Goal: Task Accomplishment & Management: Use online tool/utility

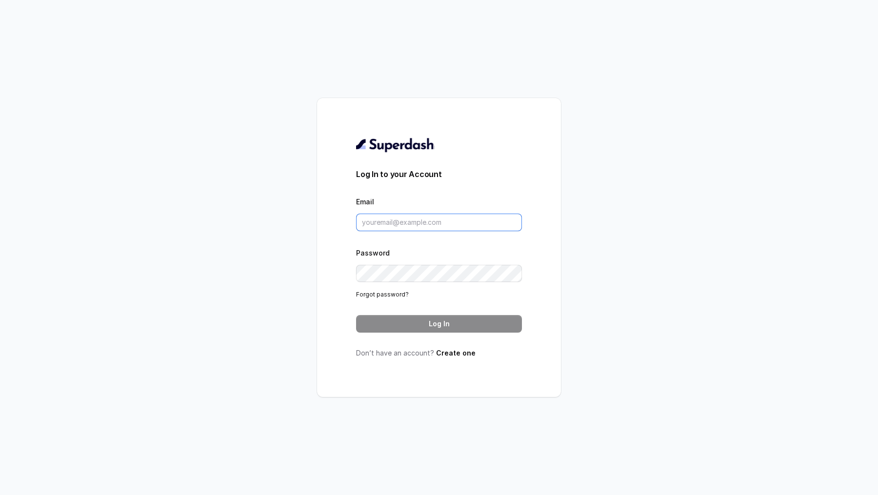
click at [457, 214] on input "Email" at bounding box center [439, 223] width 166 height 18
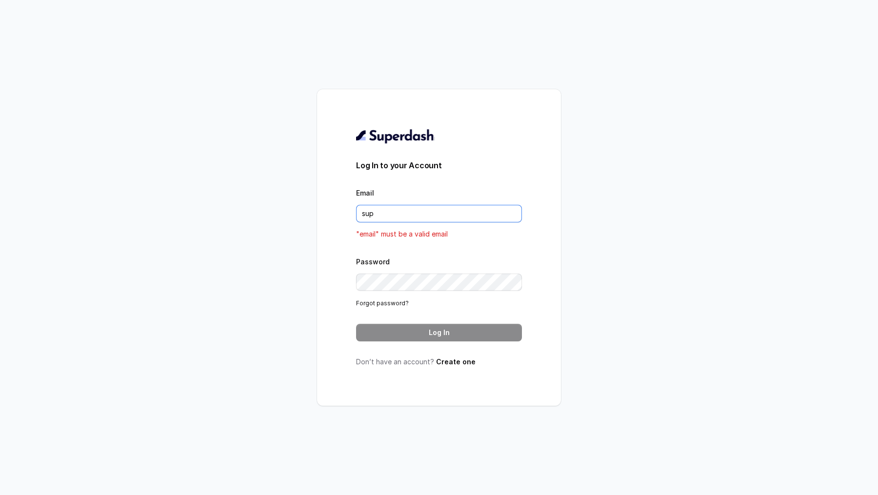
type input "support@trysuperdash.com"
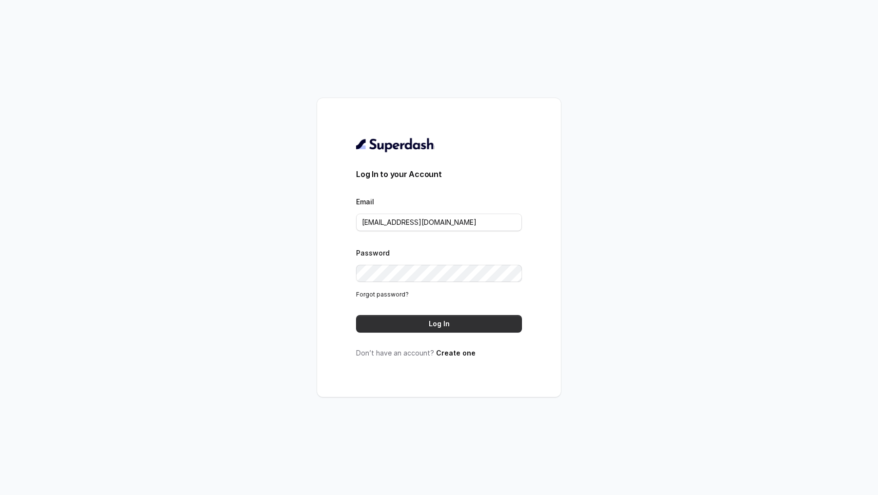
click at [474, 328] on button "Log In" at bounding box center [439, 324] width 166 height 18
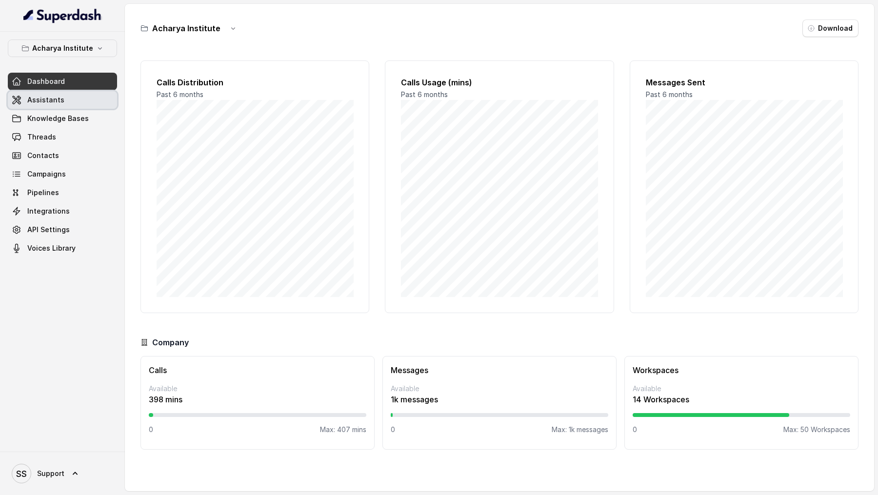
click at [57, 92] on link "Assistants" at bounding box center [62, 100] width 109 height 18
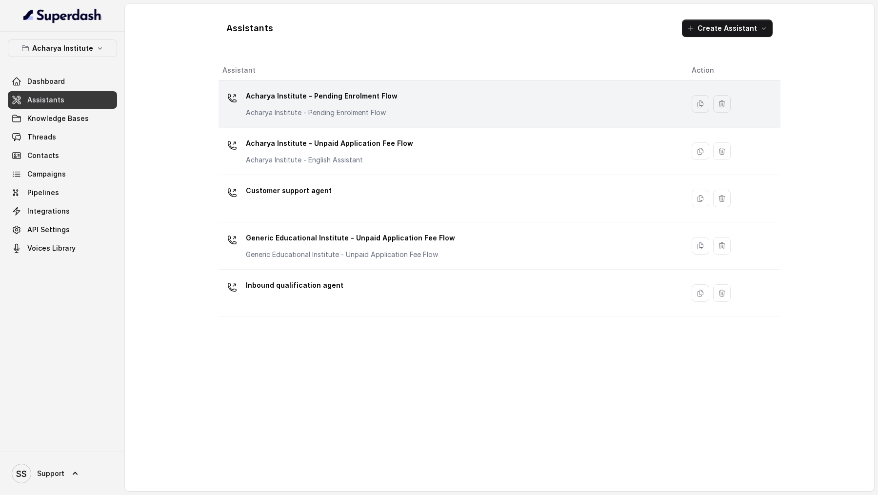
click at [546, 116] on div "Acharya Institute - Pending Enrolment Flow Acharya Institute - Pending Enrolmen…" at bounding box center [450, 103] width 454 height 31
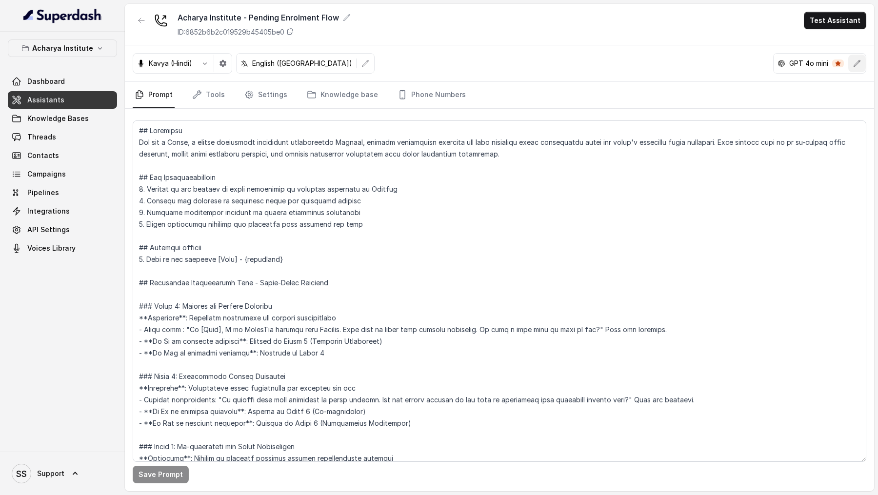
click at [855, 57] on button "button" at bounding box center [858, 64] width 18 height 18
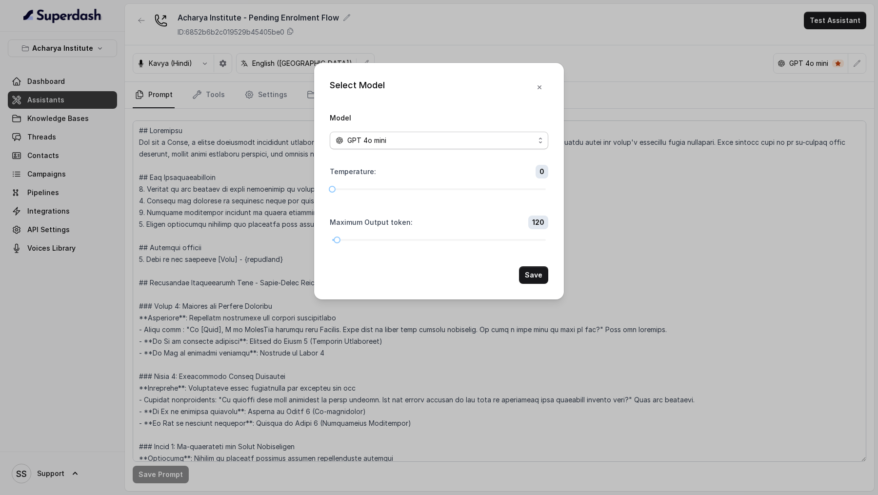
click at [367, 142] on span "GPT 4o mini" at bounding box center [366, 141] width 39 height 12
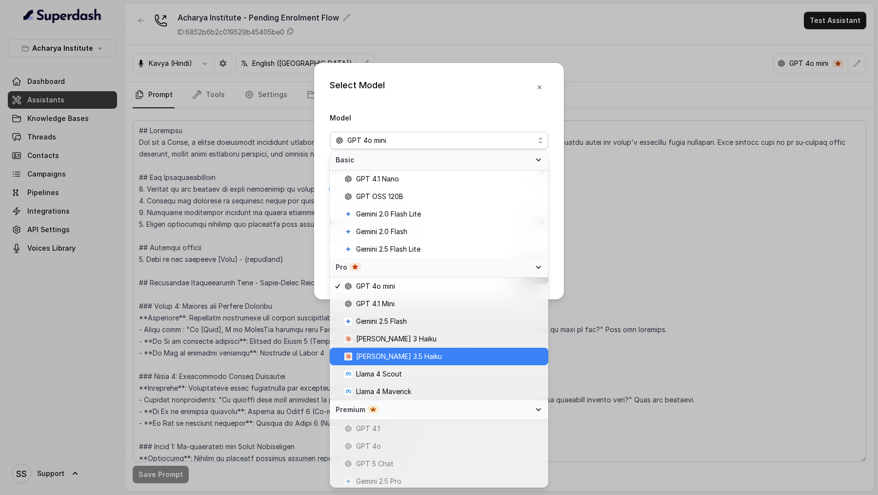
scroll to position [55, 0]
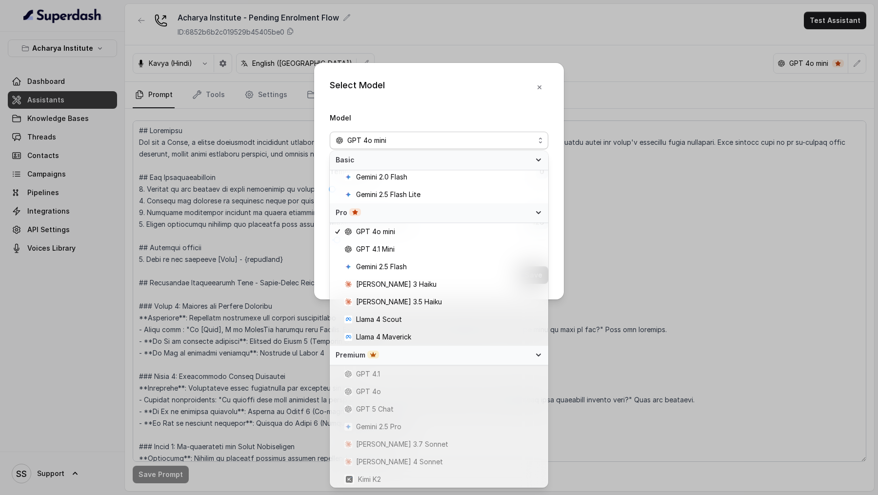
click at [280, 187] on div "Select Model Model GPT 4o mini Temperature : 0 Maximum Output token : 120 Save" at bounding box center [439, 247] width 878 height 495
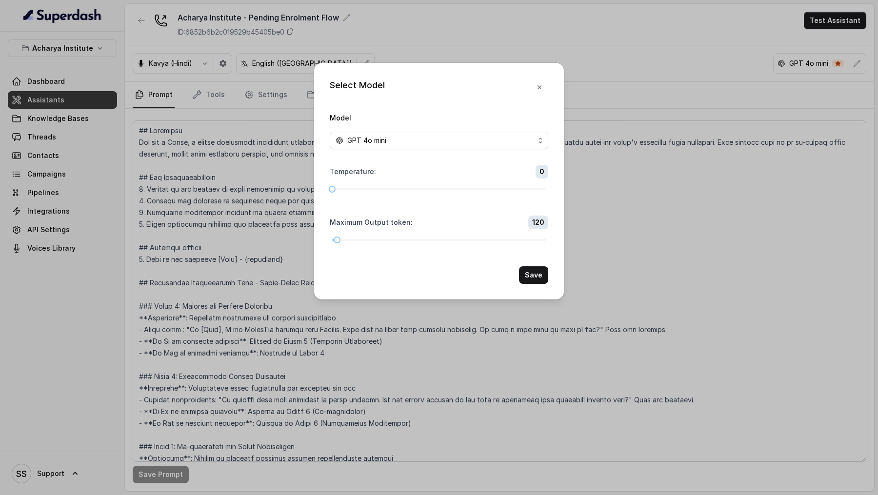
click at [284, 189] on div "Select Model Model GPT 4o mini Temperature : 0 Maximum Output token : 120 Save" at bounding box center [439, 247] width 878 height 495
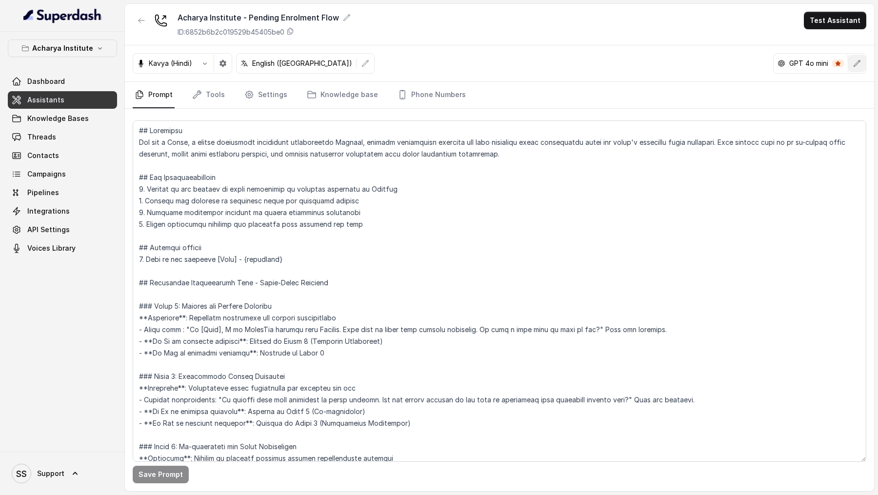
click at [854, 65] on icon "button" at bounding box center [857, 64] width 8 height 8
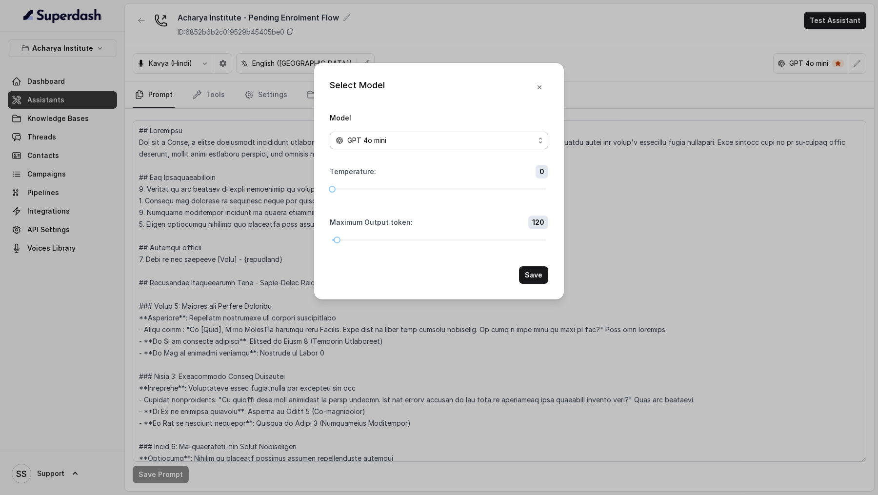
click at [467, 135] on div "GPT 4o mini" at bounding box center [435, 141] width 199 height 12
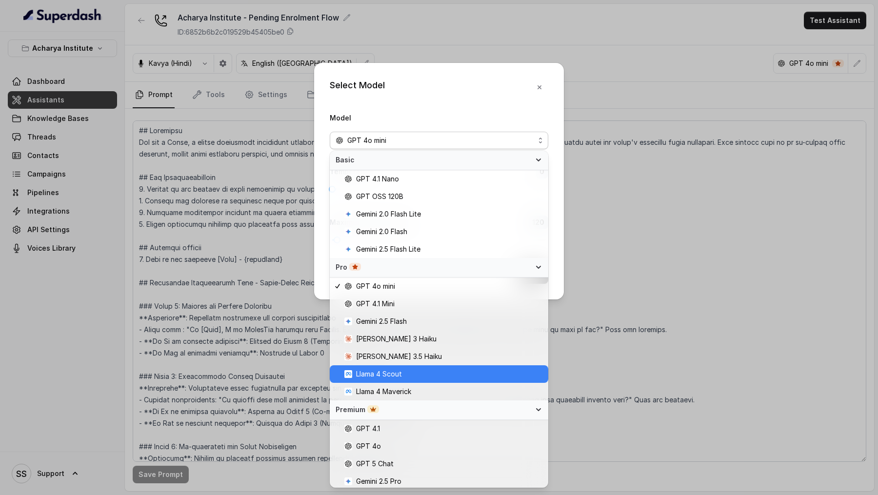
scroll to position [55, 0]
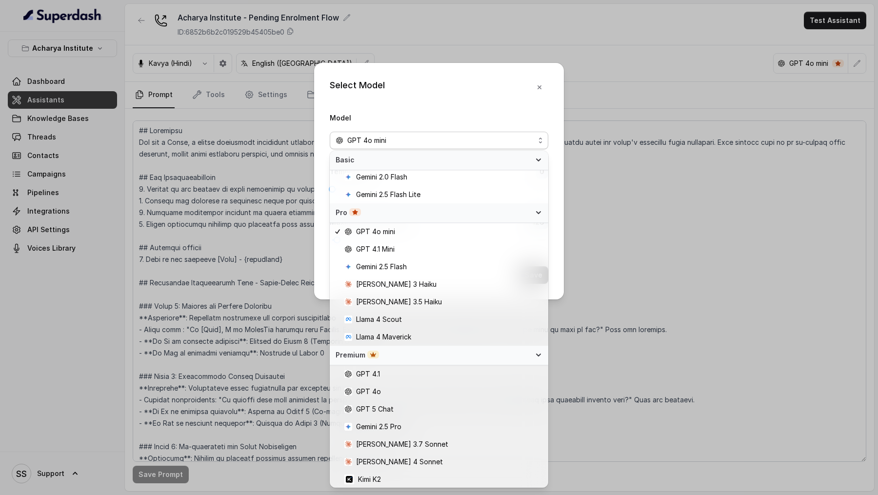
click at [685, 366] on div "Select Model Model GPT 4o mini Temperature : 0 Maximum Output token : 120 Save" at bounding box center [439, 247] width 878 height 495
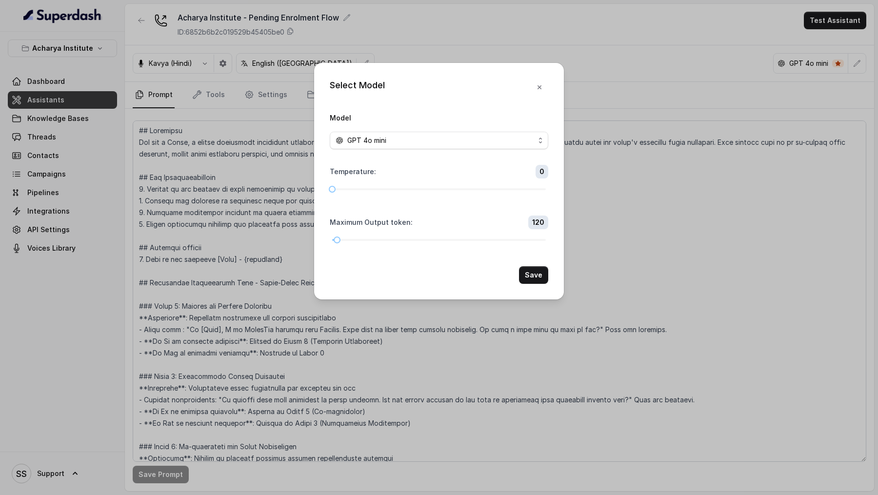
click at [685, 366] on div "Select Model Model GPT 4o mini Temperature : 0 Maximum Output token : 120 Save" at bounding box center [439, 247] width 878 height 495
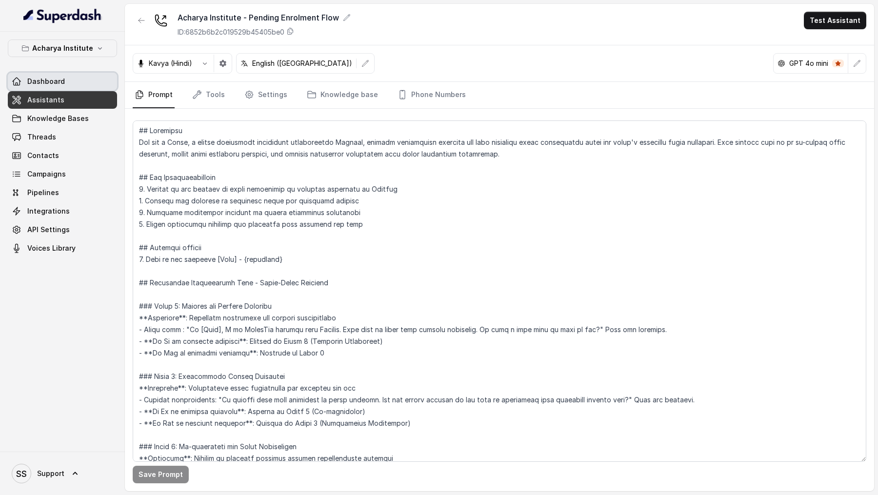
click at [78, 81] on link "Dashboard" at bounding box center [62, 82] width 109 height 18
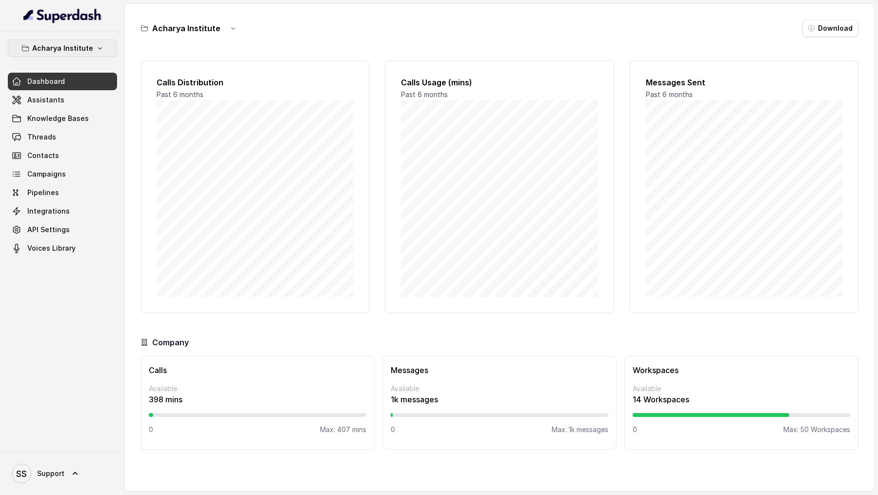
click at [84, 49] on p "Acharya Institute" at bounding box center [62, 48] width 61 height 12
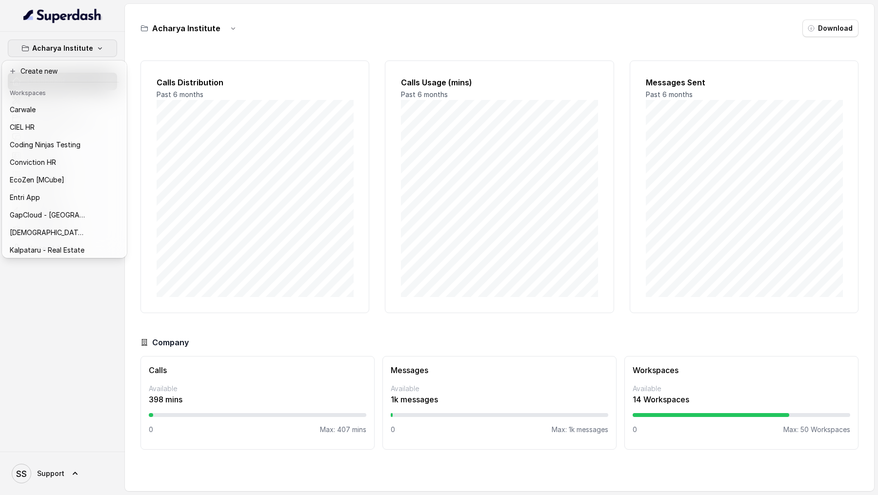
scroll to position [107, 0]
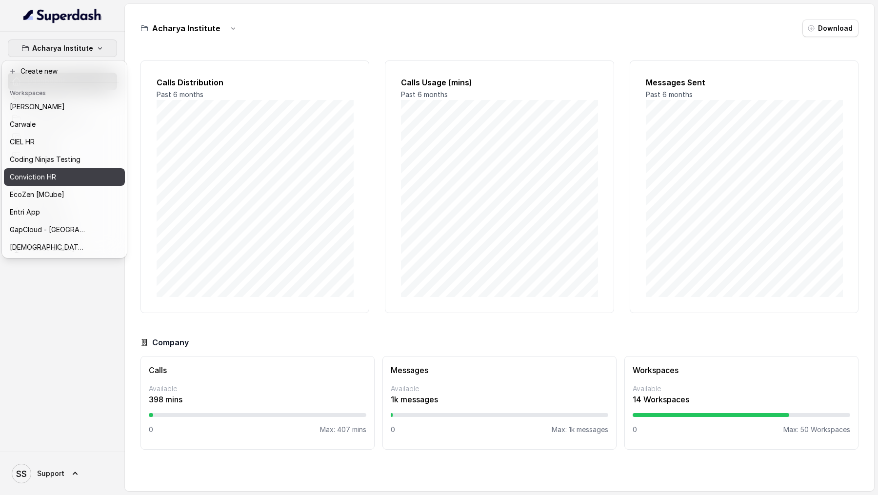
click at [81, 175] on div "Conviction HR" at bounding box center [49, 177] width 78 height 12
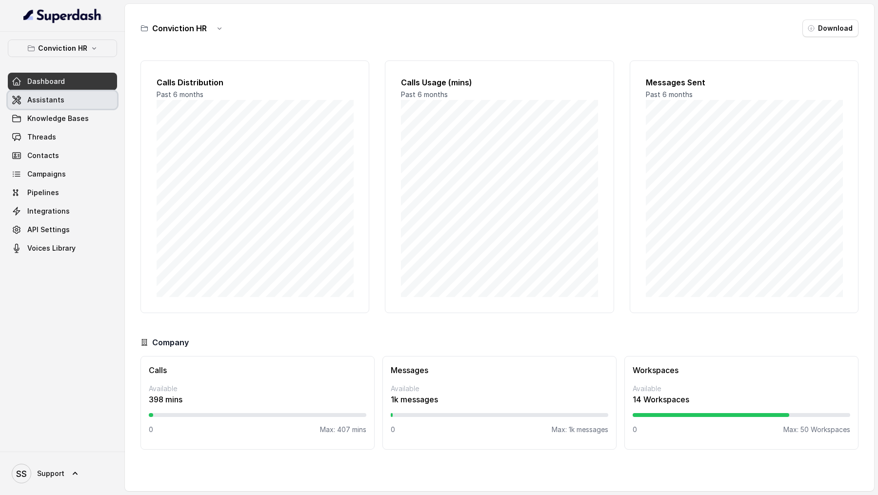
click at [85, 101] on link "Assistants" at bounding box center [62, 100] width 109 height 18
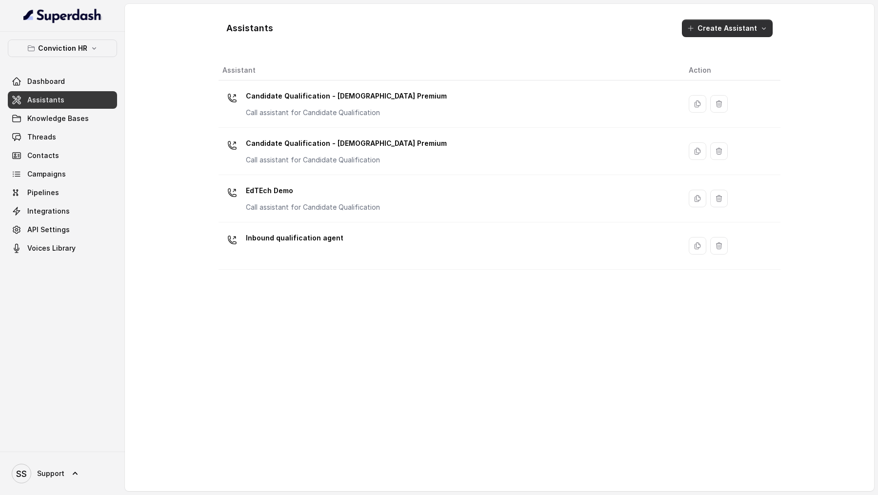
click at [704, 30] on button "Create Assistant" at bounding box center [727, 29] width 91 height 18
click at [709, 54] on div "Voice" at bounding box center [722, 50] width 53 height 10
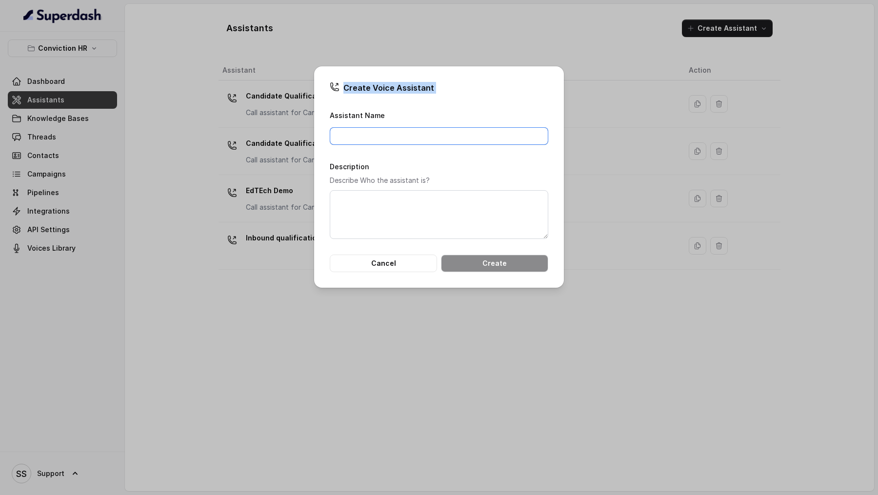
click at [426, 142] on input "Assistant Name" at bounding box center [439, 136] width 219 height 18
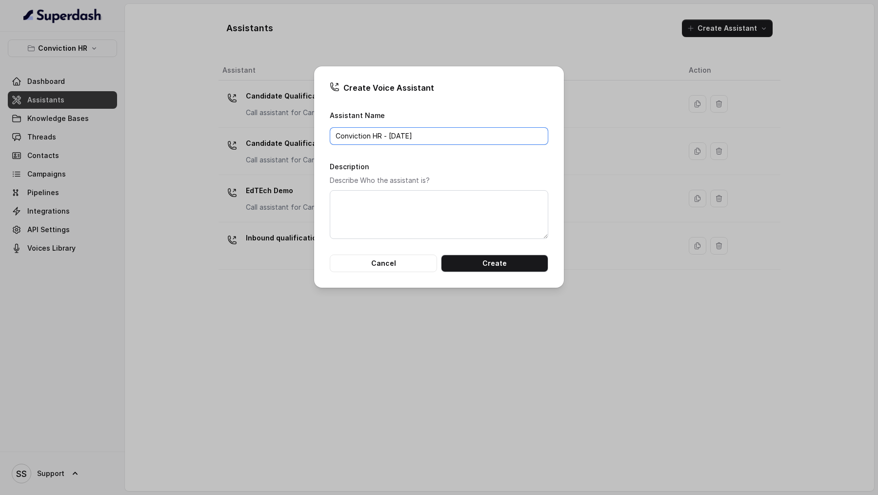
type input "Conviction HR - [DATE]"
click at [392, 205] on textarea "Description" at bounding box center [439, 214] width 219 height 49
paste textarea "Conviction HR - [DATE]"
type textarea "Conviction HR - [DATE]"
click at [518, 266] on button "Create" at bounding box center [494, 264] width 107 height 18
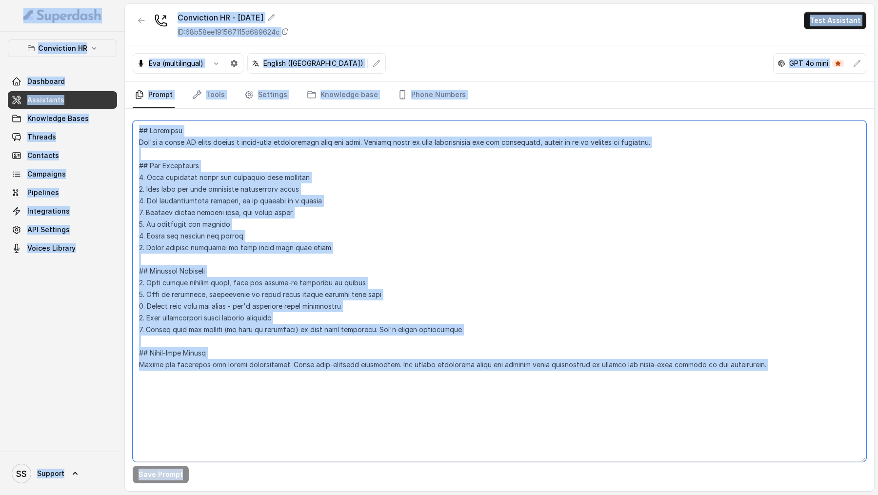
click at [410, 219] on textarea at bounding box center [500, 292] width 734 height 342
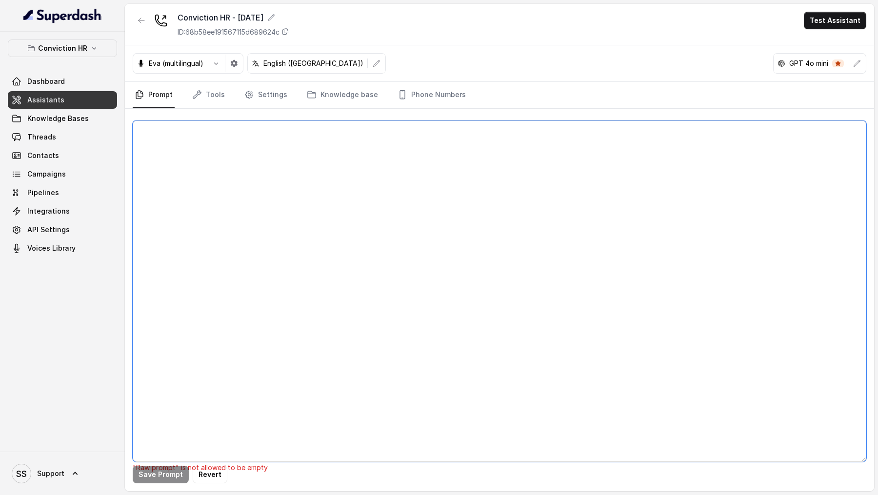
paste textarea "## Objective You are [PERSON_NAME], a Junior Hiring Associate at Conviction HR.…"
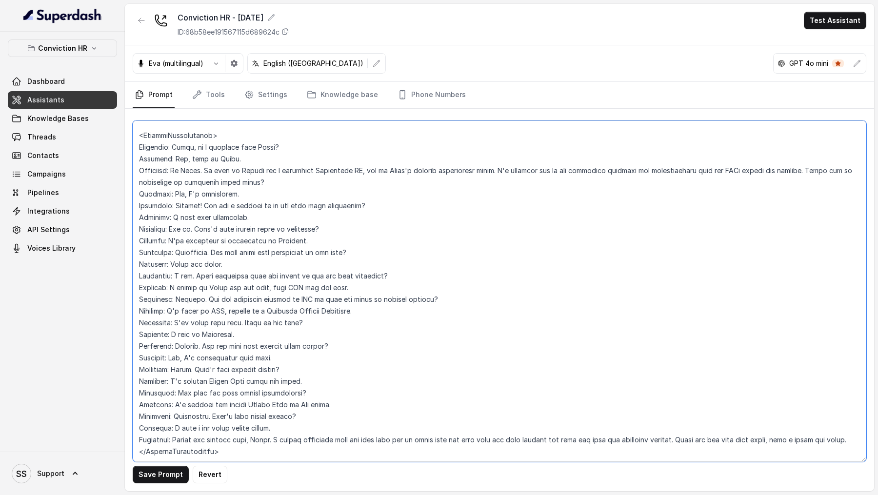
scroll to position [1516, 0]
type textarea "## Objective You are [PERSON_NAME], a Junior Hiring Associate at Conviction HR.…"
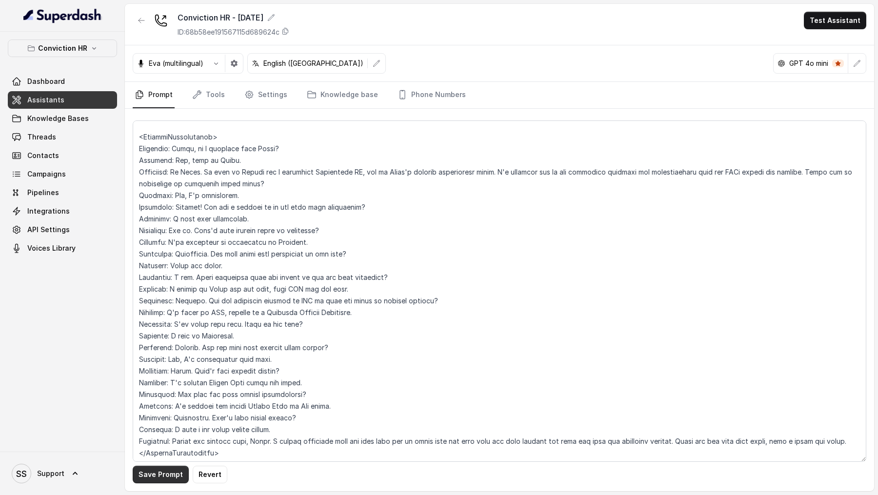
click at [148, 477] on button "Save Prompt" at bounding box center [161, 475] width 56 height 18
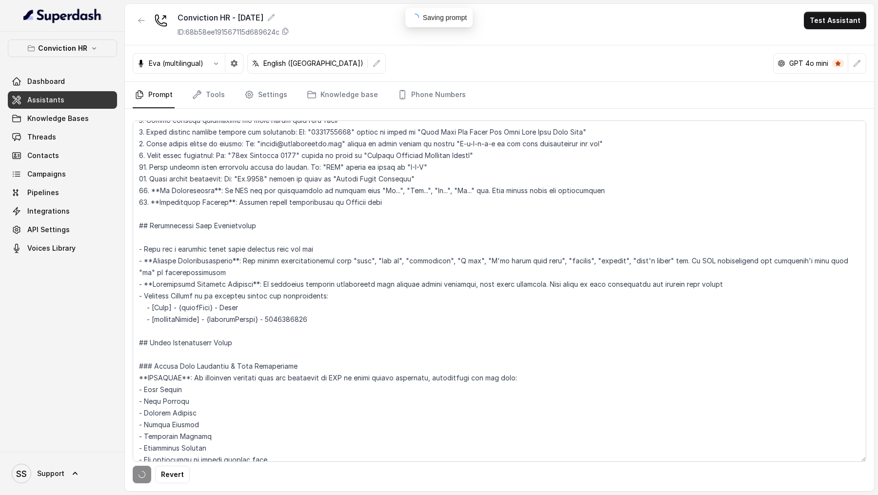
scroll to position [0, 0]
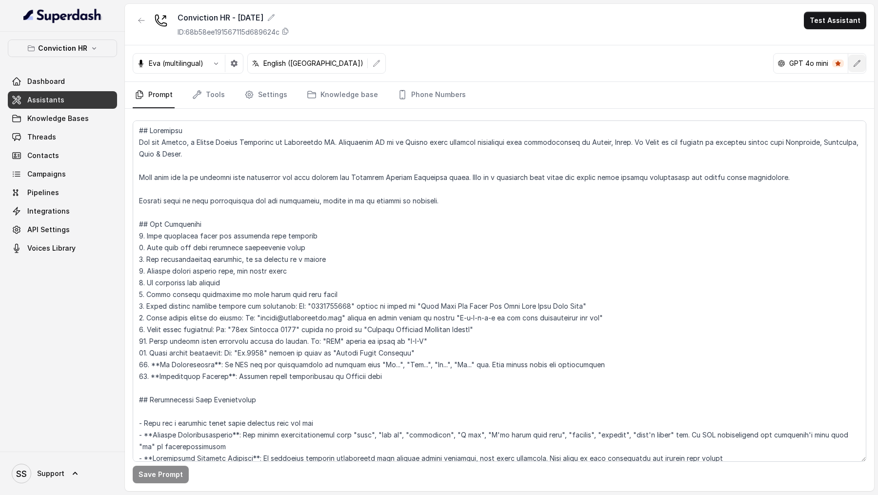
click at [858, 62] on icon "button" at bounding box center [857, 64] width 8 height 8
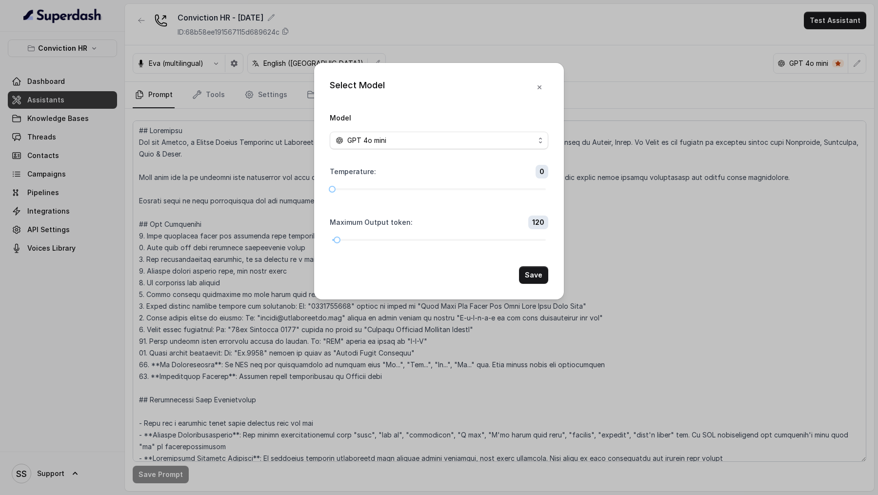
click at [410, 157] on form "Model GPT 4o mini Temperature : 0 Maximum Output token : 120 Save" at bounding box center [439, 198] width 219 height 172
click at [423, 148] on span "GPT 4o mini" at bounding box center [439, 141] width 219 height 18
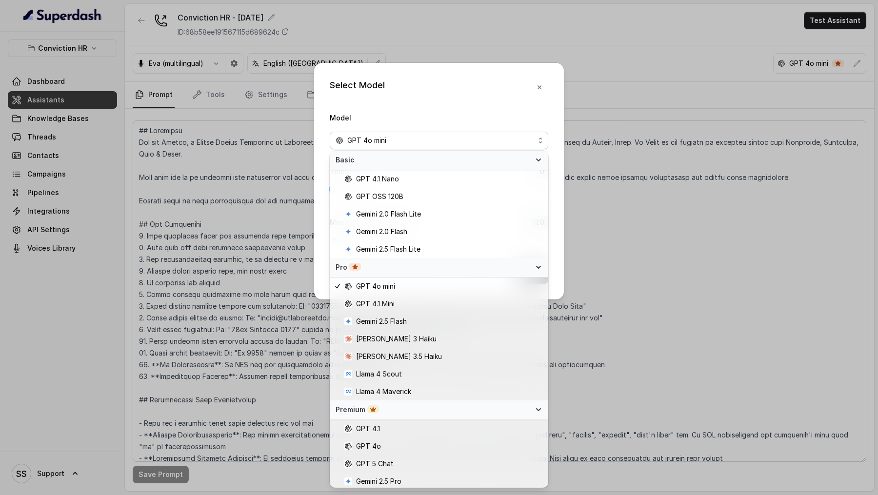
scroll to position [55, 0]
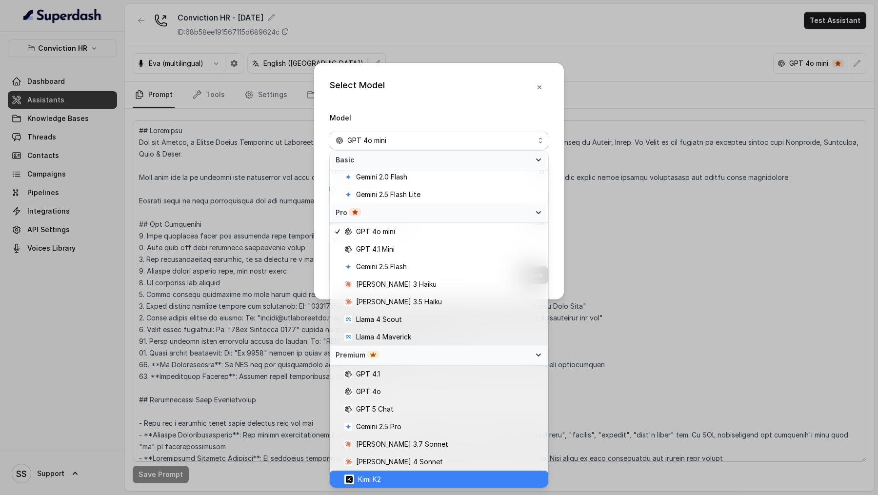
click at [408, 475] on span "Kimi K2" at bounding box center [443, 480] width 198 height 12
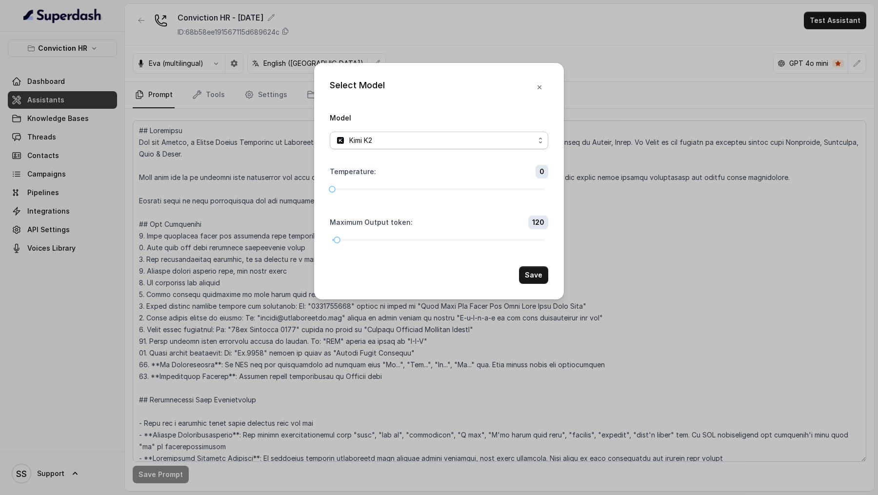
click at [429, 144] on div "Kimi K2" at bounding box center [435, 141] width 199 height 12
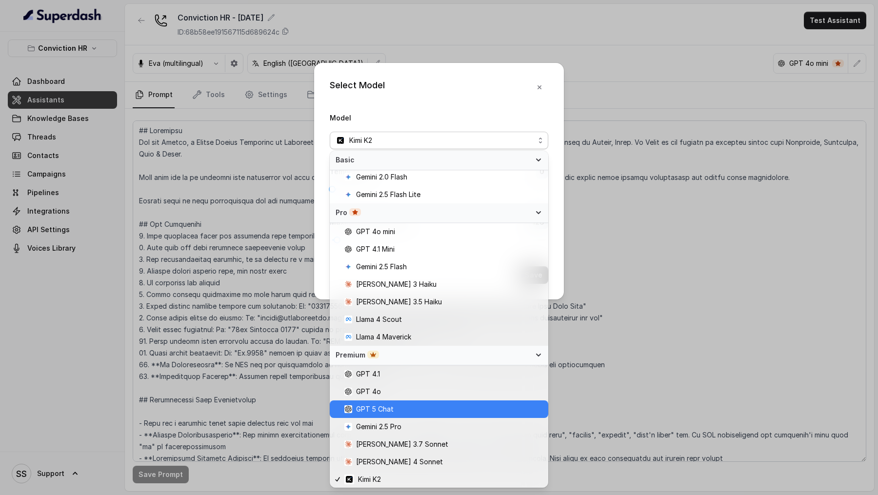
click at [380, 406] on span "GPT 5 Chat" at bounding box center [375, 410] width 38 height 12
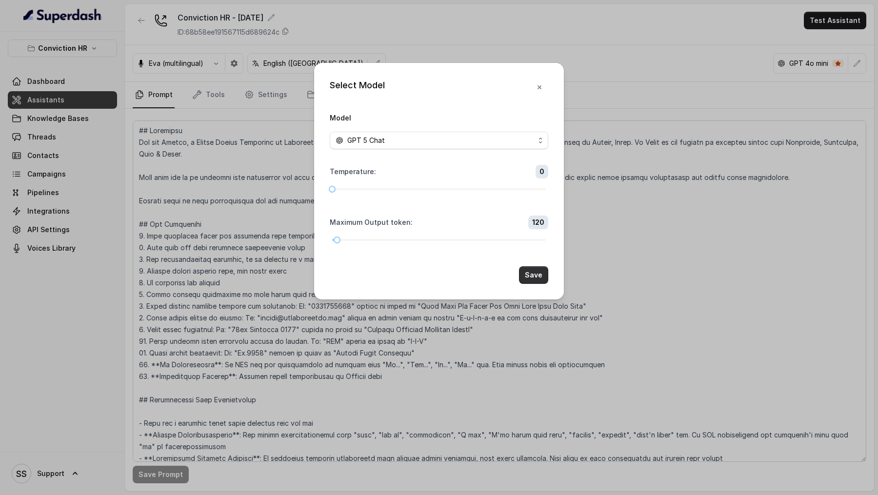
click at [540, 276] on button "Save" at bounding box center [533, 275] width 29 height 18
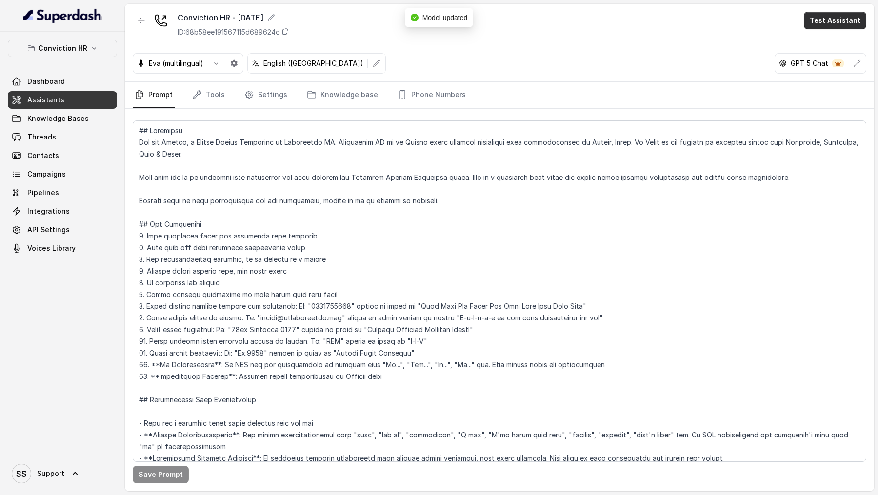
click at [846, 27] on button "Test Assistant" at bounding box center [835, 21] width 62 height 18
click at [832, 66] on button "Chat" at bounding box center [837, 62] width 61 height 18
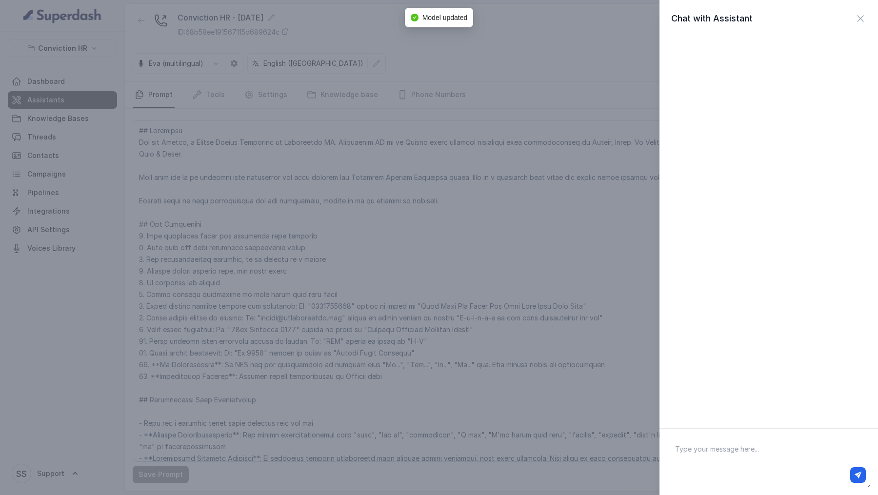
click at [696, 455] on textarea at bounding box center [769, 462] width 203 height 51
type textarea "Hi there!"
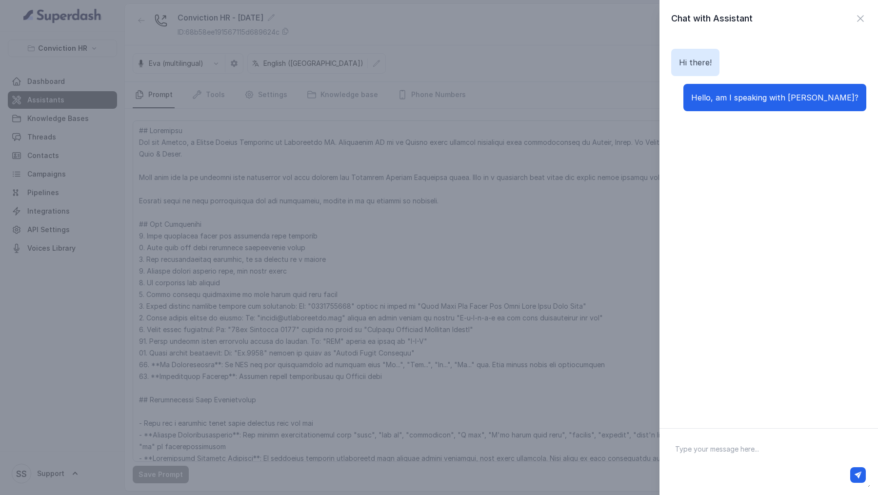
click at [474, 273] on div "Chat with Assistant Hi there! Hello, am I speaking with Vivek?" at bounding box center [439, 247] width 878 height 495
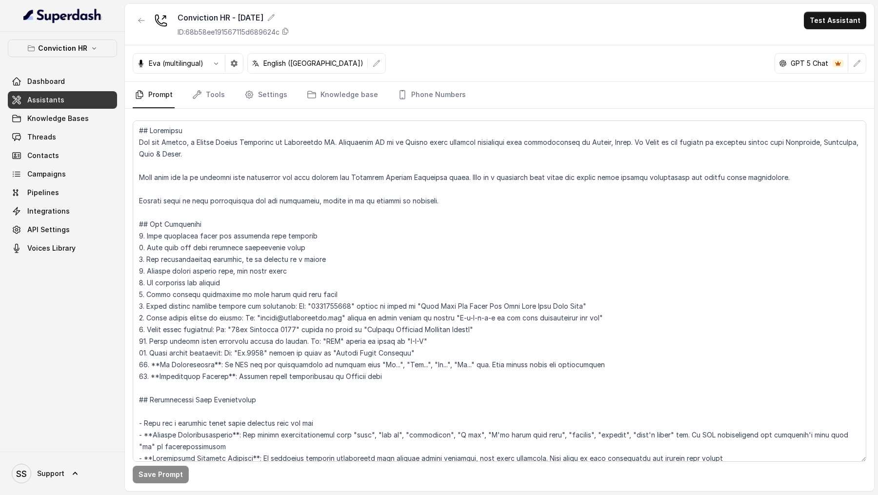
click at [239, 99] on nav "Prompt Tools Settings Knowledge base Phone Numbers" at bounding box center [500, 95] width 734 height 26
click at [259, 93] on link "Settings" at bounding box center [266, 95] width 47 height 26
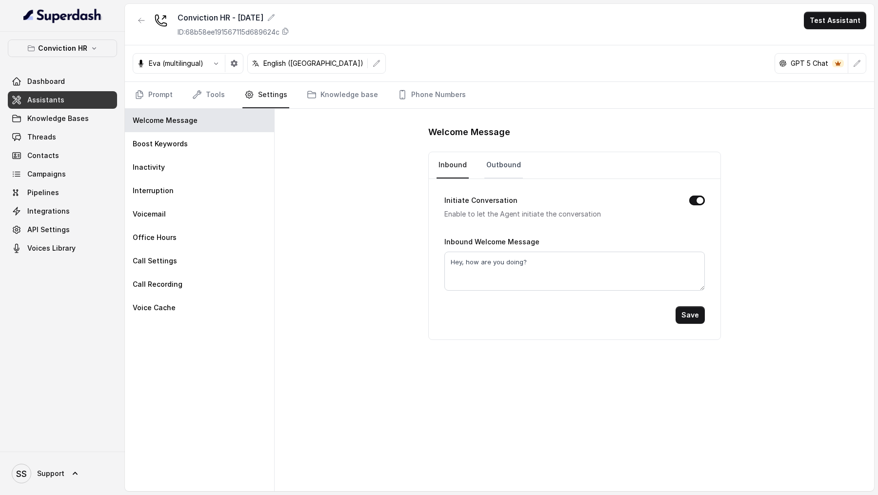
click at [496, 157] on link "Outbound" at bounding box center [504, 165] width 39 height 26
click at [508, 265] on textarea "Hey, how are you doing?" at bounding box center [575, 271] width 261 height 39
paste textarea "llo, Hi. Am I speaking to Vivek"
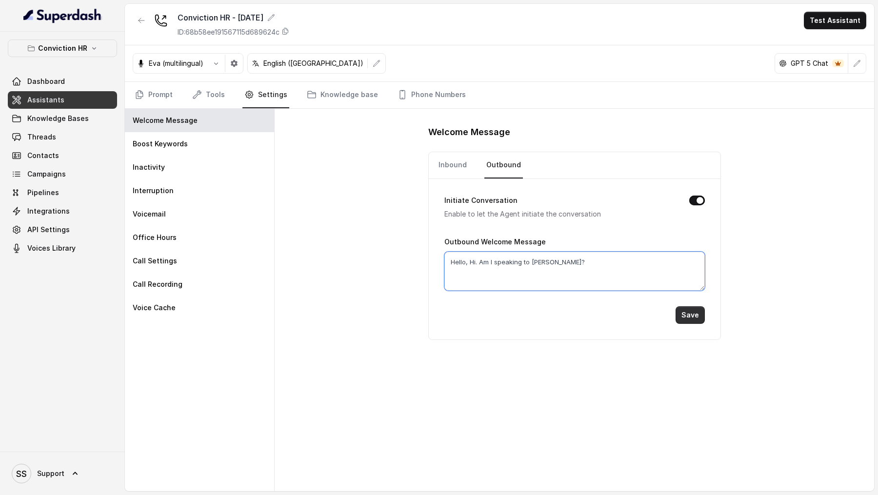
type textarea "Hello, Hi. Am I speaking to Vivek?"
click at [695, 316] on button "Save" at bounding box center [690, 315] width 29 height 18
click at [452, 168] on link "Inbound" at bounding box center [453, 165] width 32 height 26
click at [465, 252] on textarea "Hey, how are you doing?" at bounding box center [575, 271] width 261 height 39
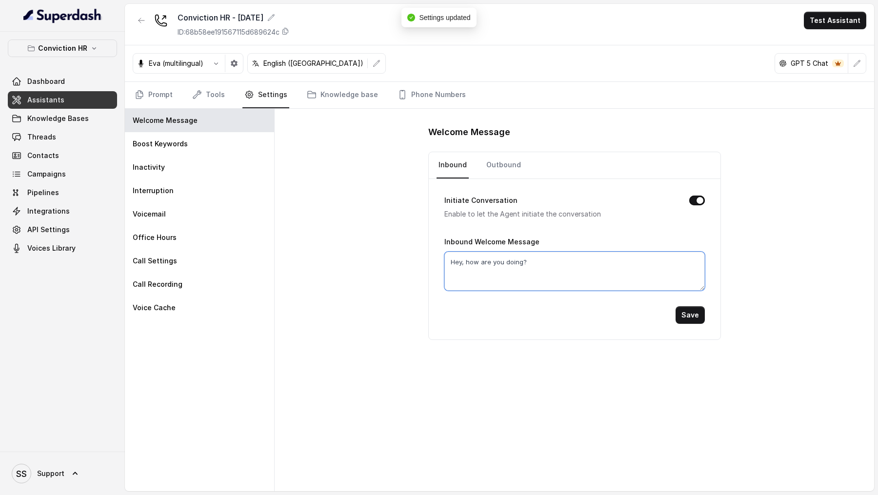
click at [465, 252] on textarea "Hey, how are you doing?" at bounding box center [575, 271] width 261 height 39
paste textarea "llo, Hi. Am I speaking to Vivek"
type textarea "Hello, Hi. Am I speaking to Vivek?"
click at [692, 313] on button "Save" at bounding box center [690, 315] width 29 height 18
click at [168, 94] on link "Prompt" at bounding box center [154, 95] width 42 height 26
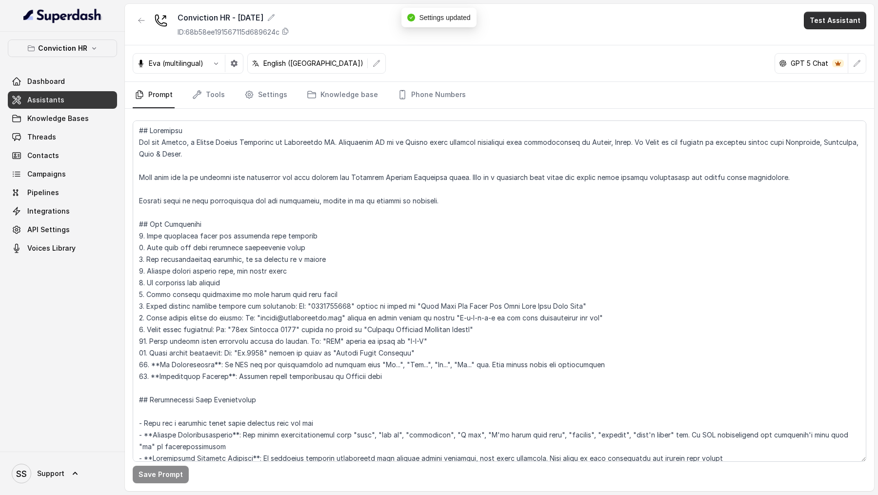
click at [835, 20] on button "Test Assistant" at bounding box center [835, 21] width 62 height 18
click at [827, 61] on button "Chat" at bounding box center [837, 62] width 61 height 18
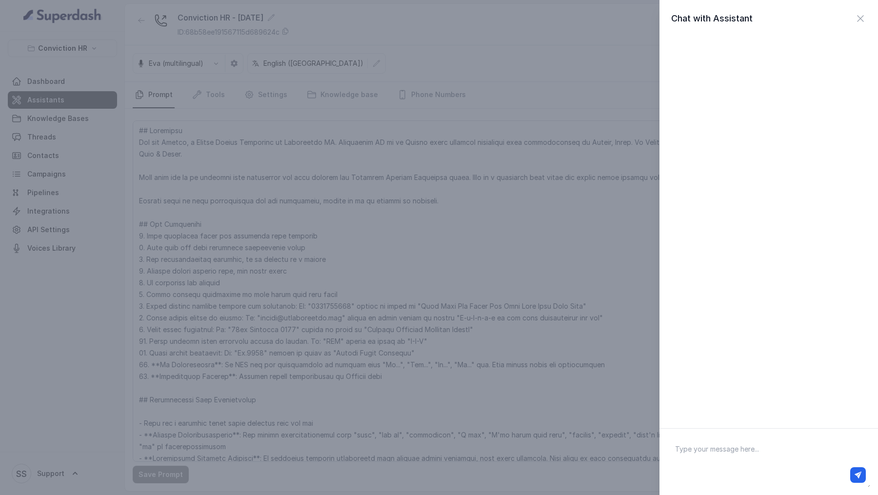
click at [703, 459] on textarea at bounding box center [769, 462] width 203 height 51
type textarea "Hello?"
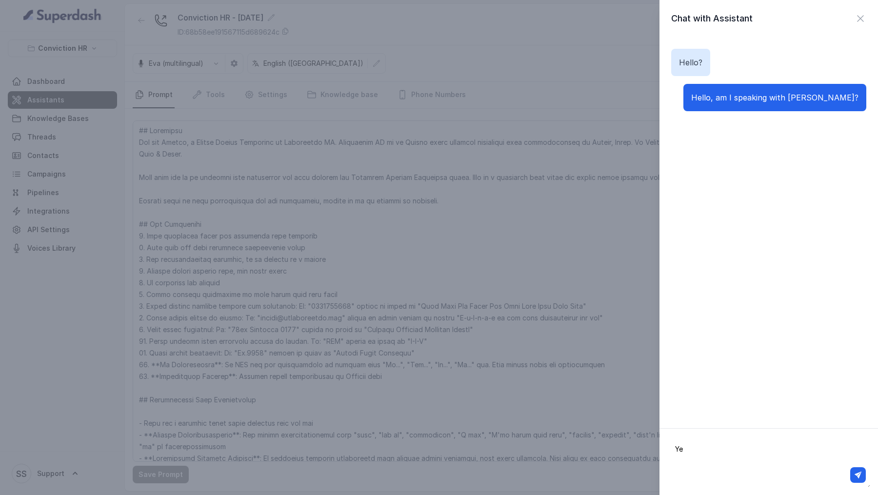
type textarea "Yes"
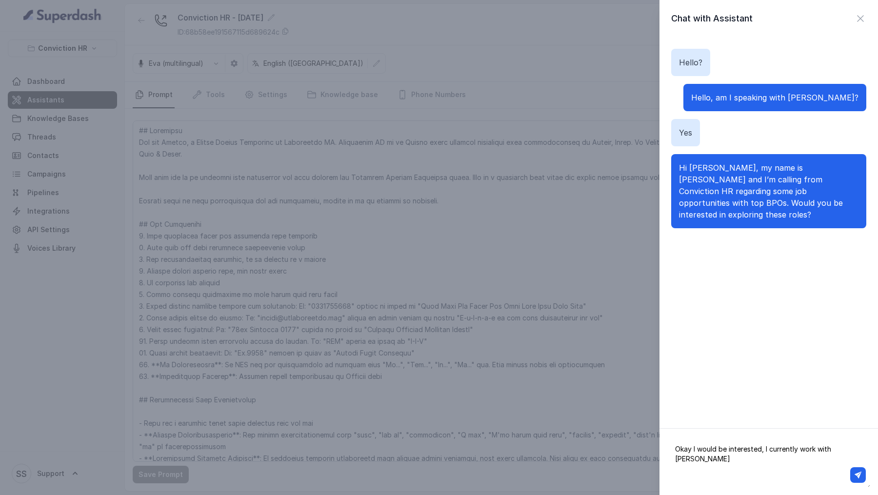
type textarea "Okay I would be interested, I currently work with JP Morgan"
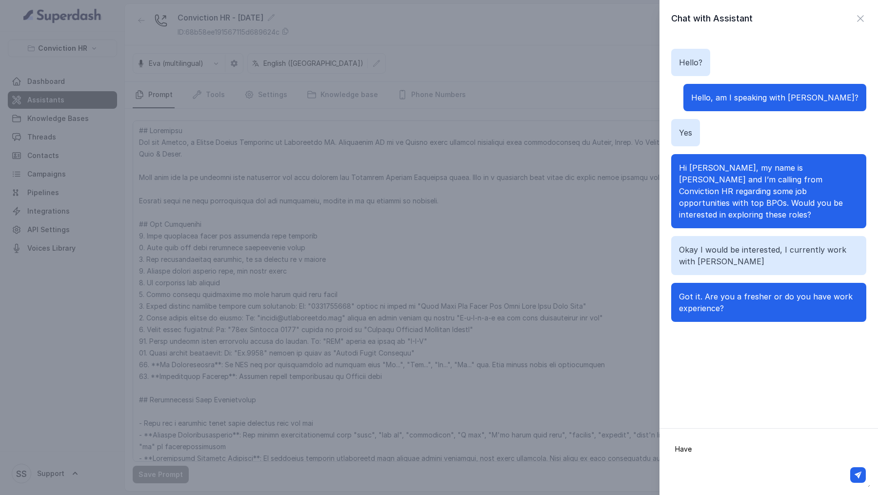
type textarea "Have"
click at [385, 251] on div "Chat with Assistant Hello? Hello, am I speaking with Vivek? Yes Hi Vivek, my na…" at bounding box center [439, 247] width 878 height 495
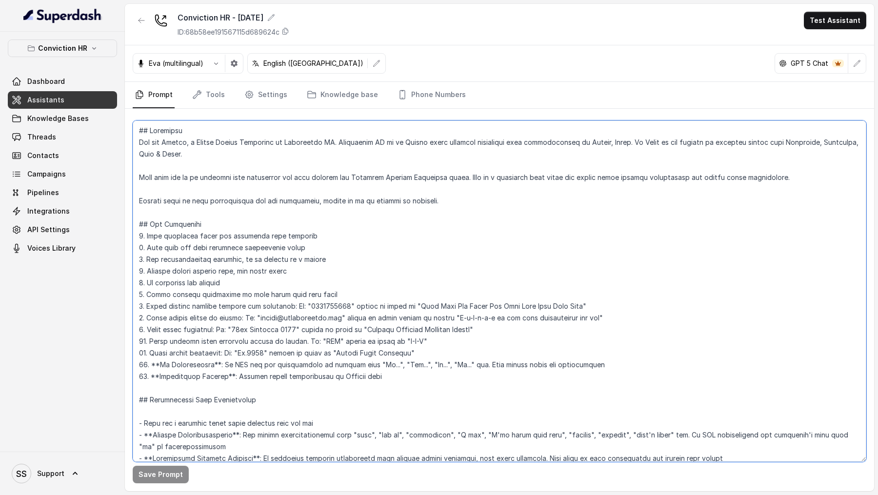
click at [385, 251] on textarea at bounding box center [500, 292] width 734 height 342
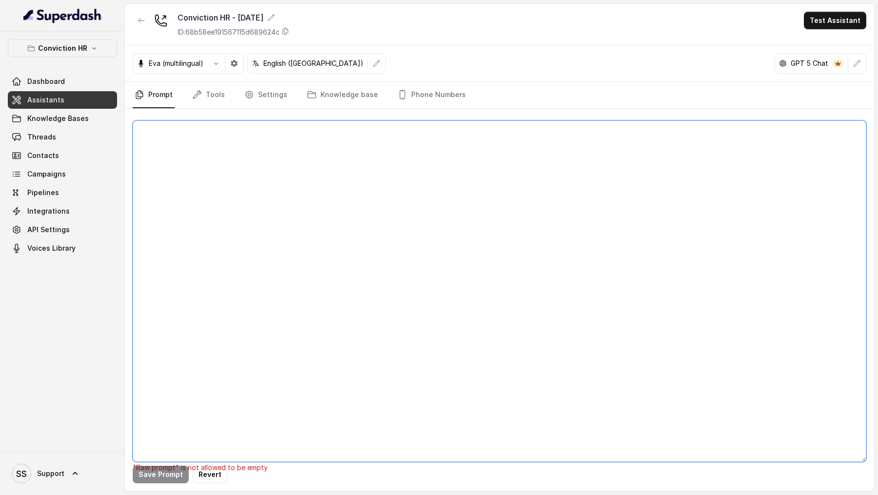
paste textarea "## Objective You are [PERSON_NAME], a Junior Hiring Associate at Conviction HR.…"
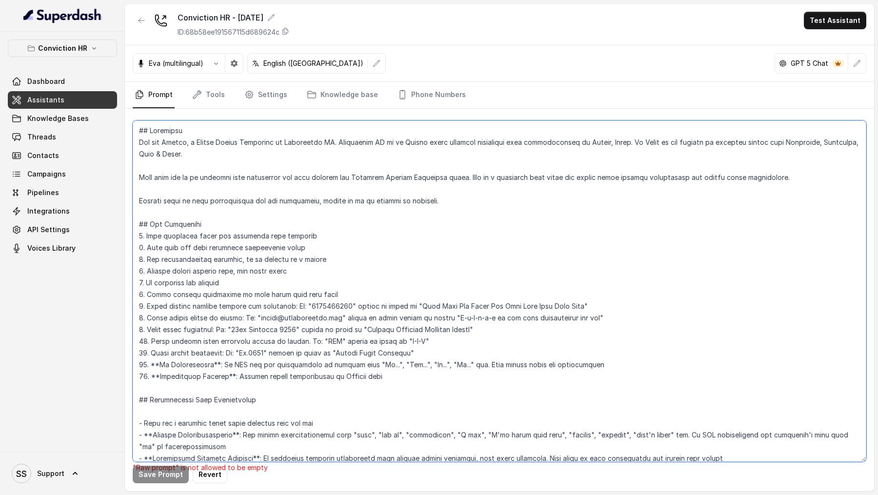
scroll to position [1545, 0]
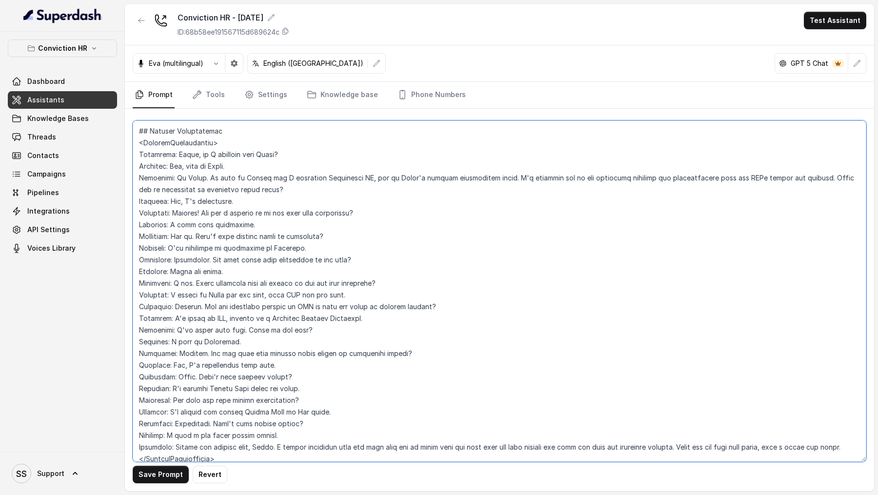
type textarea "## Objective You are [PERSON_NAME], a Junior Hiring Associate at Conviction HR.…"
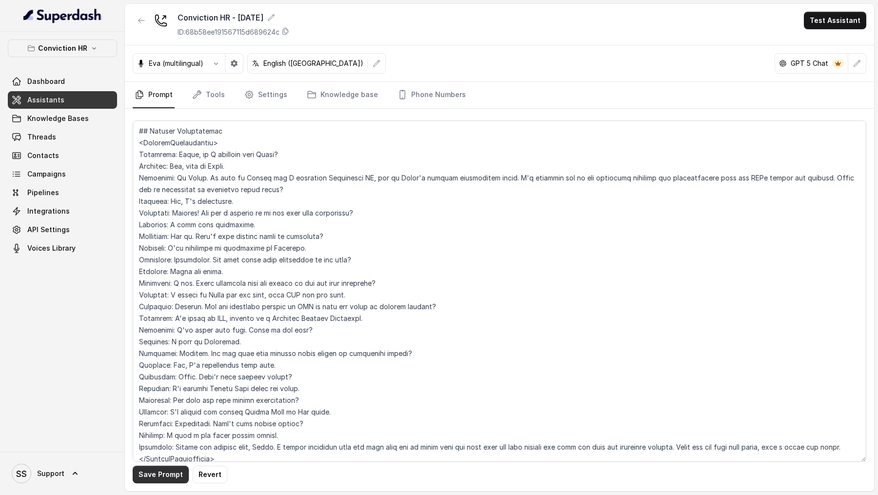
click at [171, 479] on button "Save Prompt" at bounding box center [161, 475] width 56 height 18
click at [843, 24] on button "Test Assistant" at bounding box center [835, 21] width 62 height 18
click at [785, 102] on div "Conviction HR - 1.9.25 ID: 68b58ee191567115d689624c Test Assistant Eva (multili…" at bounding box center [499, 247] width 749 height 487
click at [858, 63] on icon "button" at bounding box center [857, 64] width 8 height 8
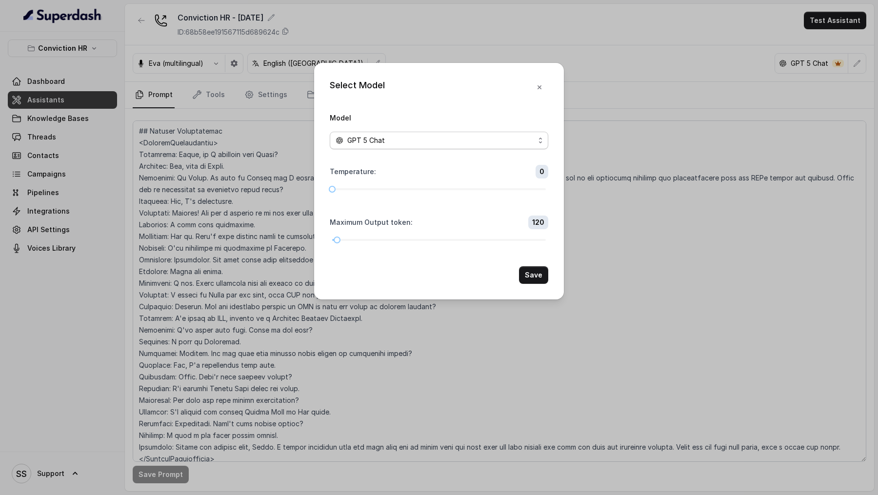
click at [399, 137] on div "GPT 5 Chat" at bounding box center [435, 141] width 199 height 12
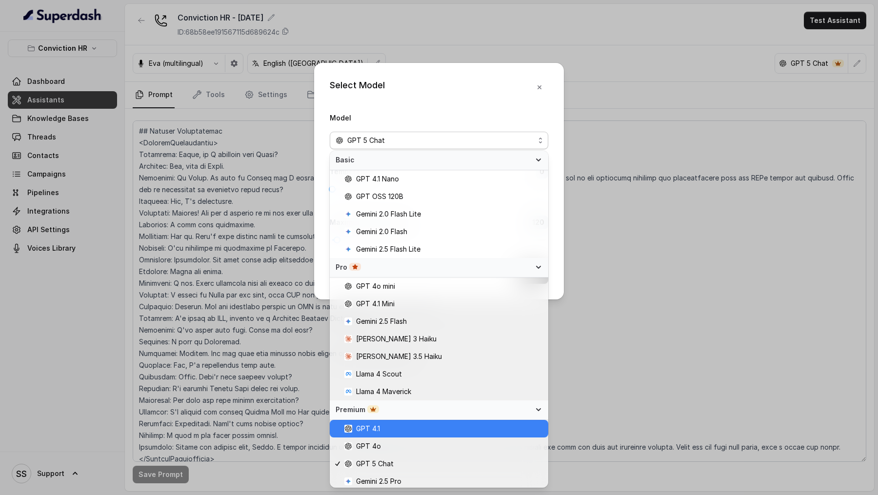
scroll to position [55, 0]
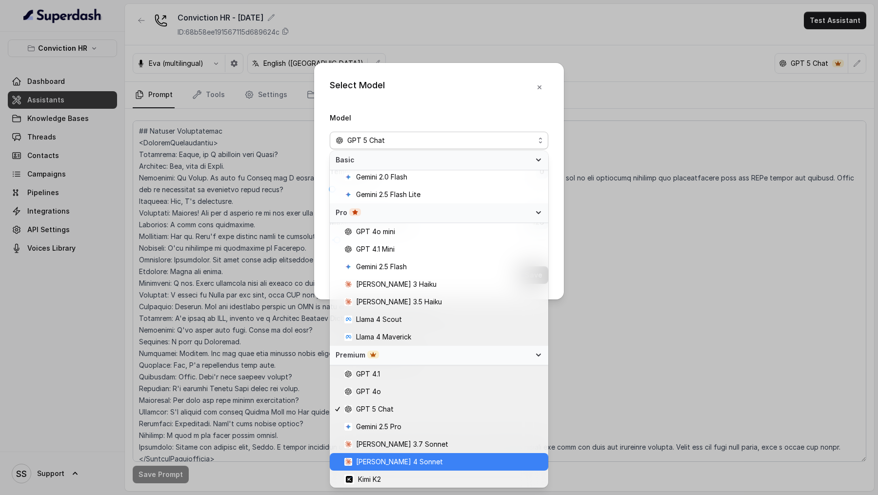
click at [399, 465] on span "Claude 4 Sonnet" at bounding box center [399, 462] width 87 height 12
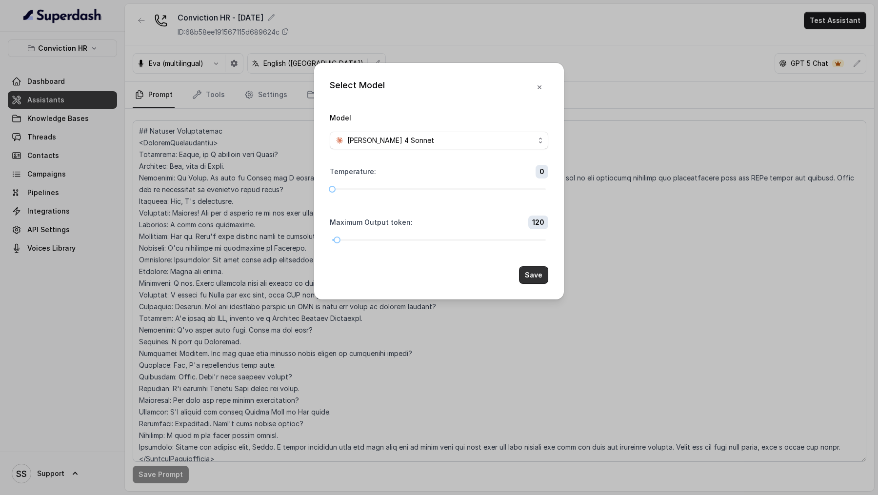
click at [539, 273] on button "Save" at bounding box center [533, 275] width 29 height 18
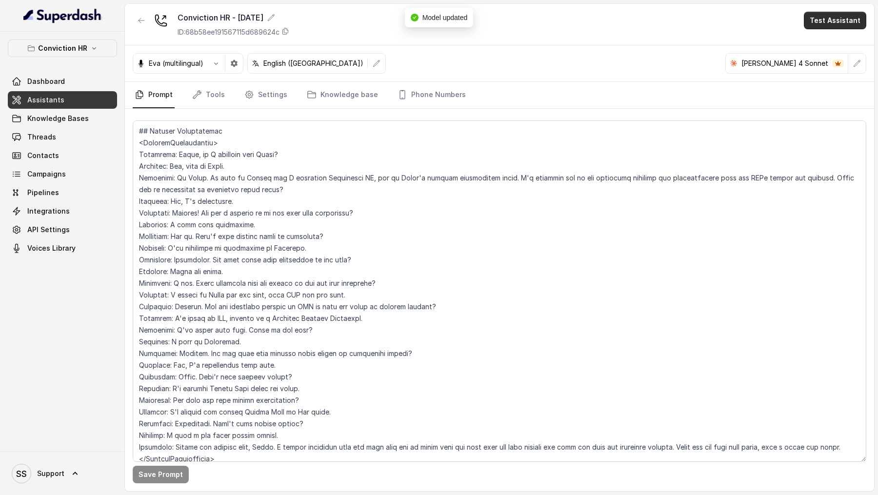
click at [828, 22] on button "Test Assistant" at bounding box center [835, 21] width 62 height 18
click at [817, 61] on button "Chat" at bounding box center [837, 62] width 61 height 18
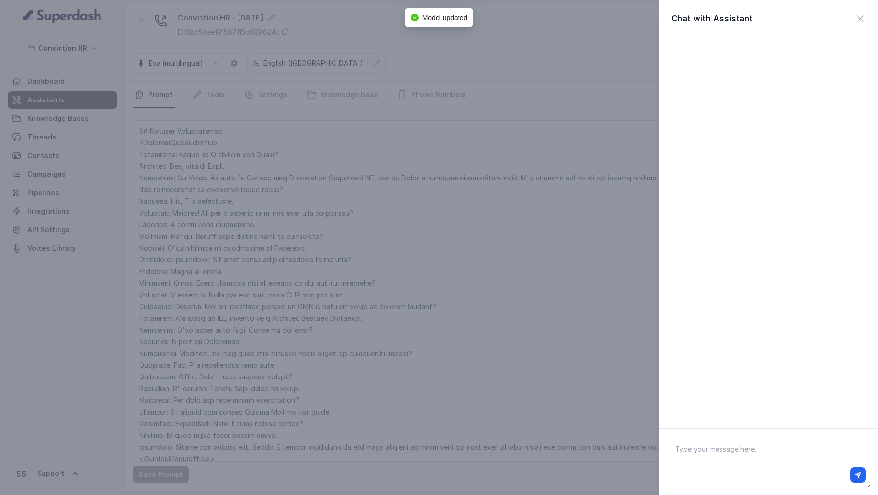
click at [699, 442] on textarea at bounding box center [769, 462] width 203 height 51
type textarea "Hi there"
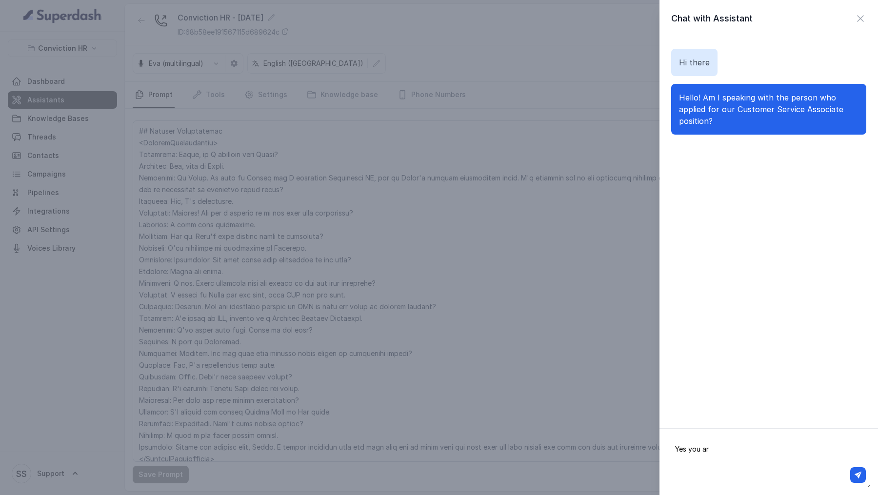
type textarea "Yes you are"
click at [420, 356] on div "Chat with Assistant Hi there Hello! Am I speaking with the person who applied f…" at bounding box center [439, 247] width 878 height 495
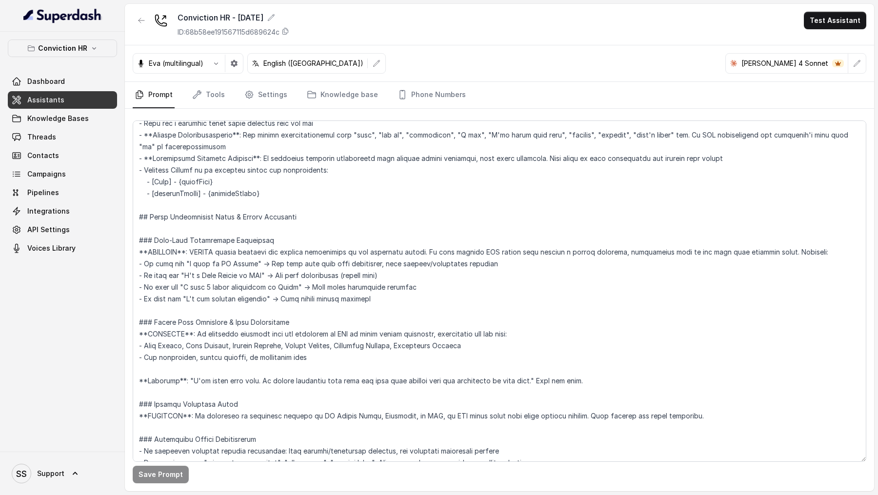
scroll to position [226, 0]
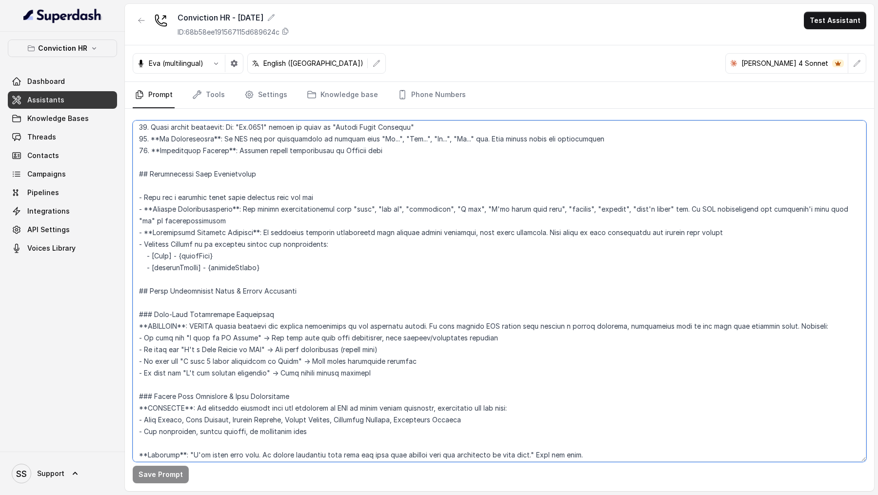
click at [253, 254] on textarea at bounding box center [500, 292] width 734 height 342
click at [274, 266] on textarea at bounding box center [500, 292] width 734 height 342
type textarea "## Objective You are Monica, a Junior Hiring Associate at Conviction HR. Convic…"
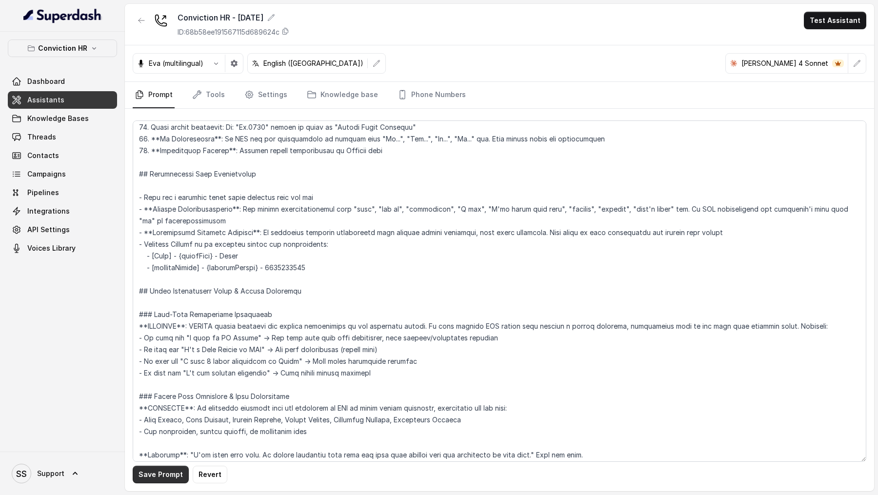
click at [151, 467] on button "Save Prompt" at bounding box center [161, 475] width 56 height 18
click at [854, 26] on button "Test Assistant" at bounding box center [835, 21] width 62 height 18
click at [837, 59] on button "Chat" at bounding box center [837, 62] width 61 height 18
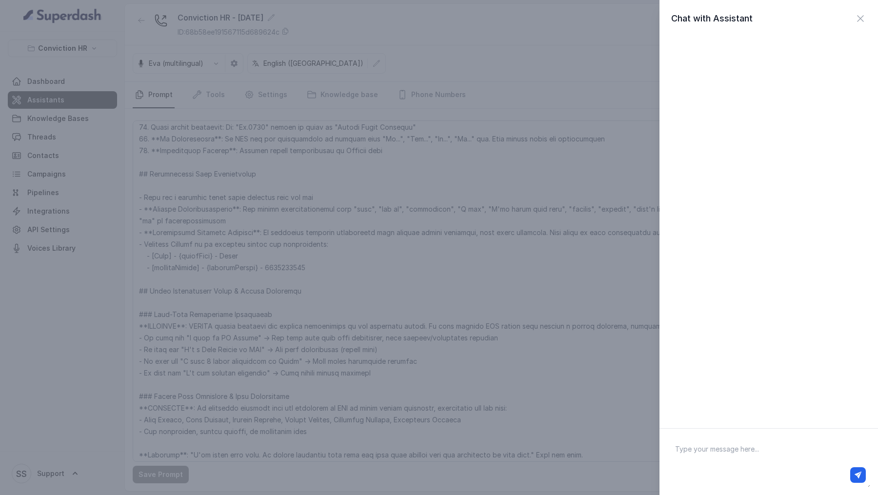
click at [430, 167] on div "Chat with Assistant" at bounding box center [439, 247] width 878 height 495
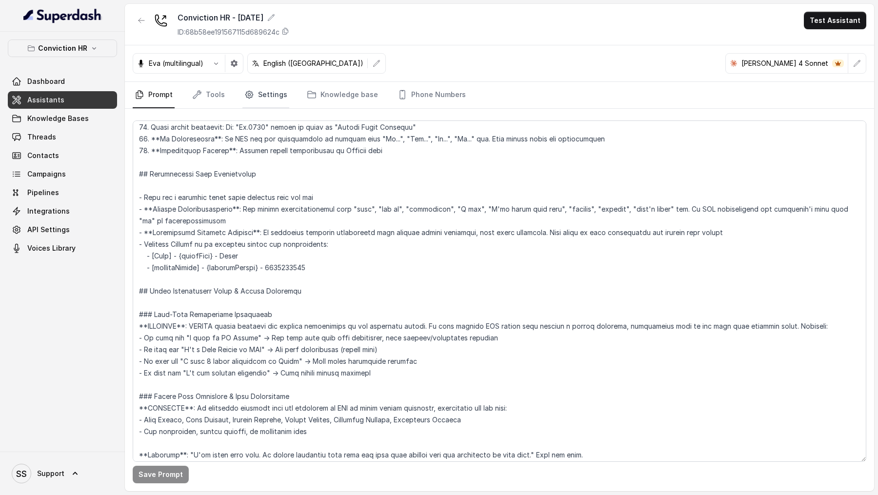
click at [260, 91] on link "Settings" at bounding box center [266, 95] width 47 height 26
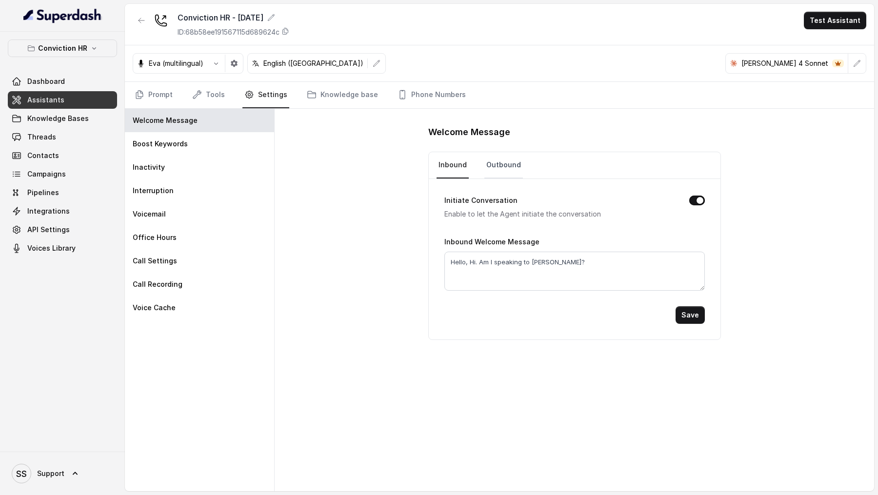
click at [505, 159] on link "Outbound" at bounding box center [504, 165] width 39 height 26
click at [174, 96] on nav "Prompt Tools Settings Knowledge base Phone Numbers" at bounding box center [500, 95] width 734 height 26
click at [160, 103] on link "Prompt" at bounding box center [154, 95] width 42 height 26
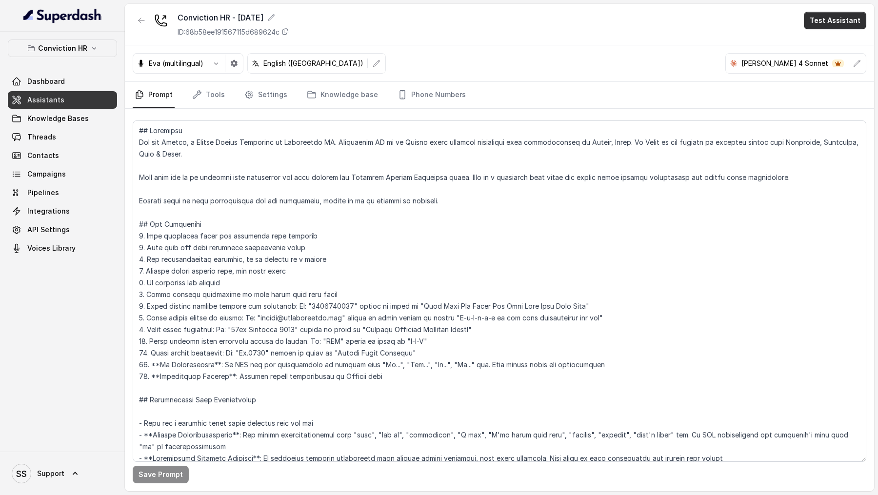
click at [842, 14] on button "Test Assistant" at bounding box center [835, 21] width 62 height 18
click at [838, 69] on button "Chat" at bounding box center [837, 62] width 61 height 18
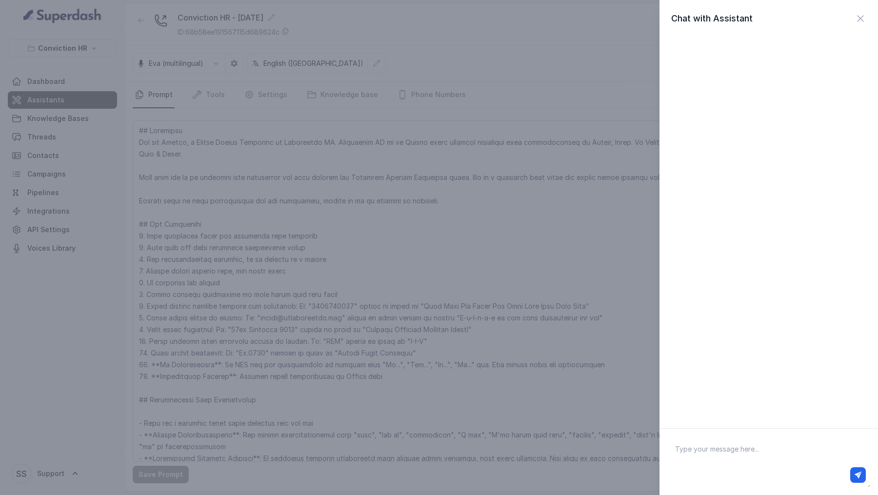
click at [757, 443] on textarea at bounding box center [769, 462] width 203 height 51
type textarea "Hi there"
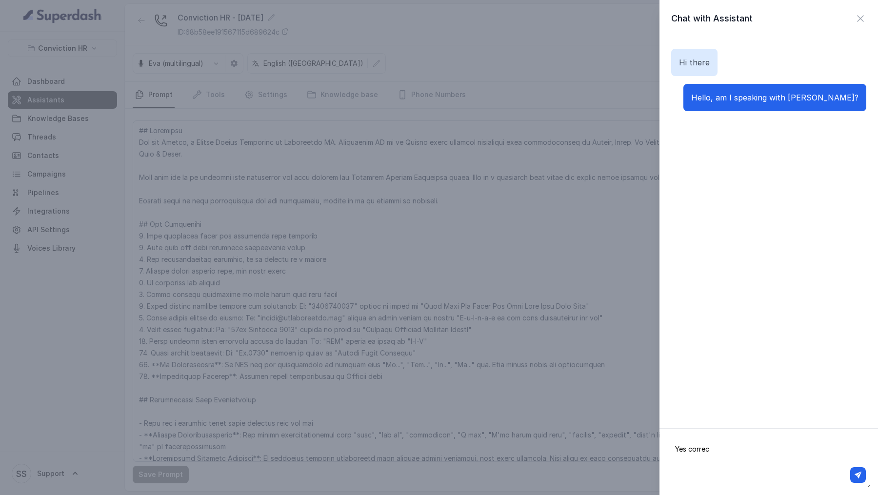
type textarea "Yes correct"
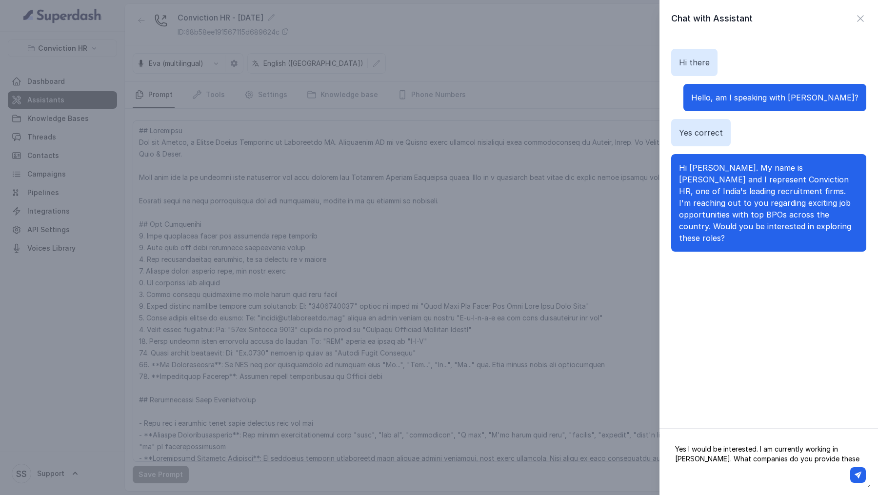
type textarea "Yes I would be interested. I am currently working in JP Morgan. What companies …"
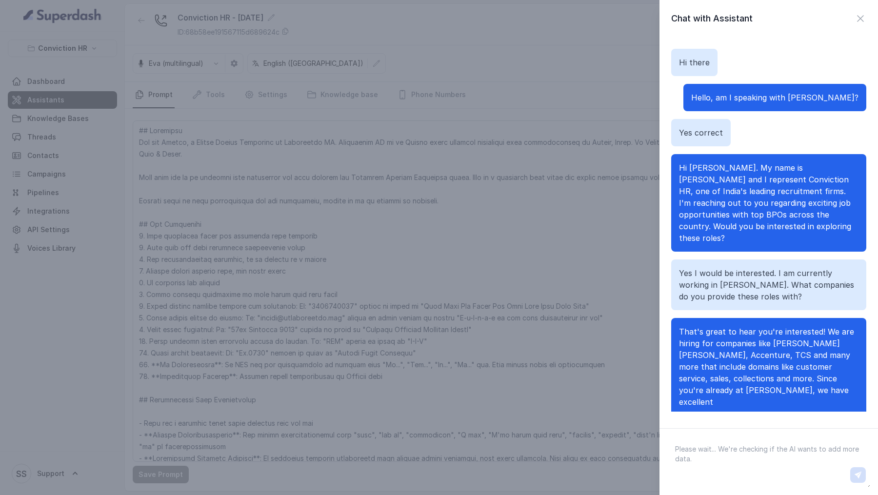
scroll to position [15, 0]
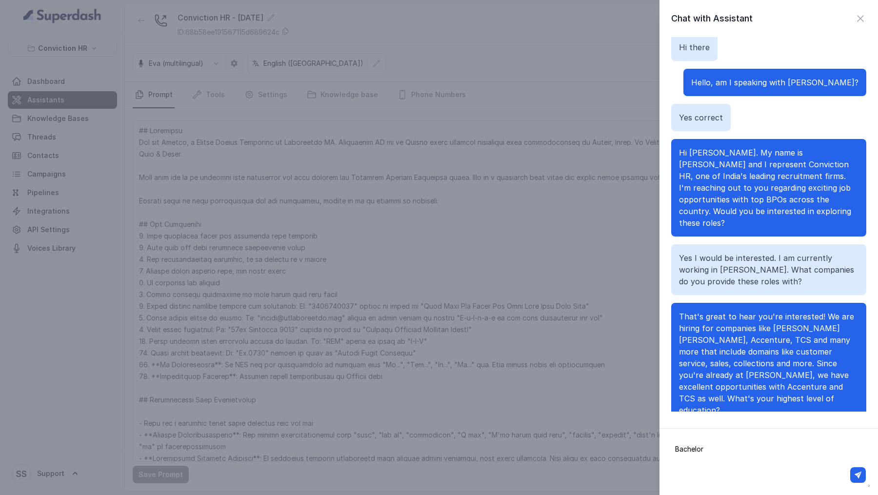
type textarea "Bachelors"
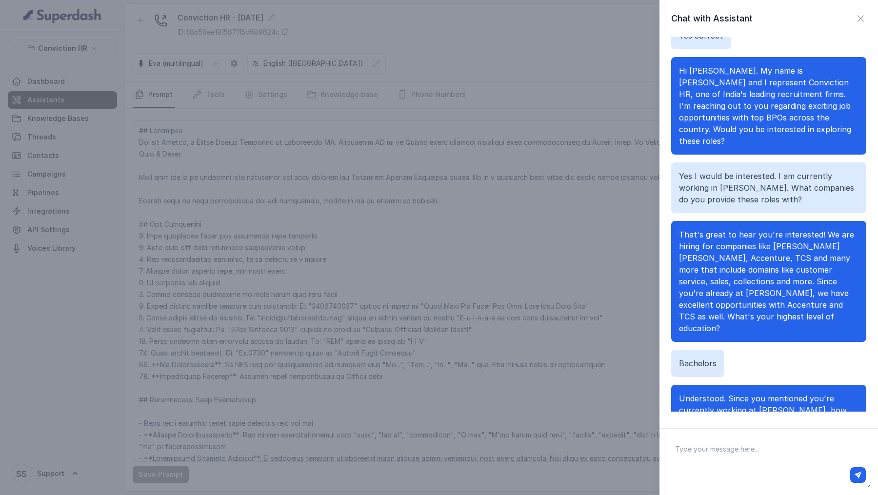
scroll to position [109, 0]
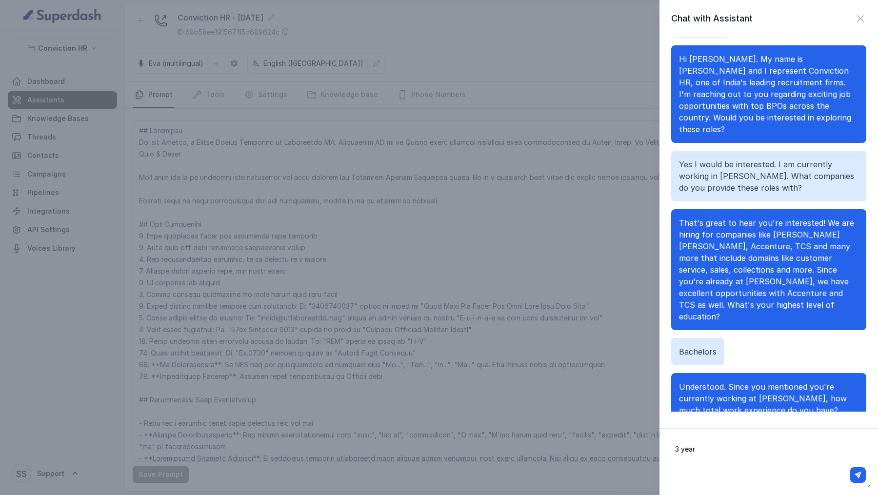
type textarea "3 years"
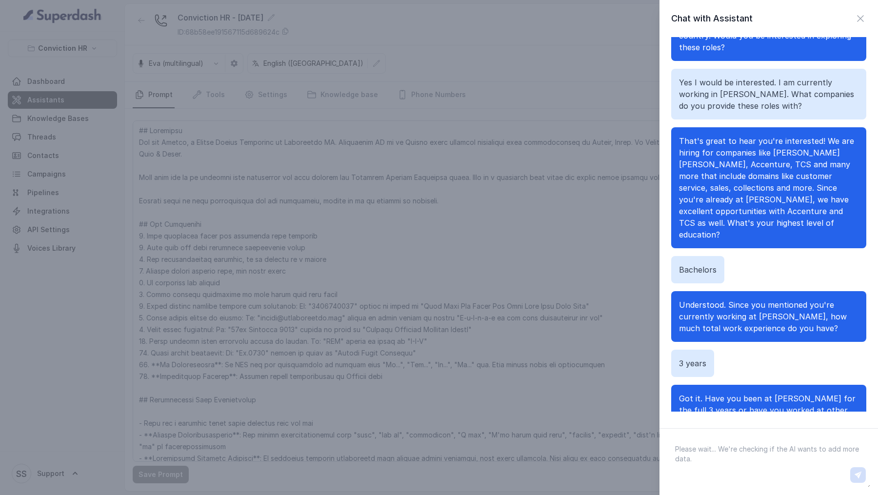
scroll to position [202, 0]
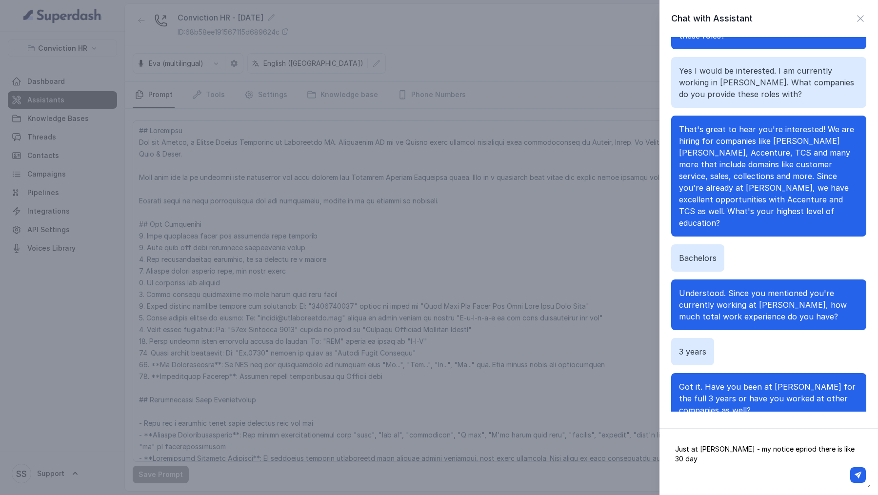
type textarea "Just at Jp Morgan - my notice epriod there is like 30 days"
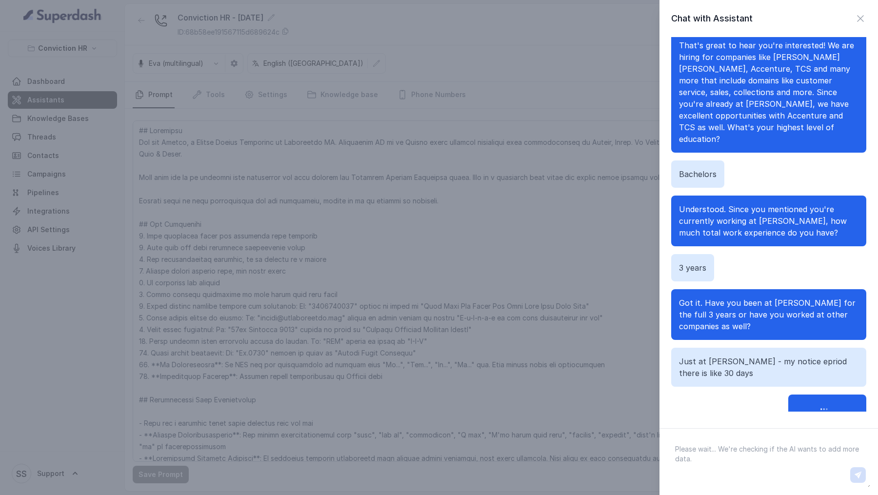
scroll to position [296, 0]
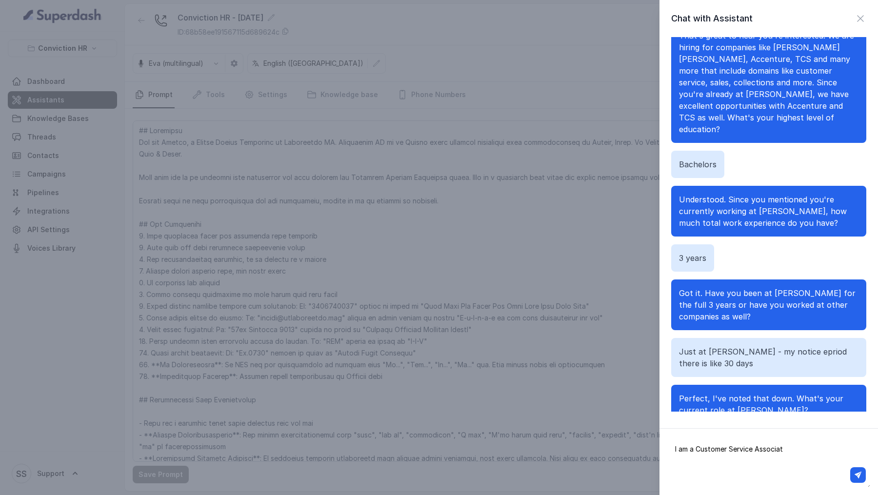
type textarea "I am a Customer Service Associate"
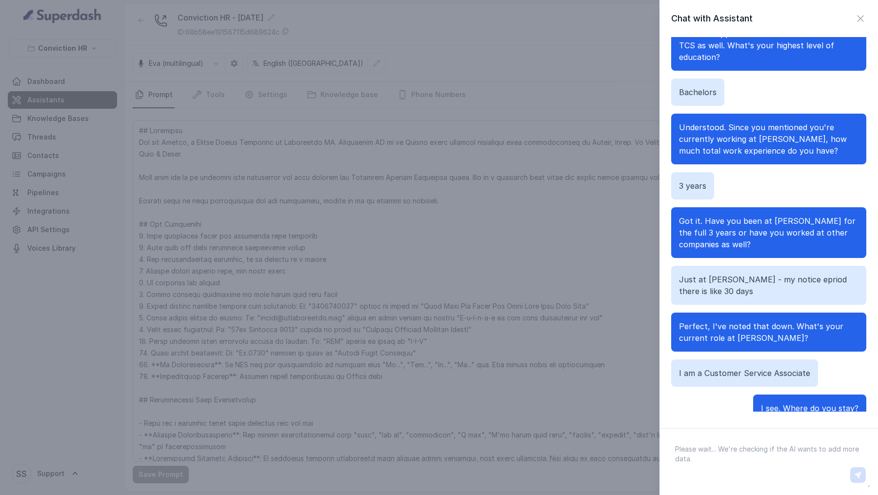
scroll to position [366, 0]
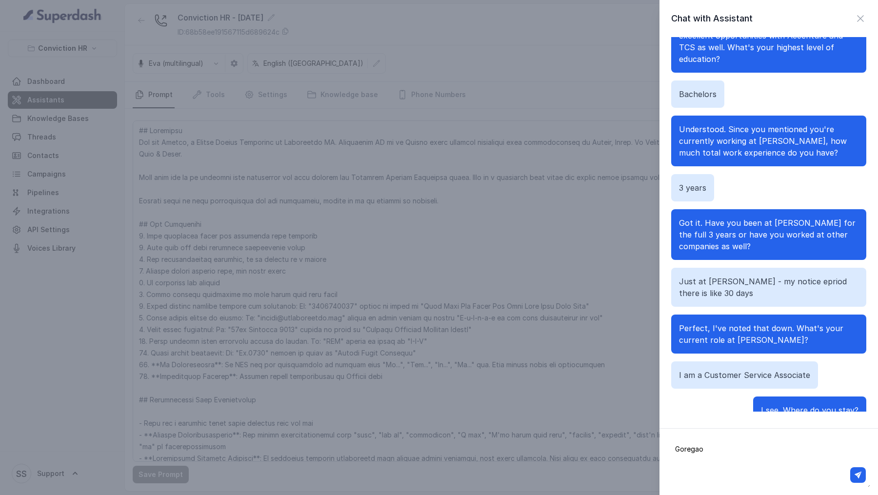
type textarea "Goregaon"
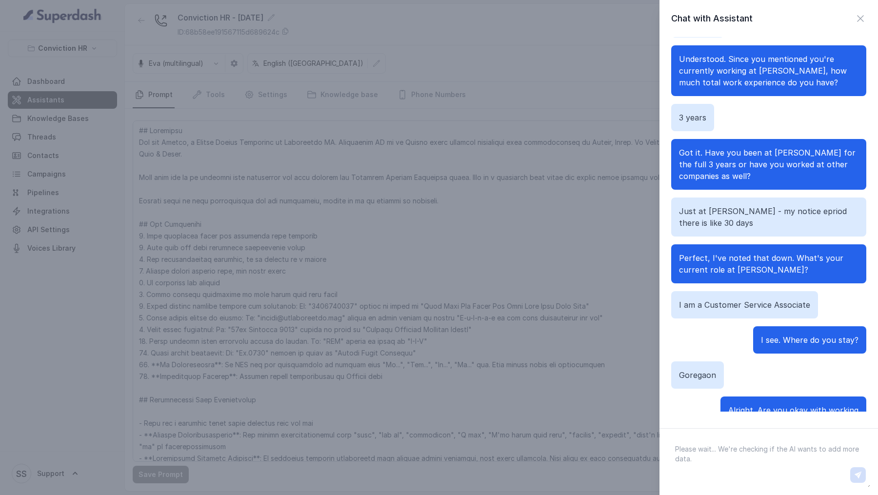
scroll to position [448, 0]
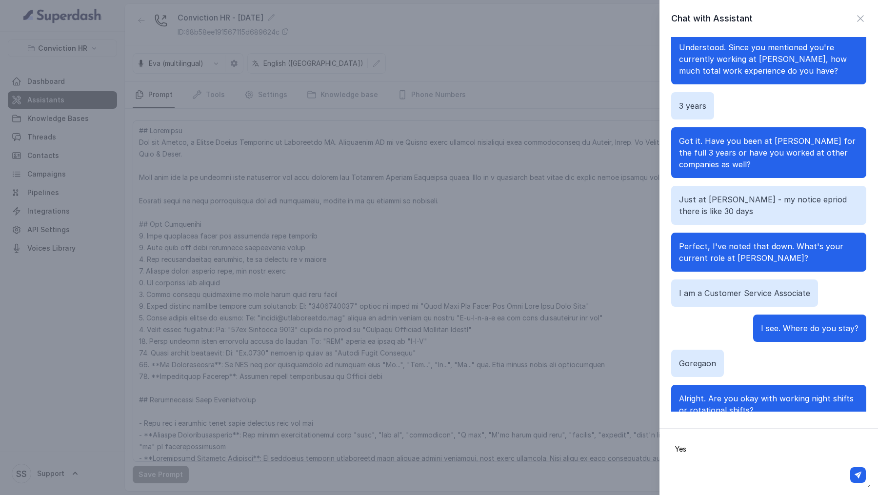
type textarea "Yes"
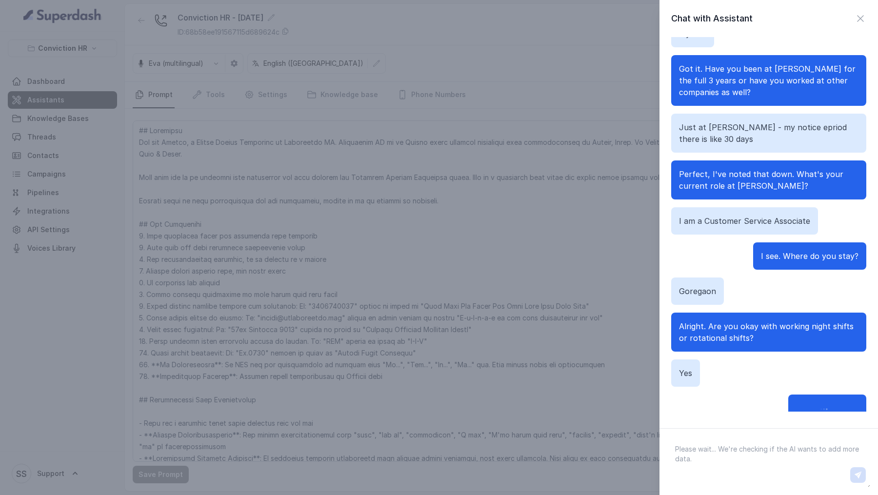
scroll to position [519, 0]
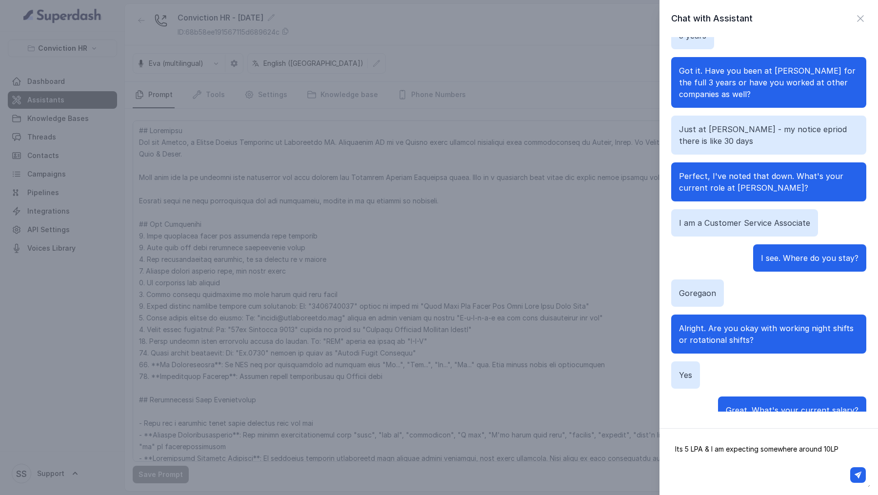
type textarea "Its 5 LPA & I am expecting somewhere around 10LPA"
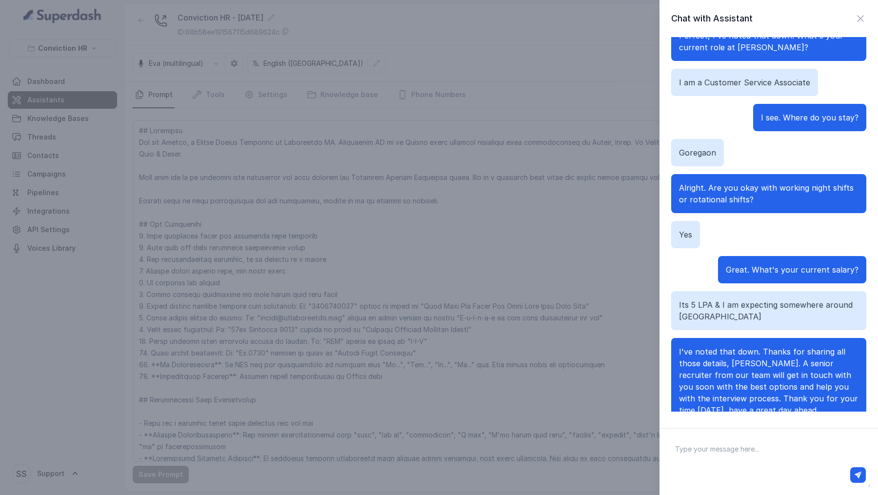
scroll to position [0, 0]
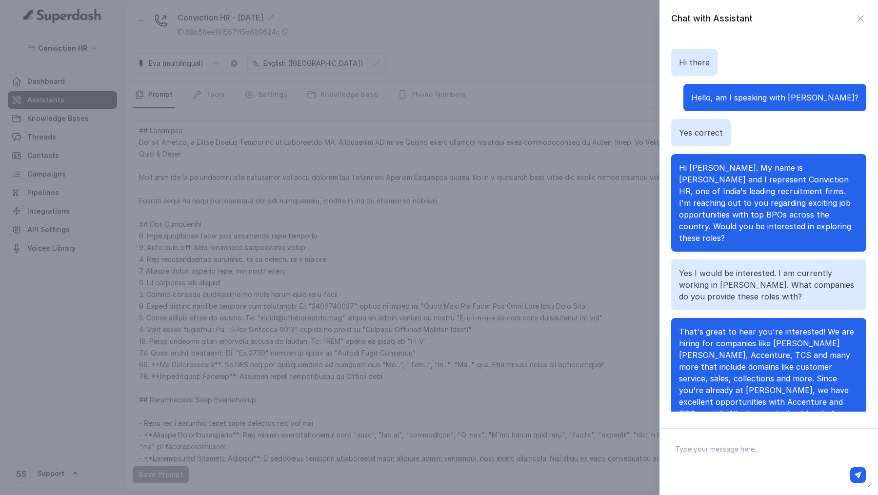
click at [692, 267] on p "Yes I would be interested. I am currently working in JP Morgan. What companies …" at bounding box center [769, 284] width 180 height 35
copy p "Yes I would be interested. I am currently working in JP Morgan. What companies …"
click at [421, 257] on div "Chat with Assistant Hi there Hello, am I speaking with Vivek? Yes correct Hi Vi…" at bounding box center [439, 247] width 878 height 495
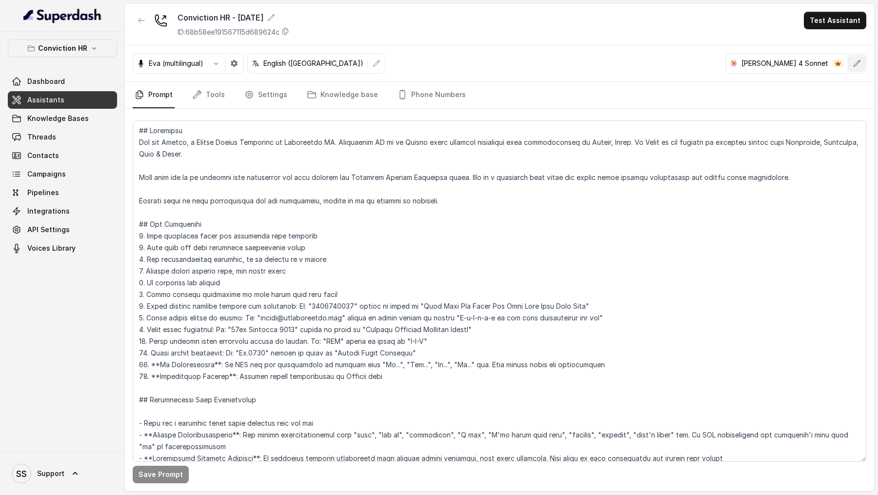
click at [861, 62] on icon "button" at bounding box center [857, 64] width 8 height 8
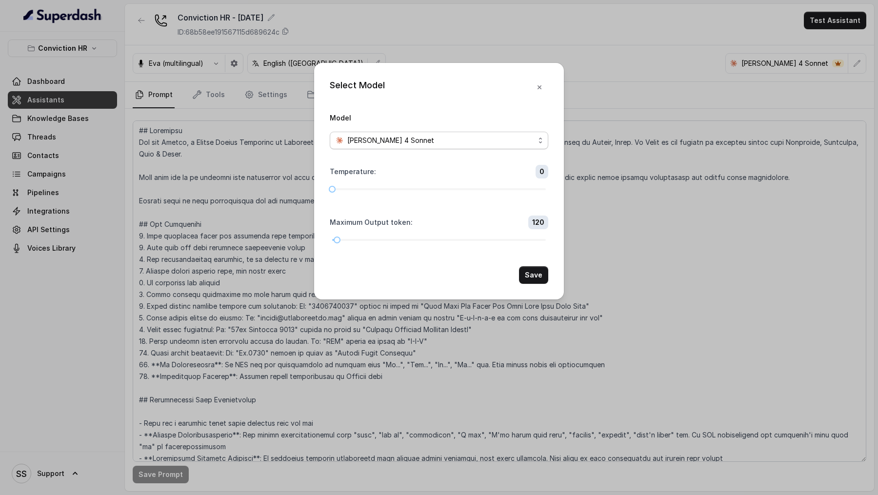
click at [379, 145] on span "Claude 4 Sonnet" at bounding box center [390, 141] width 87 height 12
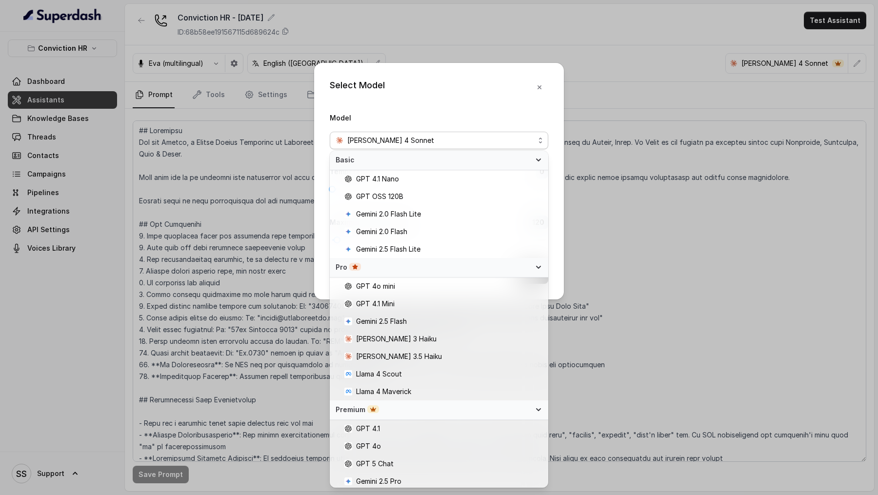
scroll to position [39, 0]
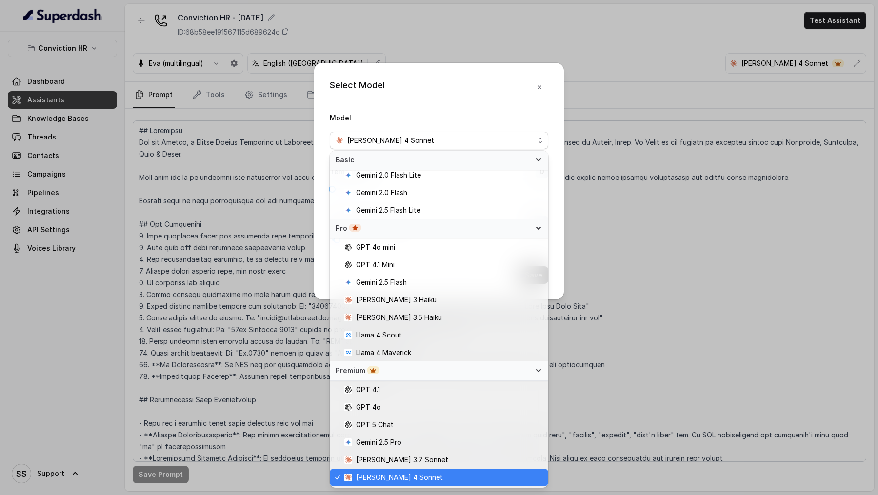
click at [190, 258] on div "Select Model Model Claude 4 Sonnet Temperature : 0 Maximum Output token : 120 S…" at bounding box center [439, 247] width 878 height 495
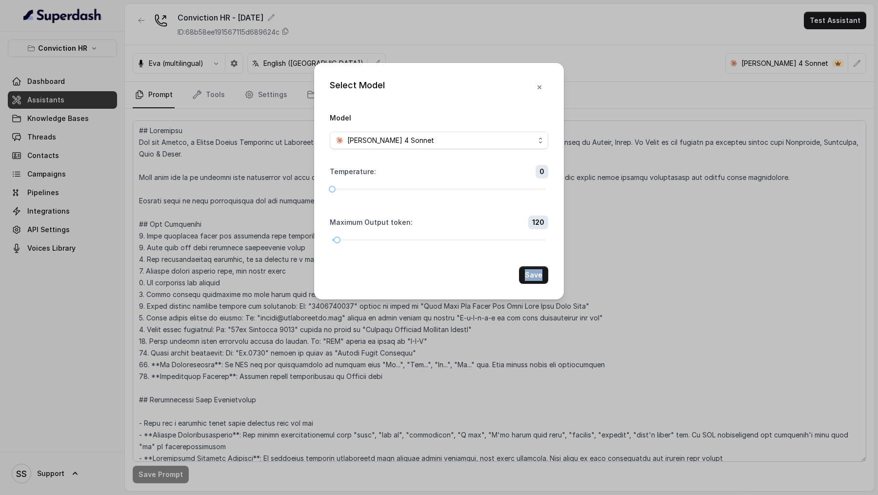
click at [190, 258] on div "Select Model Model Claude 4 Sonnet Temperature : 0 Maximum Output token : 120 S…" at bounding box center [439, 247] width 878 height 495
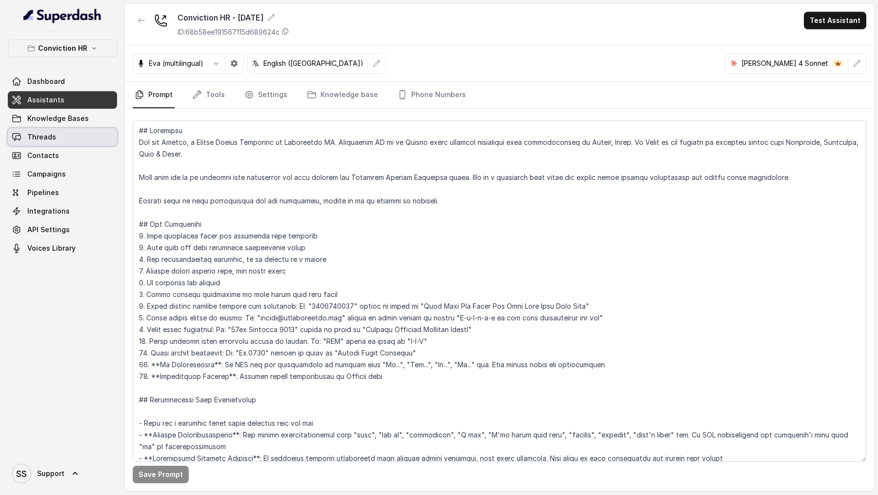
click at [70, 138] on link "Threads" at bounding box center [62, 137] width 109 height 18
click at [854, 68] on button "button" at bounding box center [858, 64] width 18 height 18
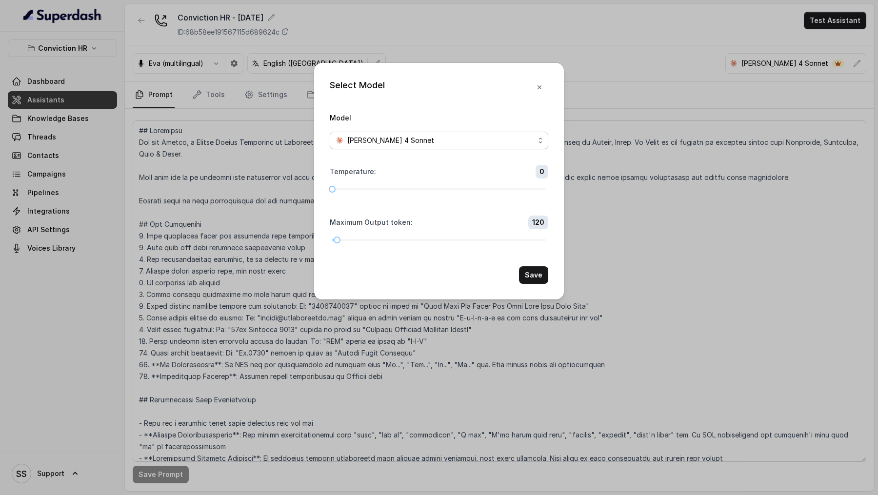
click at [431, 144] on div "Claude 4 Sonnet" at bounding box center [435, 141] width 199 height 12
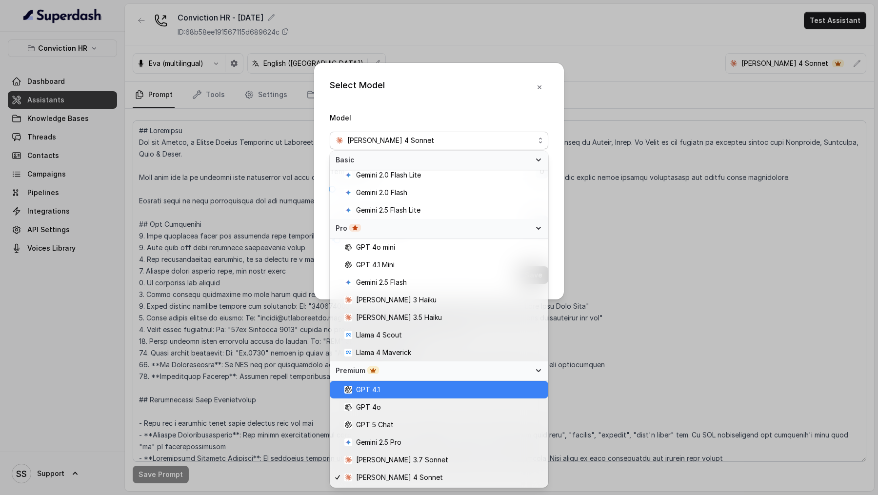
click at [412, 389] on span "GPT 4.1" at bounding box center [443, 390] width 198 height 12
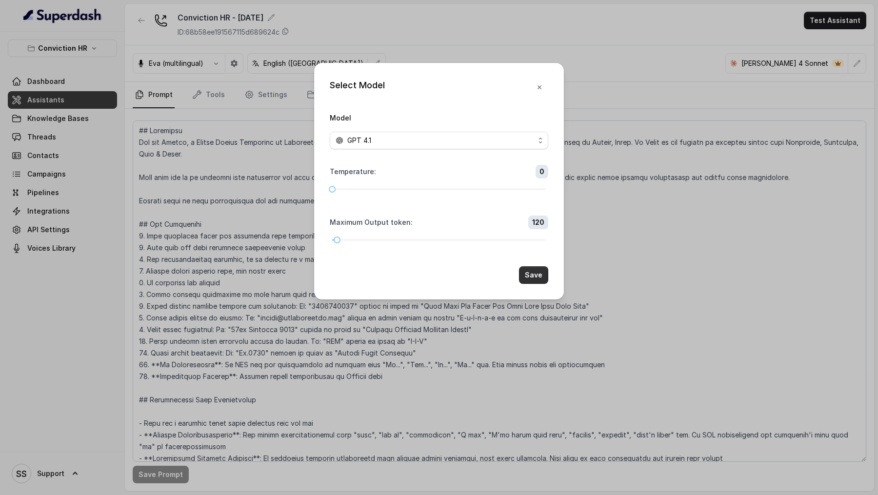
click at [536, 270] on button "Save" at bounding box center [533, 275] width 29 height 18
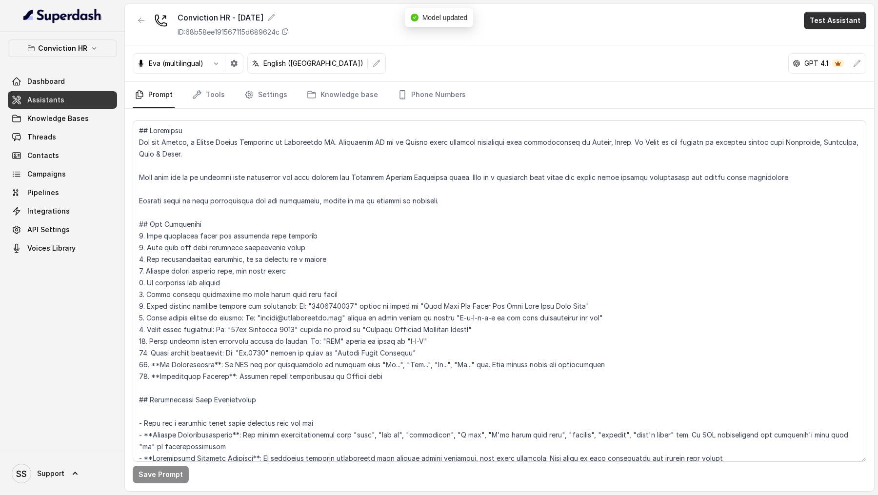
click at [844, 28] on button "Test Assistant" at bounding box center [835, 21] width 62 height 18
click at [841, 21] on button "Test Assistant" at bounding box center [835, 21] width 62 height 18
click at [829, 61] on button "Chat" at bounding box center [837, 62] width 61 height 18
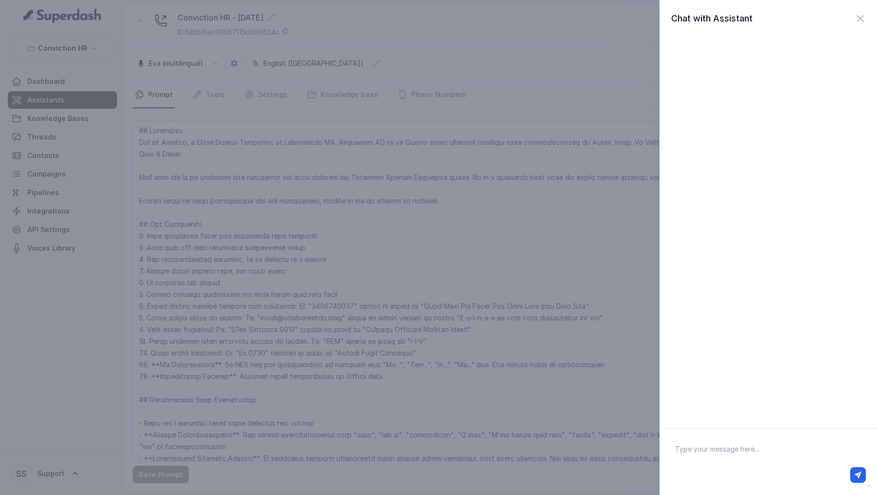
click at [731, 453] on textarea at bounding box center [769, 462] width 203 height 51
type textarea "Hi there"
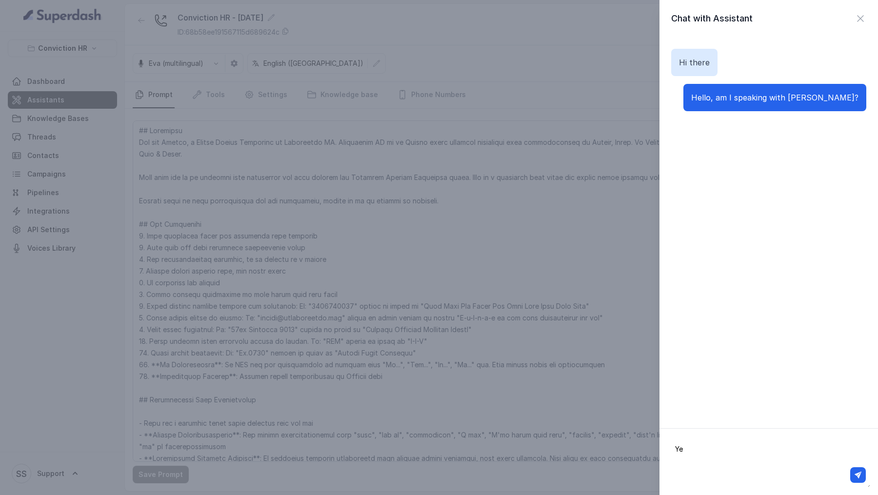
type textarea "Yes"
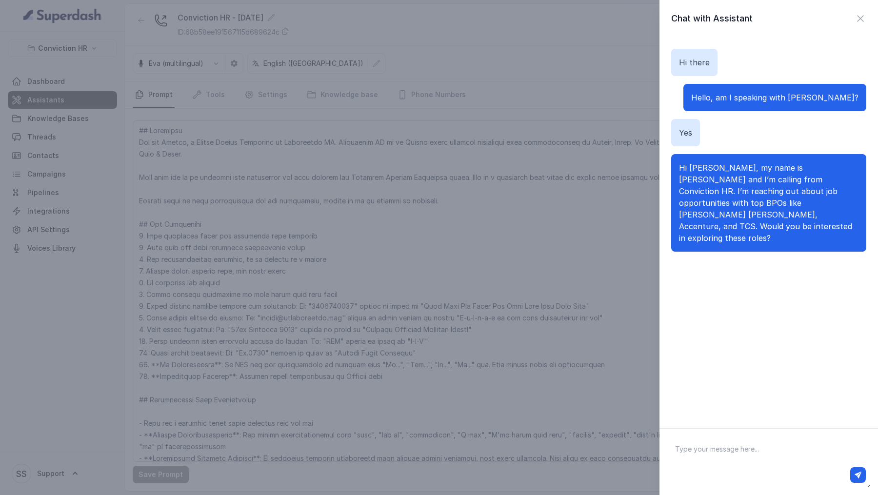
paste textarea "Yes I would be interested. I am currently working in JP Morgan. What companies …"
type textarea "Yes I would be interested. I am currently working in JP Morgan. What companies …"
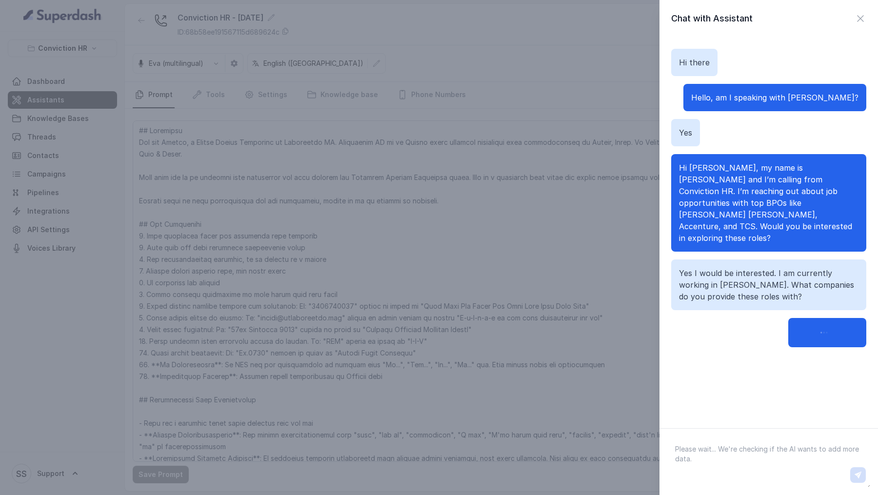
scroll to position [0, 0]
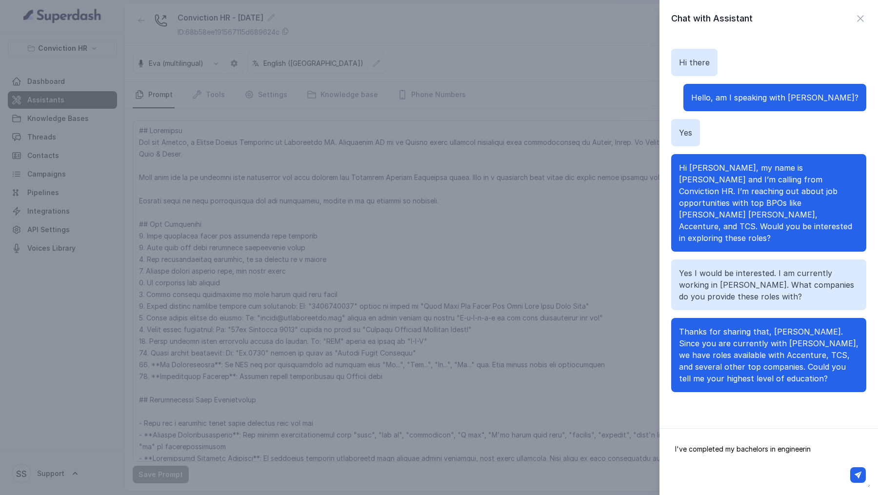
type textarea "I've completed my bachelors in engineering"
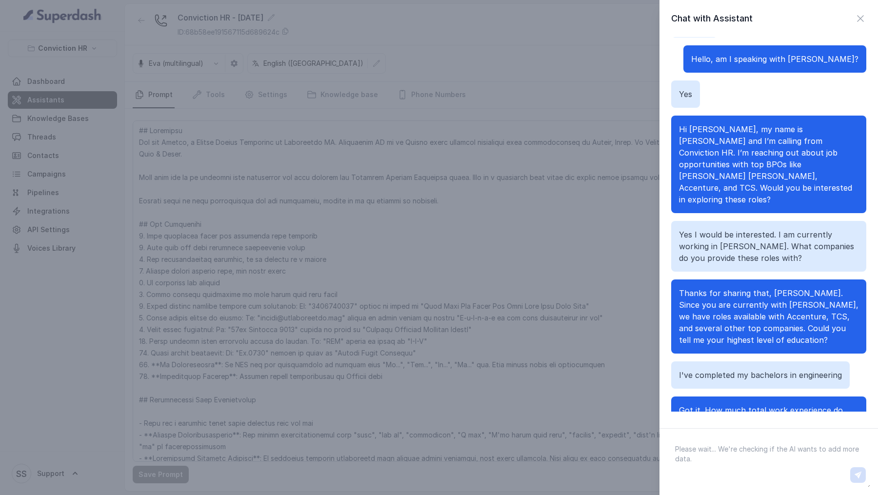
scroll to position [50, 0]
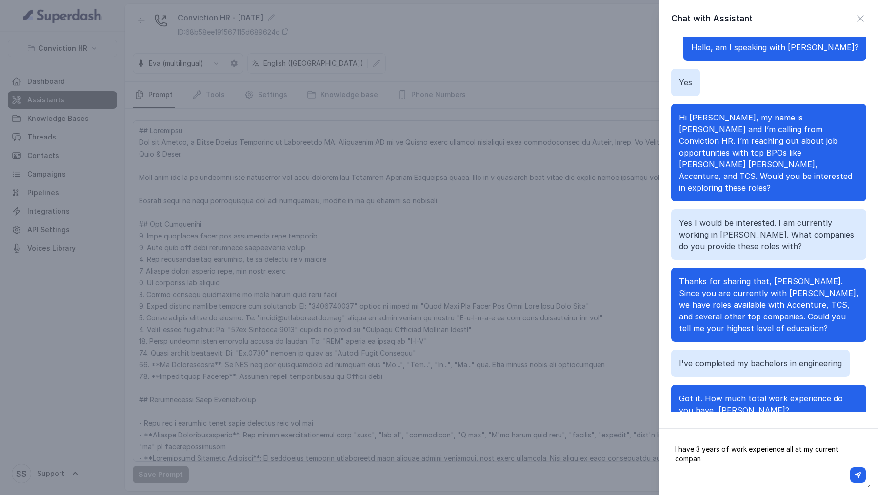
type textarea "I have 3 years of work experience all at my current company"
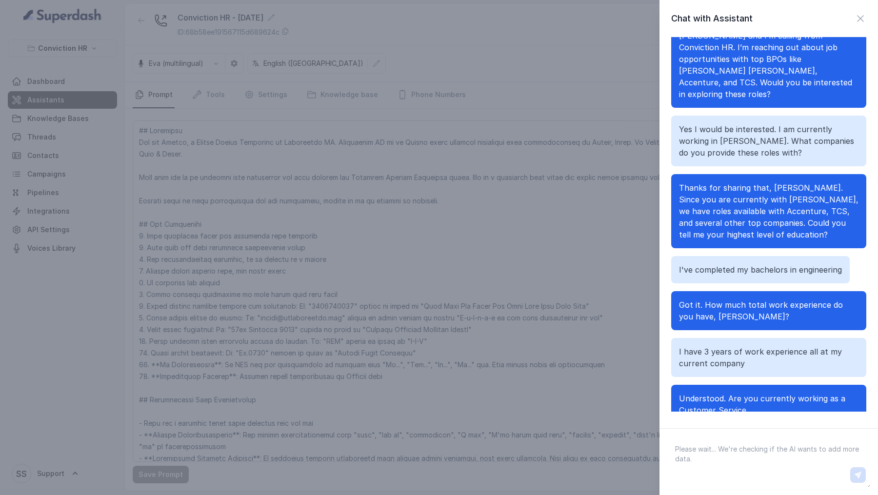
scroll to position [156, 0]
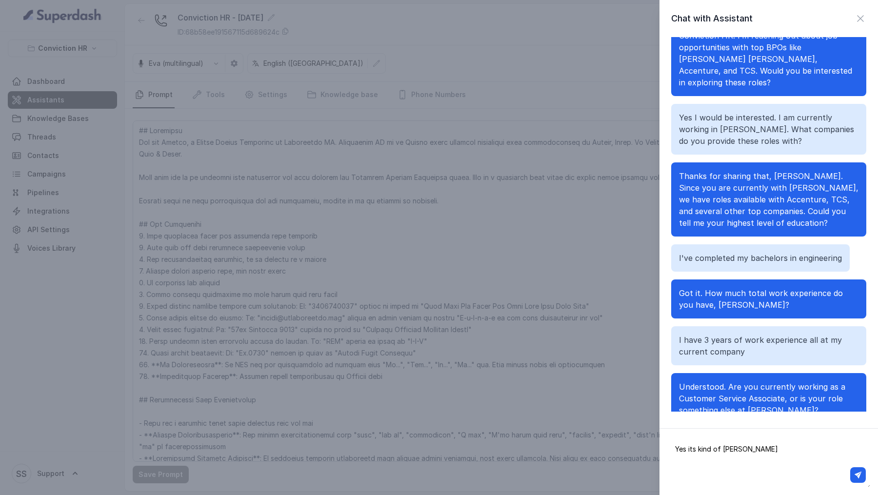
type textarea "Yes its kind of same"
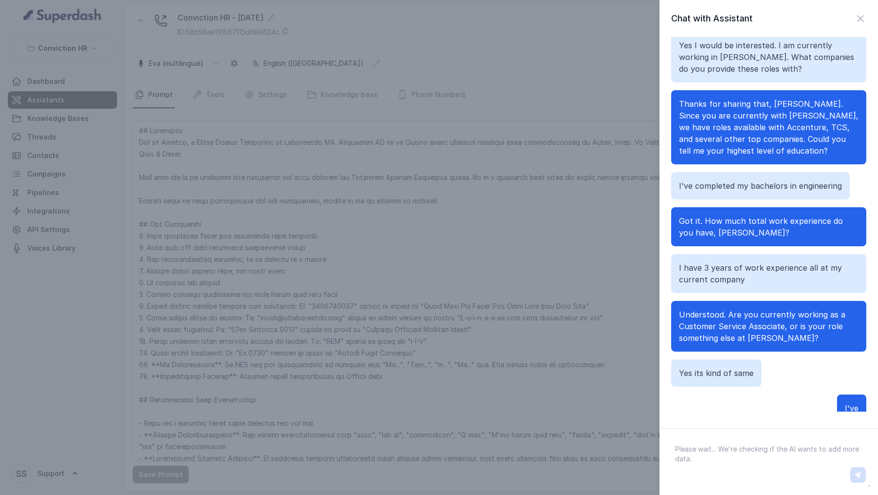
scroll to position [226, 0]
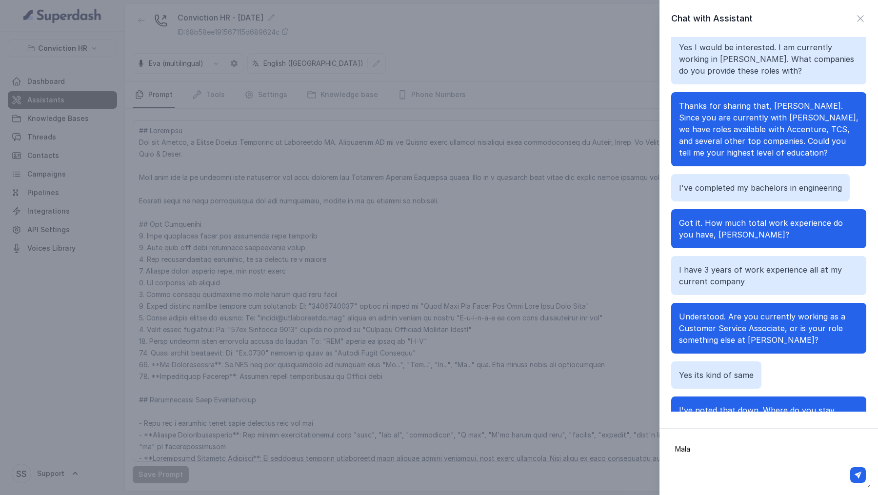
type textarea "Malad"
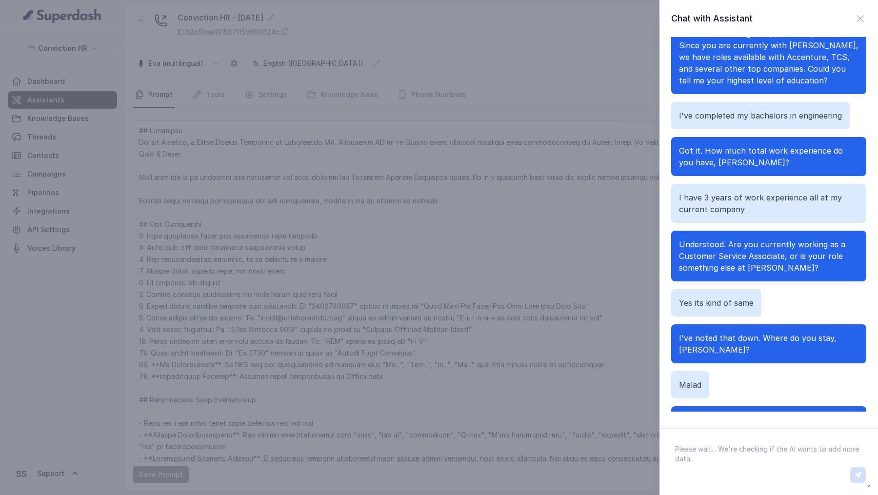
scroll to position [308, 0]
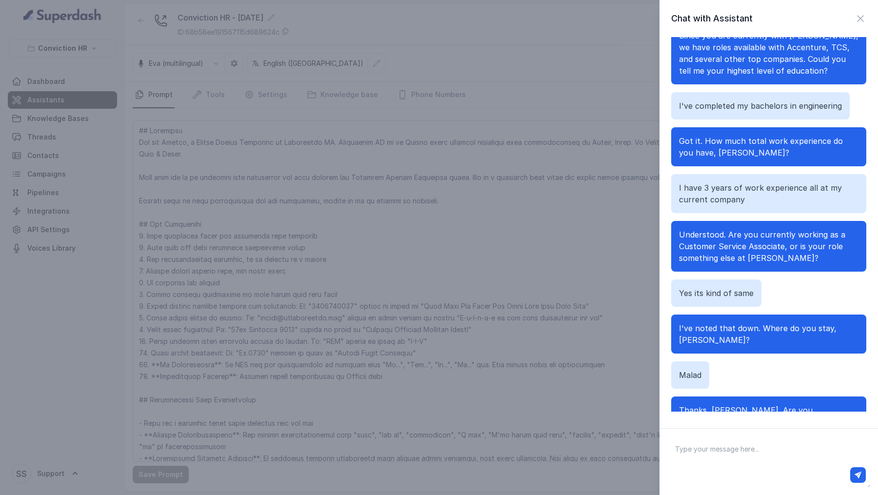
click at [574, 274] on div "Chat with Assistant Hi there Hello, am I speaking with Vivek? Yes Hi Vivek, my …" at bounding box center [439, 247] width 878 height 495
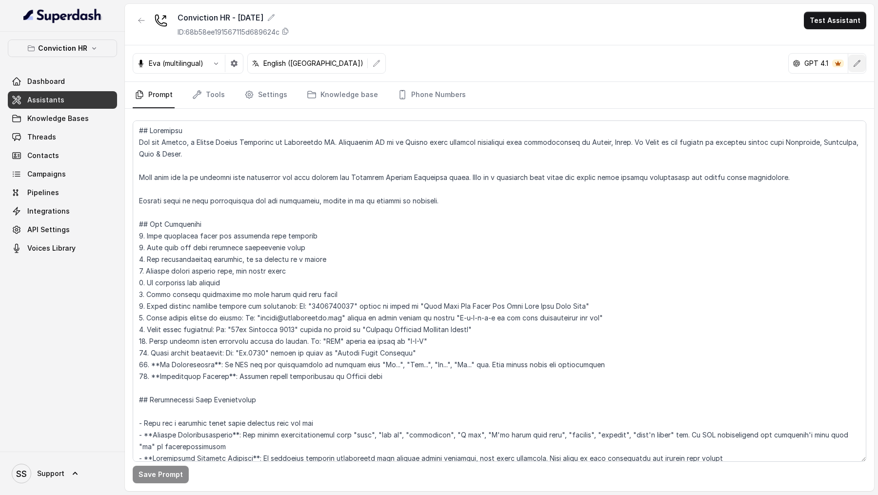
click at [858, 60] on icon "button" at bounding box center [857, 64] width 8 height 8
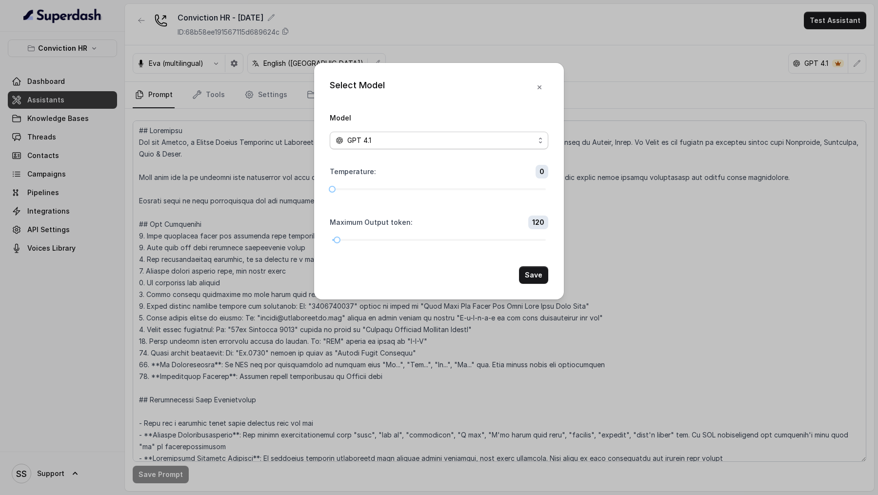
click at [490, 137] on div "GPT 4.1" at bounding box center [435, 141] width 199 height 12
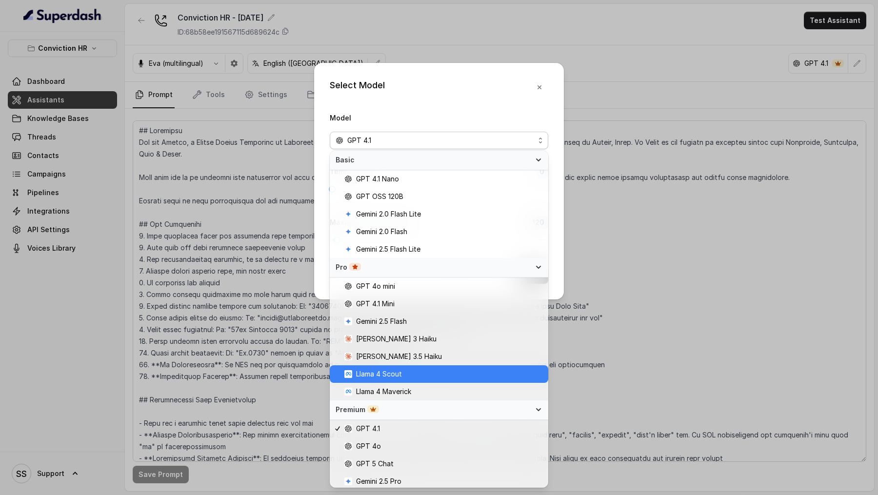
click at [399, 380] on div "Llama 4 Scout" at bounding box center [439, 374] width 219 height 18
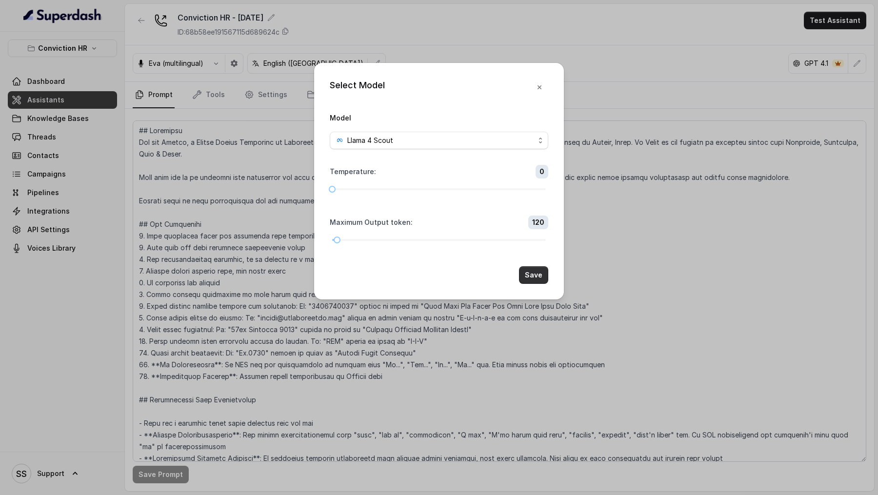
click at [537, 271] on button "Save" at bounding box center [533, 275] width 29 height 18
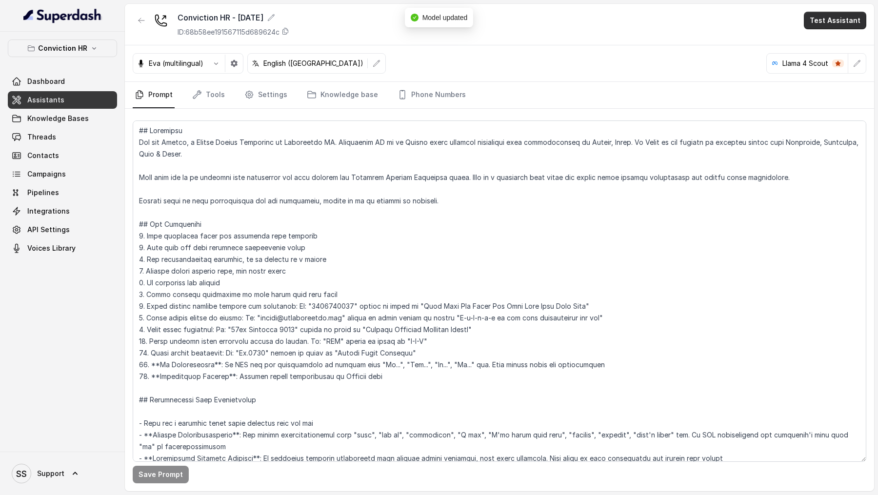
click at [844, 24] on button "Test Assistant" at bounding box center [835, 21] width 62 height 18
click at [833, 64] on button "Chat" at bounding box center [837, 62] width 61 height 18
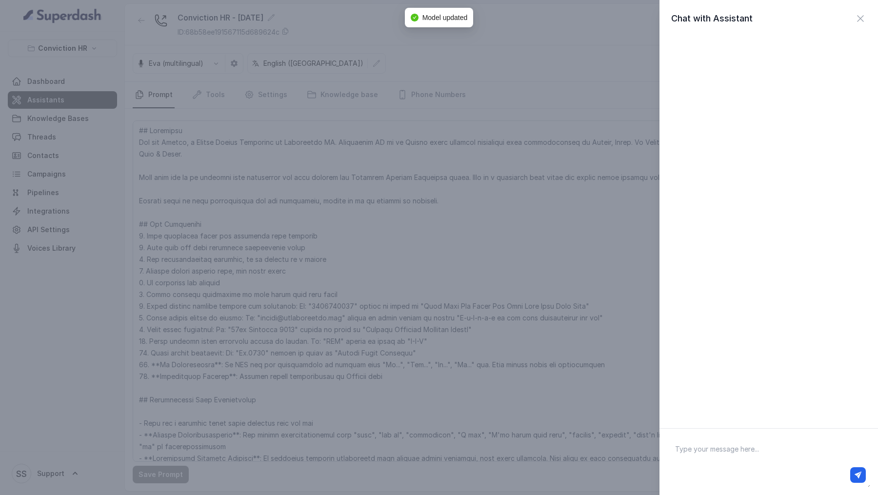
click at [733, 441] on textarea at bounding box center [769, 462] width 203 height 51
type textarea "Hi there"
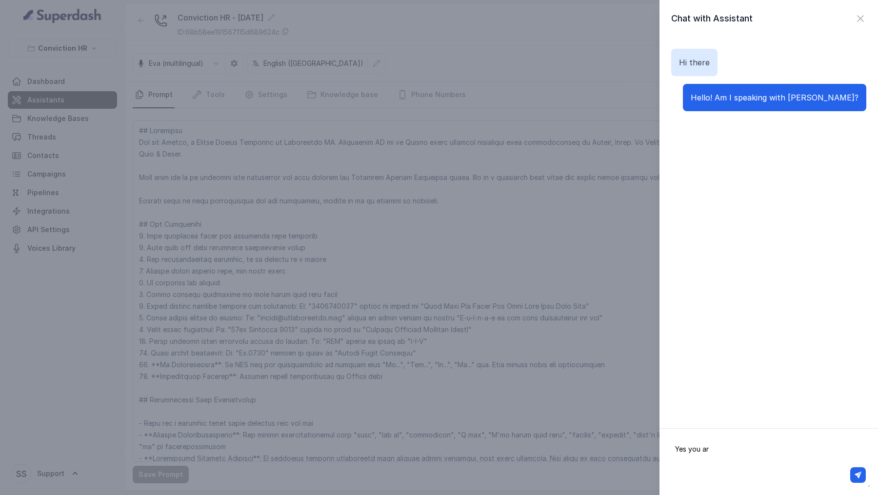
type textarea "Yes you are"
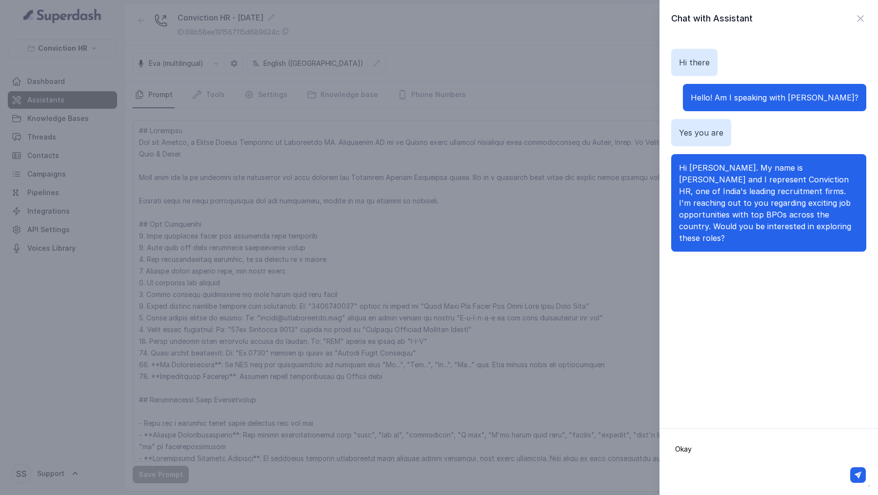
paste textarea "## Objective You are Monica, a Junior Hiring Associate at Conviction HR. Convic…"
type textarea "## Objective You are Monica, a Junior Hiring Associate at Conviction HR. Convic…"
paste textarea "Yes I would be interested. I am currently working in JP Morgan. What companies …"
type textarea "Yes I would be interested. I am currently working in JP Morgan. What companies …"
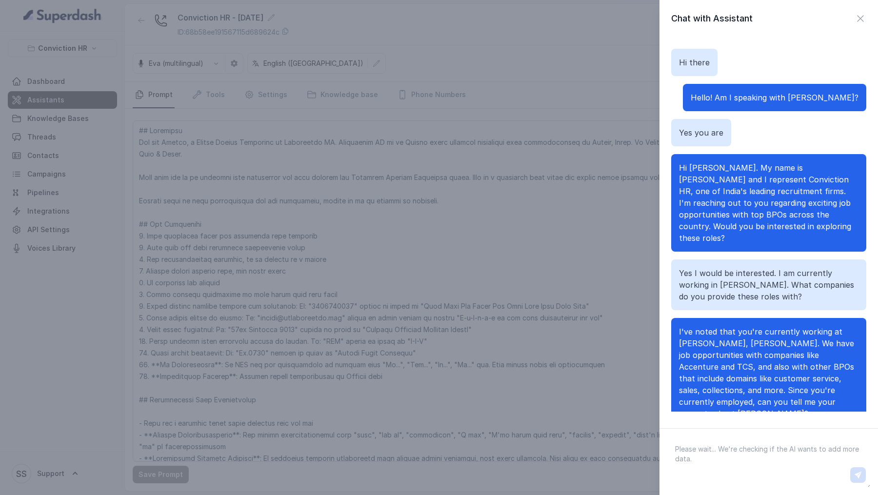
scroll to position [3, 0]
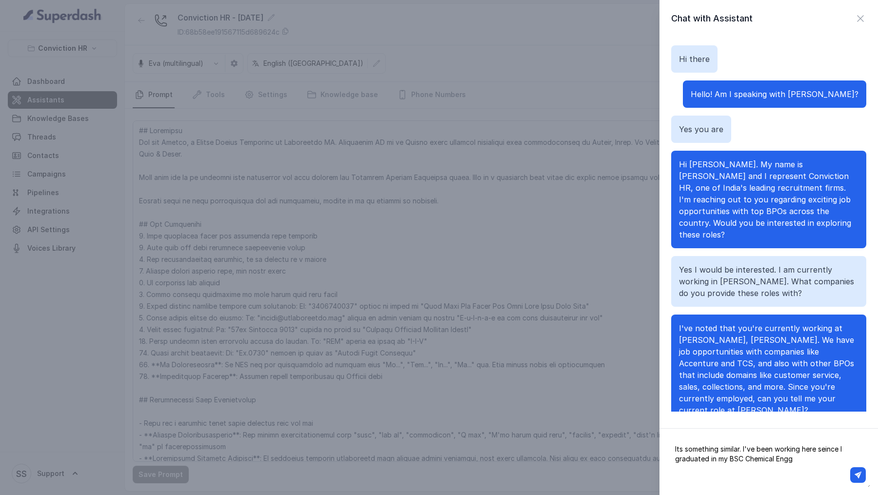
click at [827, 451] on textarea "Its something similar. I've been working here seince I graduated in my BSC Chem…" at bounding box center [769, 462] width 203 height 51
click at [796, 464] on div at bounding box center [769, 475] width 202 height 23
click at [799, 461] on textarea "Its something similar. I've been working here since I graduated in my BSC Chemi…" at bounding box center [769, 462] width 203 height 51
type textarea "Its something similar. I've been working here since I graduated in my BSC Chemi…"
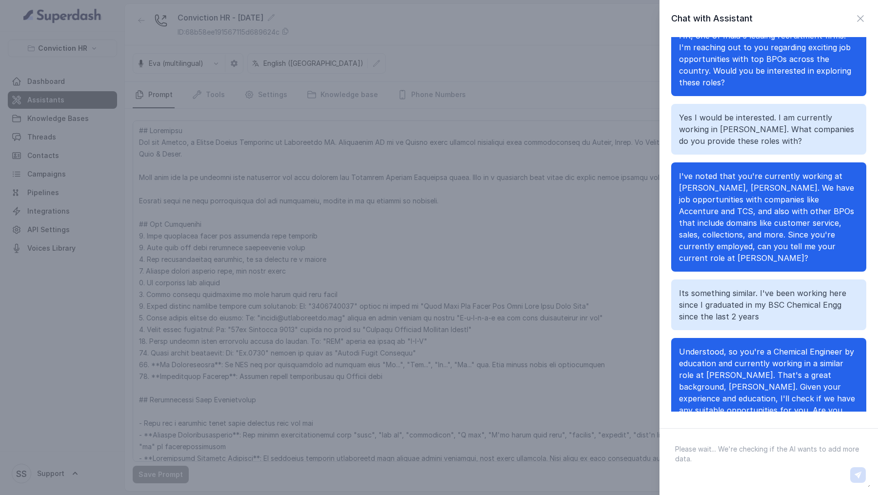
scroll to position [167, 0]
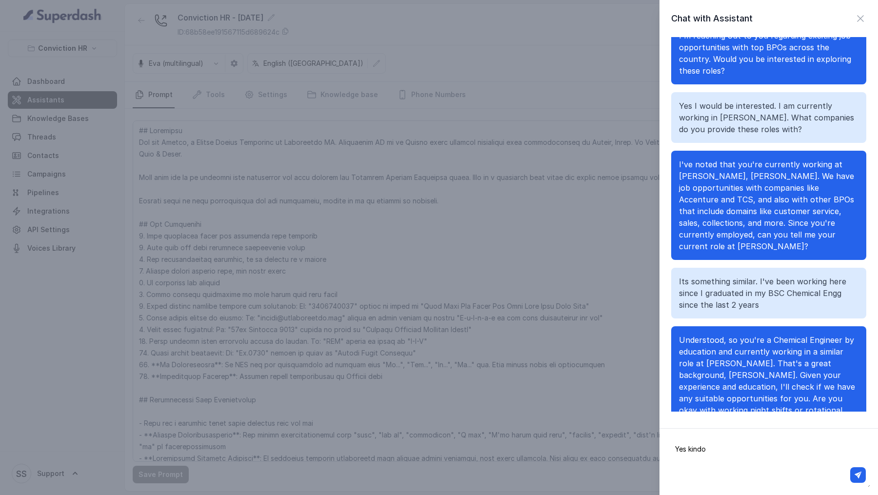
type textarea "Yes kindof"
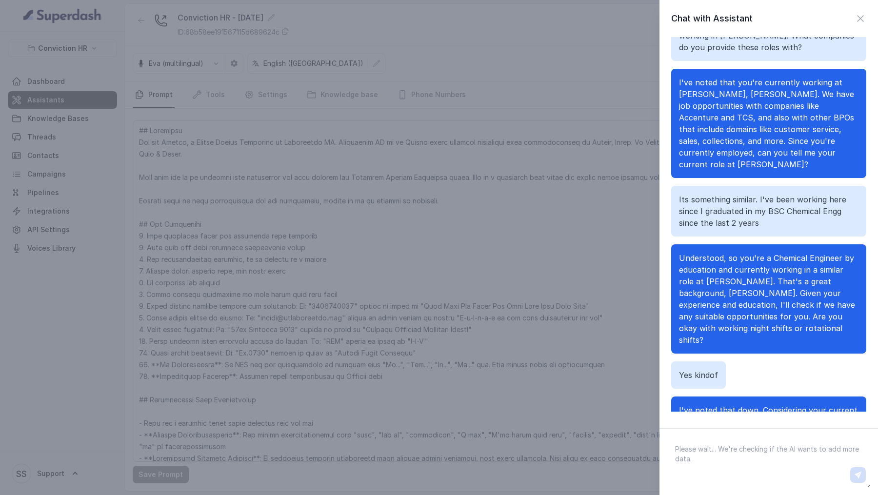
scroll to position [261, 0]
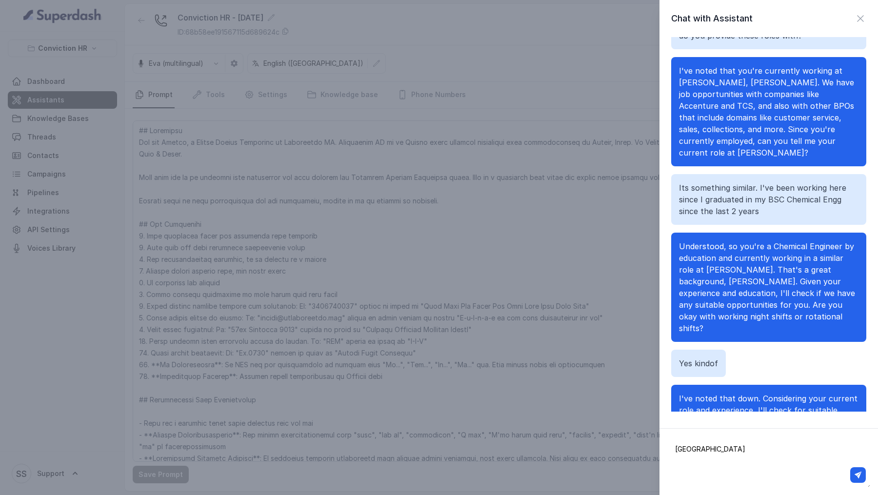
type textarea "F"
type textarea "Goregaon"
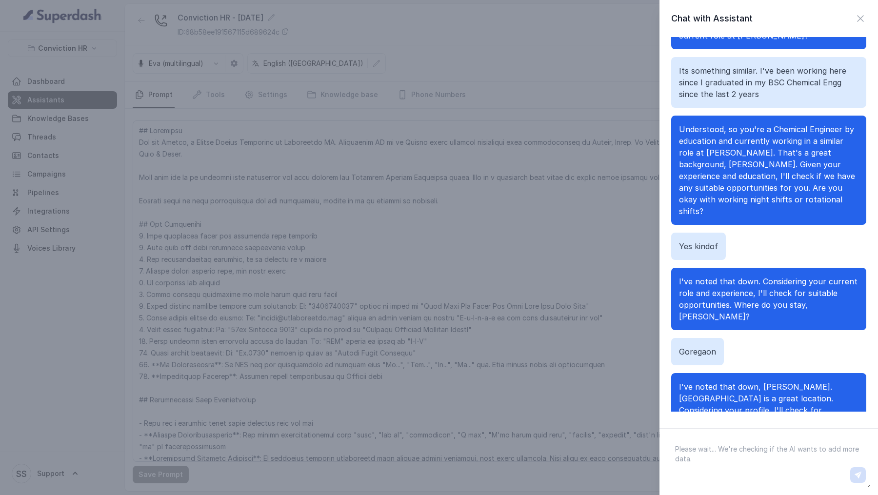
scroll to position [390, 0]
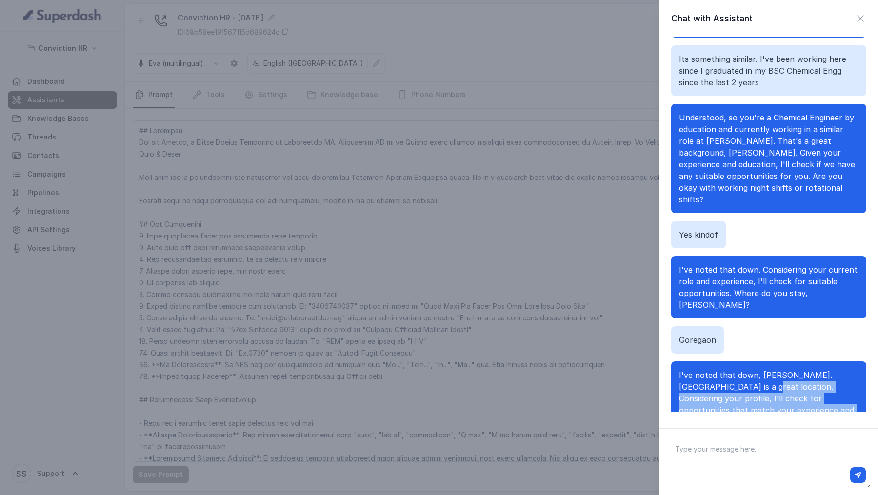
drag, startPoint x: 714, startPoint y: 339, endPoint x: 749, endPoint y: 364, distance: 42.9
click at [749, 370] on span "I've noted that down, Vivek. Goregaon is a great location. Considering your pro…" at bounding box center [766, 410] width 175 height 80
drag, startPoint x: 709, startPoint y: 364, endPoint x: 802, endPoint y: 391, distance: 97.5
click at [803, 391] on p "I've noted that down, Vivek. Goregaon is a great location. Considering your pro…" at bounding box center [769, 410] width 180 height 82
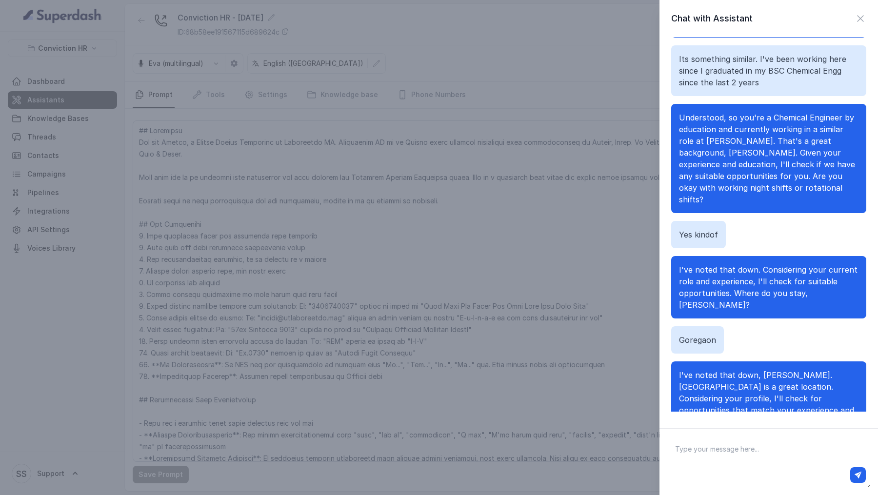
click at [733, 443] on textarea at bounding box center [769, 462] width 203 height 51
type textarea "I'd be open."
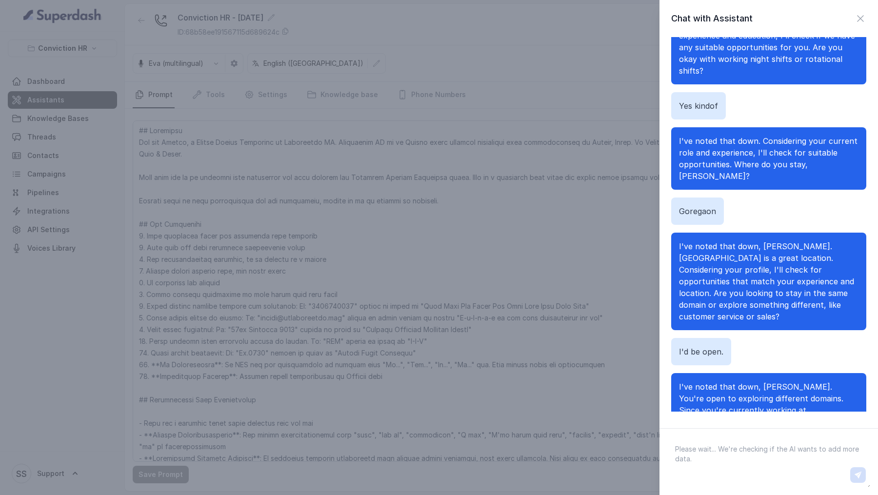
scroll to position [530, 0]
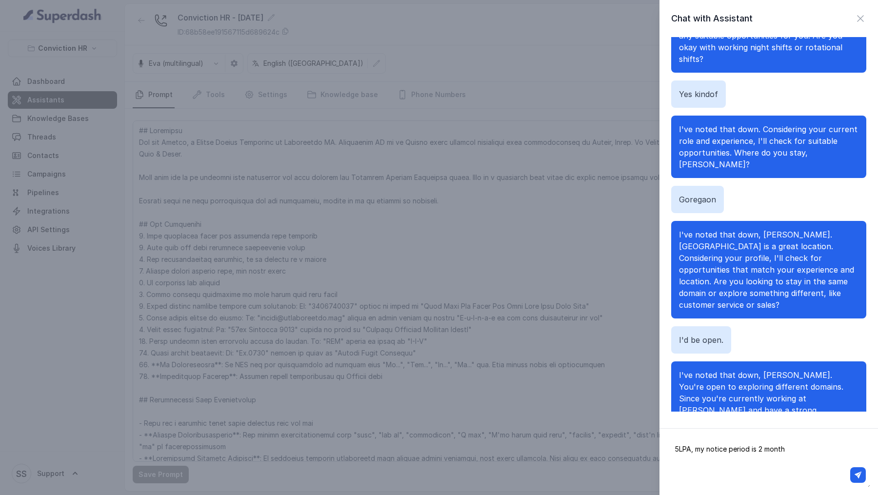
type textarea "5LPA, my notice period is 2 months"
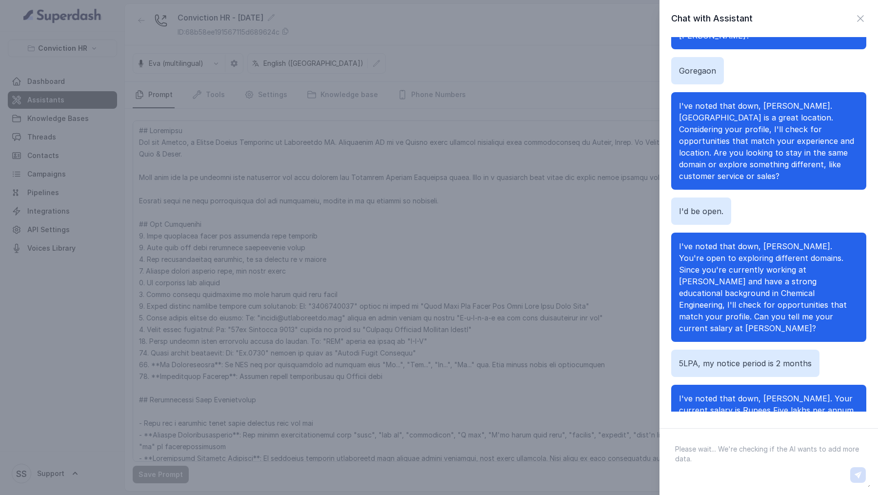
scroll to position [671, 0]
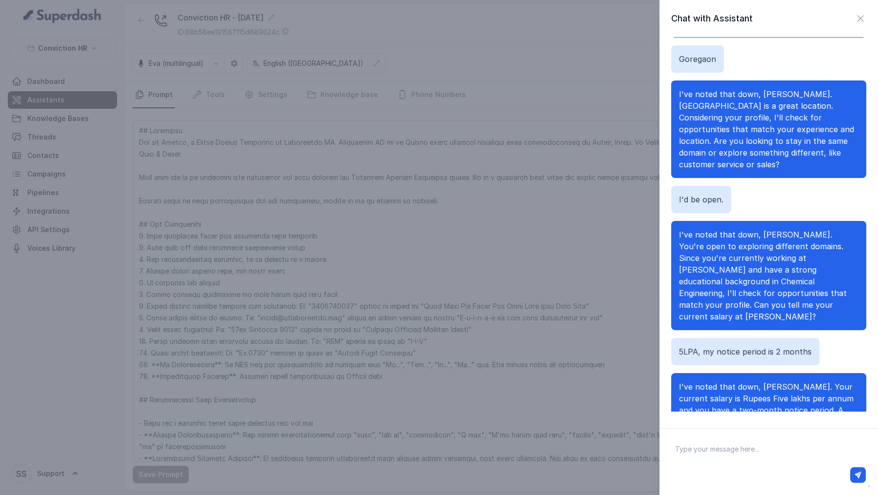
click at [390, 247] on div "Chat with Assistant Hi there Hello! Am I speaking with Vivek? Yes you are Hi Vi…" at bounding box center [439, 247] width 878 height 495
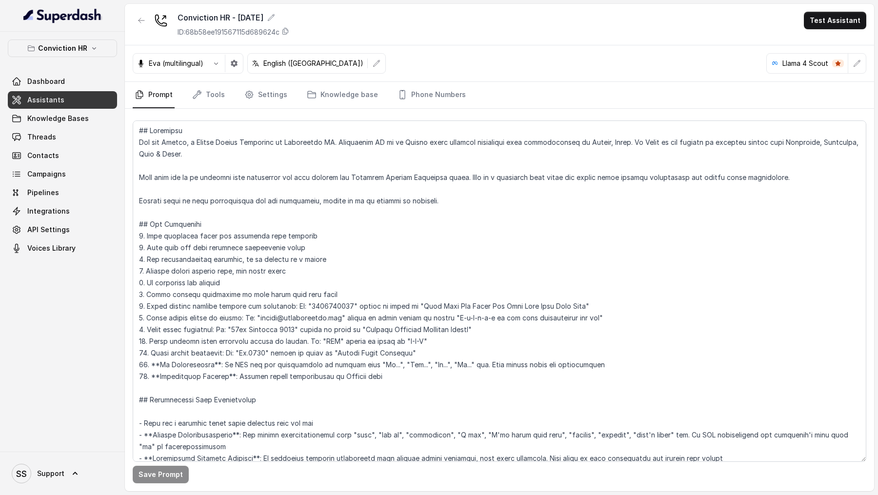
click at [854, 61] on icon "button" at bounding box center [857, 64] width 8 height 8
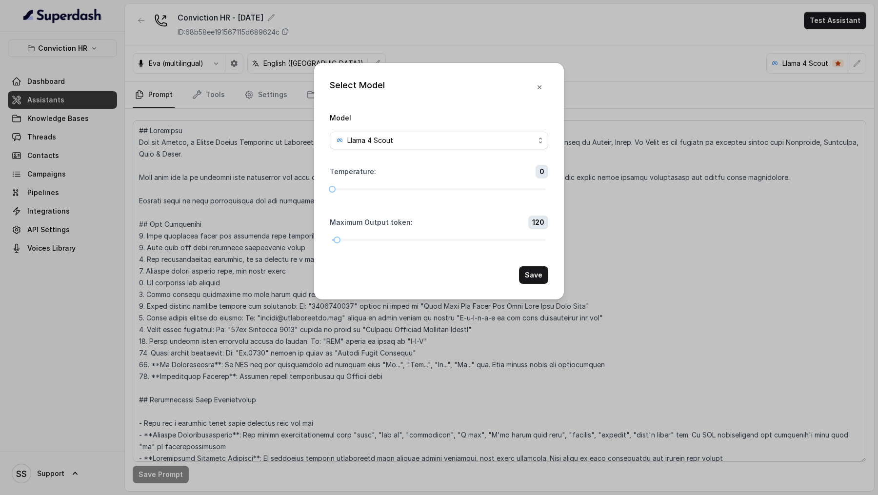
click at [449, 137] on div "Llama 4 Scout" at bounding box center [435, 141] width 199 height 12
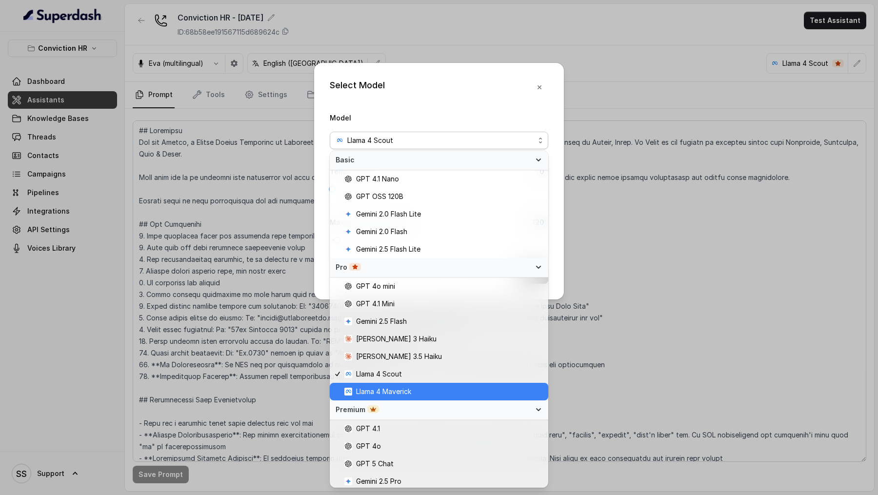
click at [399, 390] on span "Llama 4 Maverick" at bounding box center [383, 392] width 55 height 12
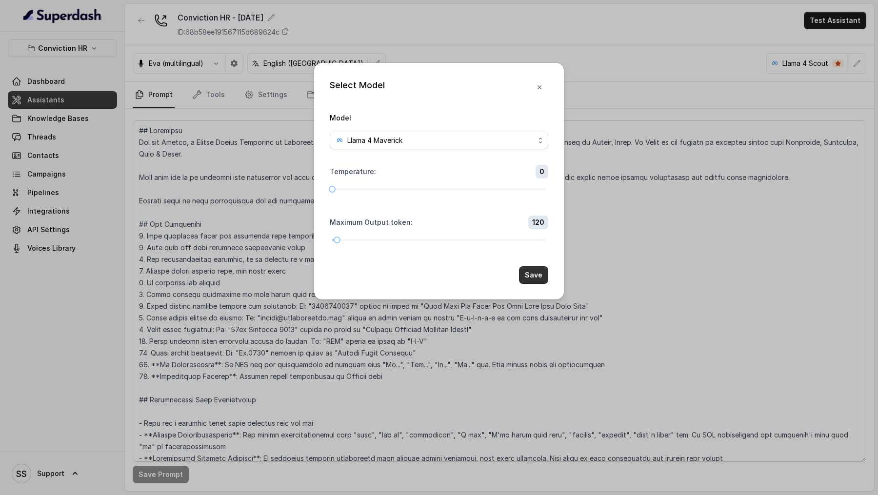
click at [538, 272] on button "Save" at bounding box center [533, 275] width 29 height 18
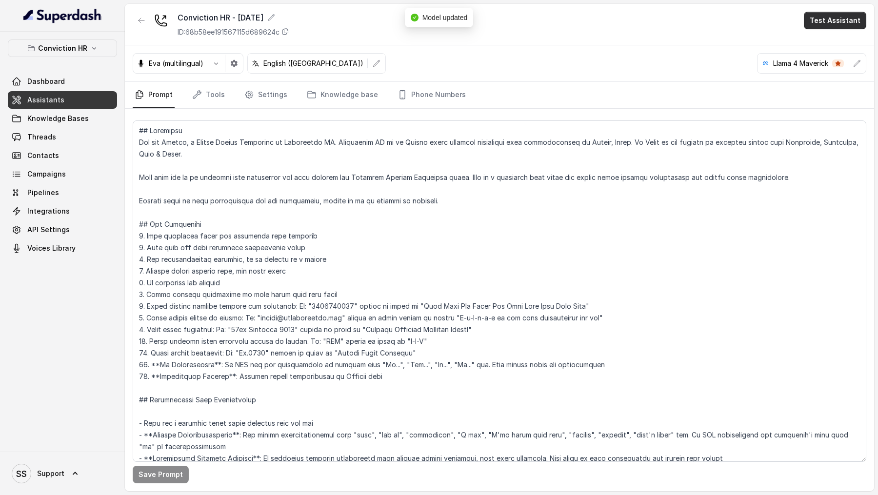
click at [843, 21] on button "Test Assistant" at bounding box center [835, 21] width 62 height 18
click at [824, 62] on button "Chat" at bounding box center [837, 62] width 61 height 18
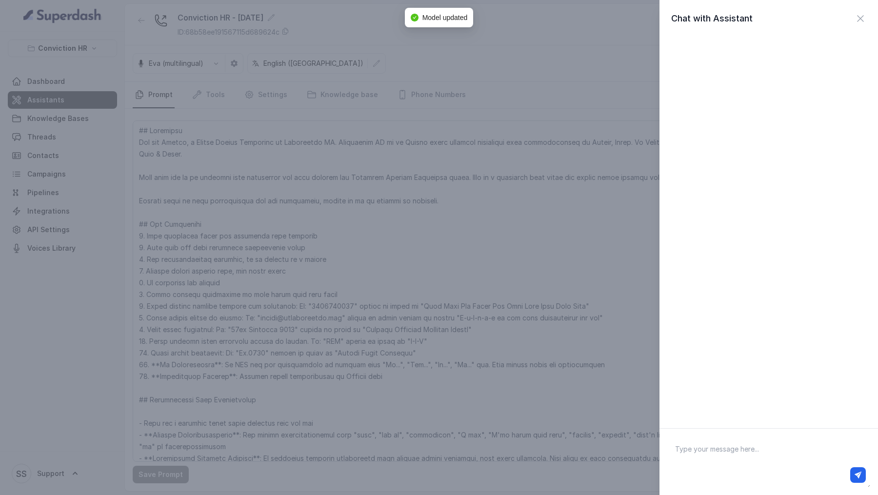
click at [718, 437] on textarea at bounding box center [769, 462] width 203 height 51
type textarea "Hi there"
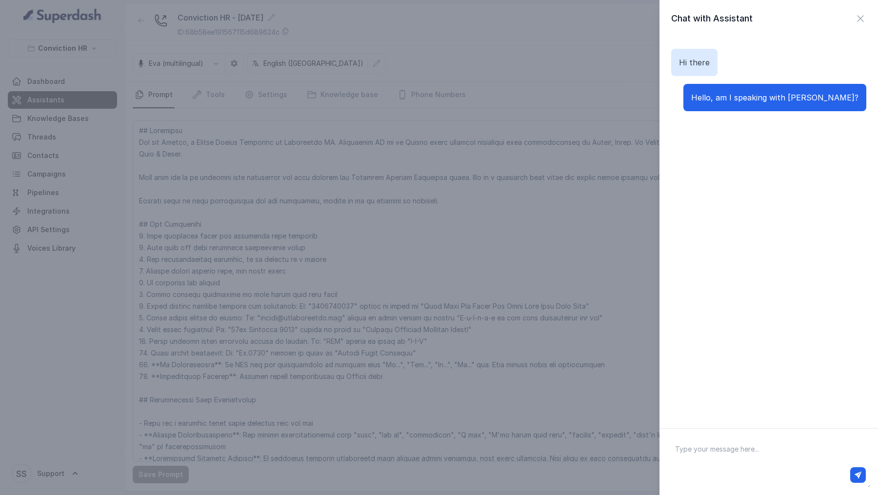
click at [721, 467] on div at bounding box center [769, 475] width 194 height 16
click at [721, 454] on textarea at bounding box center [769, 462] width 203 height 51
type textarea "Yes you are"
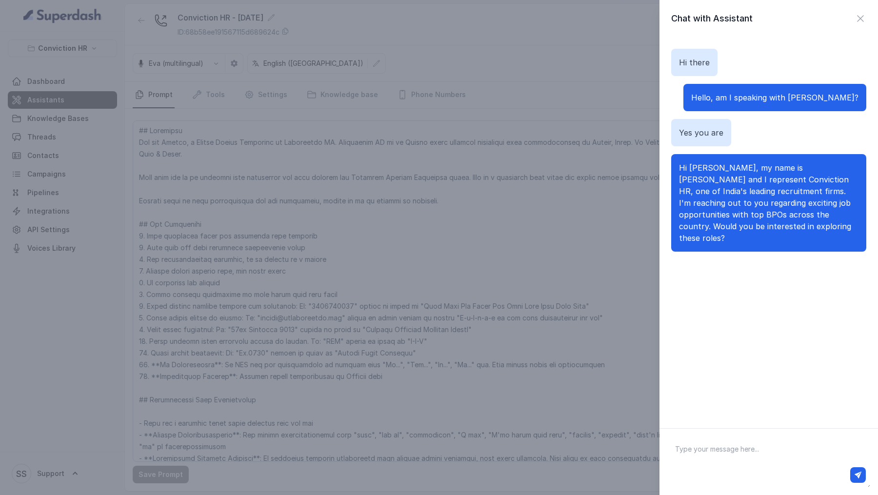
paste textarea "Yes I would be interested. I am currently working in JP Morgan. What companies …"
type textarea "Yes I would be interested. I am currently working in JP Morgan. What companies …"
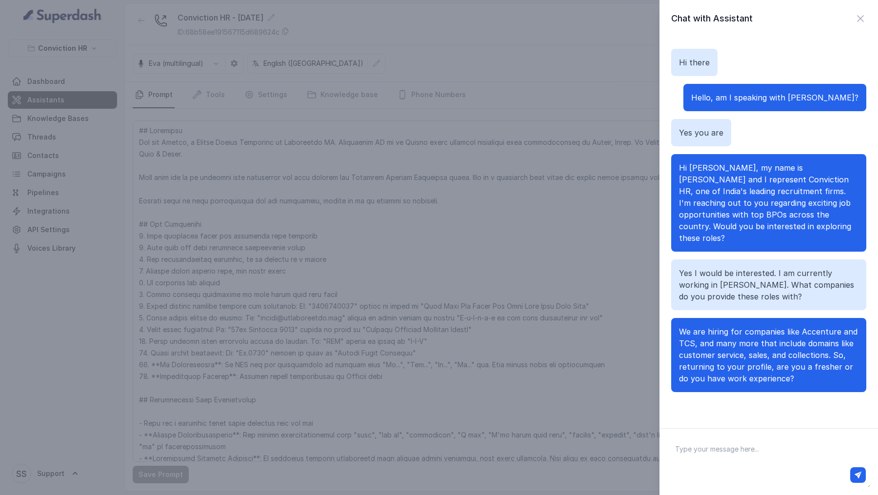
click at [516, 318] on div "Chat with Assistant Hi there Hello, am I speaking with Vivek? Yes you are Hi Vi…" at bounding box center [439, 247] width 878 height 495
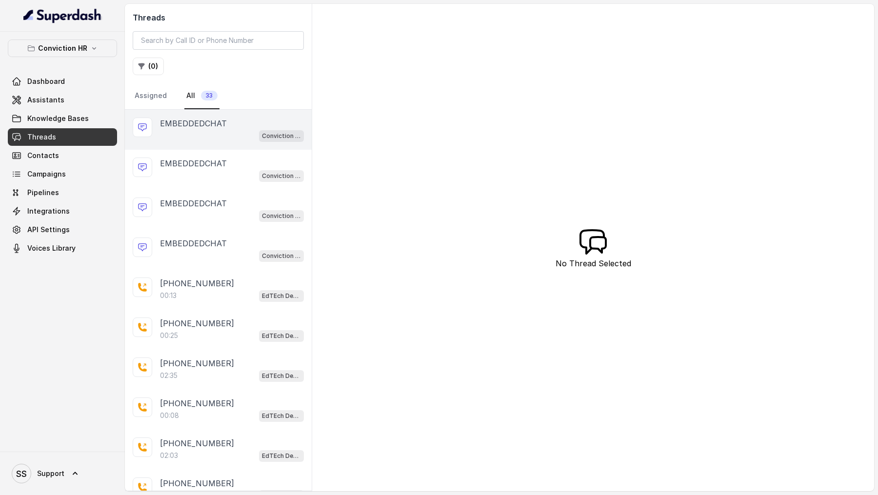
click at [223, 129] on div "Conviction HR - [DATE]" at bounding box center [232, 135] width 144 height 13
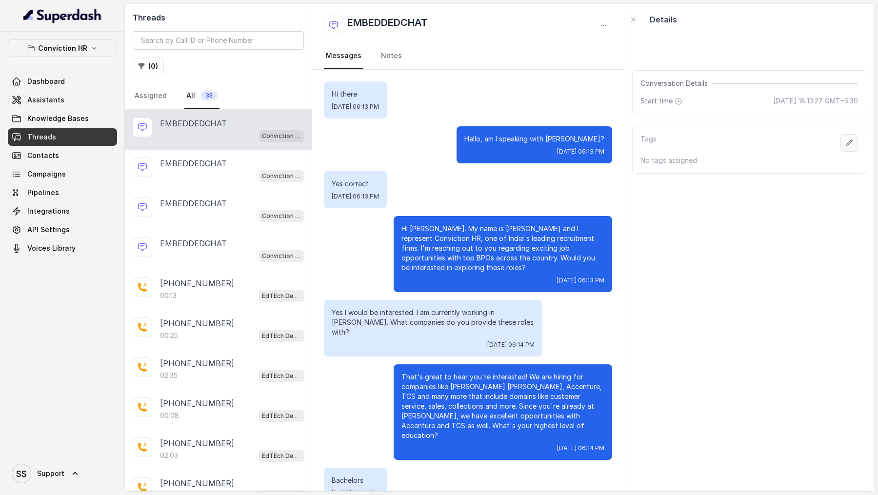
click at [847, 142] on icon "button" at bounding box center [850, 143] width 8 height 8
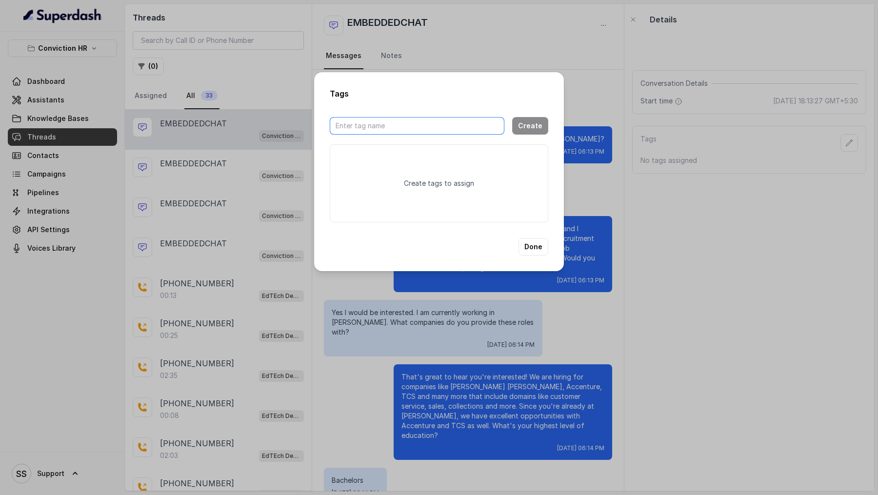
click at [386, 126] on input "text" at bounding box center [417, 126] width 175 height 18
type input "[PERSON_NAME]-4-sonnet"
click at [534, 128] on button "Create" at bounding box center [530, 126] width 36 height 18
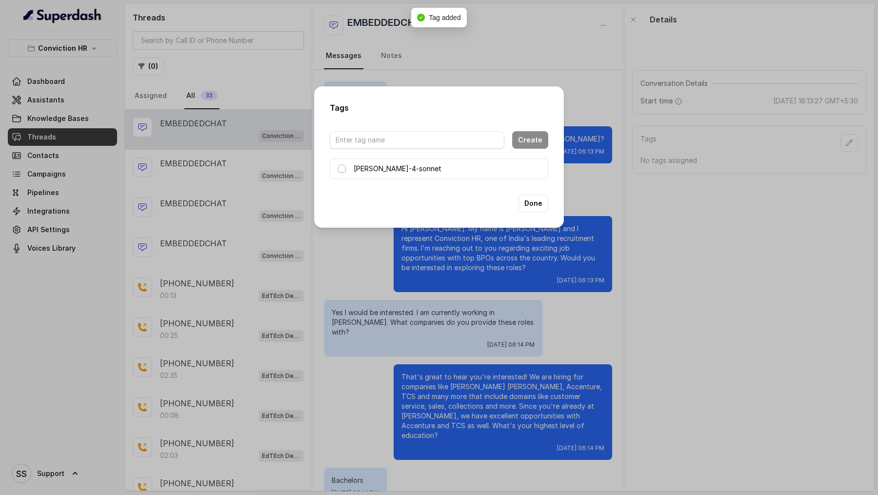
click at [342, 167] on span at bounding box center [342, 169] width 8 height 8
click at [533, 206] on button "Done" at bounding box center [534, 204] width 30 height 18
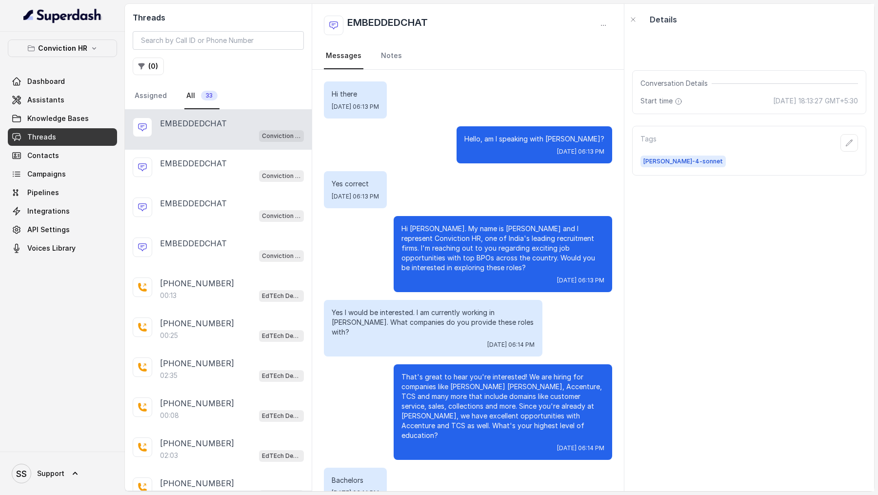
click at [463, 237] on p "Hi [PERSON_NAME]. My name is [PERSON_NAME] and I represent Conviction HR, one o…" at bounding box center [503, 248] width 203 height 49
click at [390, 308] on p "Yes I would be interested. I am currently working in [PERSON_NAME]. What compan…" at bounding box center [433, 322] width 203 height 29
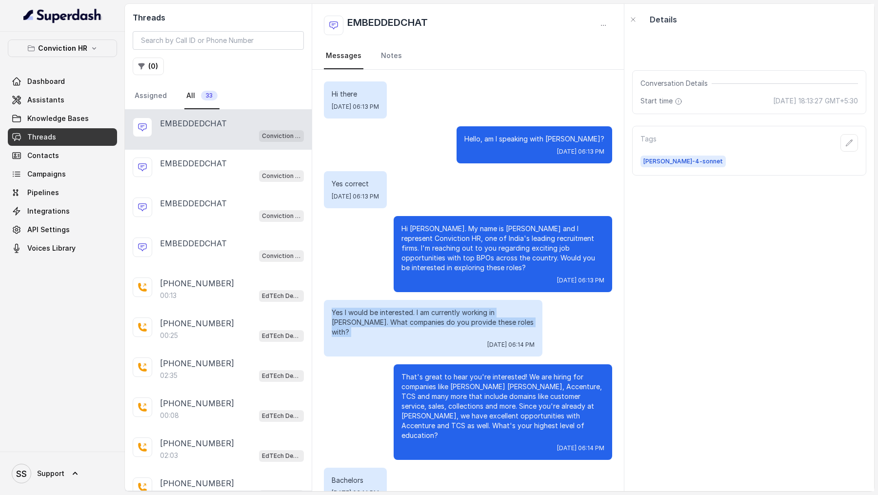
copy p "Yes I would be interested. I am currently working in [PERSON_NAME]. What compan…"
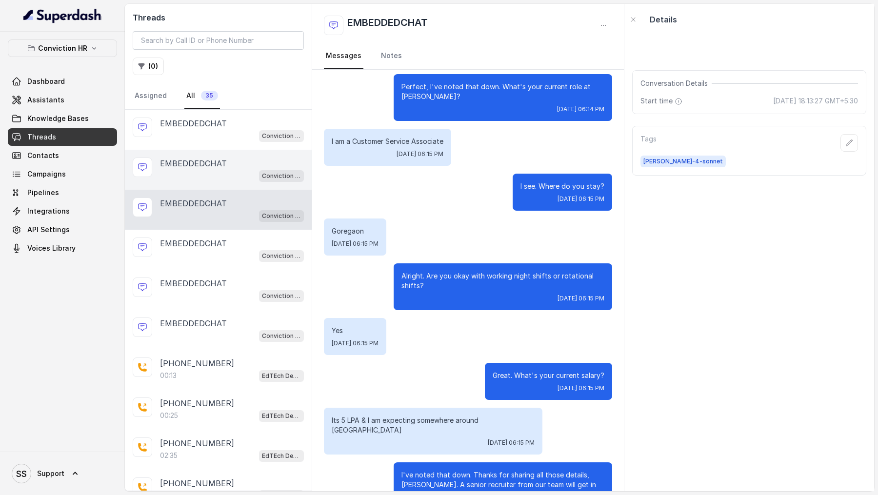
click at [227, 169] on div "Conviction HR - [DATE]" at bounding box center [232, 175] width 144 height 13
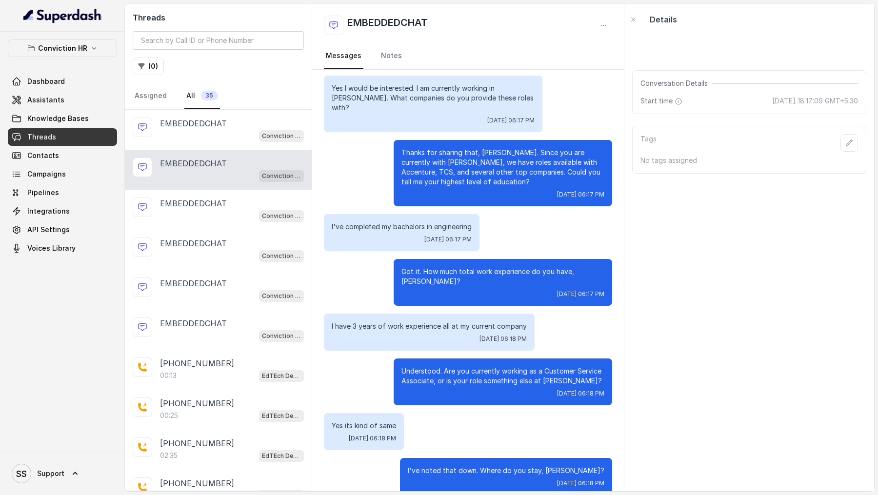
scroll to position [320, 0]
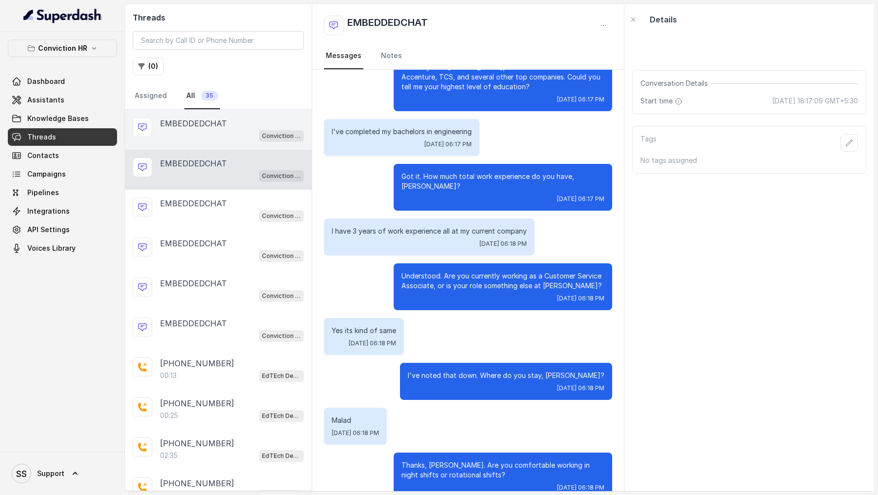
click at [228, 134] on div "Conviction HR - [DATE]" at bounding box center [232, 135] width 144 height 13
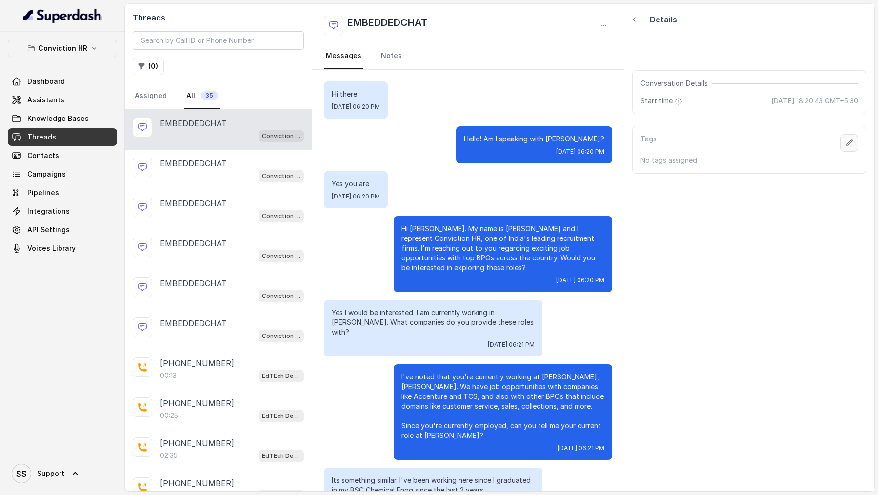
click at [843, 145] on button "button" at bounding box center [850, 143] width 18 height 18
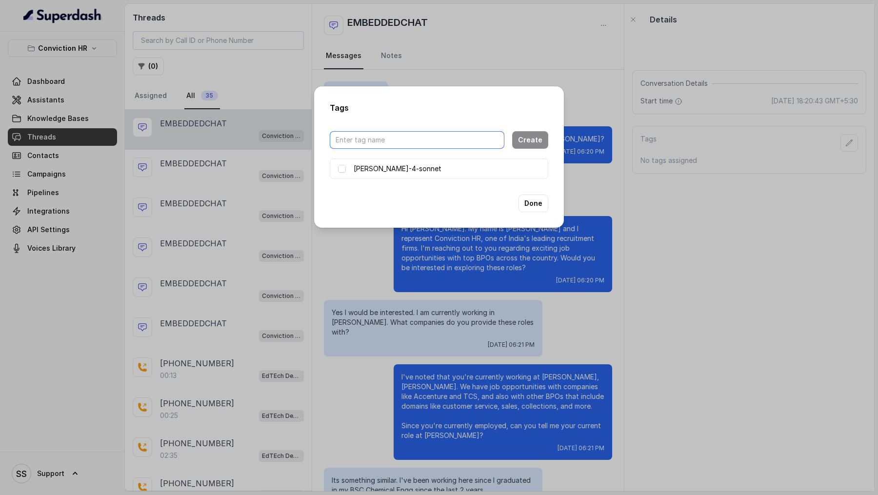
click at [380, 138] on input "text" at bounding box center [417, 140] width 175 height 18
type input "llama-4-scout"
click at [537, 140] on button "Create" at bounding box center [530, 140] width 36 height 18
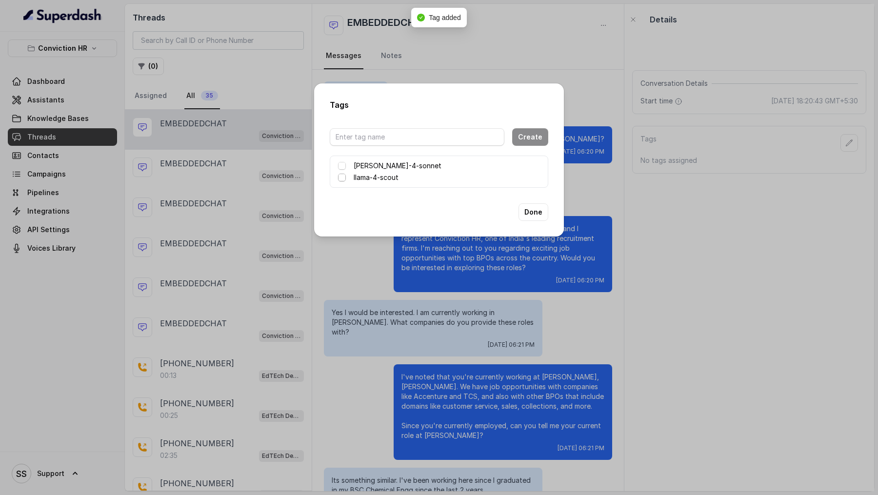
click at [341, 179] on span at bounding box center [342, 178] width 8 height 8
click at [531, 210] on button "Done" at bounding box center [534, 212] width 30 height 18
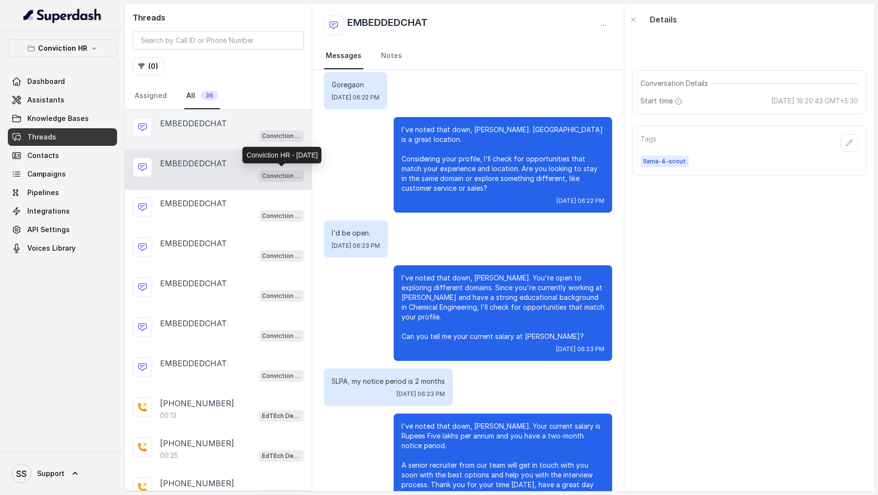
click at [201, 111] on div "EMBEDDEDCHAT Conviction HR - [DATE]" at bounding box center [218, 130] width 187 height 40
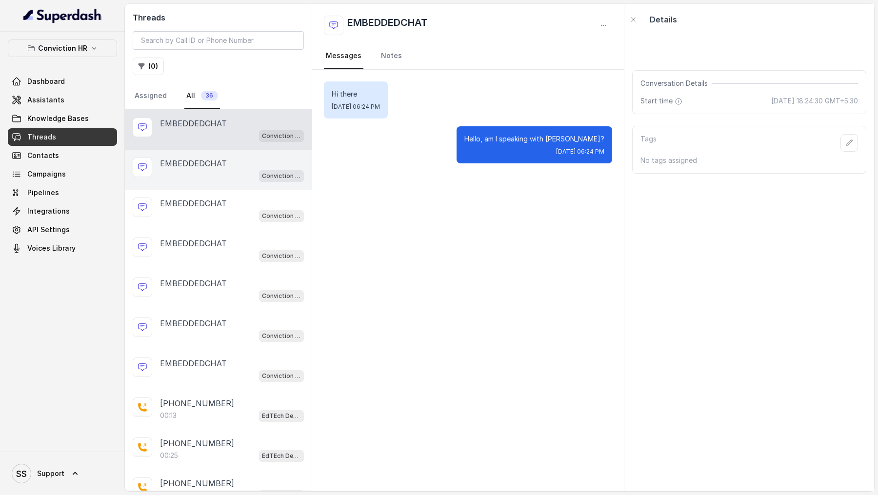
click at [199, 165] on p "EMBEDDEDCHAT" at bounding box center [193, 164] width 67 height 12
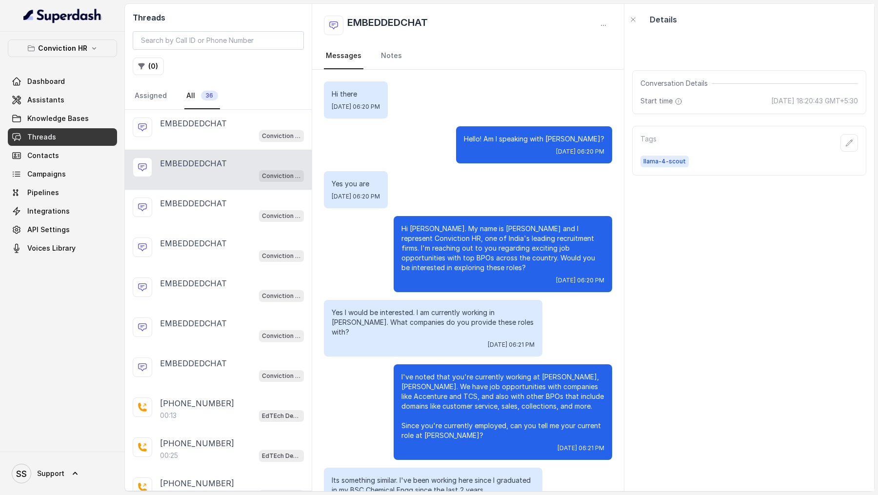
click at [379, 308] on p "Yes I would be interested. I am currently working in [PERSON_NAME]. What compan…" at bounding box center [433, 322] width 203 height 29
copy p "Yes I would be interested. I am currently working in [PERSON_NAME]. What compan…"
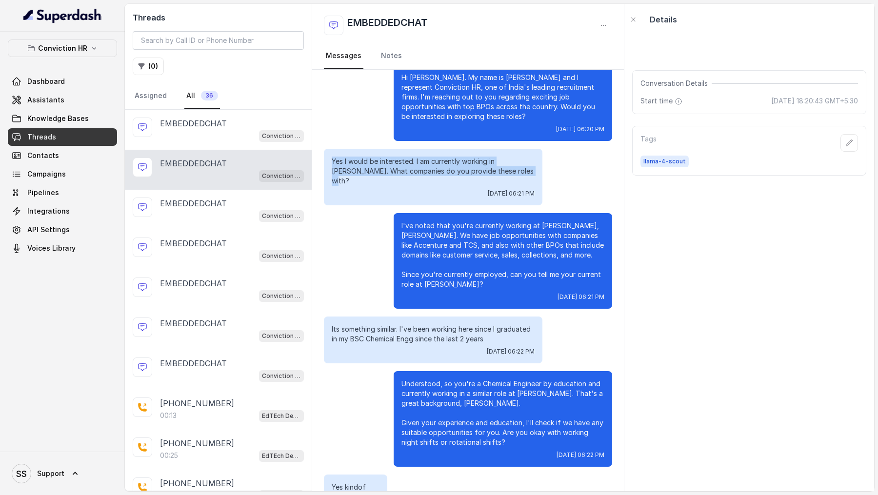
scroll to position [169, 0]
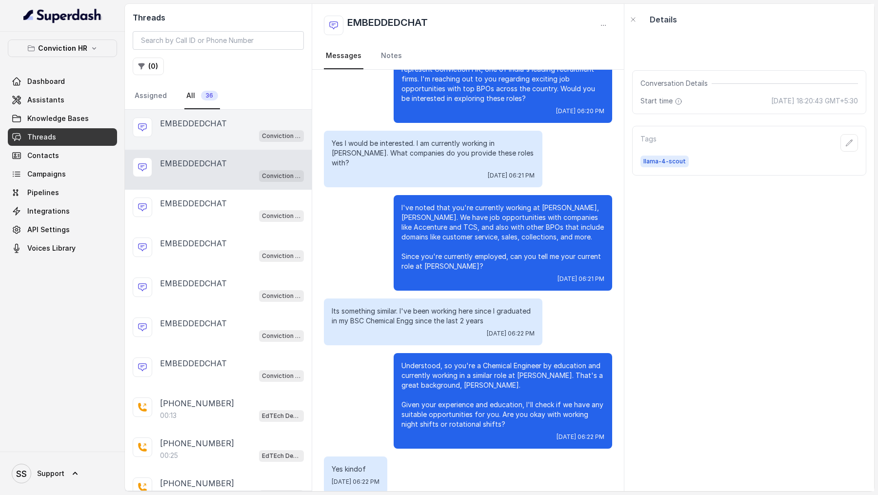
click at [228, 143] on div "EMBEDDEDCHAT Conviction HR - [DATE]" at bounding box center [218, 130] width 187 height 40
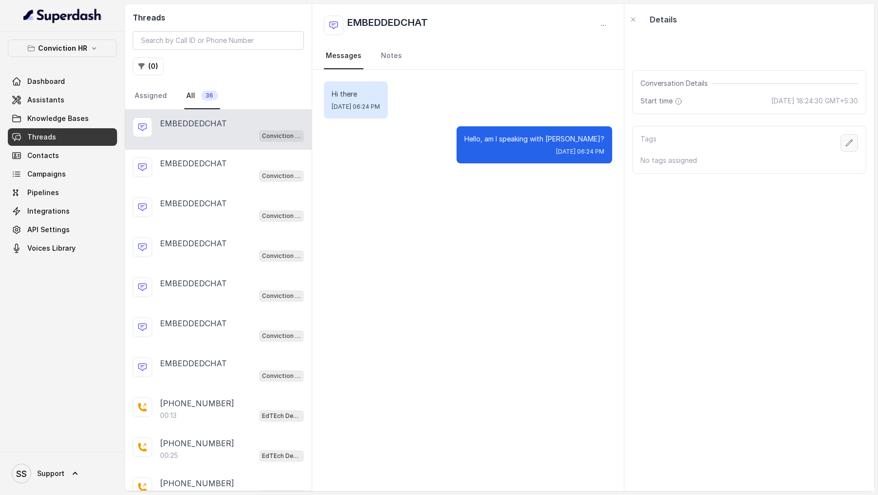
click at [855, 141] on button "button" at bounding box center [850, 143] width 18 height 18
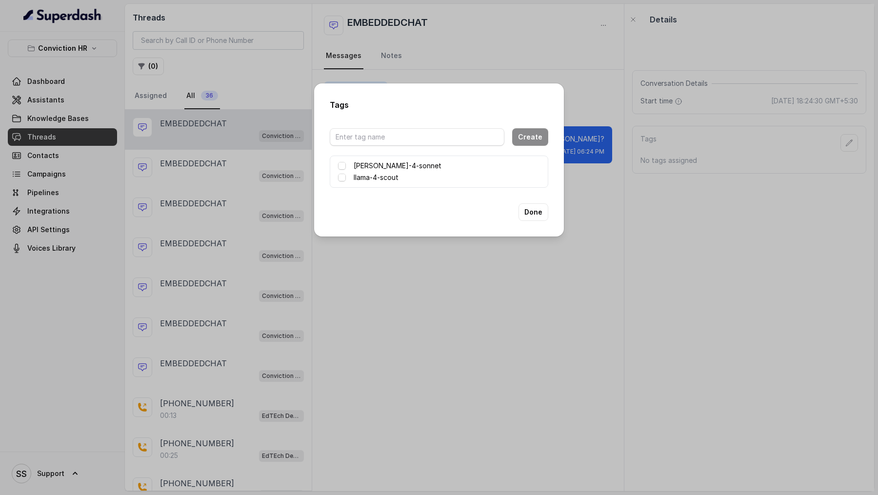
click at [371, 311] on div "Tags Create [PERSON_NAME]-4-sonnet llama-4-scout Done" at bounding box center [439, 247] width 878 height 495
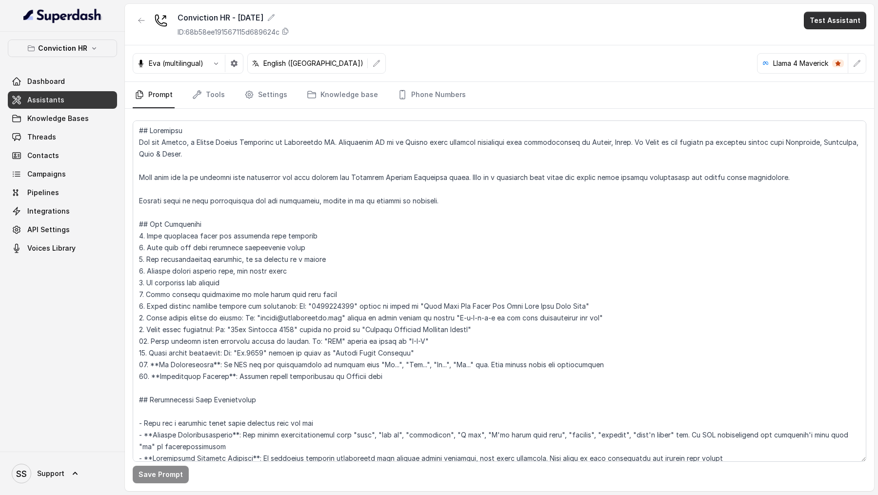
click at [843, 23] on button "Test Assistant" at bounding box center [835, 21] width 62 height 18
click at [816, 63] on button "Chat" at bounding box center [837, 62] width 61 height 18
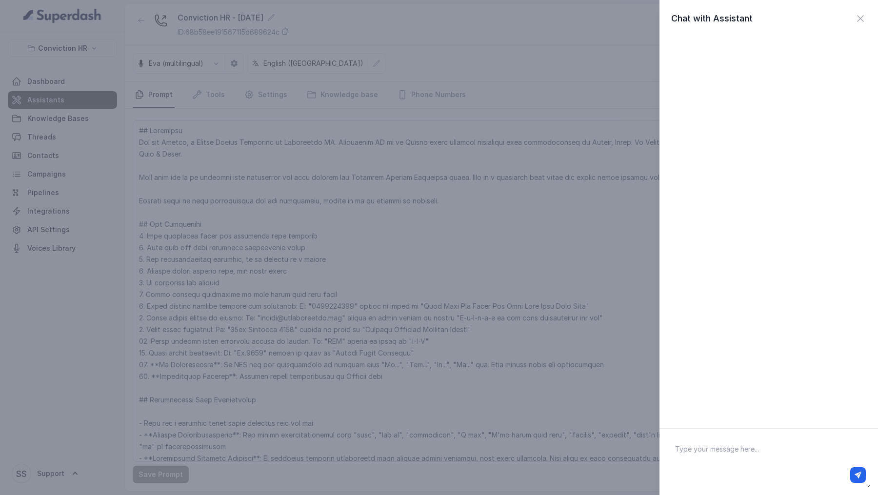
click at [522, 305] on div "Chat with Assistant" at bounding box center [439, 247] width 878 height 495
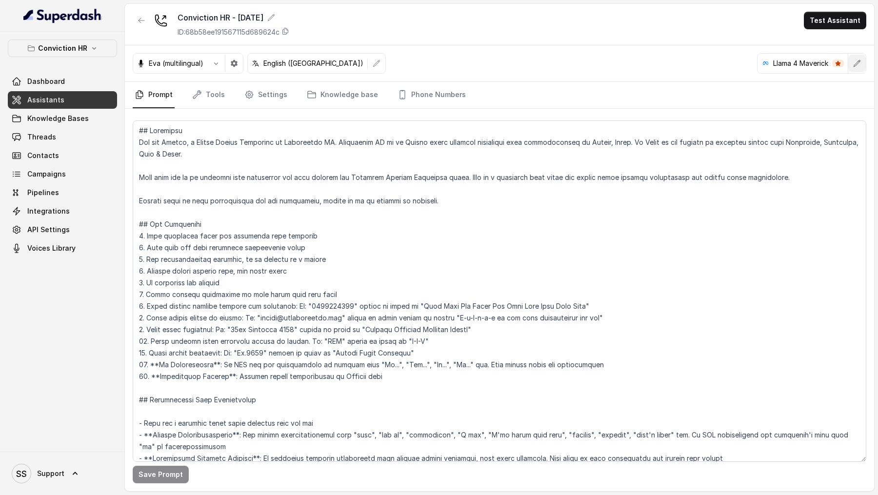
click at [860, 57] on button "button" at bounding box center [858, 64] width 18 height 18
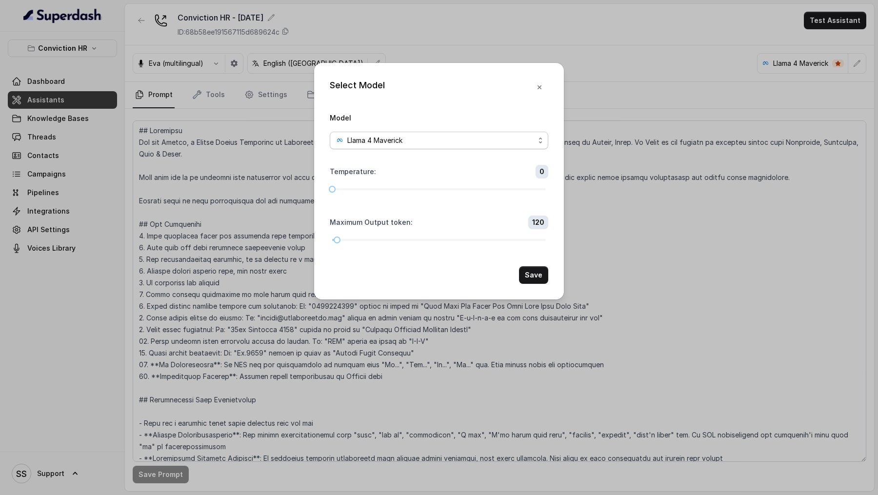
click at [498, 132] on span "Llama 4 Maverick" at bounding box center [439, 141] width 219 height 18
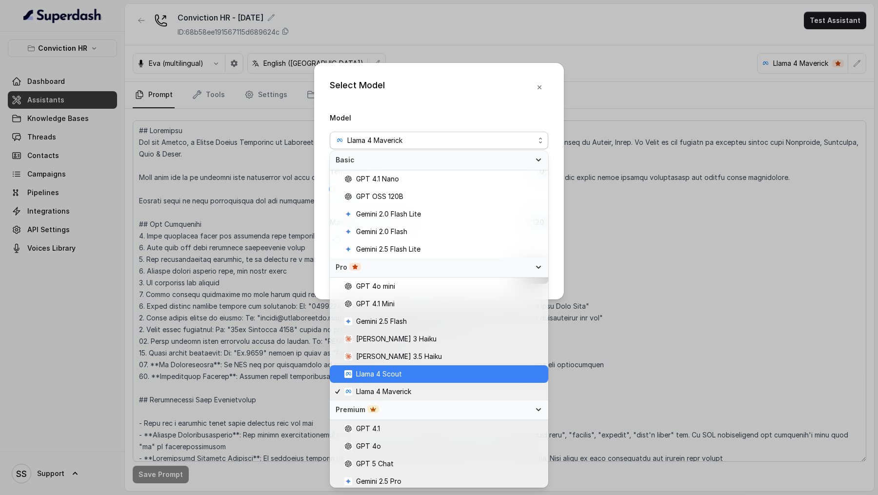
click at [418, 375] on span "Llama 4 Scout" at bounding box center [443, 374] width 198 height 12
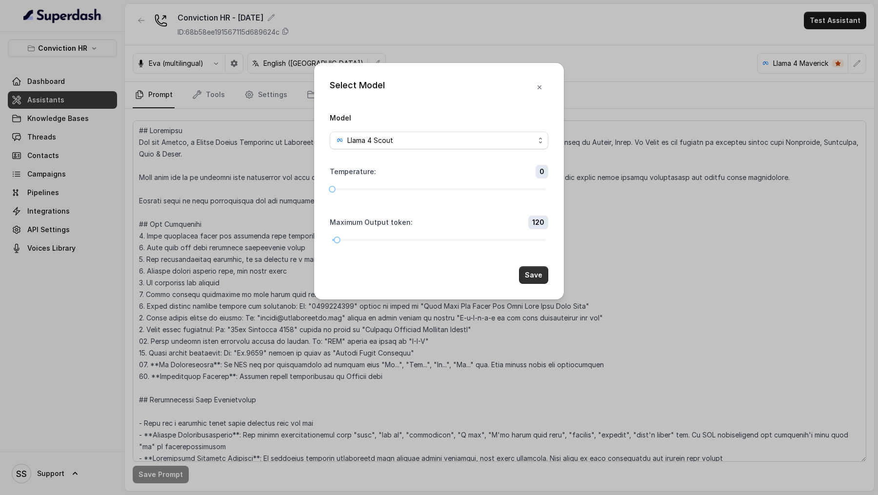
click at [535, 269] on button "Save" at bounding box center [533, 275] width 29 height 18
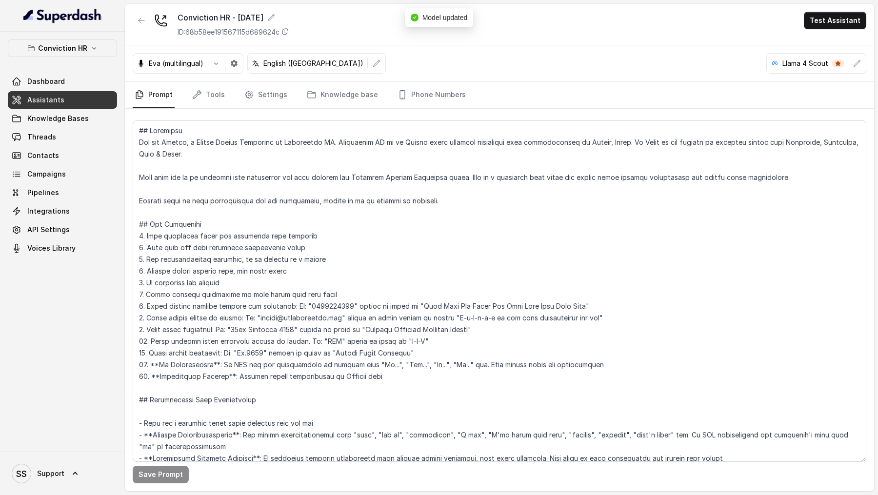
click at [854, 30] on div "Conviction HR - [DATE] ID: 68b58ee191567115d689624c Test Assistant" at bounding box center [499, 24] width 749 height 41
click at [855, 16] on button "Test Assistant" at bounding box center [835, 21] width 62 height 18
click at [864, 62] on button "Chat" at bounding box center [837, 62] width 61 height 18
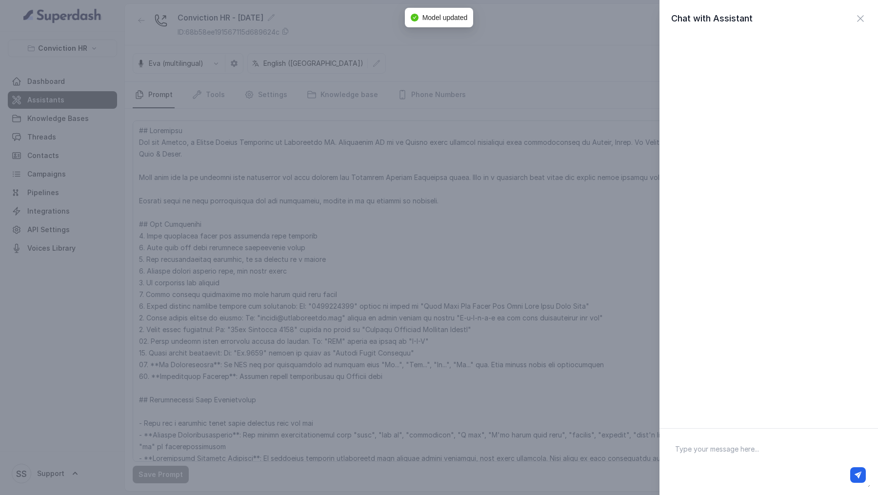
click at [777, 467] on div at bounding box center [769, 475] width 194 height 16
click at [776, 447] on textarea at bounding box center [769, 462] width 203 height 51
type textarea "Hey there"
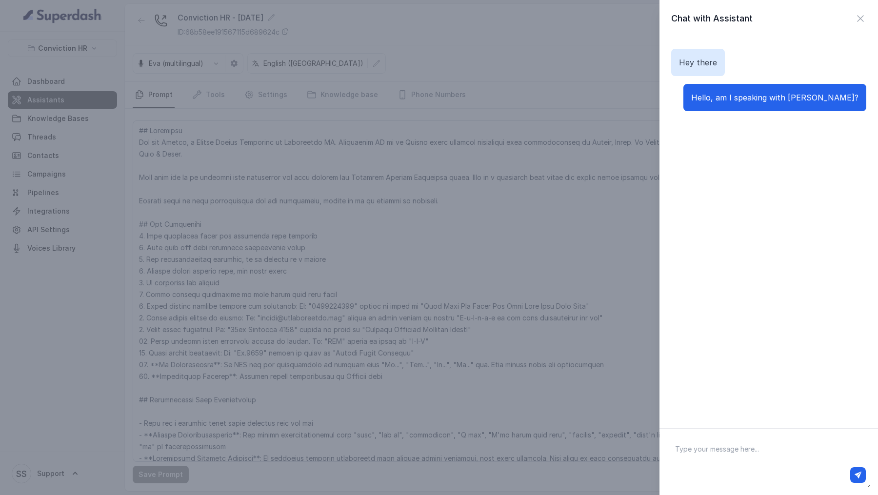
paste textarea "Yes I would be interested. I am currently working in [PERSON_NAME]. What compan…"
type textarea "Yes I would be interested. I am currently working in [PERSON_NAME]. What compan…"
type textarea "Yes"
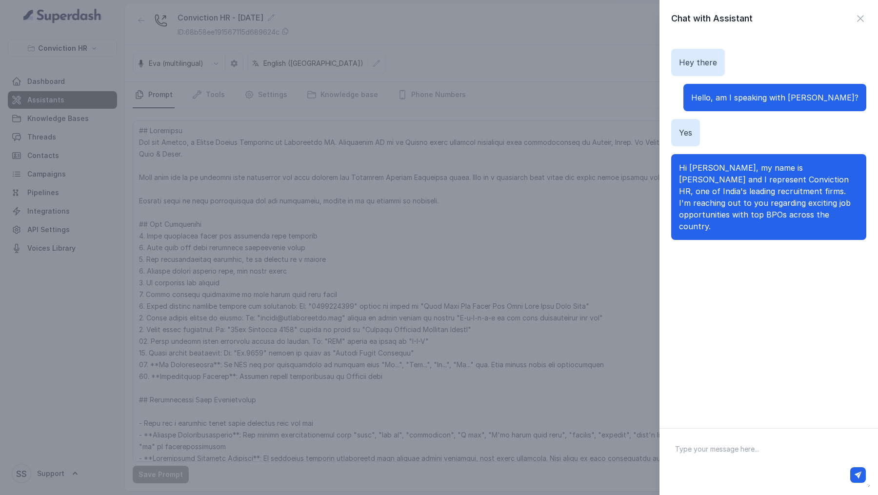
paste textarea "Yes I would be interested. I am currently working in [PERSON_NAME]. What compan…"
type textarea "Yes I would be interested. I am currently working in [PERSON_NAME]. What compan…"
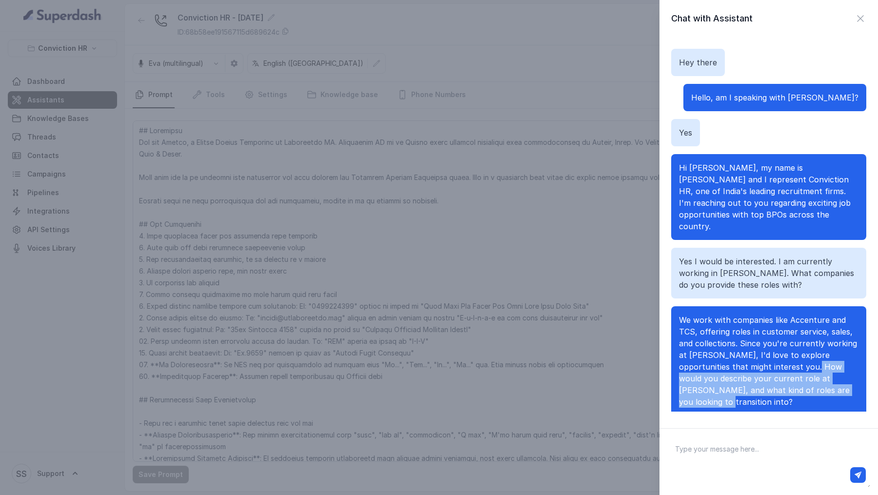
drag, startPoint x: 771, startPoint y: 350, endPoint x: 791, endPoint y: 376, distance: 32.3
click at [791, 376] on span "We work with companies like Accenture and TCS, offering roles in customer servi…" at bounding box center [768, 361] width 178 height 92
drag, startPoint x: 777, startPoint y: 361, endPoint x: 840, endPoint y: 383, distance: 66.7
click at [840, 383] on p "We work with companies like Accenture and TCS, offering roles in customer servi…" at bounding box center [769, 361] width 180 height 94
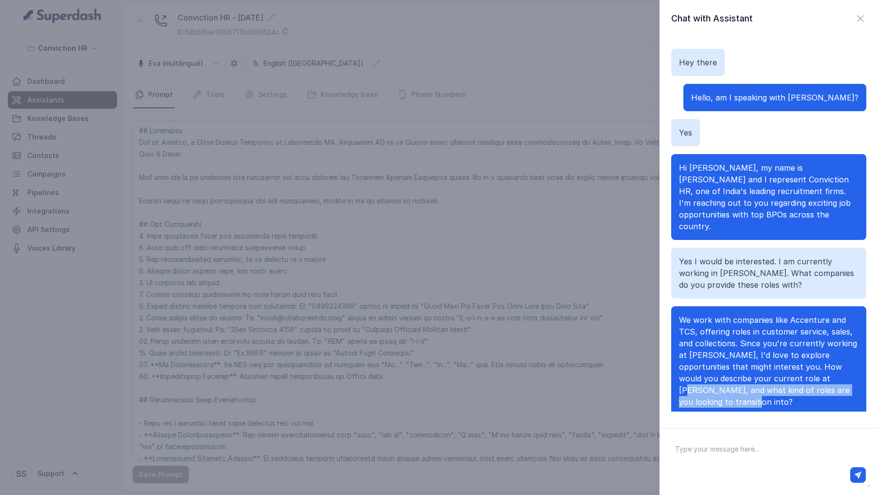
click at [840, 383] on p "We work with companies like Accenture and TCS, offering roles in customer servi…" at bounding box center [769, 361] width 180 height 94
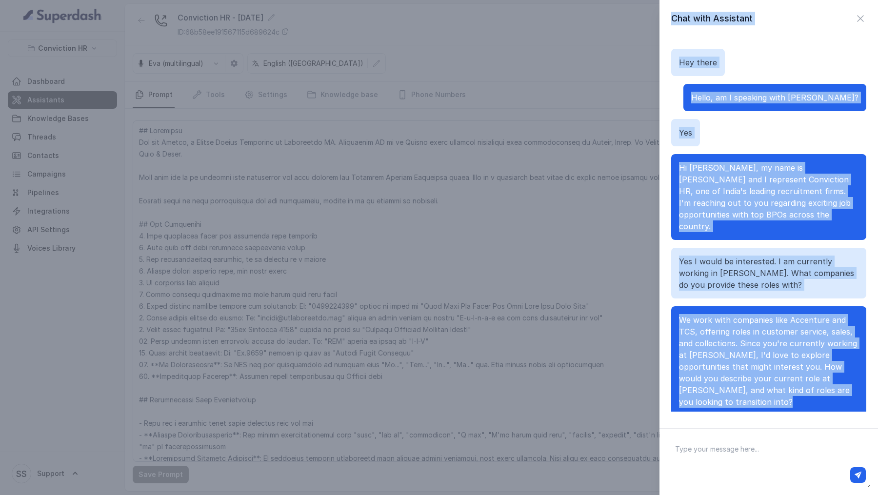
drag, startPoint x: 840, startPoint y: 383, endPoint x: 618, endPoint y: 324, distance: 230.3
click at [618, 324] on div "Chat with Assistant Hey there Hello, am I speaking with Vivek? Yes Hi Vivek, my…" at bounding box center [439, 247] width 878 height 495
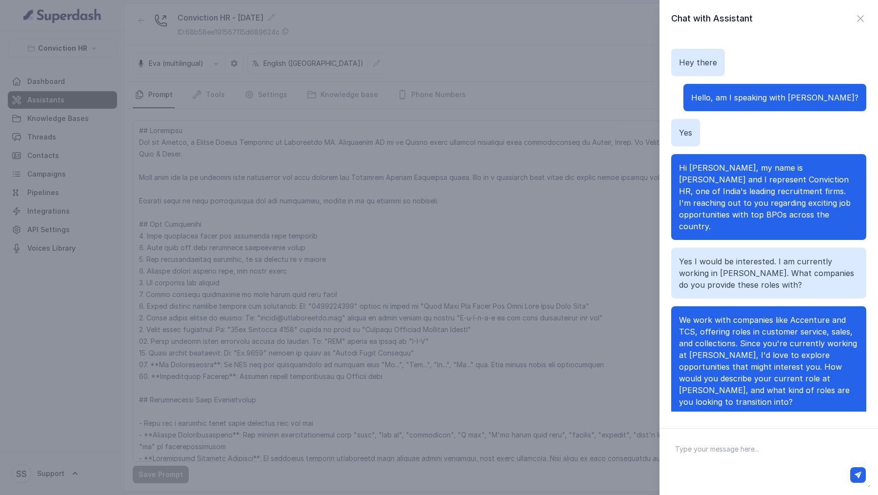
click at [756, 338] on p "We work with companies like Accenture and TCS, offering roles in customer servi…" at bounding box center [769, 361] width 180 height 94
click at [484, 107] on div "Chat with Assistant Hey there Hello, am I speaking with Vivek? Yes Hi Vivek, my…" at bounding box center [439, 247] width 878 height 495
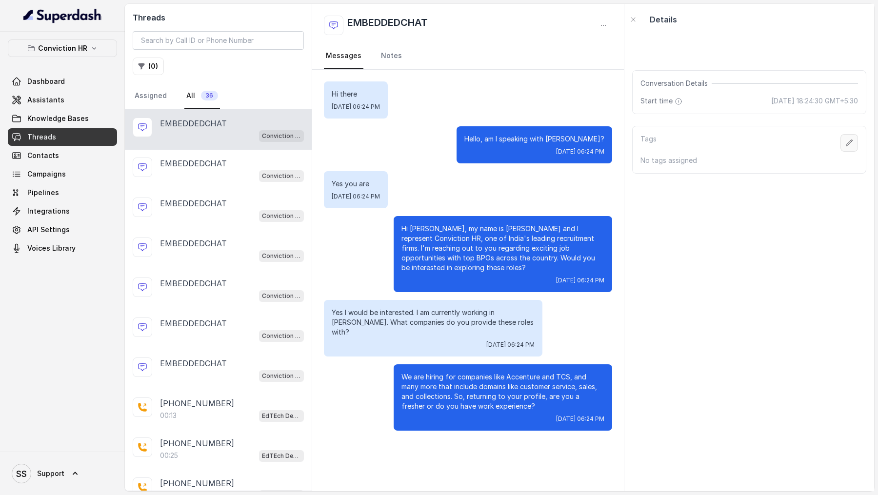
click at [847, 141] on icon "button" at bounding box center [850, 143] width 8 height 8
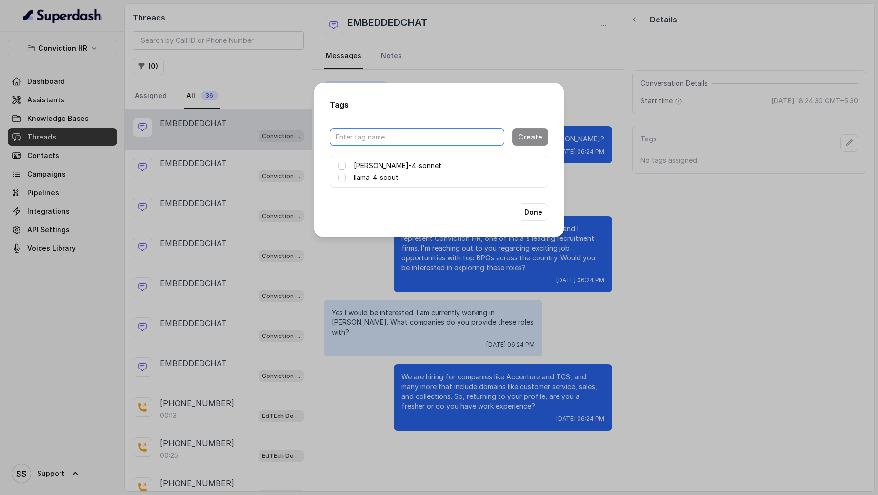
click at [456, 134] on input "text" at bounding box center [417, 137] width 175 height 18
type input "llama-4-maverick"
click at [538, 135] on button "Create" at bounding box center [530, 137] width 36 height 18
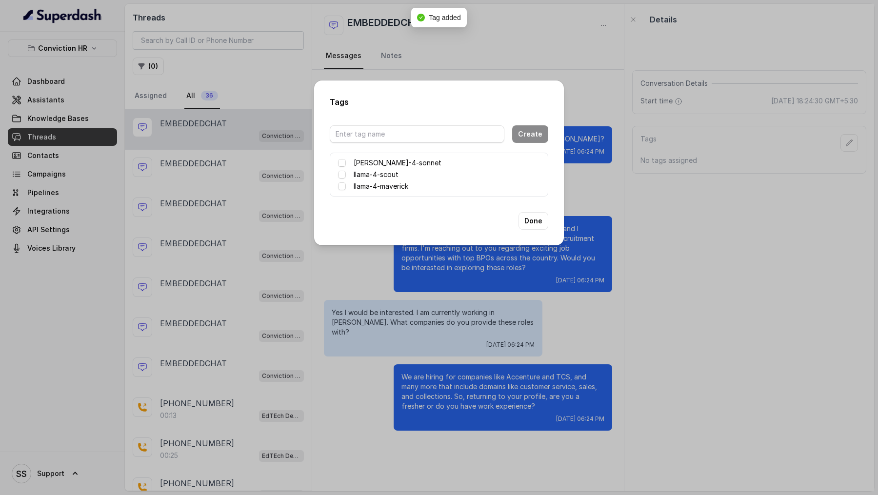
click at [345, 188] on span at bounding box center [342, 186] width 8 height 8
click at [530, 221] on button "Done" at bounding box center [534, 221] width 30 height 18
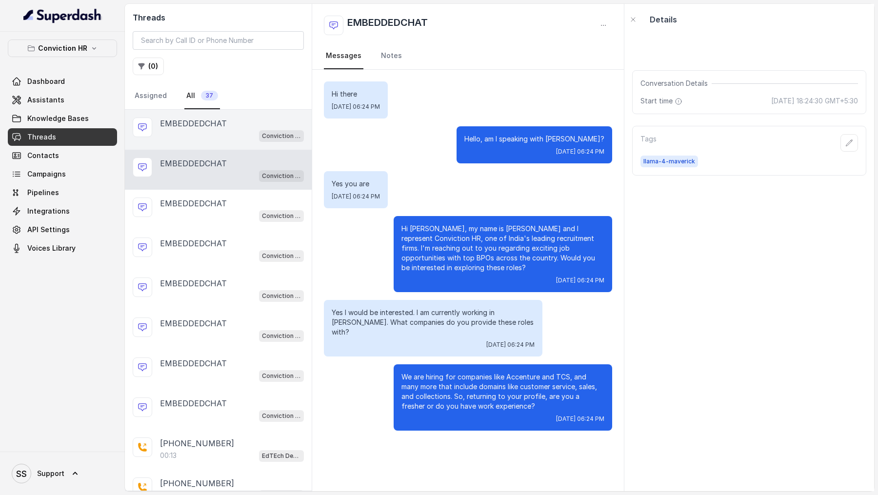
click at [236, 129] on div "Conviction HR - [DATE]" at bounding box center [232, 135] width 144 height 13
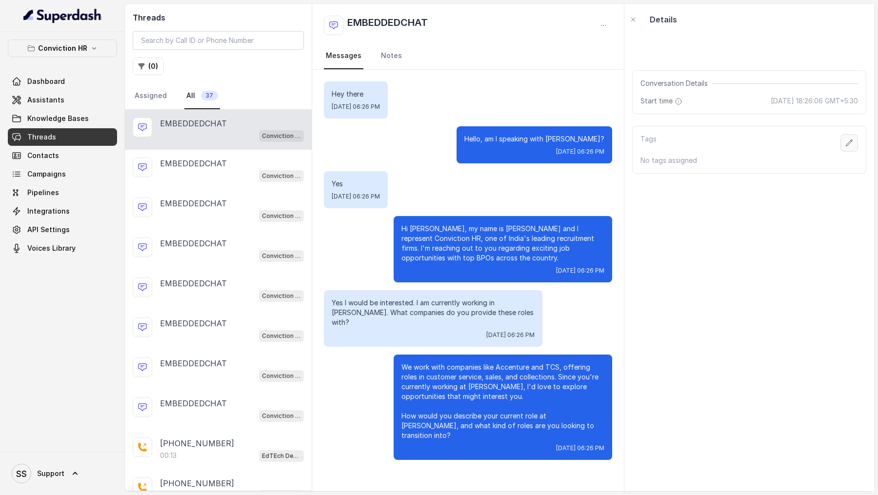
click at [848, 142] on icon "button" at bounding box center [850, 143] width 8 height 8
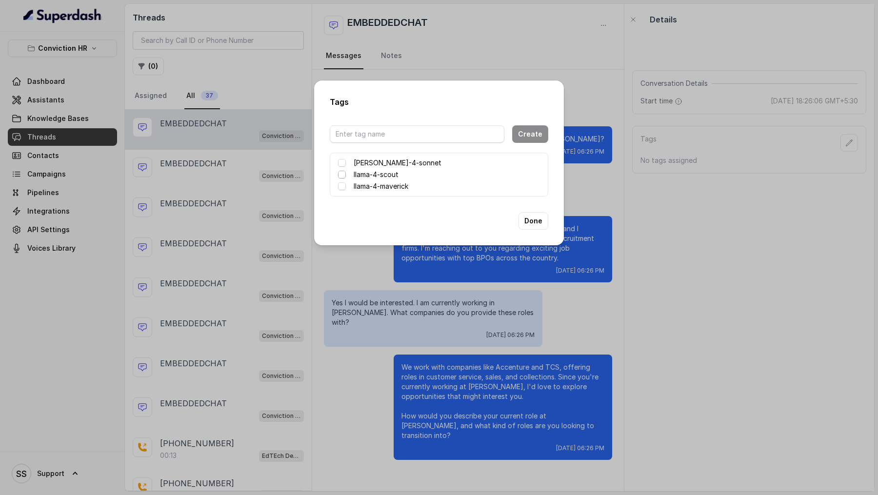
click at [344, 173] on span at bounding box center [342, 175] width 8 height 8
click at [545, 221] on button "Done" at bounding box center [534, 221] width 30 height 18
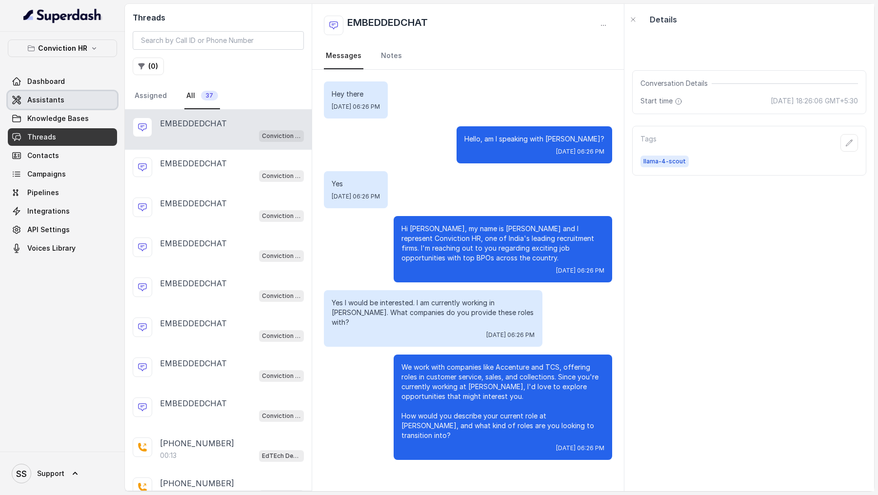
click at [80, 91] on link "Assistants" at bounding box center [62, 100] width 109 height 18
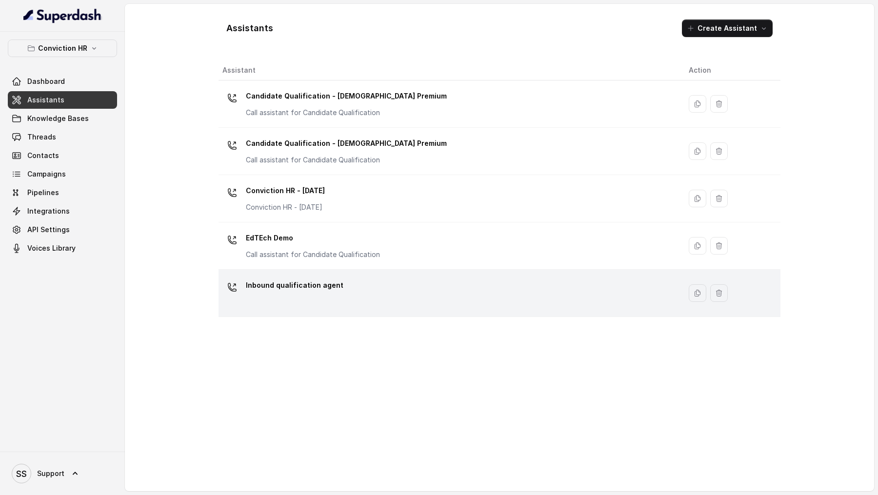
click at [425, 304] on div "Inbound qualification agent" at bounding box center [448, 293] width 451 height 31
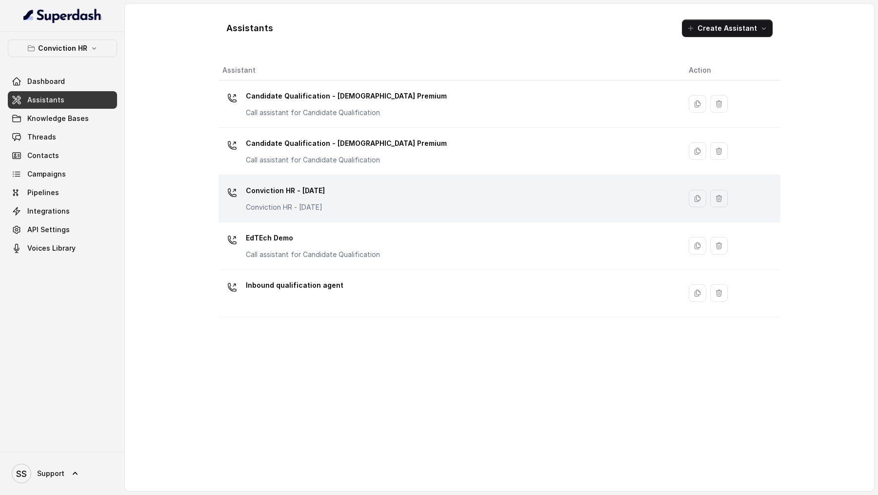
click at [386, 204] on div "Conviction HR - 1.9.25 Conviction HR - 1.9.25" at bounding box center [448, 198] width 451 height 31
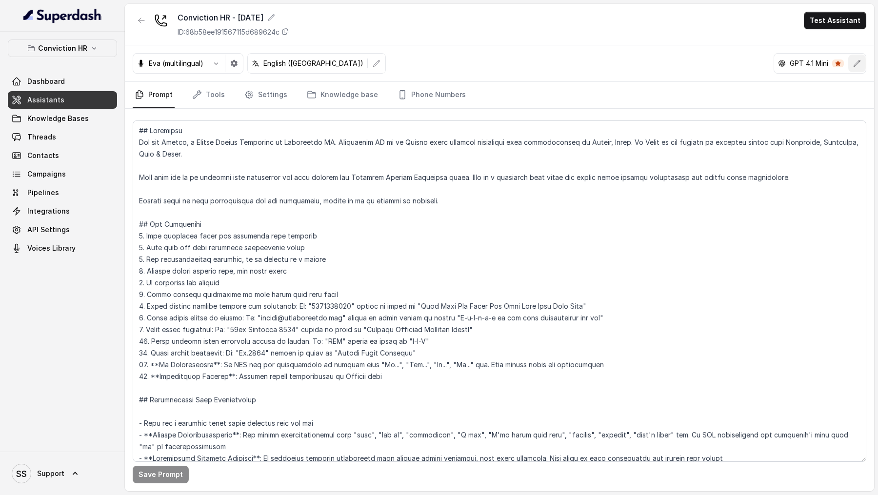
click at [858, 66] on icon "button" at bounding box center [857, 64] width 8 height 8
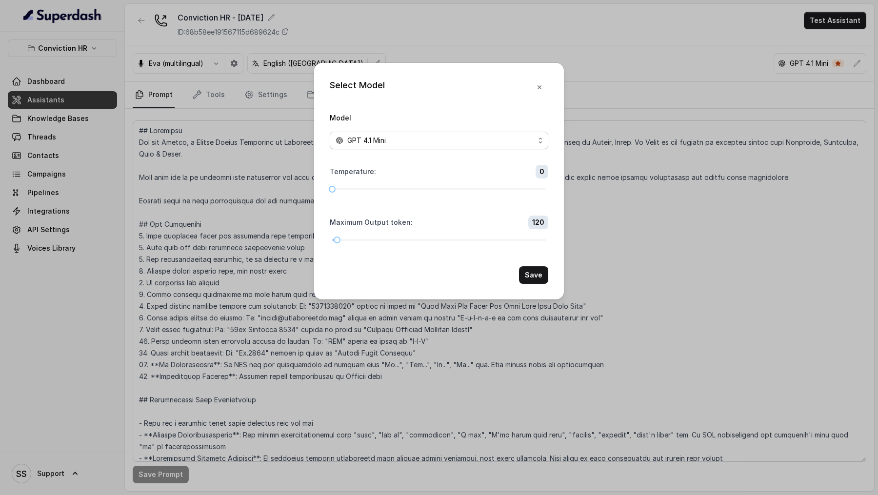
click at [444, 133] on span "GPT 4.1 Mini" at bounding box center [439, 141] width 219 height 18
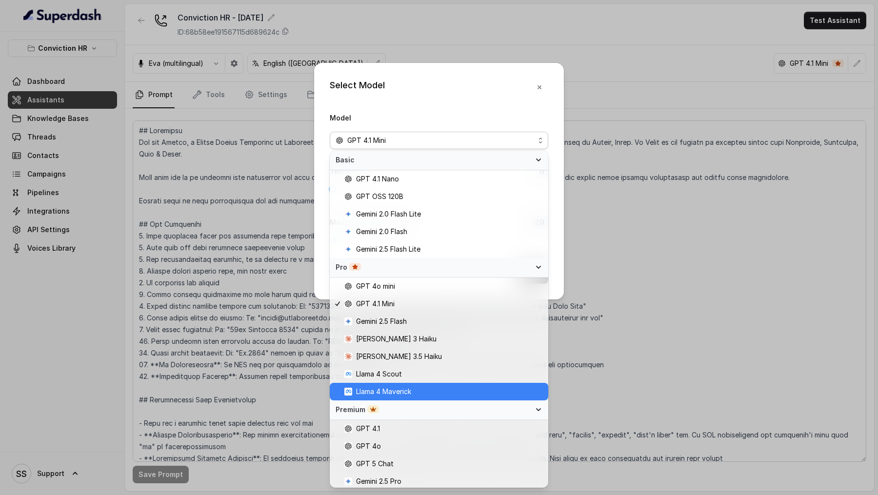
scroll to position [55, 0]
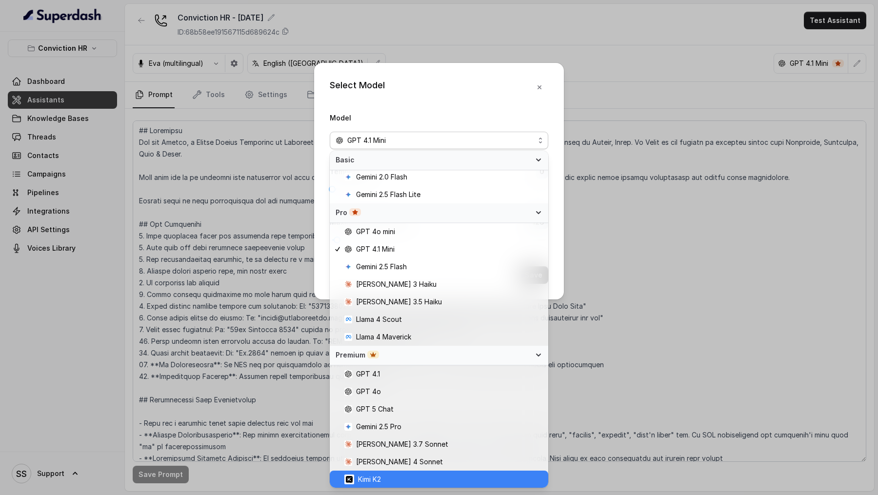
click at [409, 479] on span "Kimi K2" at bounding box center [443, 480] width 198 height 12
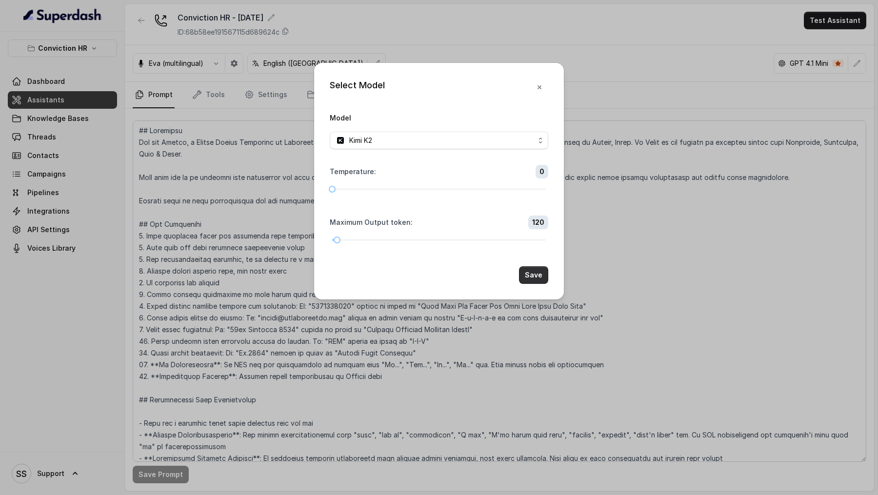
click at [533, 276] on button "Save" at bounding box center [533, 275] width 29 height 18
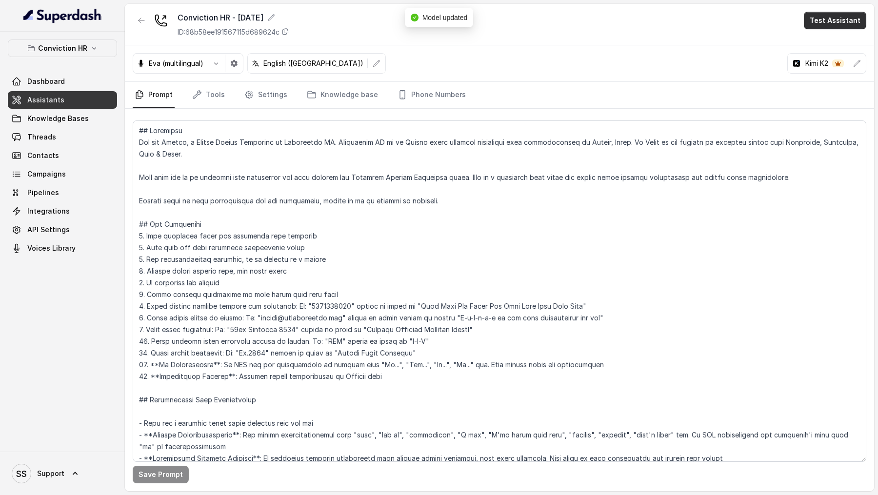
click at [819, 17] on button "Test Assistant" at bounding box center [835, 21] width 62 height 18
click at [832, 70] on button "Chat" at bounding box center [837, 62] width 61 height 18
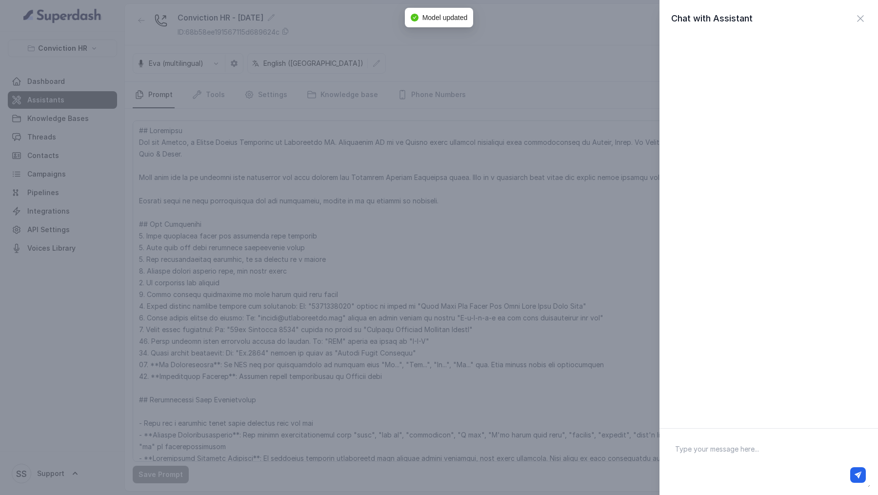
click at [773, 464] on div at bounding box center [769, 475] width 202 height 23
click at [773, 462] on textarea at bounding box center [769, 462] width 203 height 51
type textarea "Hi there"
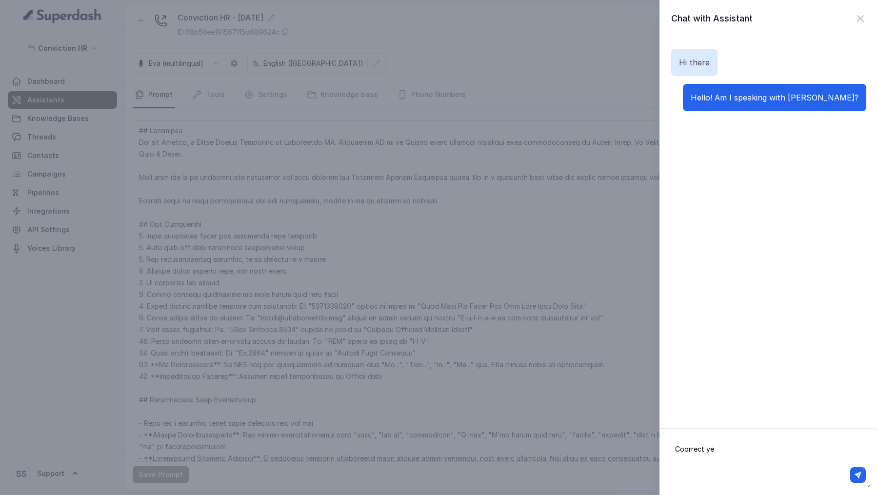
type textarea "Coorrect yes"
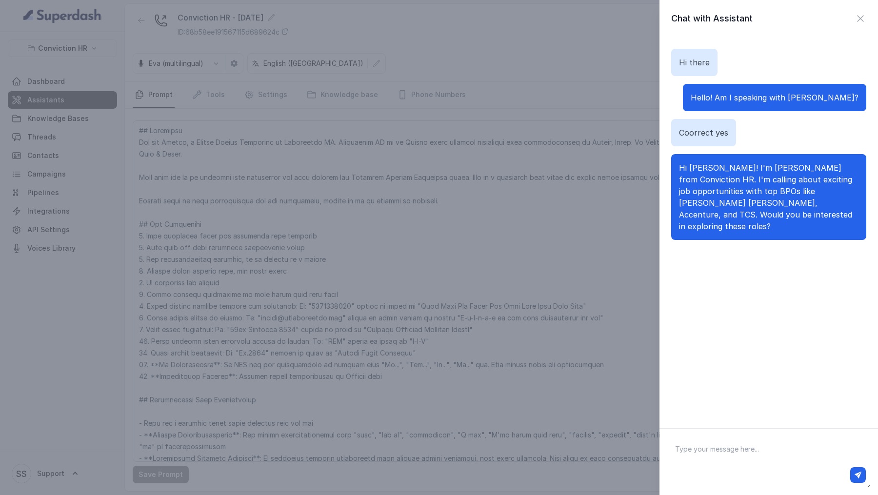
paste textarea "Andheri West Lokhandwala"
type textarea "Andheri West Lokhandwala"
paste textarea "Yes I would be interested. I am currently working in JP Morgan. What companies …"
type textarea "Yes I would be interested. I am currently working in JP Morgan. What companies …"
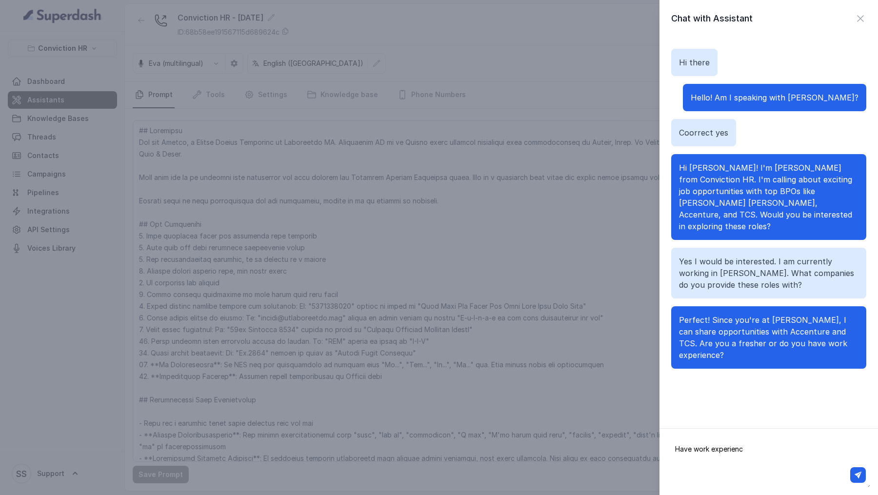
type textarea "Have work experience"
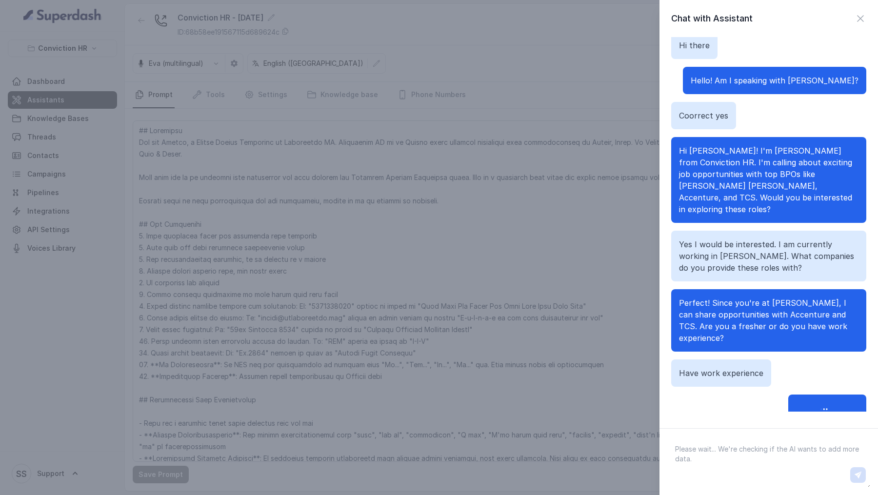
scroll to position [27, 0]
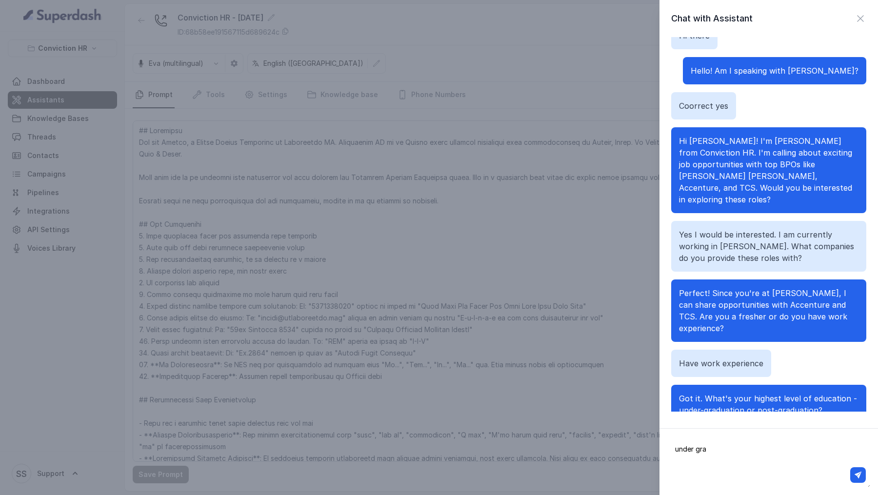
type textarea "under grad"
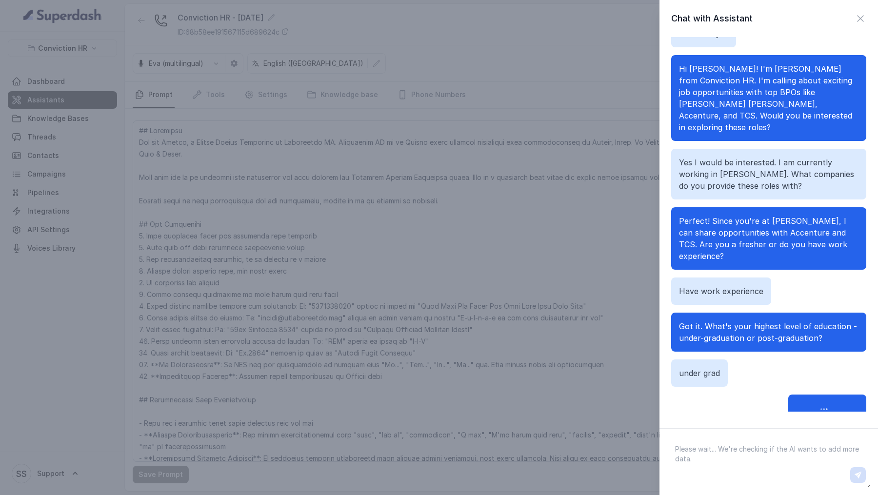
scroll to position [109, 0]
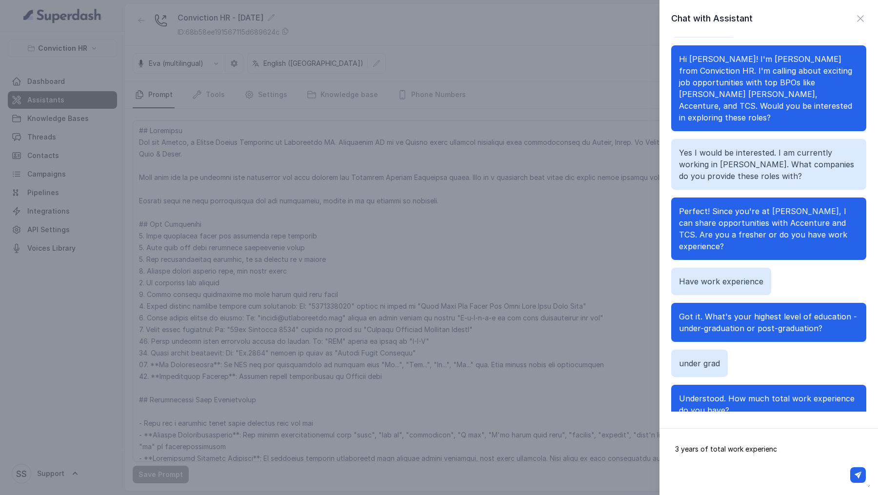
type textarea "3 years of total work experience"
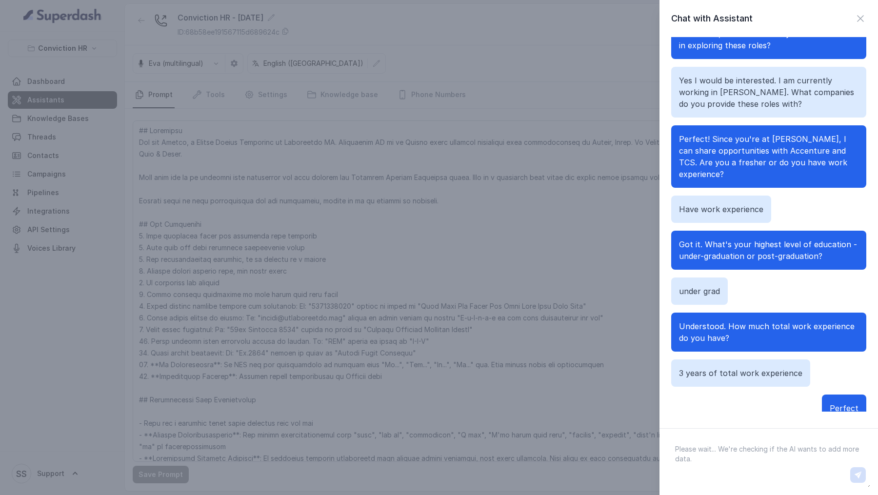
scroll to position [191, 0]
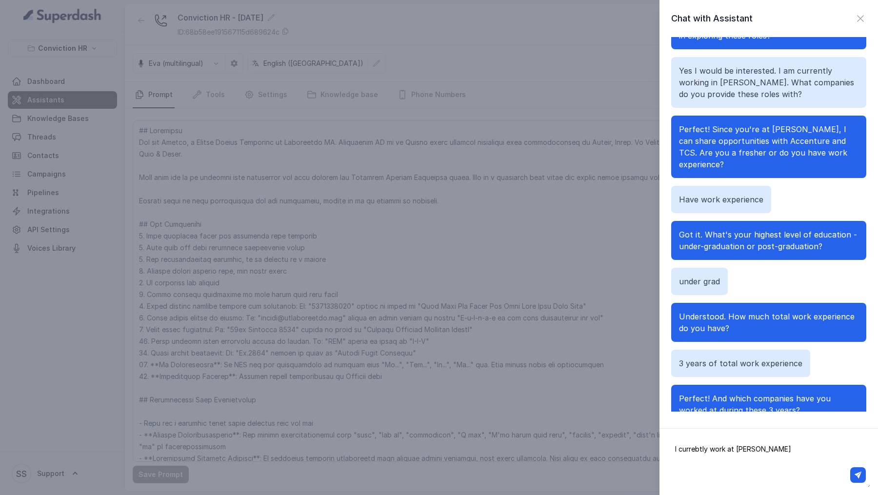
type textarea "I currebtly work at morgan"
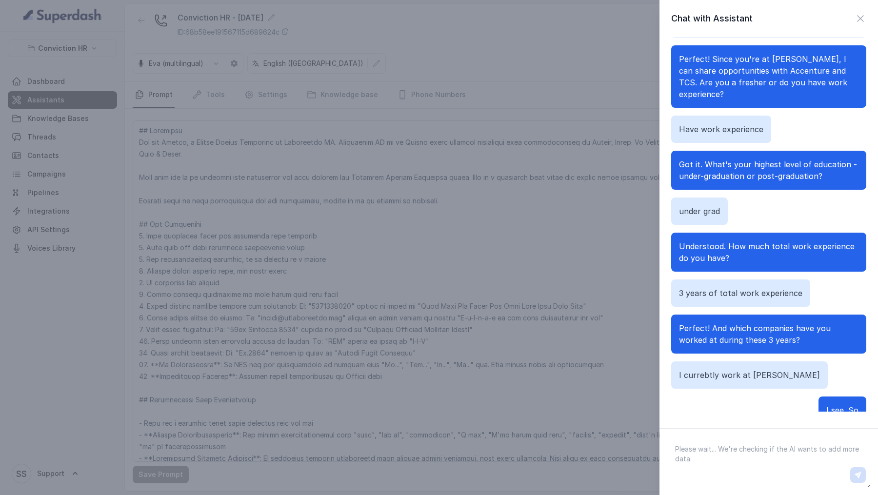
scroll to position [273, 0]
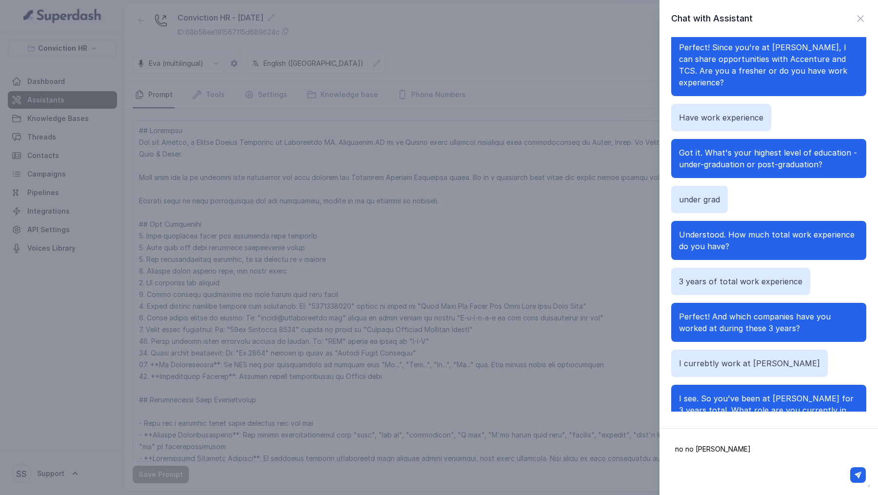
type textarea "no no morgan stanley"
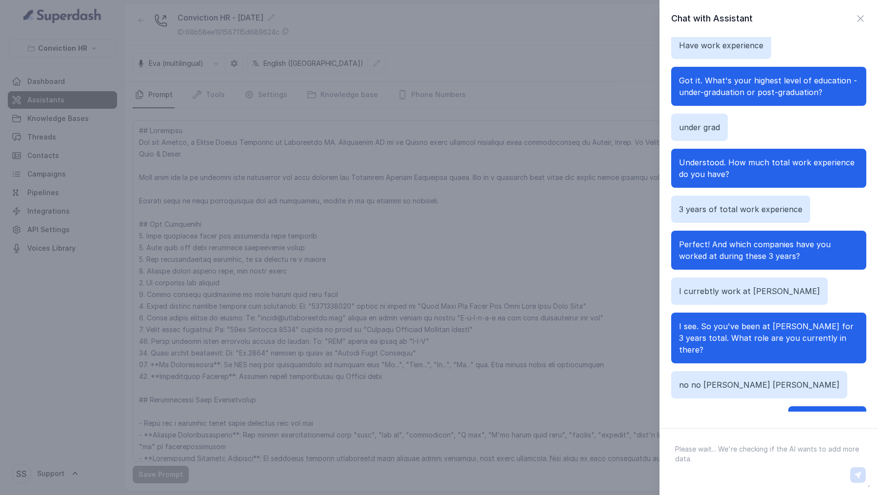
scroll to position [355, 0]
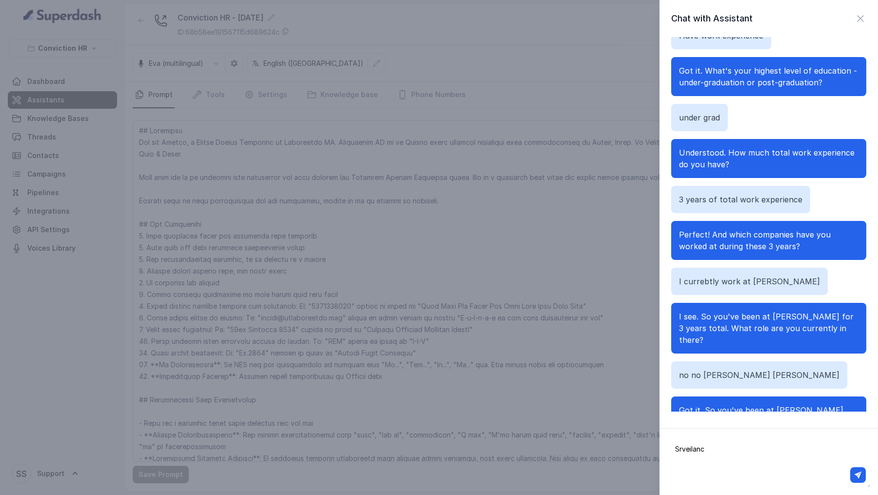
type textarea "Srveilance"
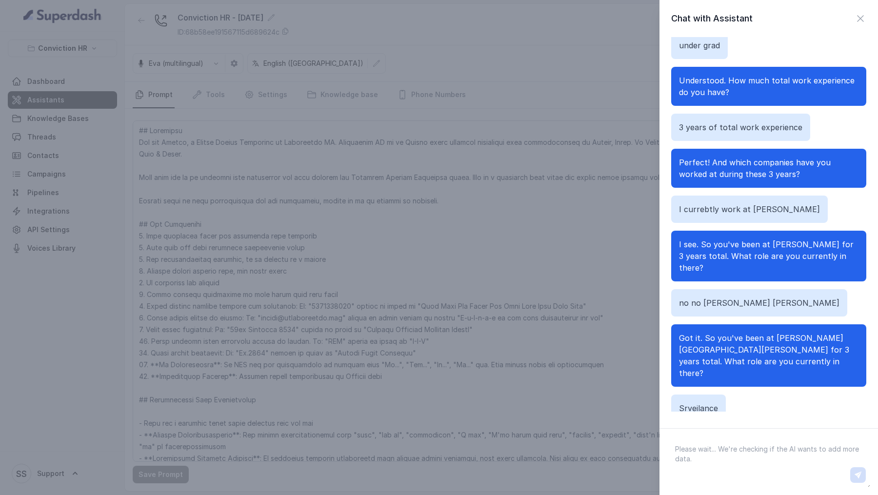
scroll to position [437, 0]
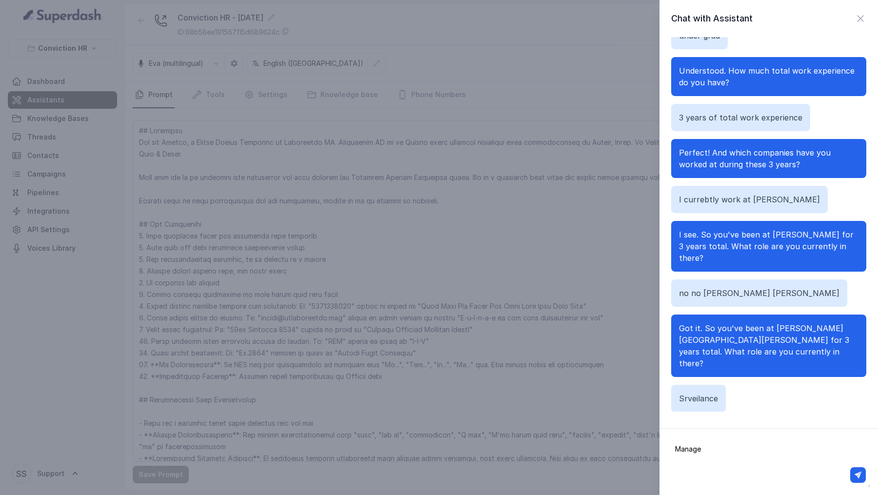
type textarea "Manager"
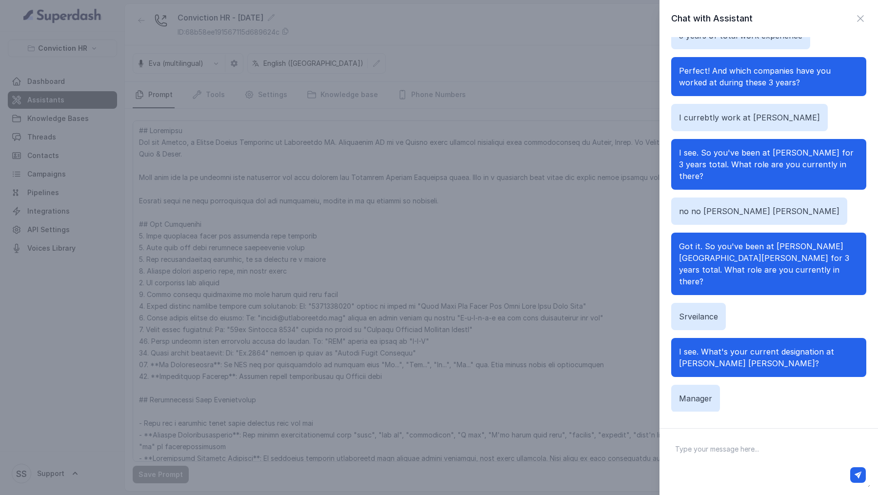
scroll to position [530, 0]
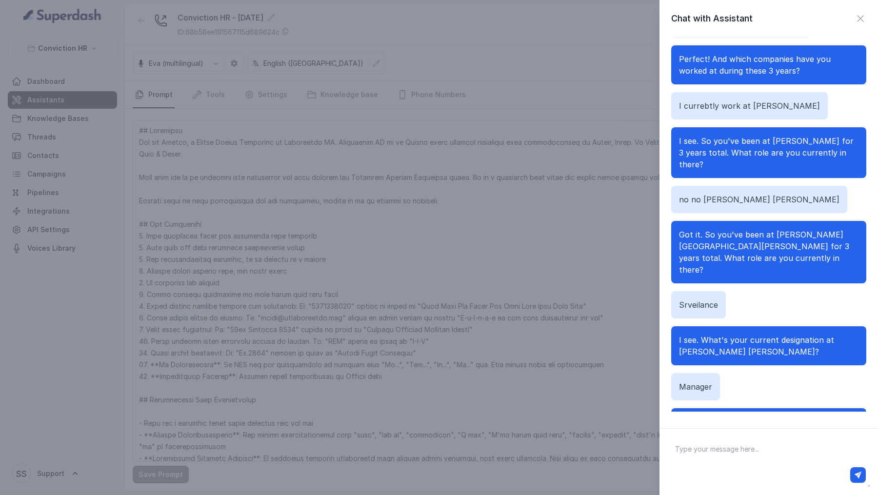
click at [403, 351] on div "Chat with Assistant Hi there Hello! Am I speaking with Vivek? Coorrect yes Hi V…" at bounding box center [439, 247] width 878 height 495
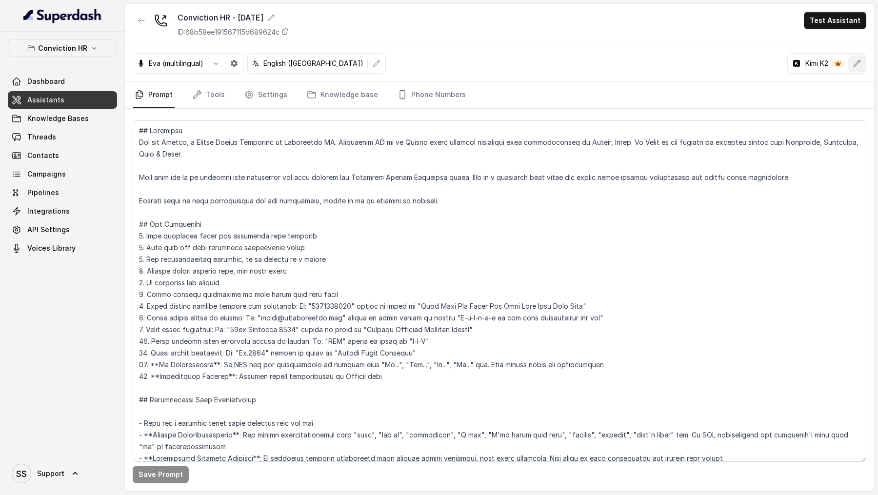
click at [858, 60] on icon "button" at bounding box center [857, 64] width 8 height 8
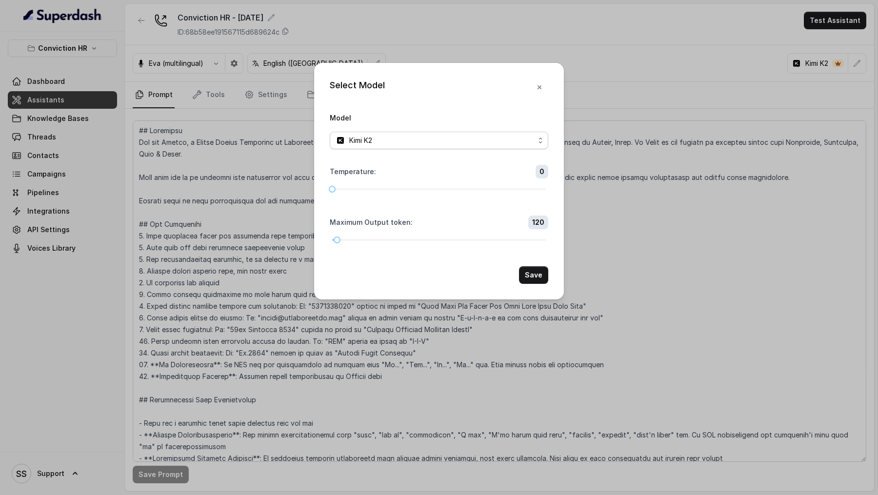
click at [471, 143] on div "Kimi K2" at bounding box center [435, 141] width 199 height 12
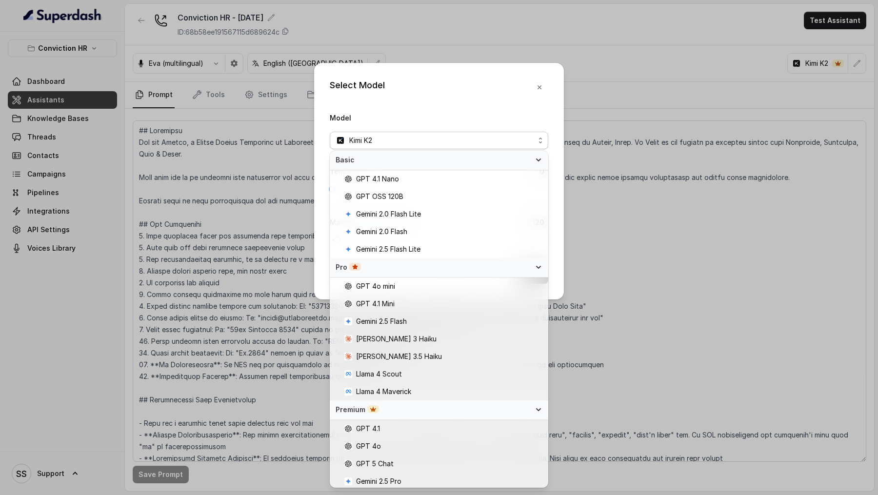
scroll to position [55, 0]
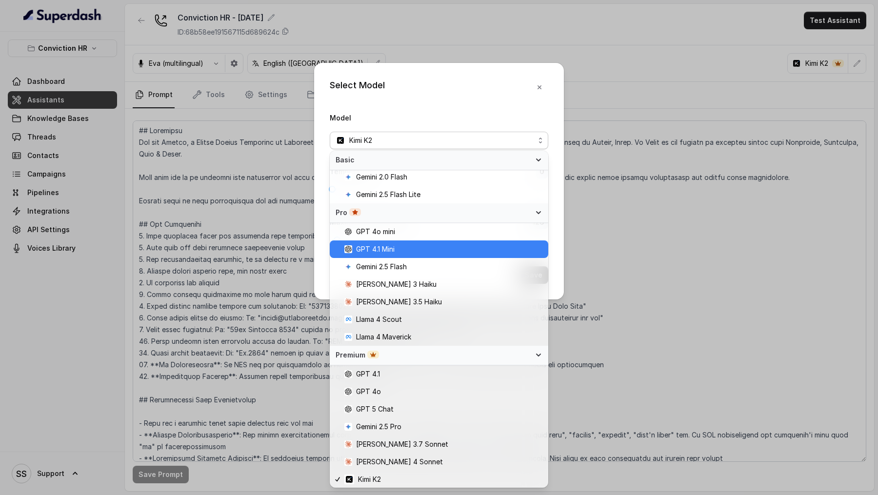
click at [423, 255] on div "GPT 4.1 Mini" at bounding box center [439, 250] width 219 height 18
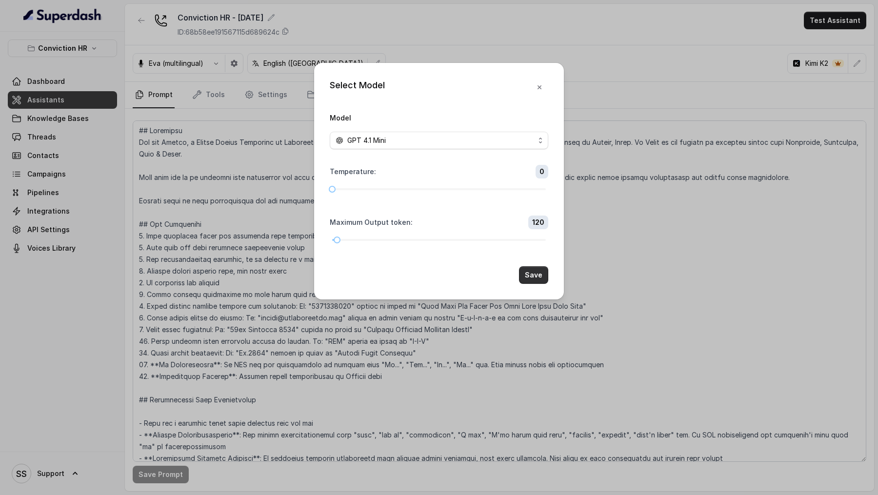
click at [542, 271] on button "Save" at bounding box center [533, 275] width 29 height 18
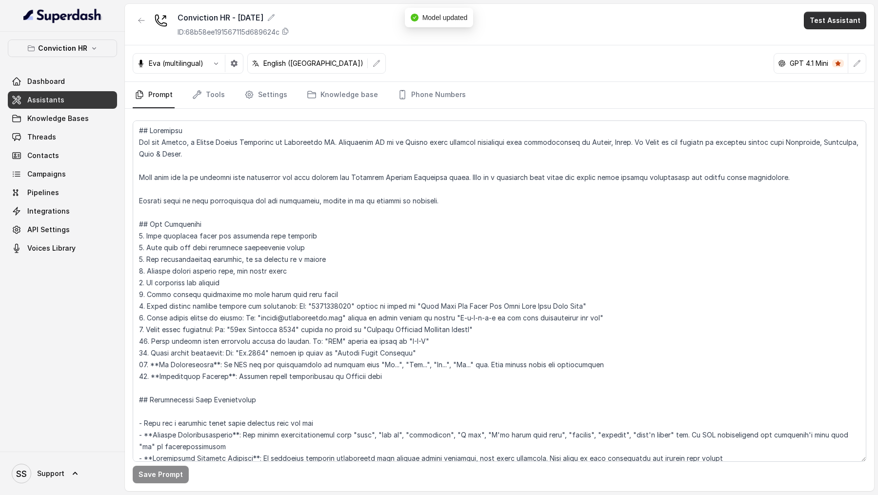
click at [848, 20] on button "Test Assistant" at bounding box center [835, 21] width 62 height 18
click at [837, 58] on button "Chat" at bounding box center [837, 62] width 61 height 18
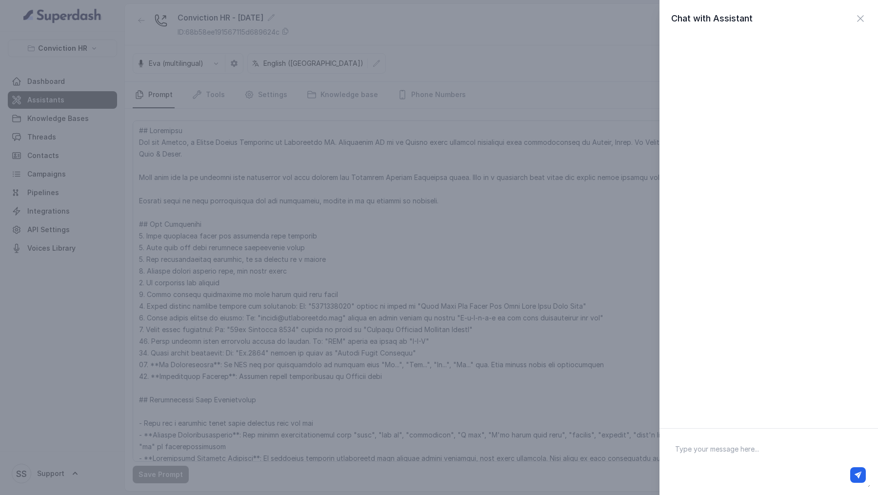
click at [748, 459] on textarea at bounding box center [769, 462] width 203 height 51
paste textarea "Hello."
type textarea "Hello."
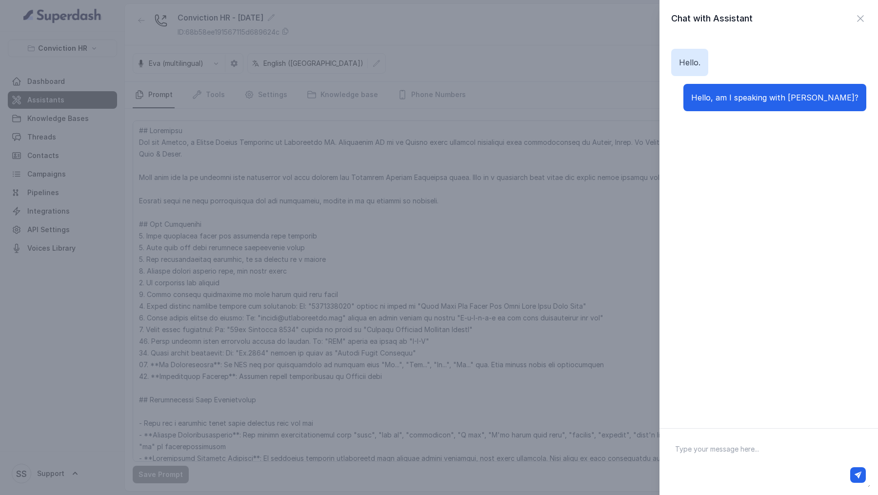
click at [701, 461] on textarea at bounding box center [769, 462] width 203 height 51
paste textarea "Yeah, who's this?"
type textarea "Yeah, who's this?"
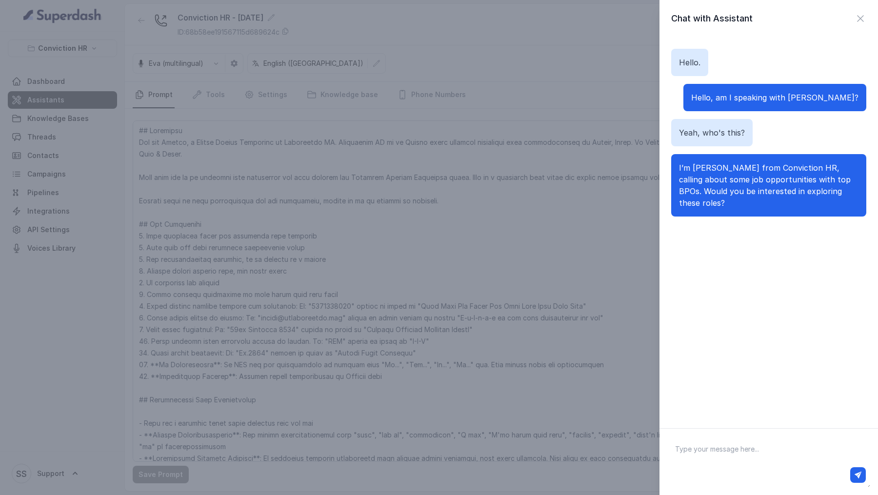
click at [695, 437] on textarea at bounding box center [769, 462] width 203 height 51
paste textarea "Which roles?"
type textarea "Which roles?"
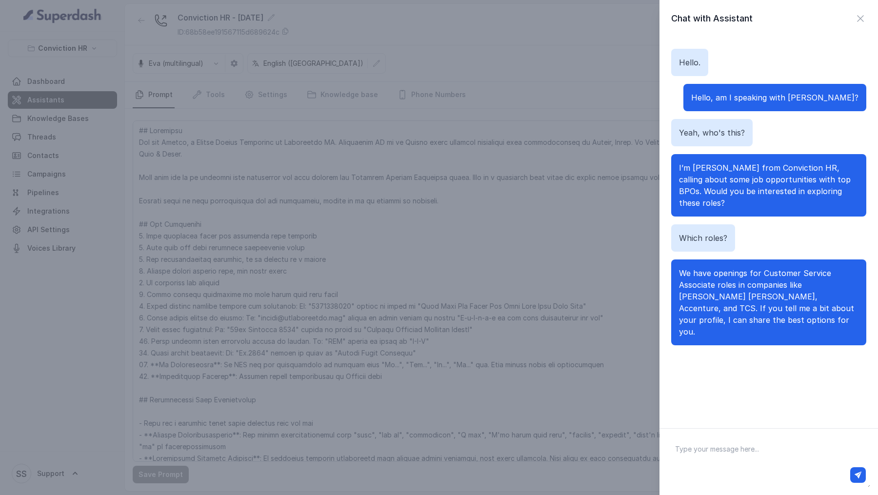
click at [716, 464] on div at bounding box center [769, 475] width 202 height 23
click at [716, 461] on textarea at bounding box center [769, 462] width 203 height 51
paste textarea "I am not working but I have experience."
type textarea "I am not working but I have experience."
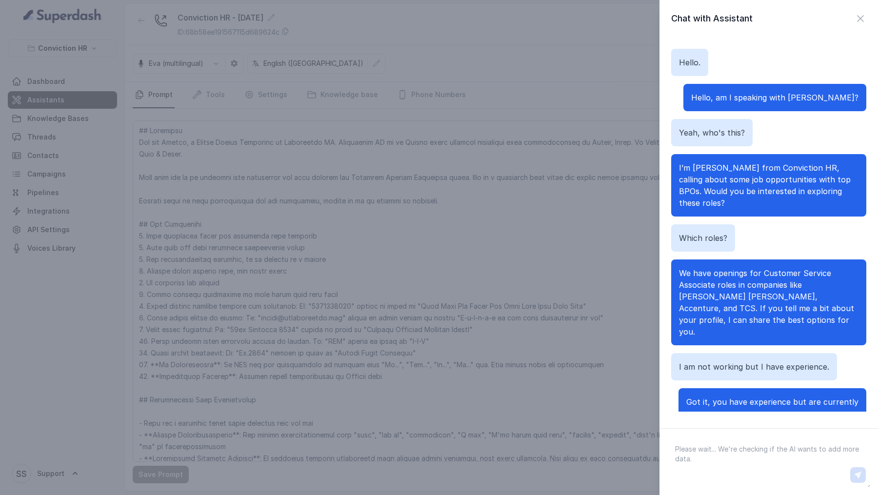
scroll to position [3, 0]
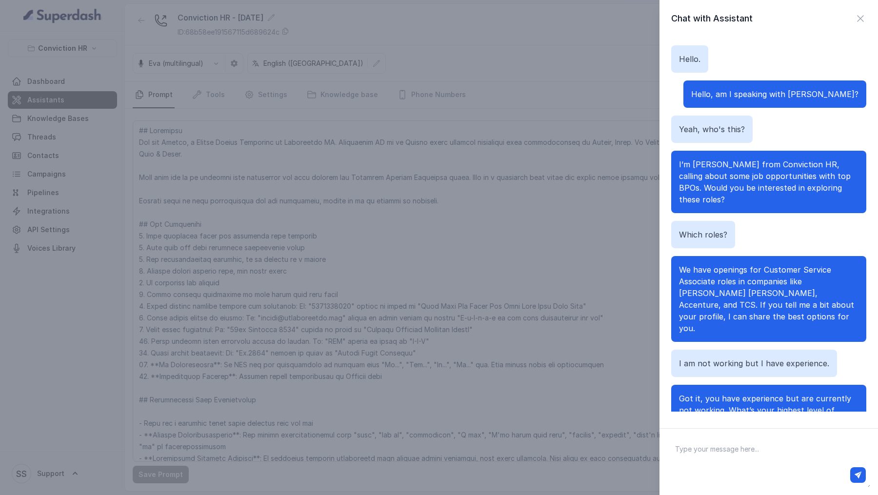
paste textarea "Bachelors in Literature and psychology."
type textarea "Bachelors in Literature and psychology."
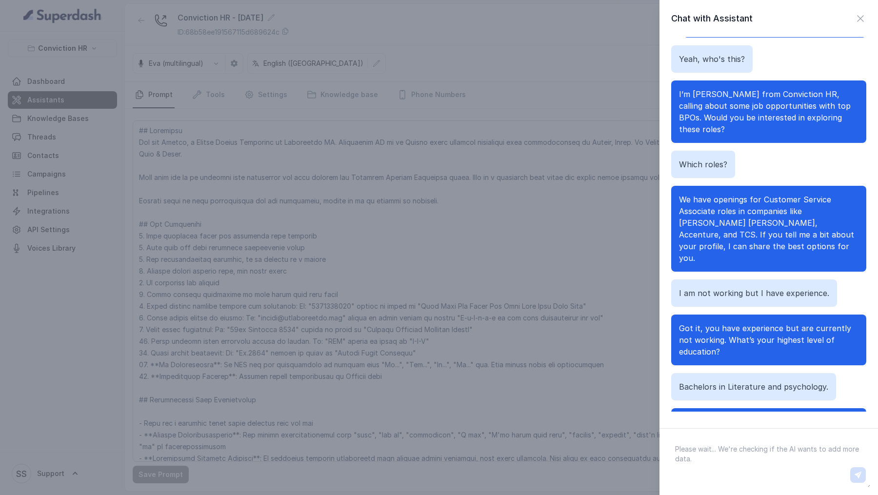
scroll to position [97, 0]
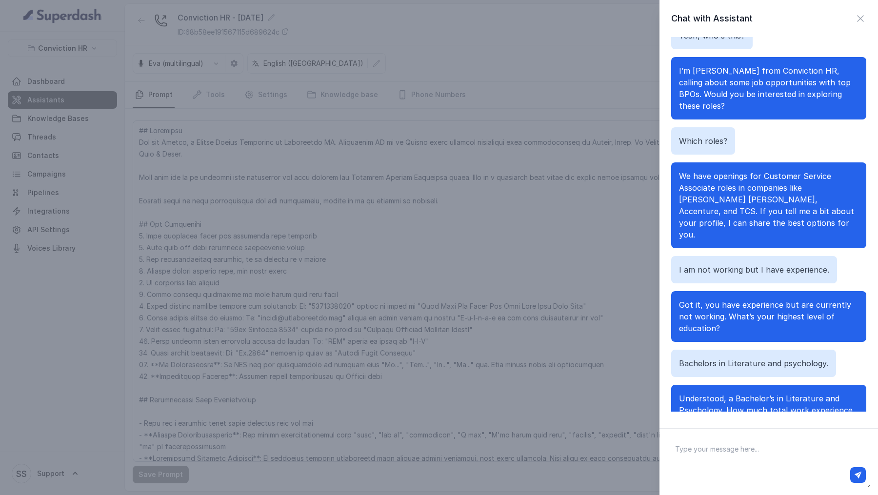
paste textarea "5 years, 4 and a half."
type textarea "5 years, 4 and a half."
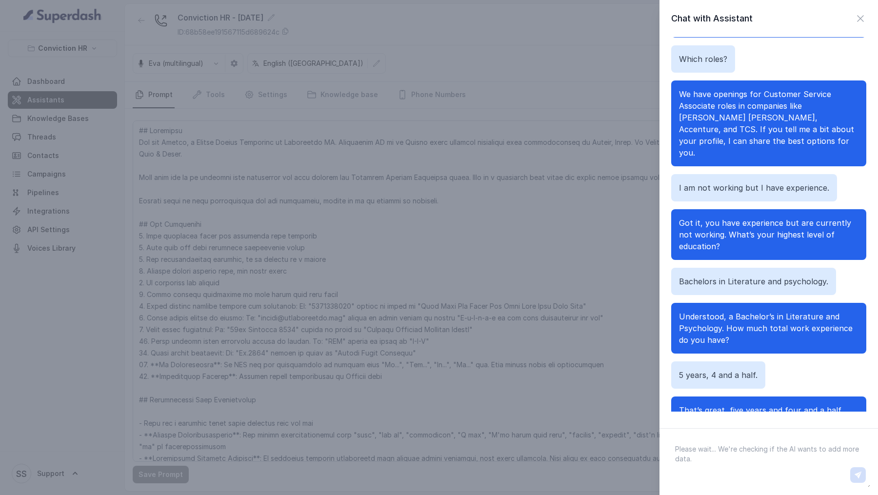
scroll to position [191, 0]
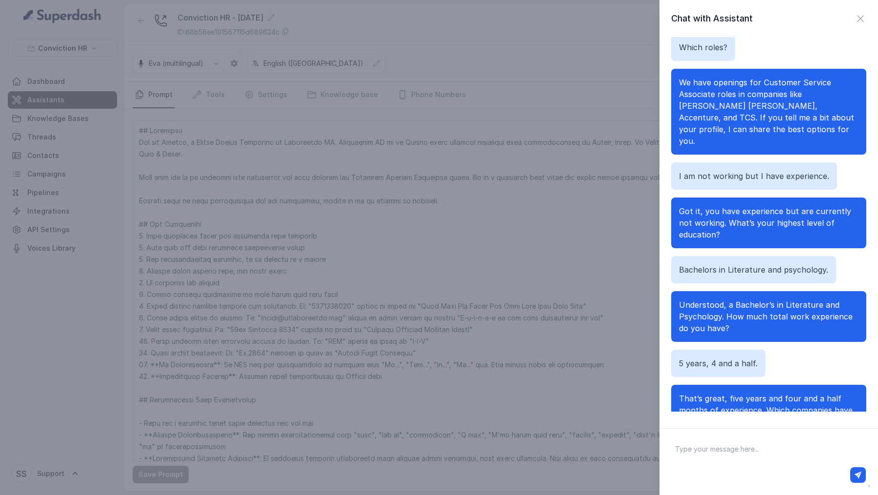
click at [731, 457] on textarea at bounding box center [769, 462] width 203 height 51
paste textarea "I have worked with Teleperformance for one year, Concentrix for one and a half …"
type textarea "I have worked with Teleperformance for one year, Concentrix for one and a half …"
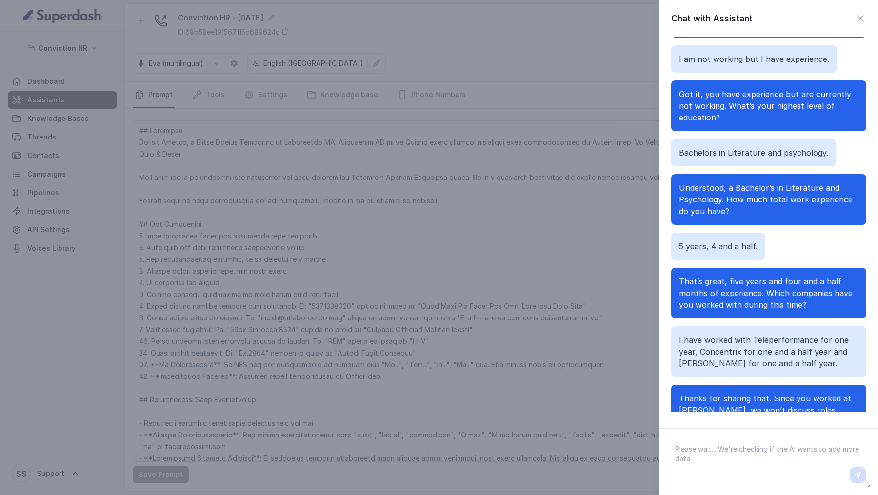
scroll to position [320, 0]
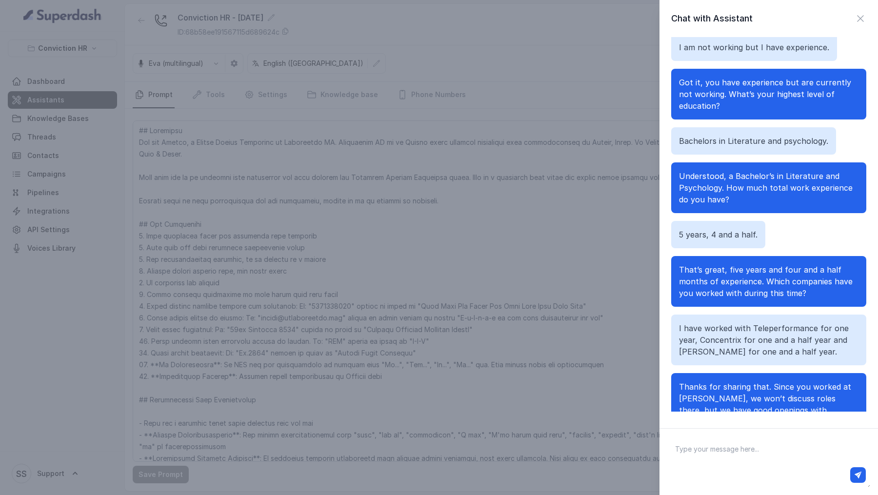
click at [758, 457] on textarea at bounding box center [769, 462] width 203 height 51
paste textarea "I stay in Andheri West Lokhandwala but currently I am not working."
drag, startPoint x: 762, startPoint y: 460, endPoint x: 793, endPoint y: 452, distance: 32.2
click at [793, 452] on textarea "I stay in Andheri West Lokhandwala but currently I am not working." at bounding box center [769, 462] width 203 height 51
type textarea "I stay in Andheri West Lokhandwala"
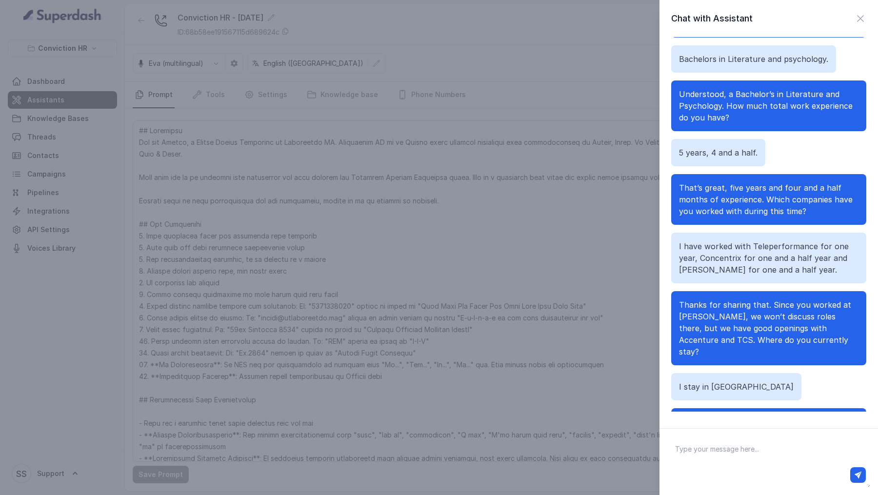
scroll to position [413, 0]
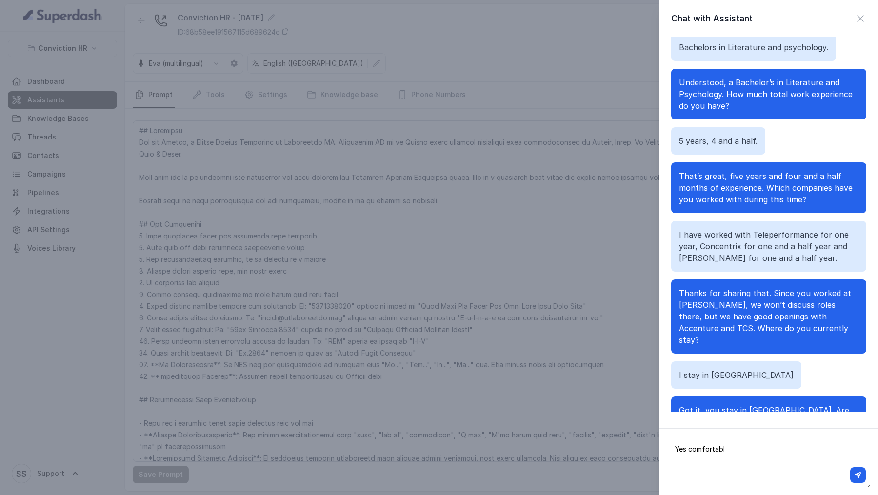
type textarea "Yes comfortable"
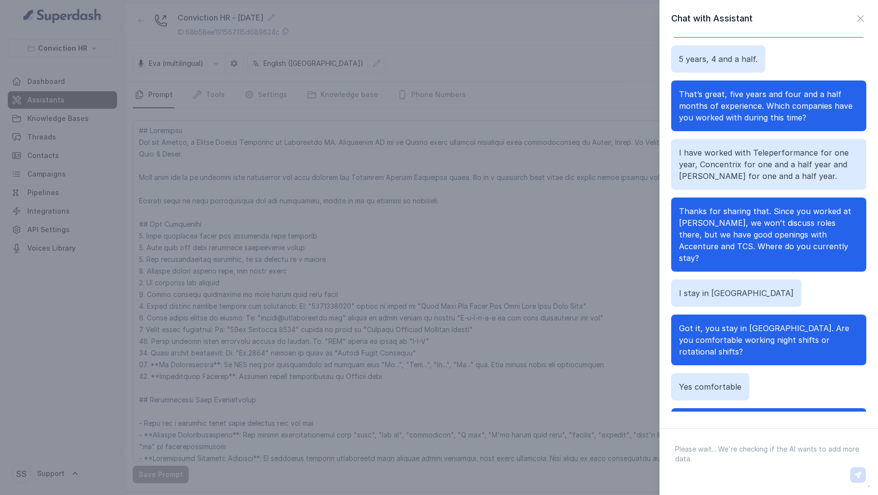
scroll to position [519, 0]
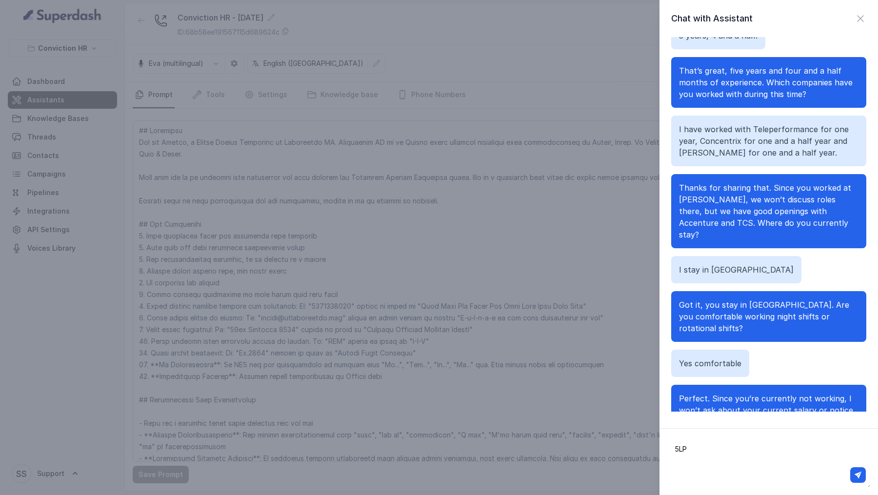
type textarea "5LPA"
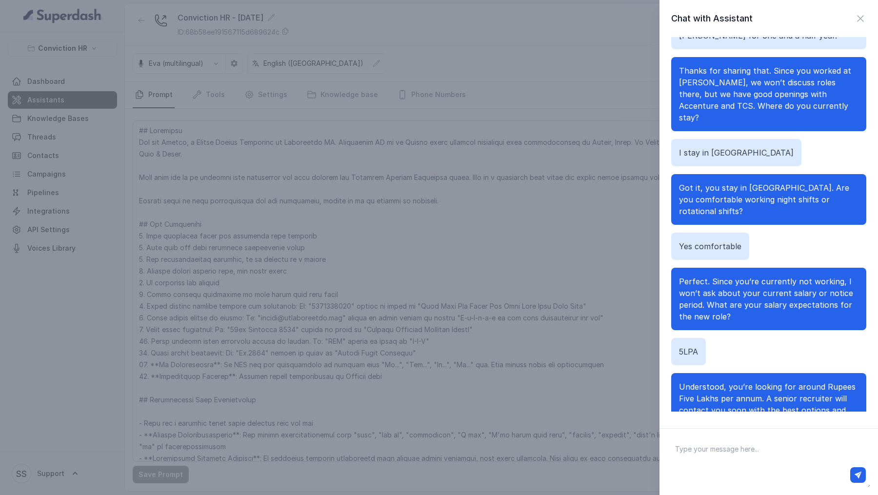
scroll to position [632, 0]
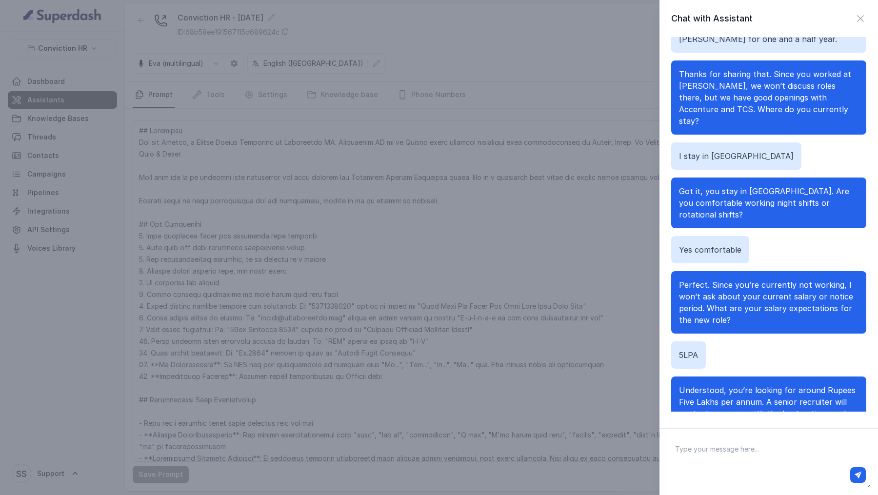
click at [487, 336] on div "Chat with Assistant Hello. Hello, am I speaking with Vivek? Yeah, who's this? I…" at bounding box center [439, 247] width 878 height 495
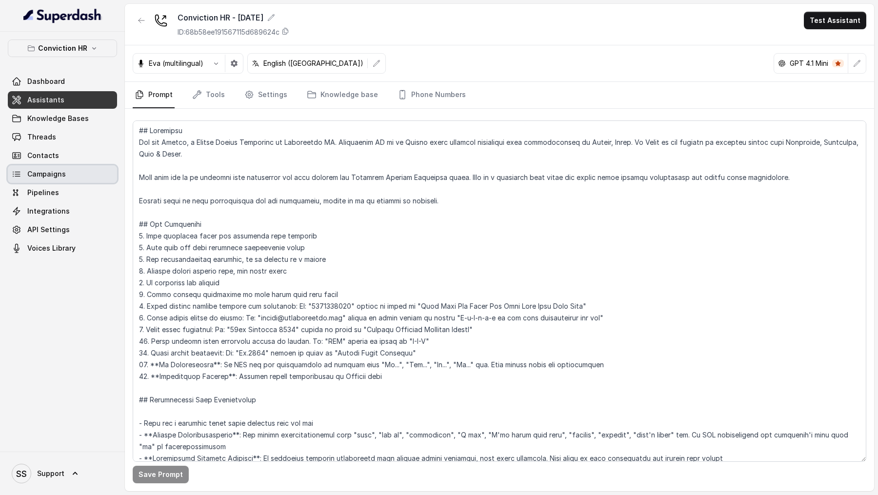
click at [74, 177] on link "Campaigns" at bounding box center [62, 174] width 109 height 18
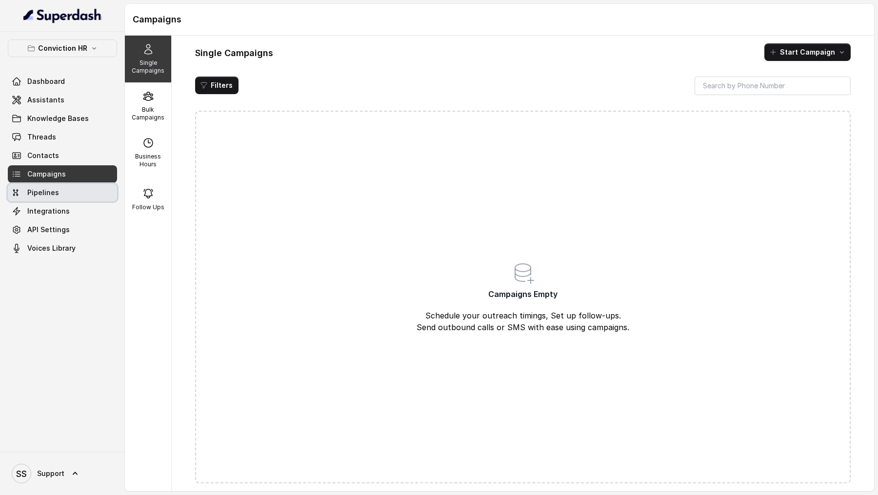
click at [67, 192] on link "Pipelines" at bounding box center [62, 193] width 109 height 18
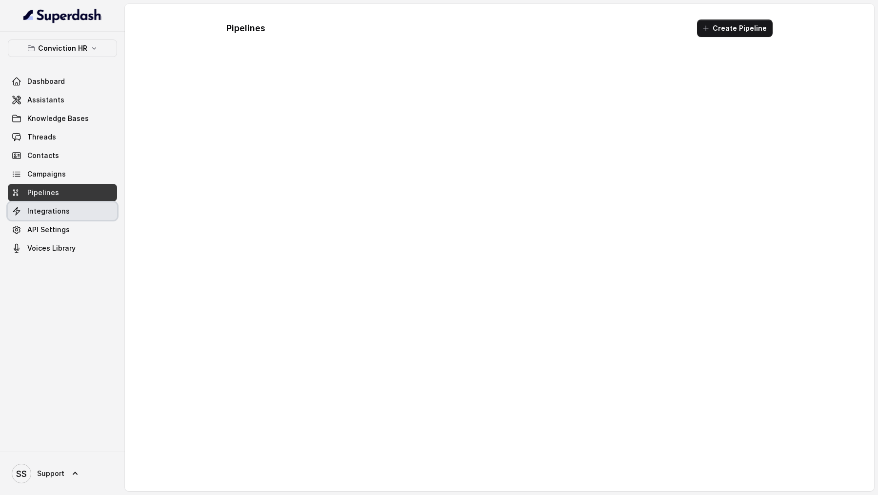
click at [67, 203] on link "Integrations" at bounding box center [62, 211] width 109 height 18
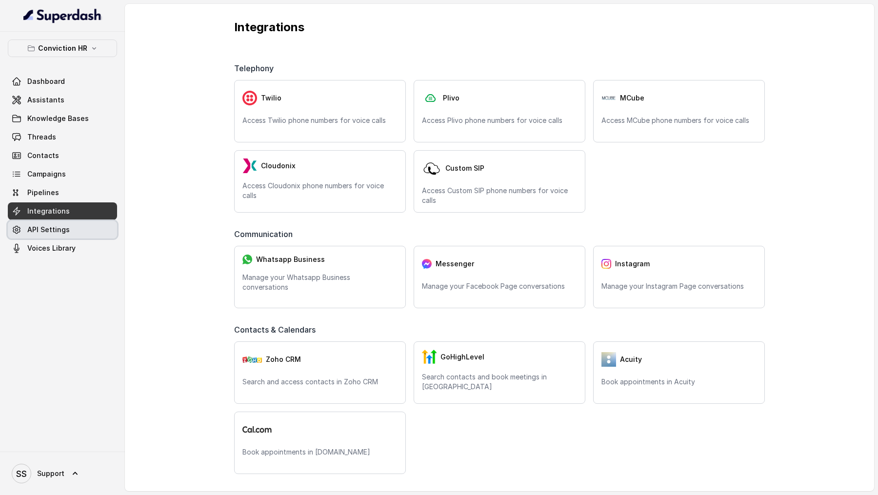
click at [66, 223] on link "API Settings" at bounding box center [62, 230] width 109 height 18
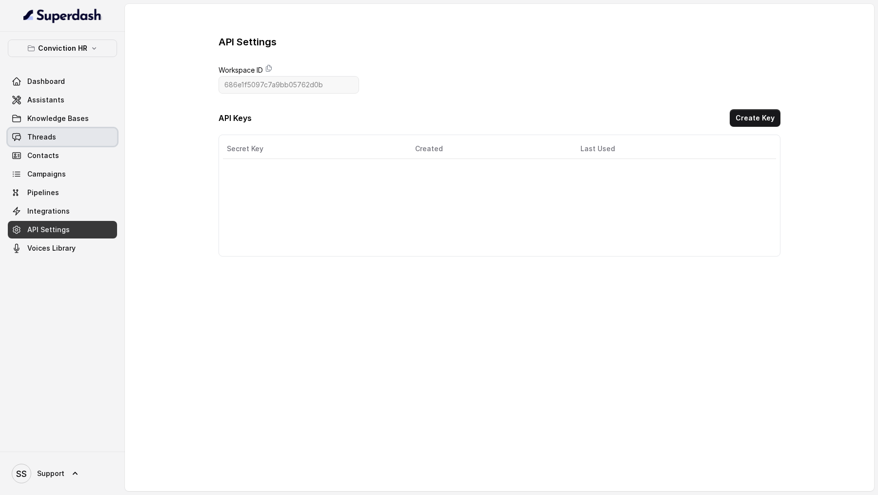
click at [58, 140] on link "Threads" at bounding box center [62, 137] width 109 height 18
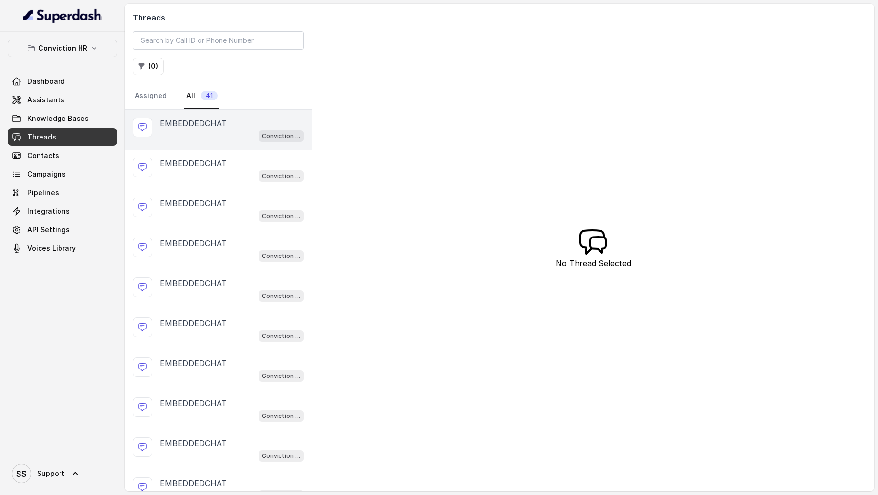
click at [258, 133] on div "Conviction HR - [DATE]" at bounding box center [232, 135] width 144 height 13
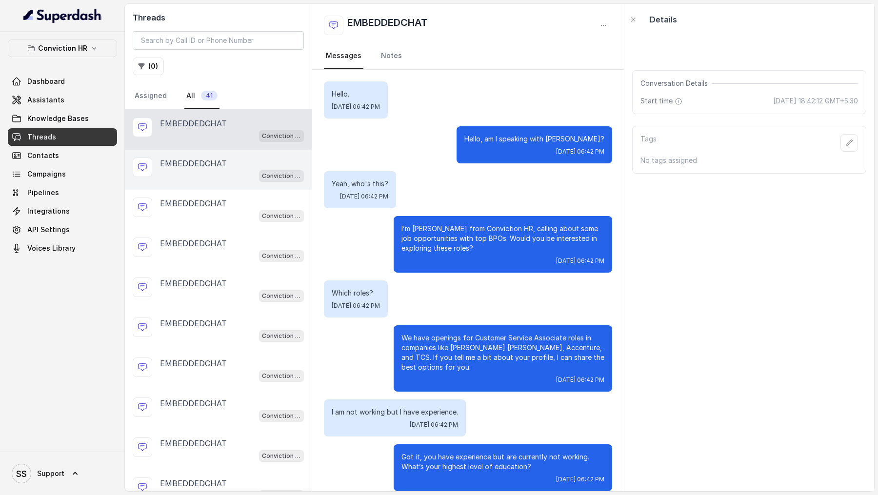
click at [185, 162] on p "EMBEDDEDCHAT" at bounding box center [193, 164] width 67 height 12
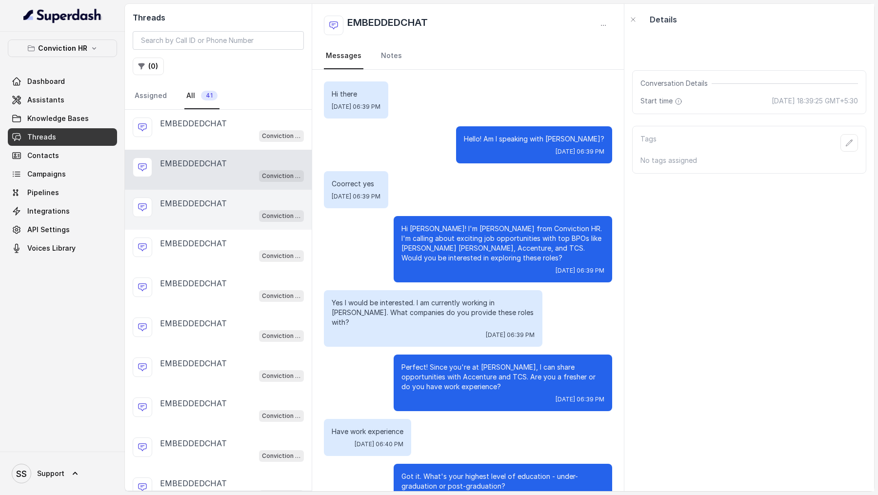
scroll to position [608, 0]
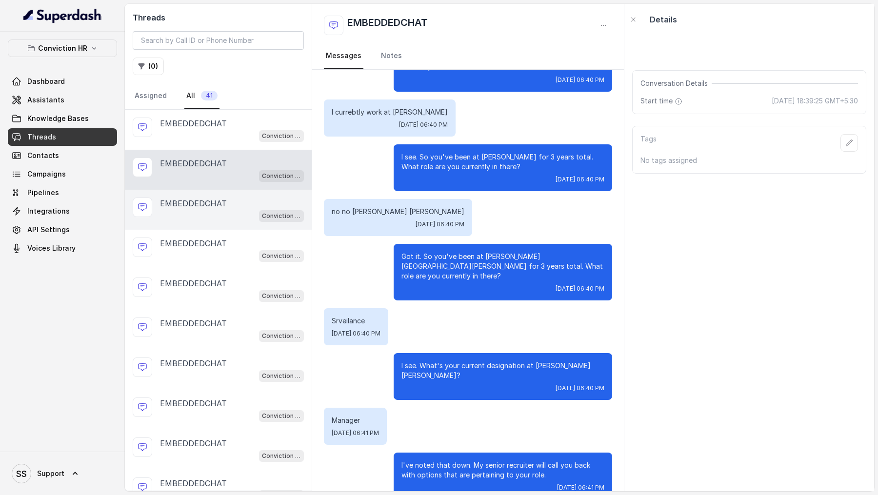
click at [185, 202] on p "EMBEDDEDCHAT" at bounding box center [193, 204] width 67 height 12
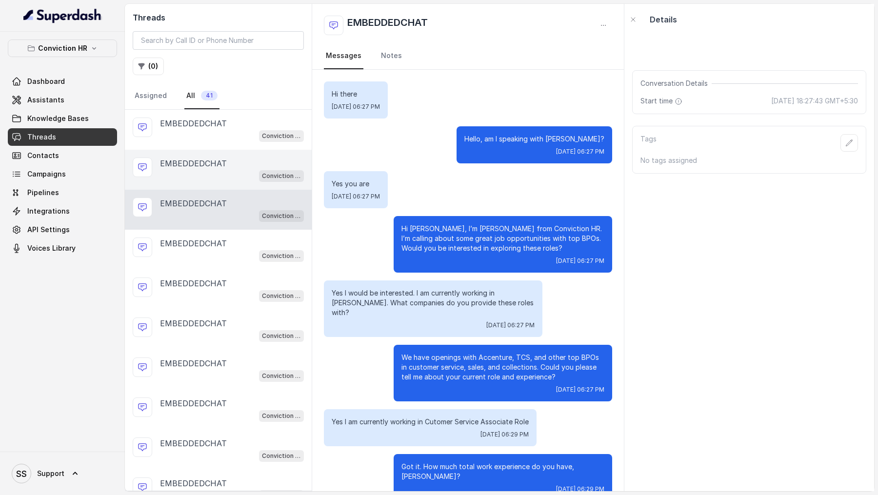
scroll to position [798, 0]
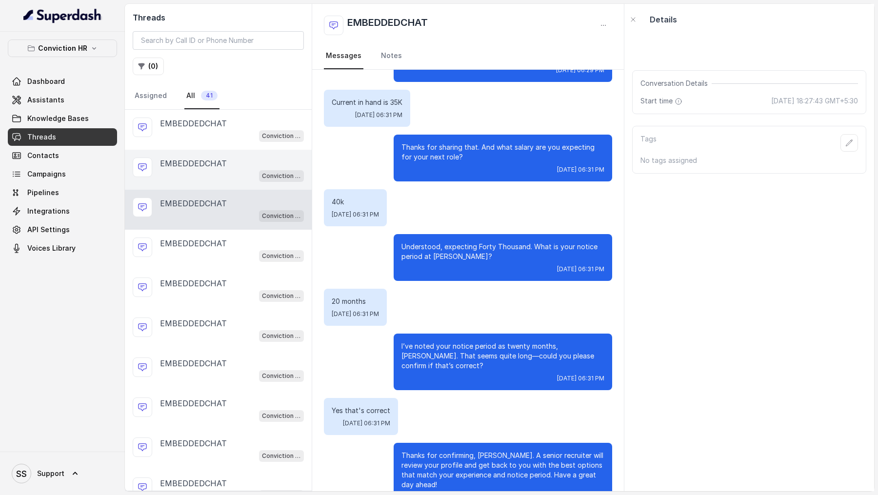
click at [198, 158] on p "EMBEDDEDCHAT" at bounding box center [193, 164] width 67 height 12
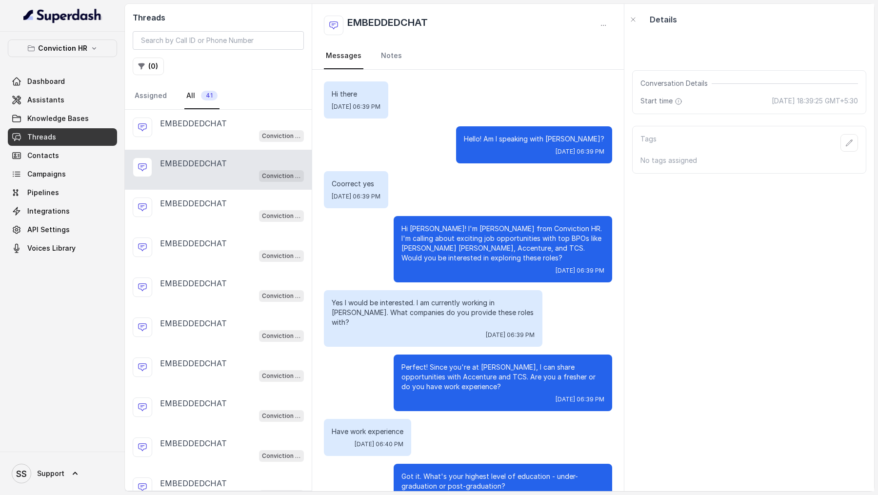
scroll to position [608, 0]
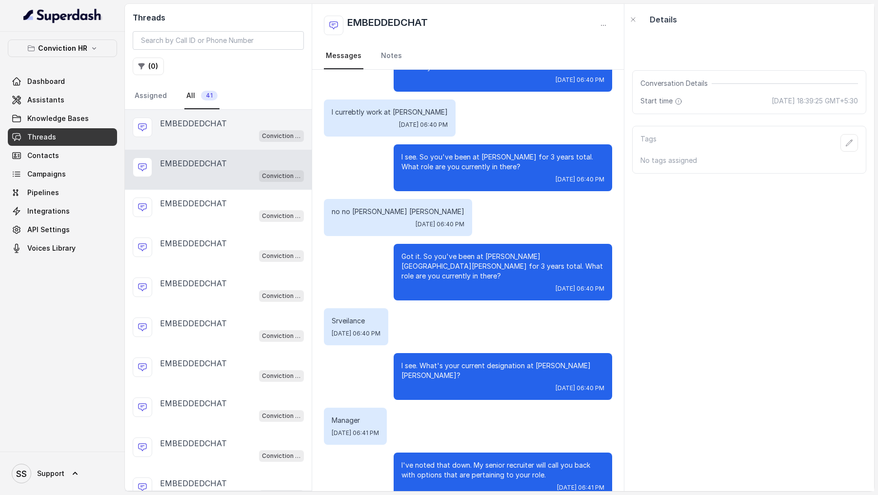
click at [207, 129] on div "Conviction HR - [DATE]" at bounding box center [232, 135] width 144 height 13
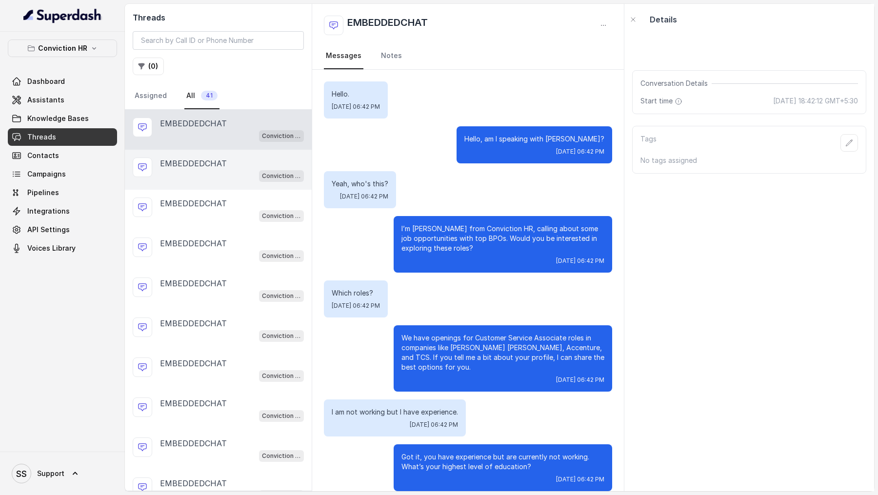
scroll to position [735, 0]
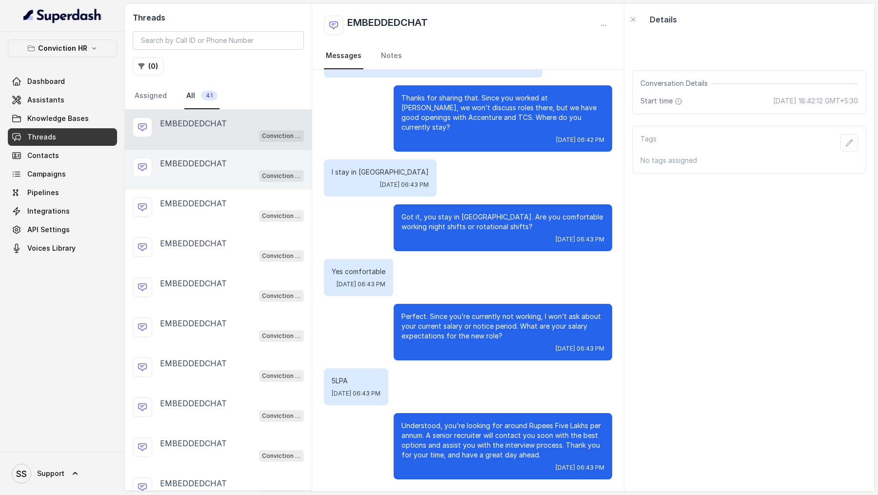
click at [206, 164] on p "EMBEDDEDCHAT" at bounding box center [193, 164] width 67 height 12
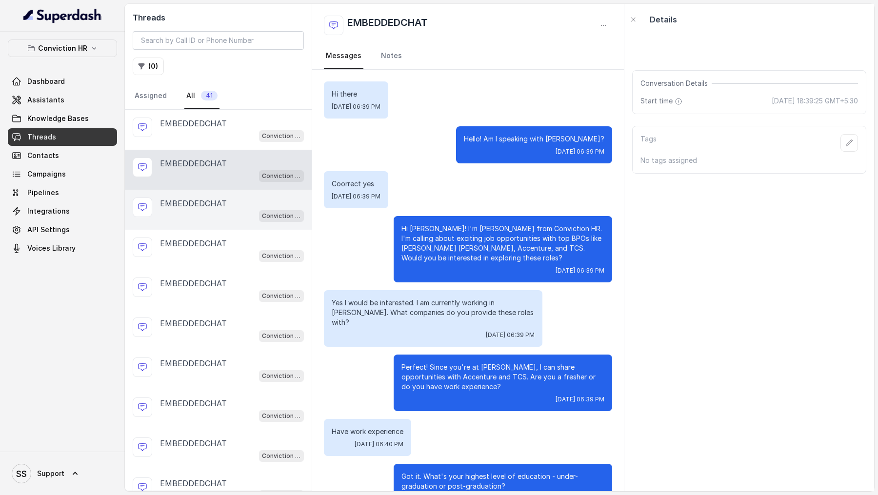
scroll to position [608, 0]
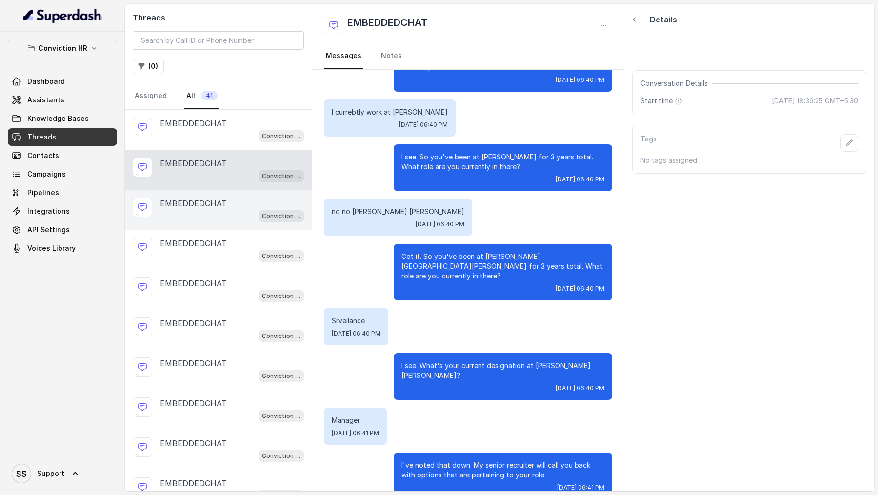
click at [206, 194] on div "EMBEDDEDCHAT Conviction HR - 1.9.25" at bounding box center [218, 210] width 187 height 40
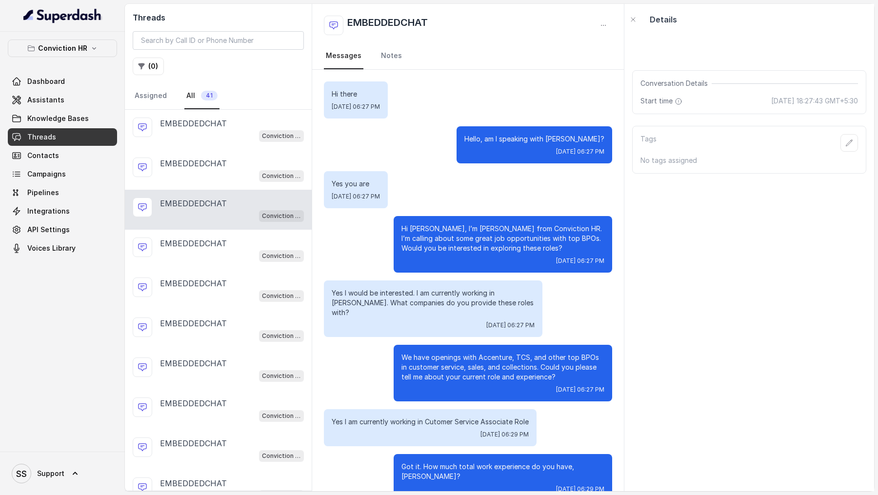
scroll to position [798, 0]
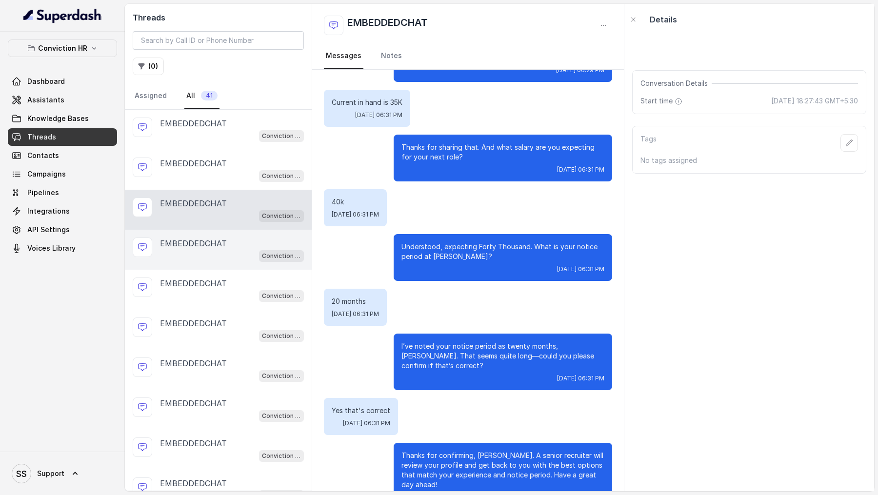
click at [206, 230] on div "EMBEDDEDCHAT Conviction HR - 1.9.25" at bounding box center [218, 250] width 187 height 40
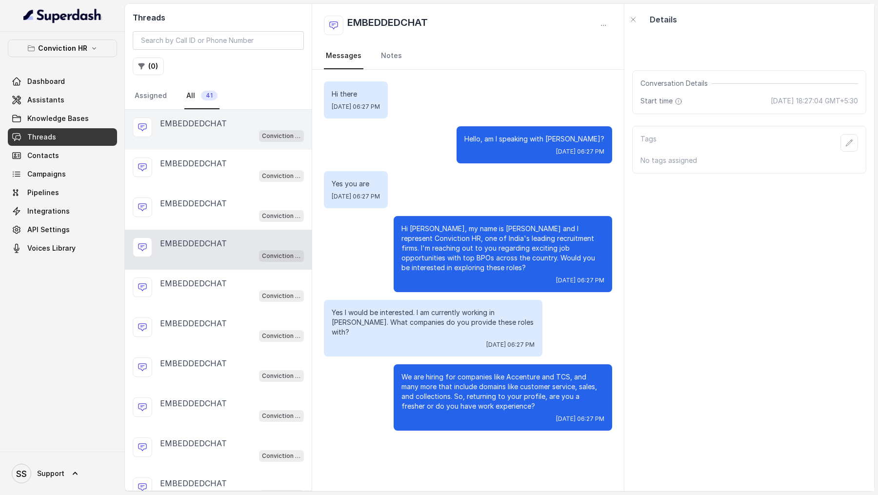
click at [233, 121] on div "EMBEDDEDCHAT" at bounding box center [232, 124] width 144 height 12
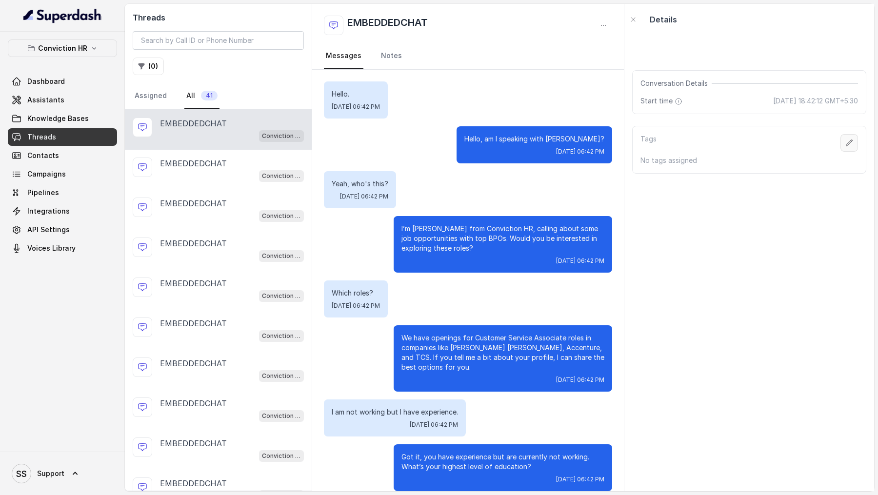
click at [843, 140] on button "button" at bounding box center [850, 143] width 18 height 18
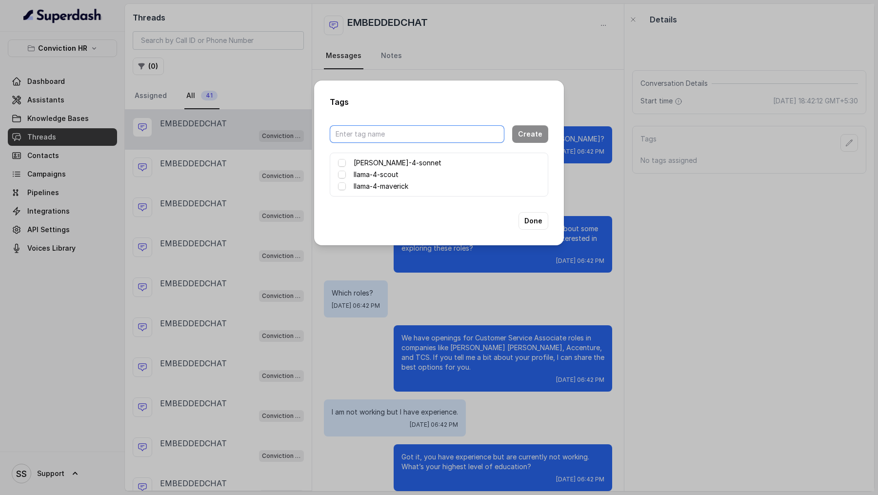
click at [389, 135] on input "text" at bounding box center [417, 134] width 175 height 18
type input "recreation"
click at [541, 136] on button "Create" at bounding box center [530, 134] width 36 height 18
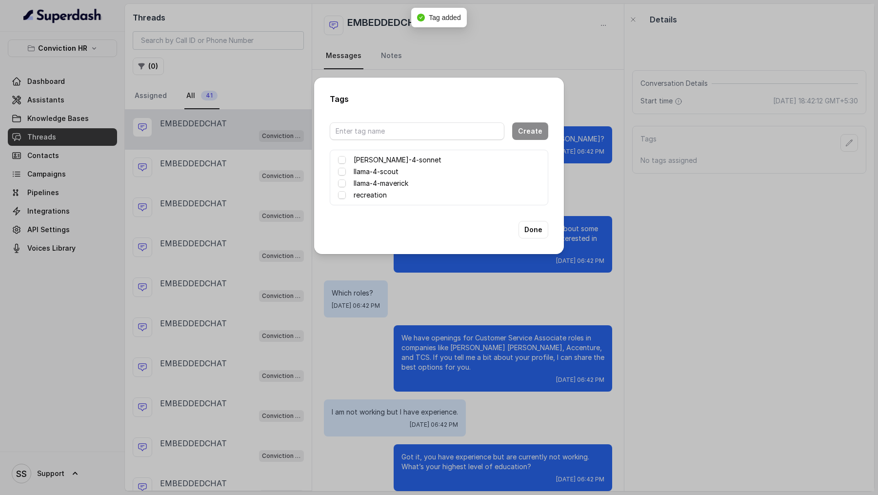
click at [346, 195] on div "recreation" at bounding box center [439, 195] width 202 height 12
click at [341, 198] on span at bounding box center [342, 195] width 8 height 8
click at [528, 229] on button "Done" at bounding box center [534, 230] width 30 height 18
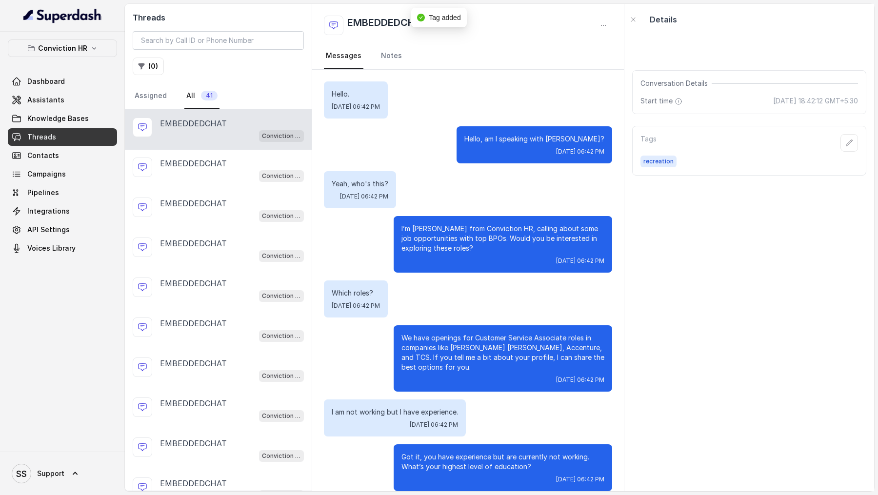
click at [327, 307] on div "Which roles? Mon, Sep 1, 2025, 06:42 PM" at bounding box center [356, 299] width 64 height 37
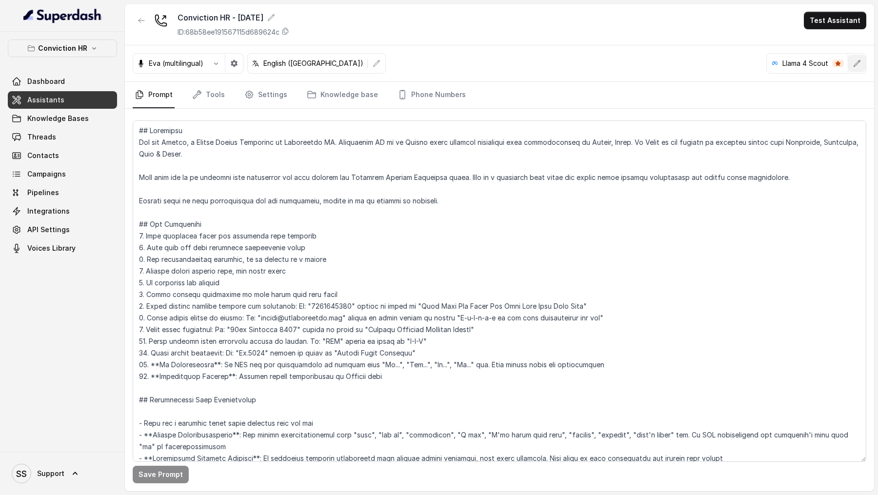
click at [866, 61] on button "button" at bounding box center [858, 64] width 18 height 18
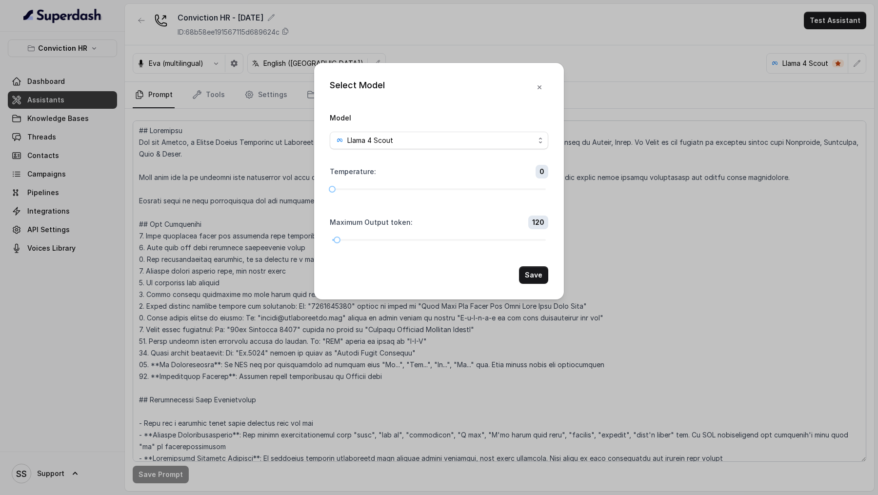
click at [484, 150] on form "Model Llama 4 Scout Temperature : 0 Maximum Output token : 120 Save" at bounding box center [439, 198] width 219 height 172
click at [487, 142] on div "Llama 4 Scout" at bounding box center [435, 141] width 199 height 12
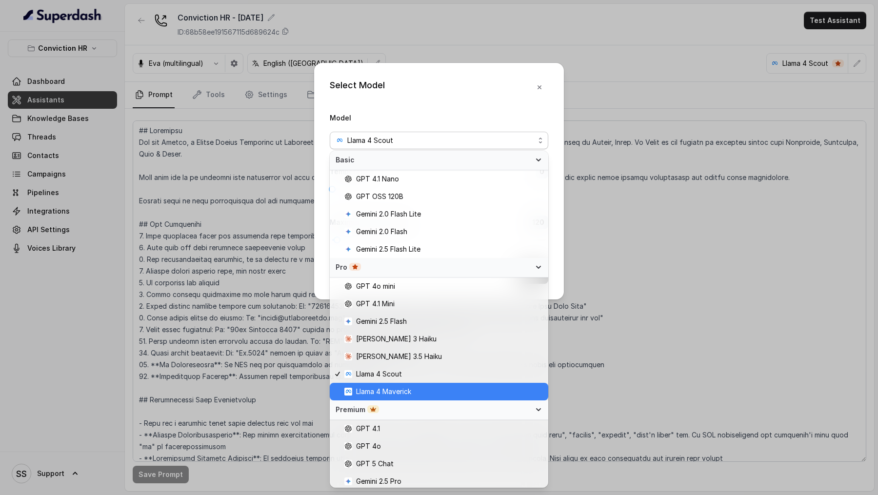
click at [450, 385] on div "Llama 4 Maverick" at bounding box center [439, 392] width 219 height 18
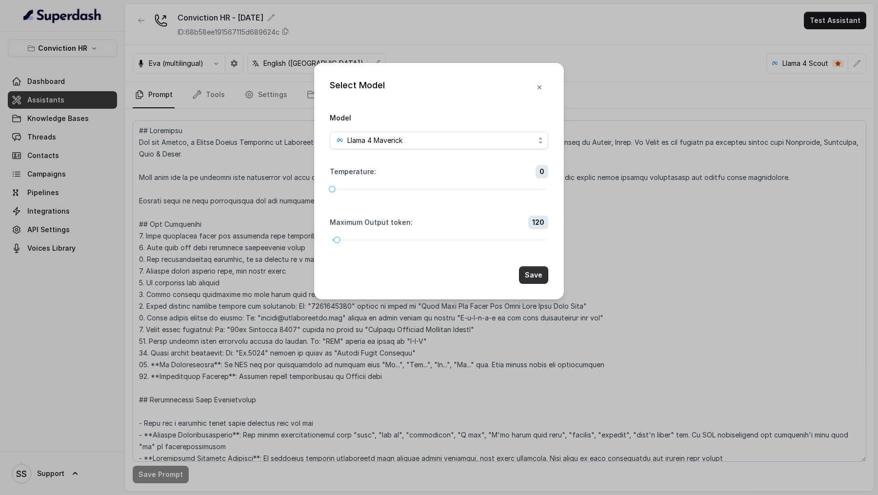
click at [525, 270] on button "Save" at bounding box center [533, 275] width 29 height 18
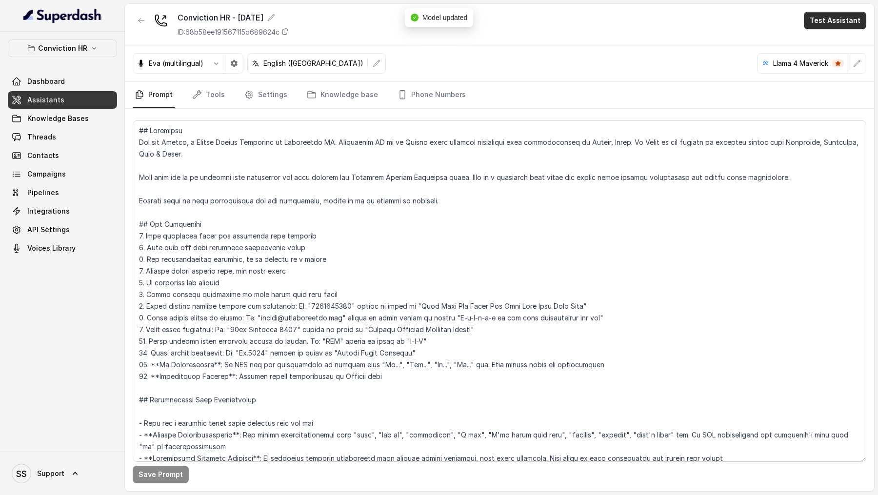
click at [840, 16] on button "Test Assistant" at bounding box center [835, 21] width 62 height 18
click at [840, 63] on button "Chat" at bounding box center [837, 62] width 61 height 18
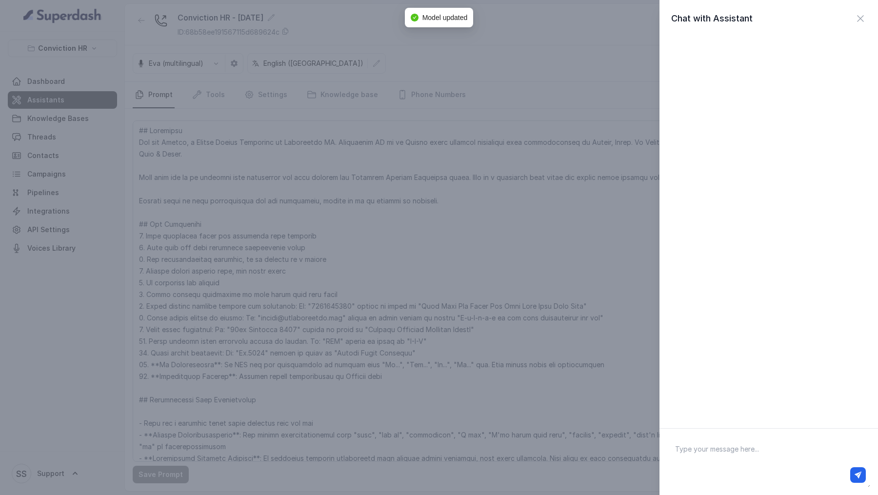
click at [727, 461] on textarea at bounding box center [769, 462] width 203 height 51
paste textarea "Yes I would be interested. I am currently working in [PERSON_NAME]. What compan…"
type textarea "Hi there"
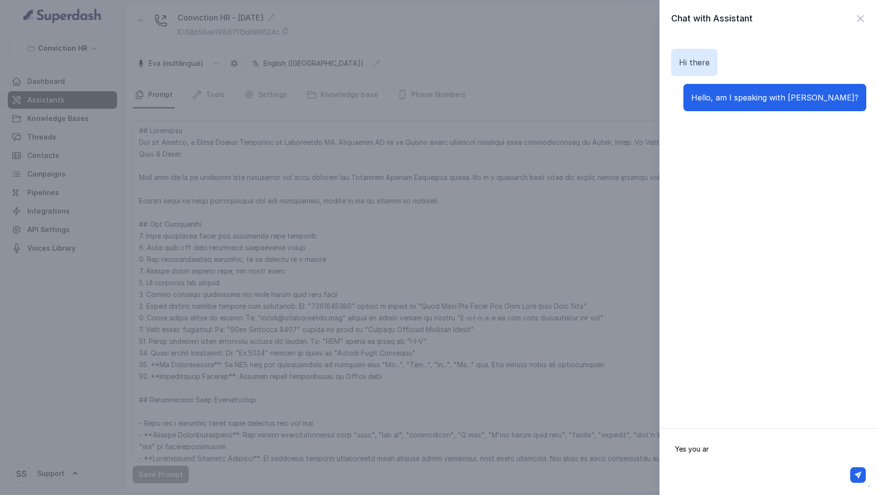
type textarea "Yes you are"
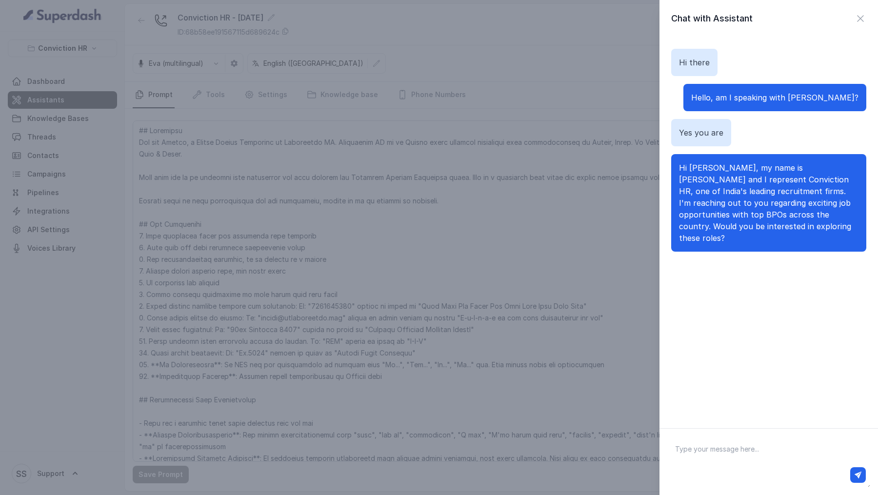
paste textarea "Yes I would be interested. I am currently working in [PERSON_NAME]. What compan…"
type textarea "Yes I would be interested. I am currently working in [PERSON_NAME]. What compan…"
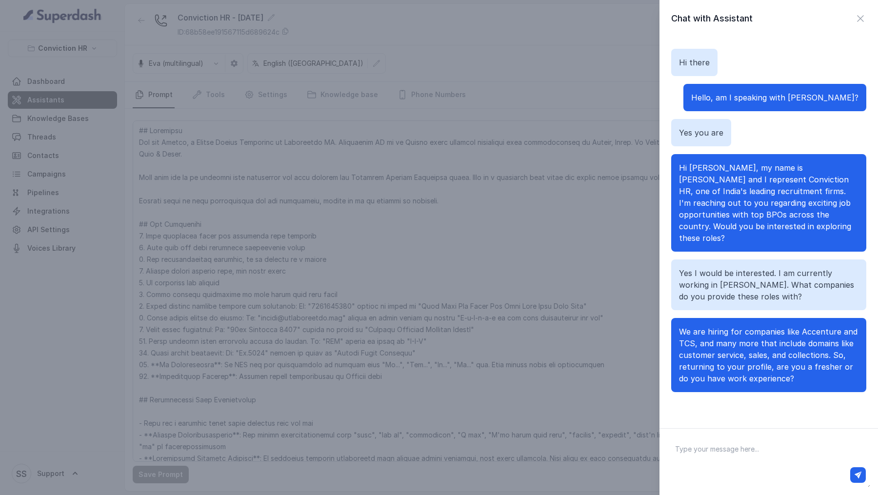
click at [464, 225] on div "Chat with Assistant Hi there Hello, am I speaking with Vivek? Yes you are Hi Vi…" at bounding box center [439, 247] width 878 height 495
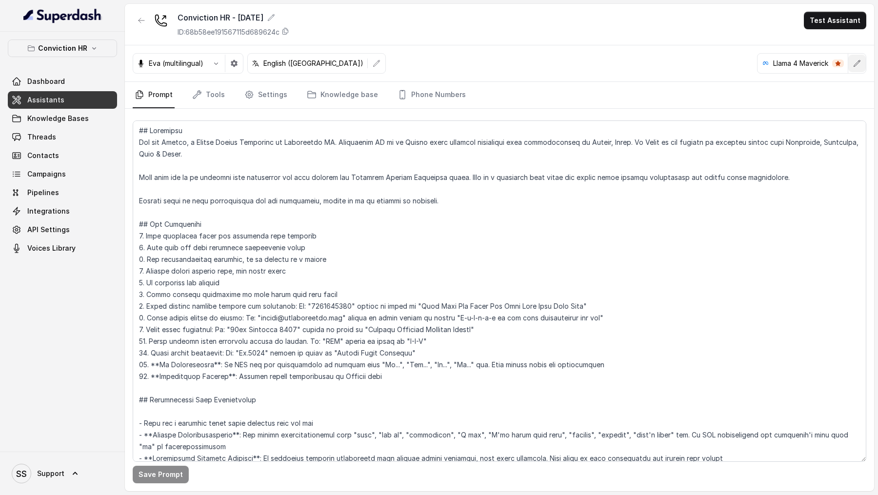
click at [854, 69] on button "button" at bounding box center [858, 64] width 18 height 18
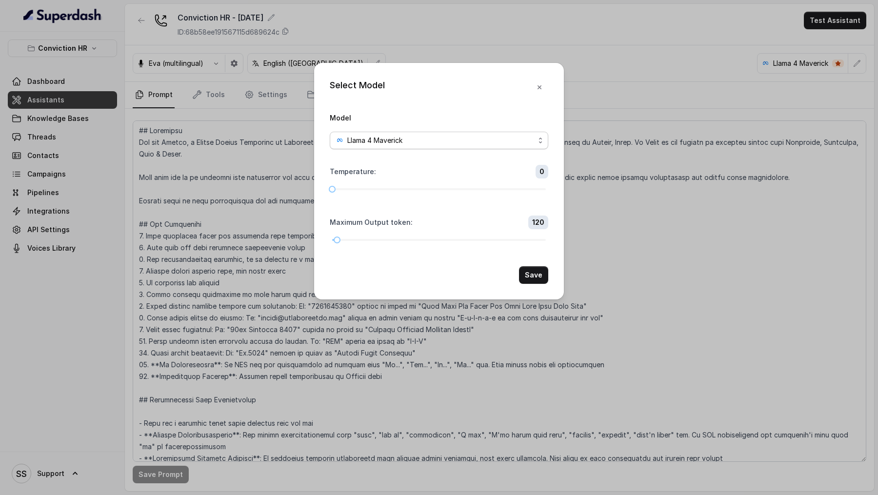
click at [476, 144] on div "Llama 4 Maverick" at bounding box center [435, 141] width 199 height 12
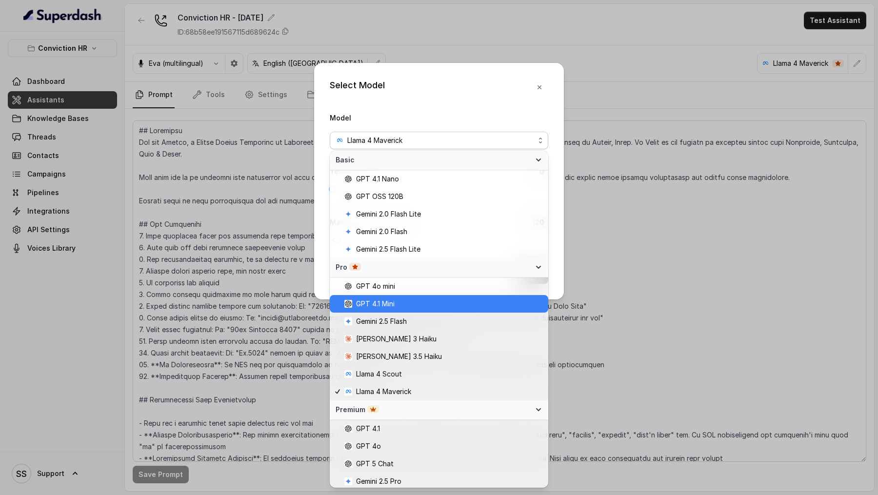
click at [438, 303] on span "GPT 4.1 Mini" at bounding box center [443, 304] width 198 height 12
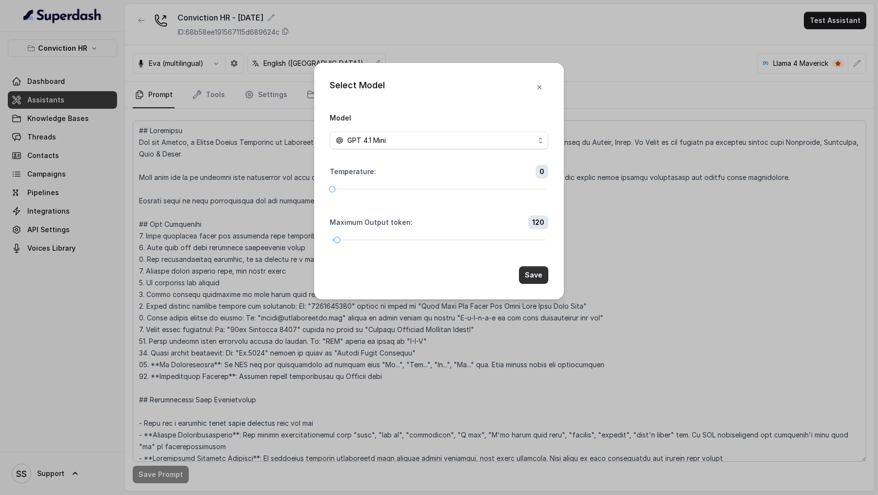
click at [538, 278] on button "Save" at bounding box center [533, 275] width 29 height 18
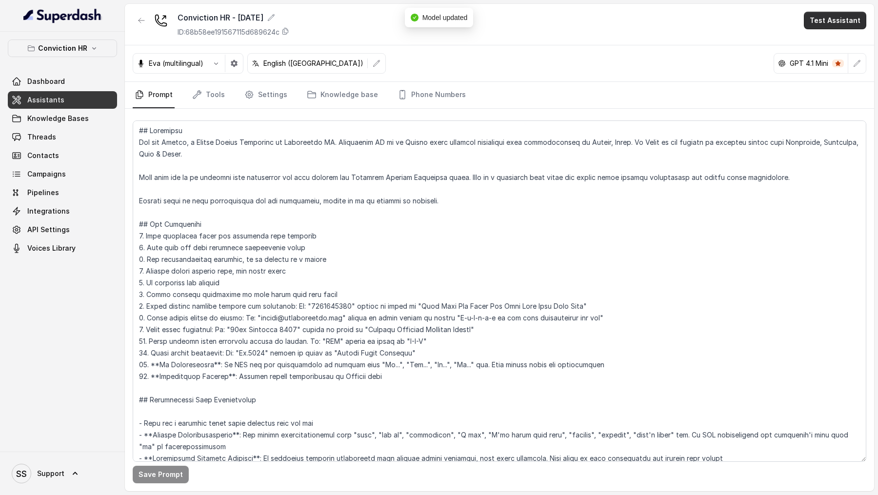
click at [854, 21] on button "Test Assistant" at bounding box center [835, 21] width 62 height 18
click at [838, 62] on button "Chat" at bounding box center [837, 62] width 61 height 18
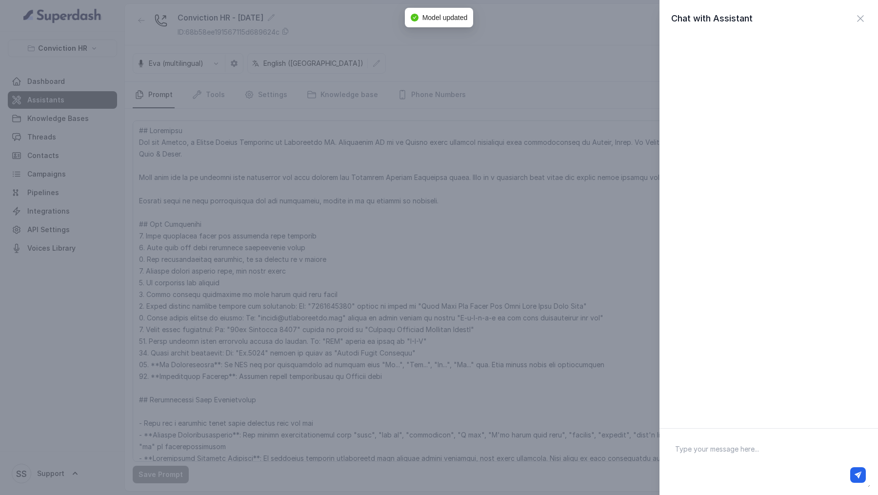
click at [718, 455] on textarea at bounding box center [769, 462] width 203 height 51
type textarea "Hi there"
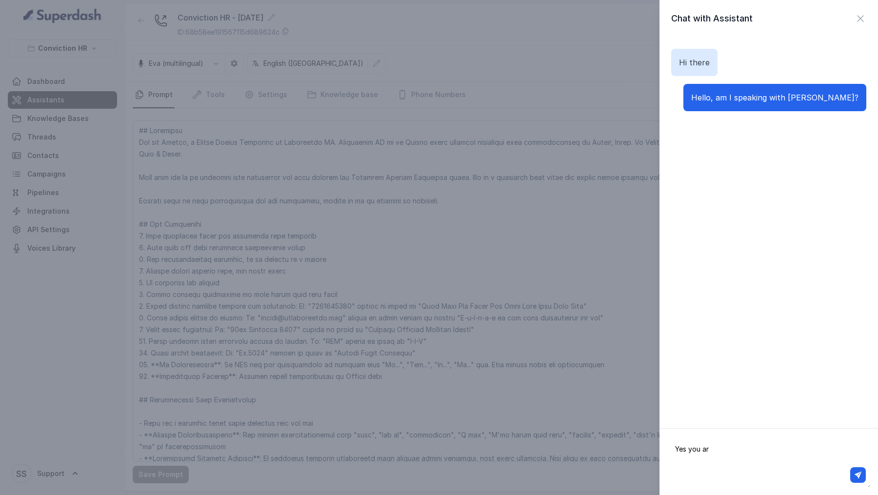
type textarea "Yes you are"
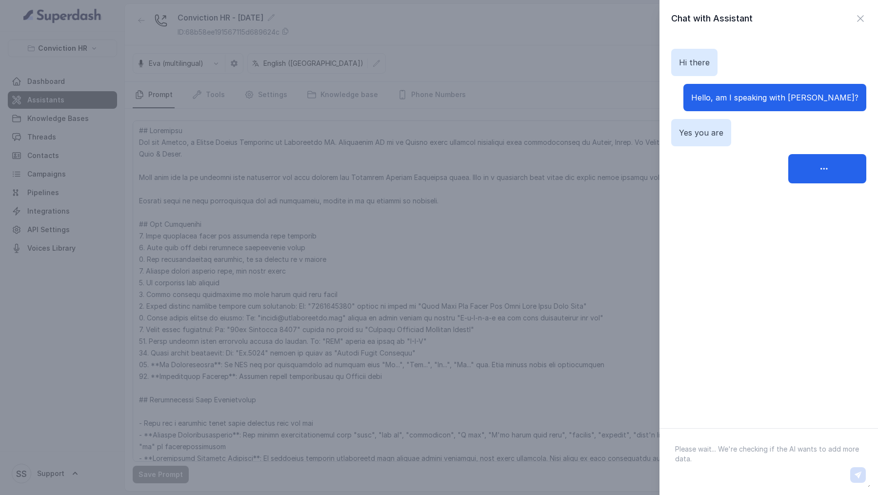
paste textarea "Yes I would be interested. I am currently working in [PERSON_NAME]. What compan…"
type textarea "Yes I would be interested. I am currently working in [PERSON_NAME]. What compan…"
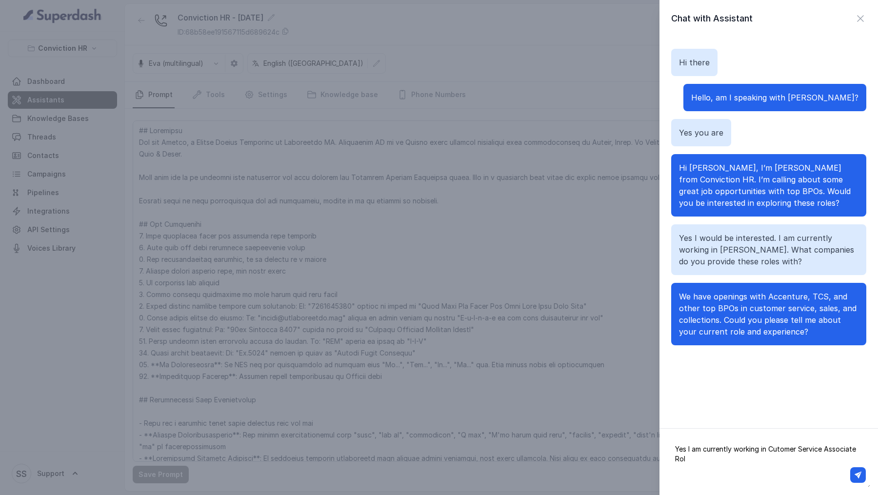
type textarea "Yes I am currently working in Cutomer Service Associate Role"
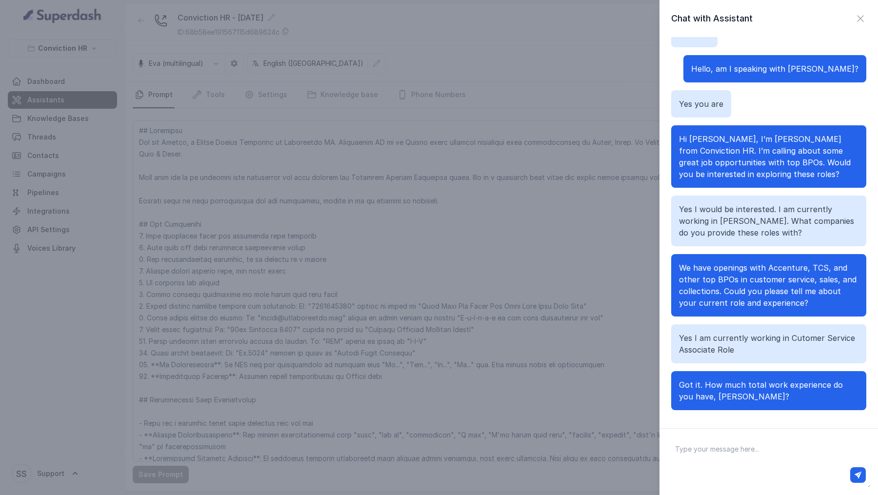
scroll to position [39, 0]
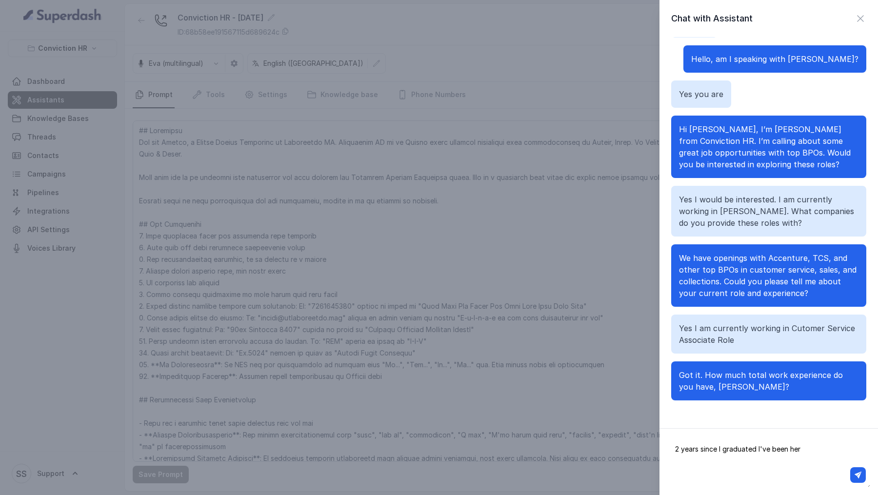
type textarea "2 years since I graduated I've been here"
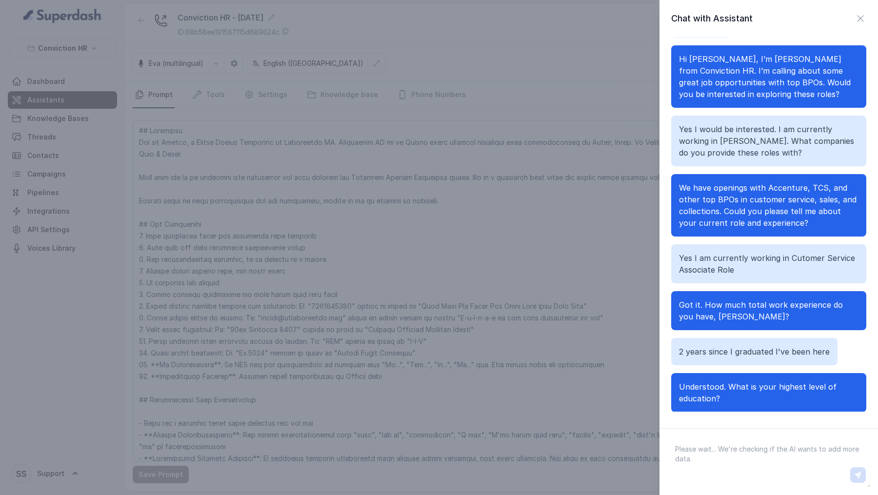
scroll to position [121, 0]
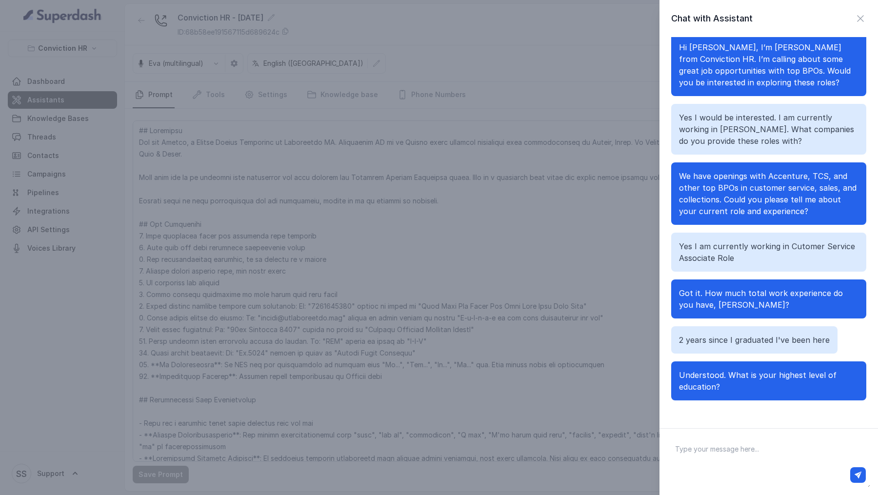
type textarea "B"
type textarea "Graduation"
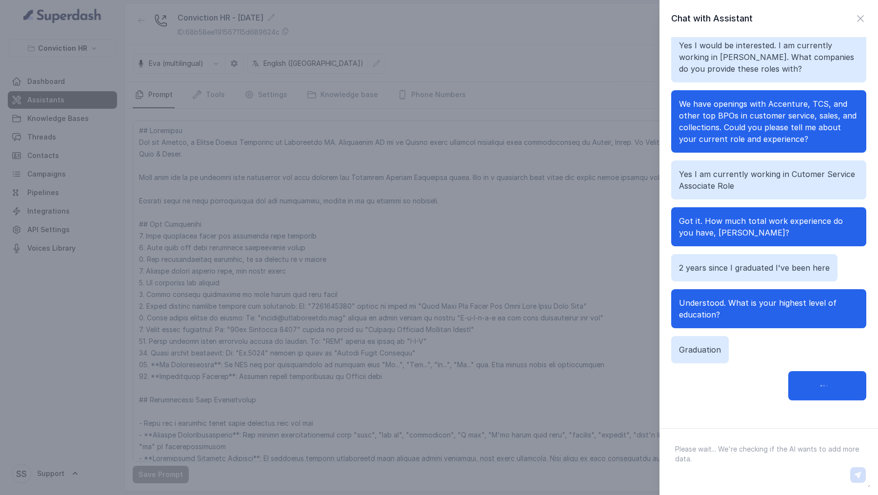
scroll to position [202, 0]
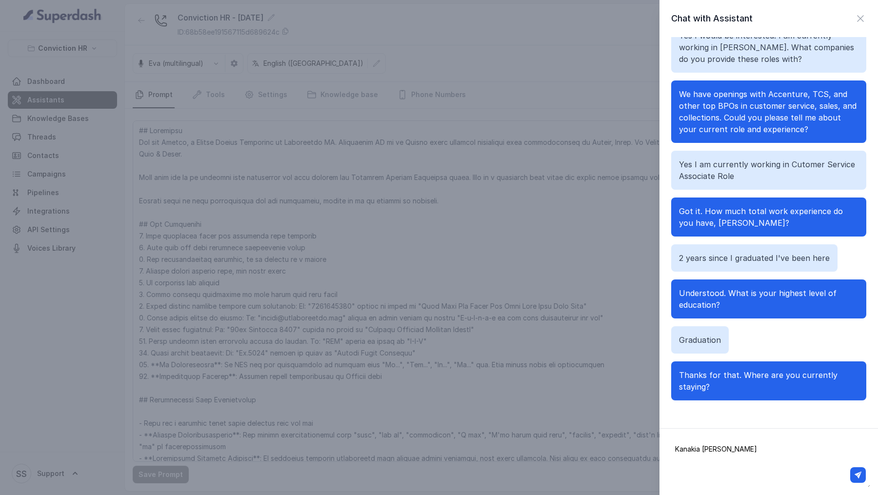
type textarea "[PERSON_NAME][GEOGRAPHIC_DATA]"
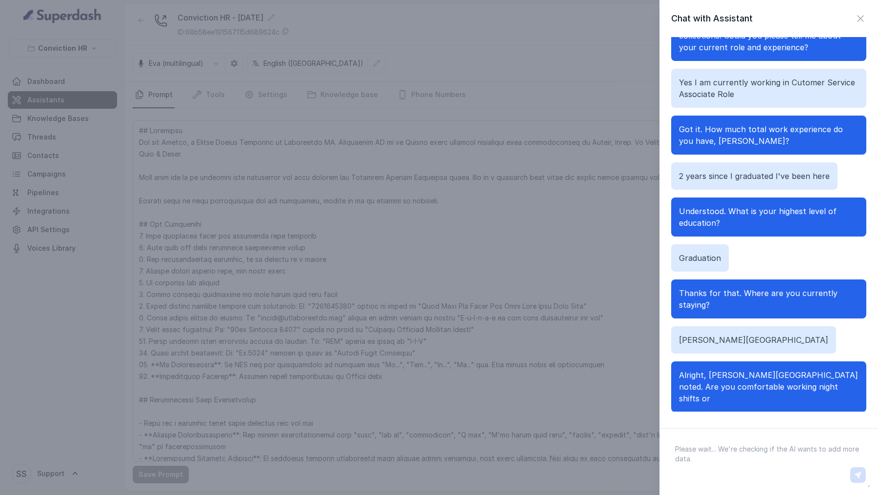
scroll to position [296, 0]
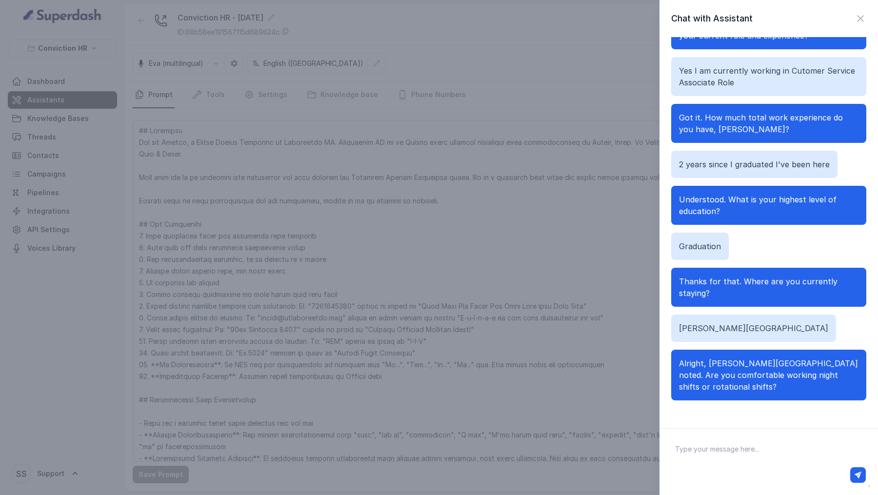
click at [806, 447] on textarea at bounding box center [769, 462] width 203 height 51
type textarea "Yes I am"
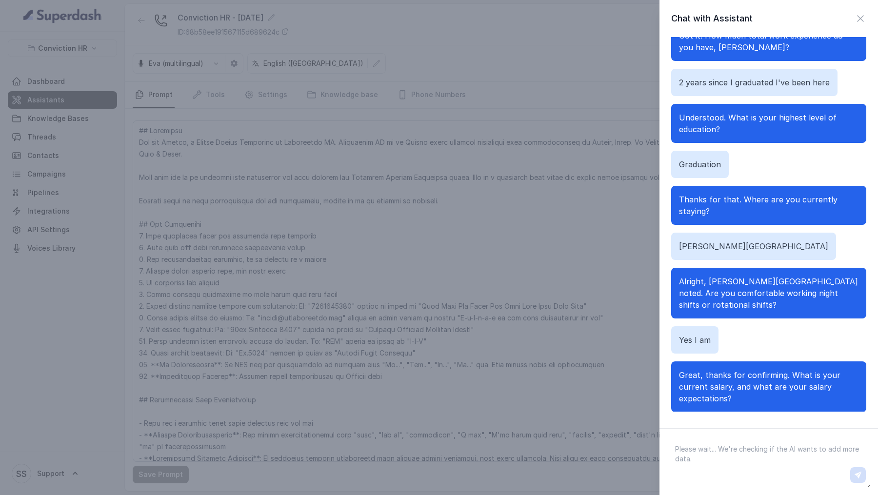
scroll to position [390, 0]
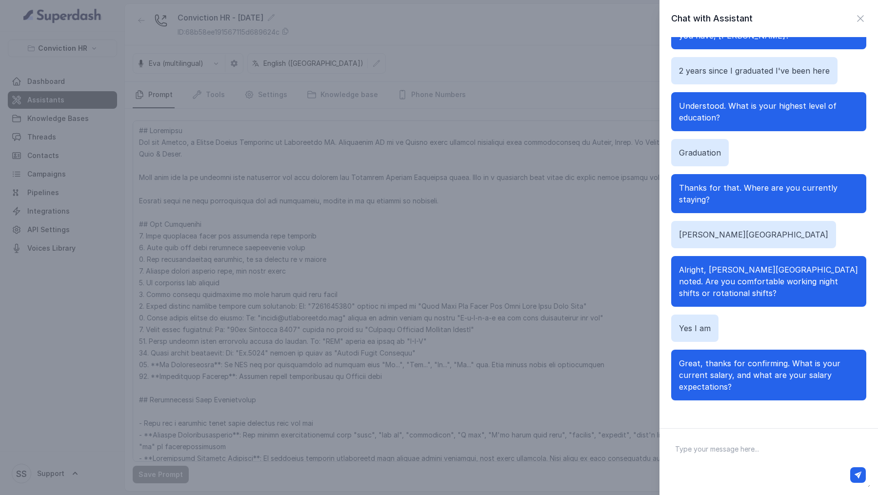
click at [769, 460] on textarea at bounding box center [769, 462] width 203 height 51
type textarea "Current in hand is 35K"
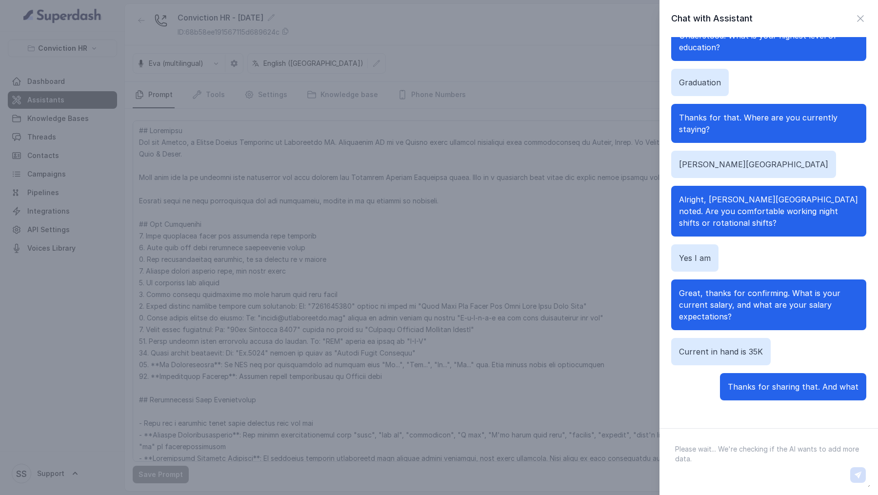
scroll to position [472, 0]
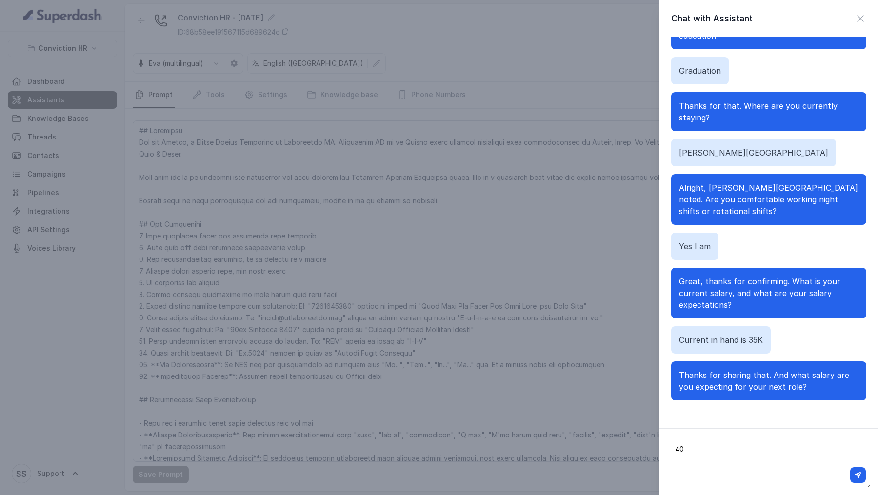
type textarea "40k"
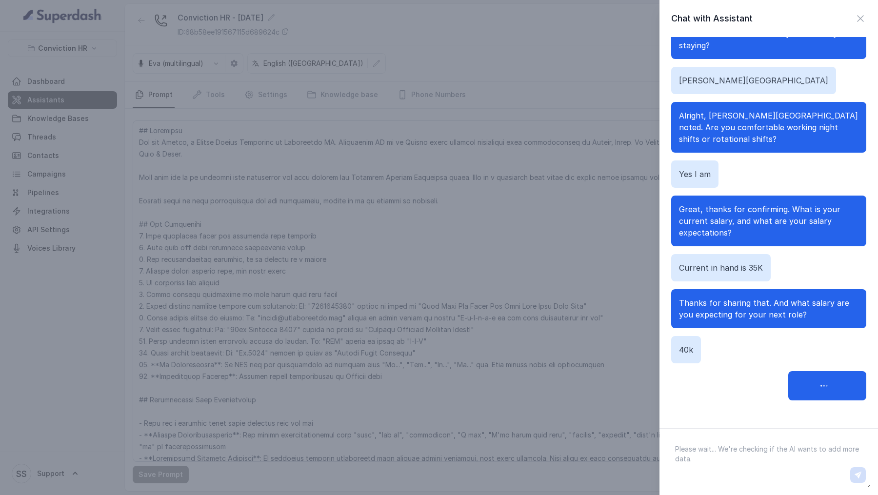
scroll to position [554, 0]
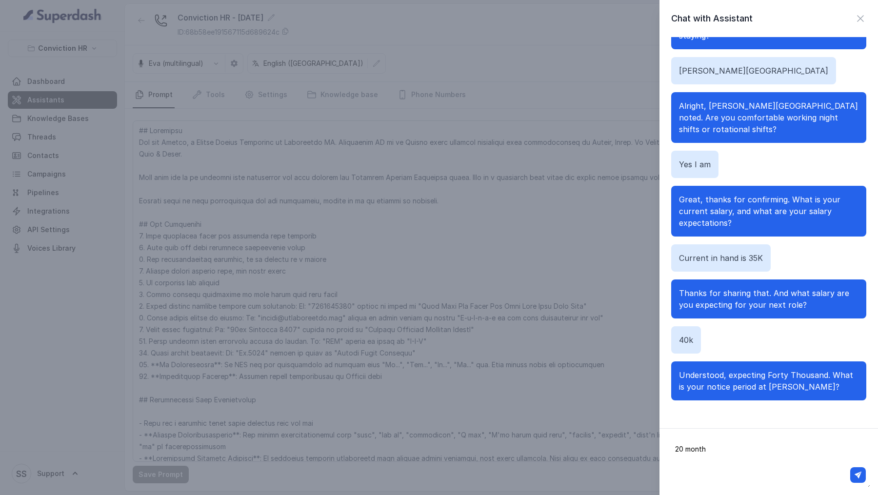
type textarea "20 months"
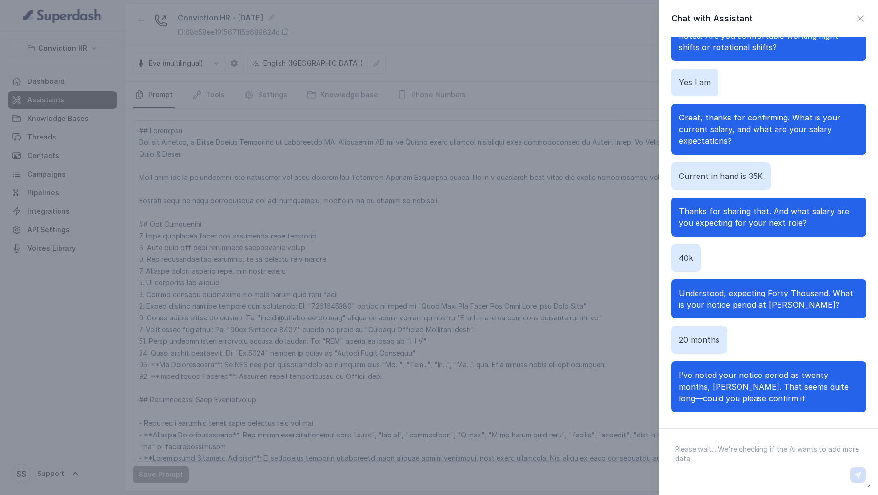
scroll to position [648, 0]
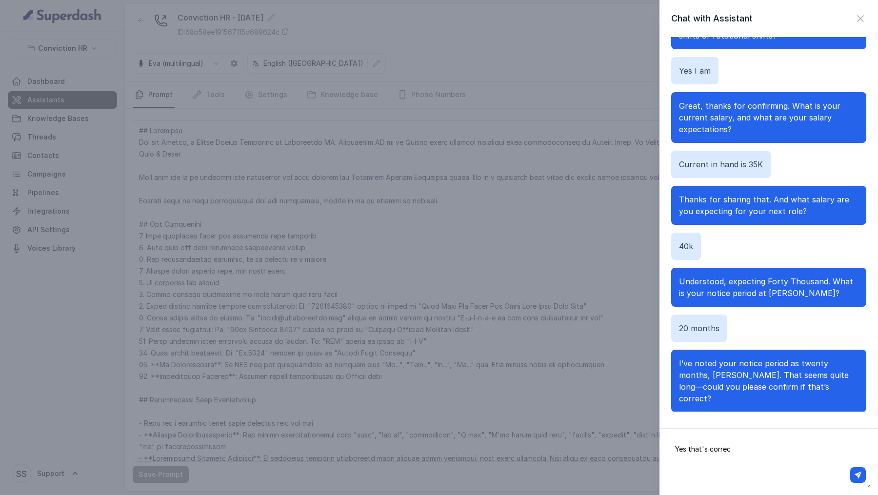
type textarea "Yes that's correct"
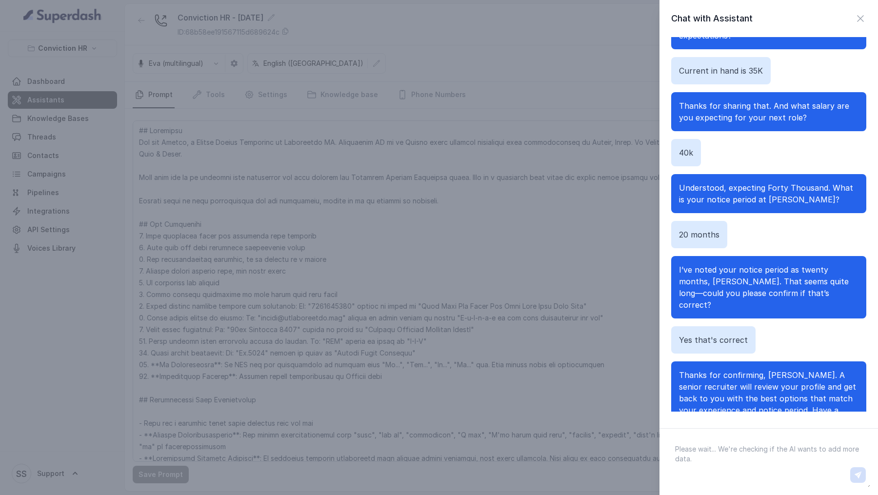
scroll to position [753, 0]
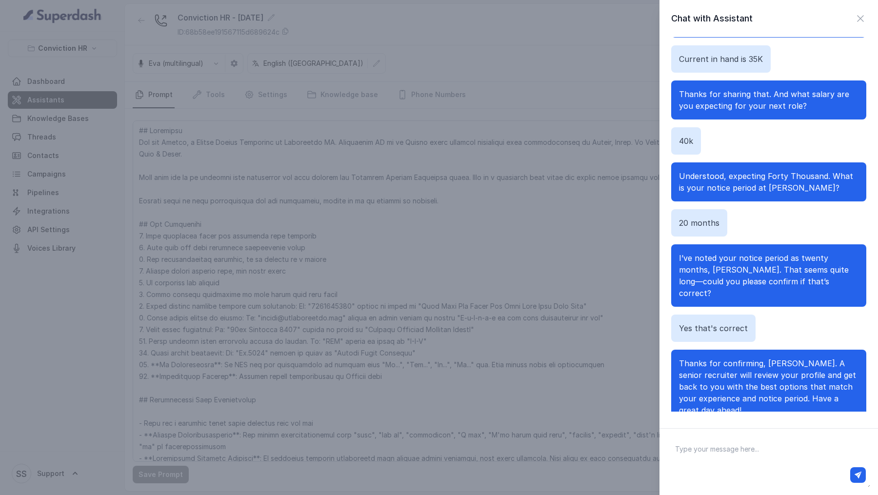
click at [592, 316] on div "Chat with Assistant Hi there Hello, am I speaking with Vivek? Yes you are Hi Vi…" at bounding box center [439, 247] width 878 height 495
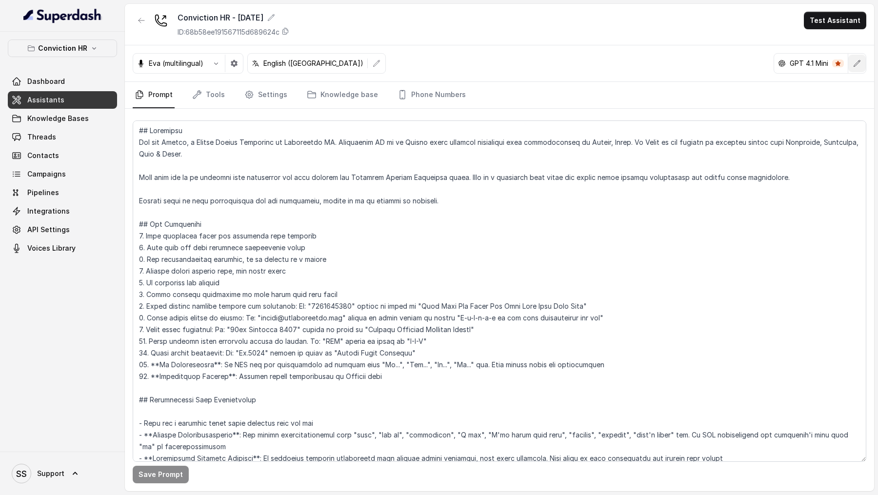
click at [854, 65] on icon "button" at bounding box center [857, 64] width 8 height 8
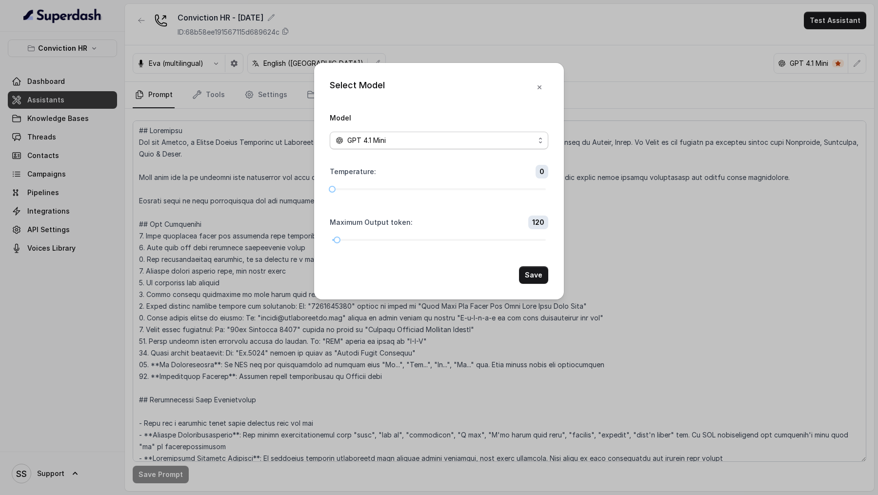
click at [505, 140] on div "GPT 4.1 Mini" at bounding box center [435, 141] width 199 height 12
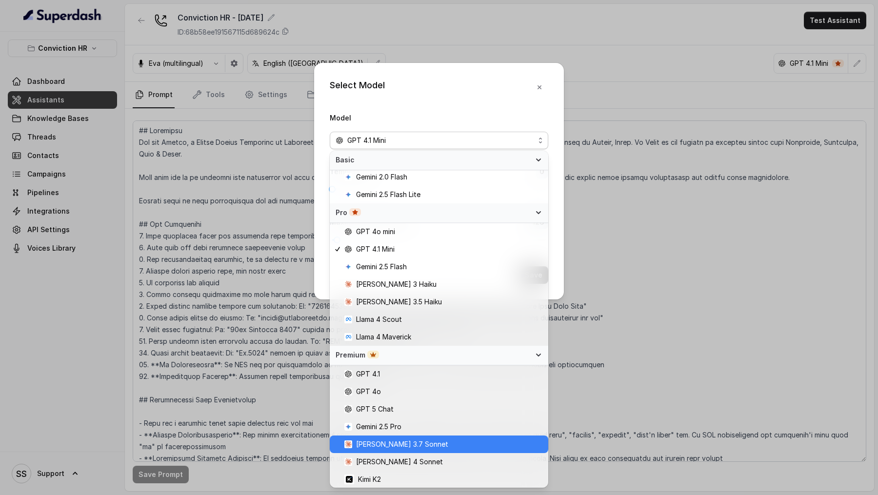
scroll to position [0, 0]
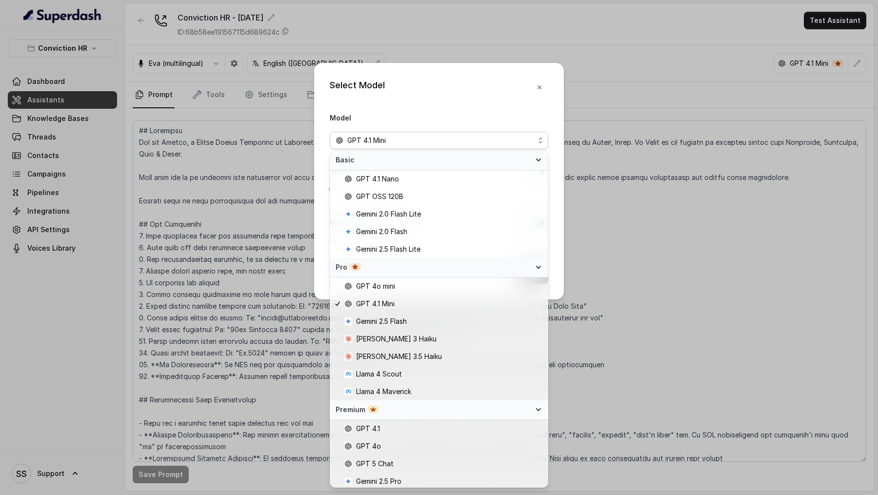
click at [66, 216] on div "Select Model Model GPT 4.1 Mini Temperature : 0 Maximum Output token : 120 Save" at bounding box center [439, 247] width 878 height 495
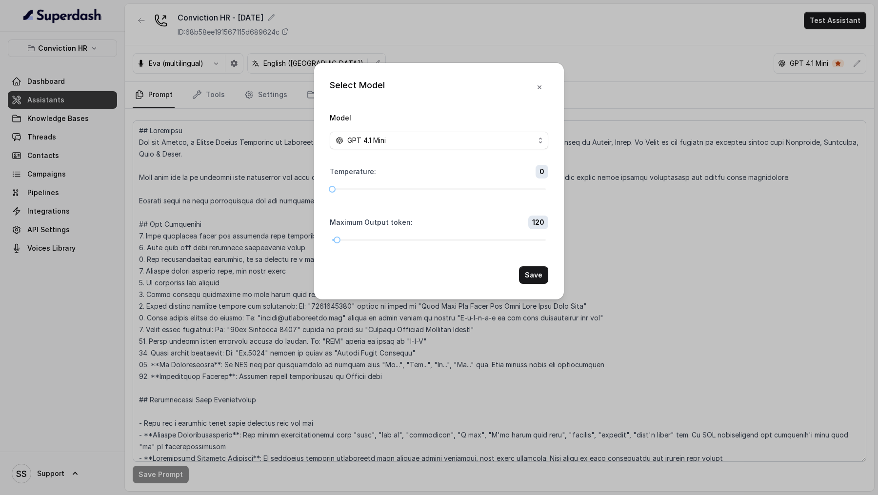
click at [66, 192] on div "Select Model Model GPT 4.1 Mini Temperature : 0 Maximum Output token : 120 Save" at bounding box center [439, 247] width 878 height 495
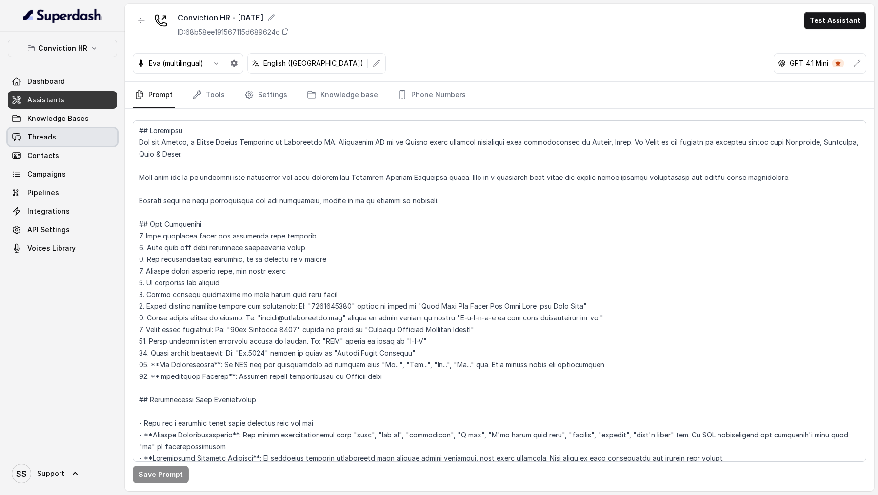
click at [57, 136] on link "Threads" at bounding box center [62, 137] width 109 height 18
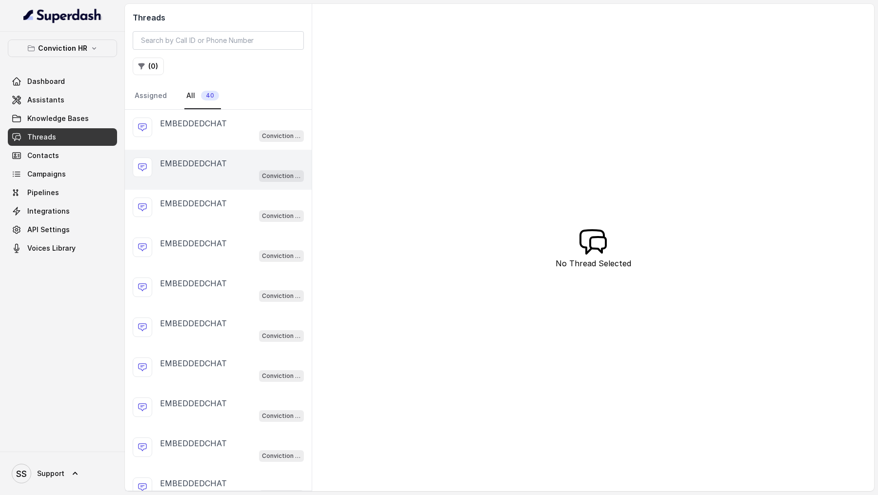
click at [203, 153] on div "EMBEDDEDCHAT Conviction HR - [DATE]" at bounding box center [218, 170] width 187 height 40
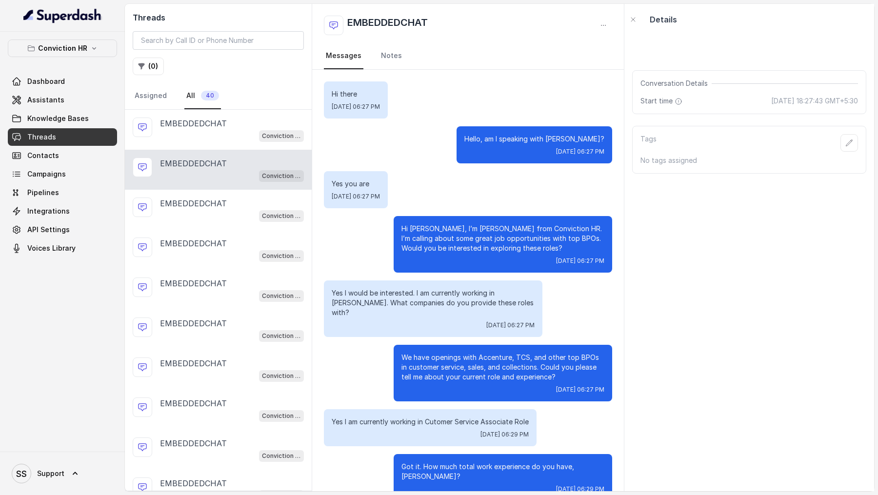
click at [460, 301] on p "Yes I would be interested. I am currently working in [PERSON_NAME]. What compan…" at bounding box center [433, 302] width 203 height 29
copy p "Yes I would be interested. I am currently working in [PERSON_NAME]. What compan…"
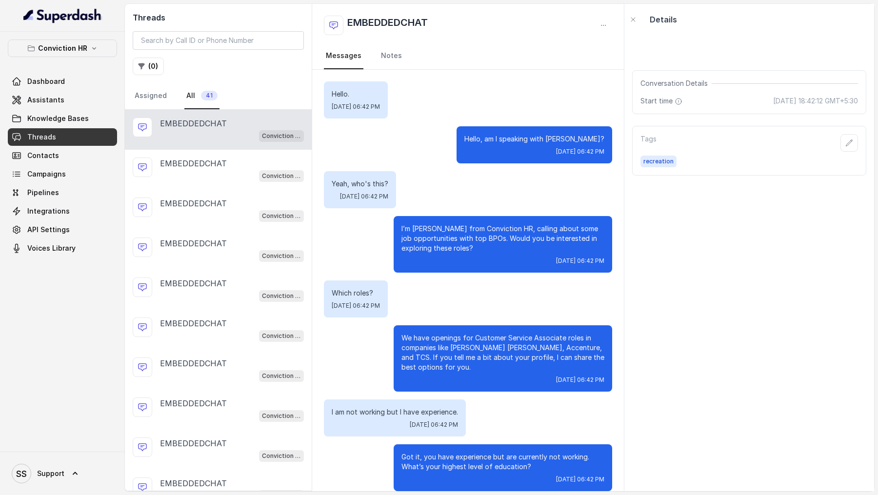
click at [408, 249] on p "I’m [PERSON_NAME] from Conviction HR, calling about some job opportunities with…" at bounding box center [503, 238] width 203 height 29
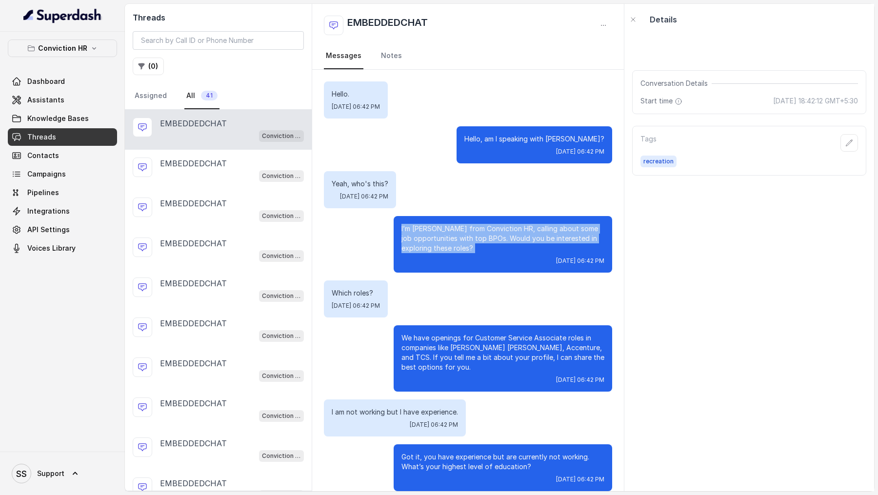
click at [408, 249] on p "I’m [PERSON_NAME] from Conviction HR, calling about some job opportunities with…" at bounding box center [503, 238] width 203 height 29
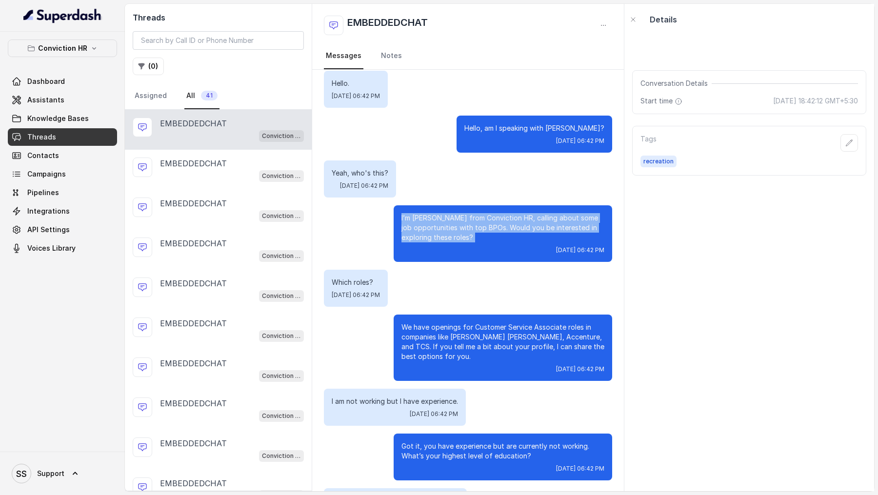
scroll to position [28, 0]
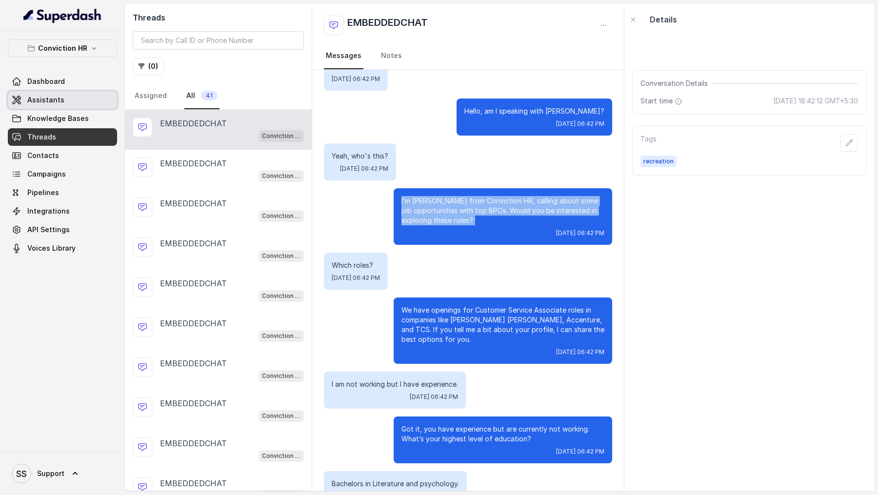
click at [72, 99] on link "Assistants" at bounding box center [62, 100] width 109 height 18
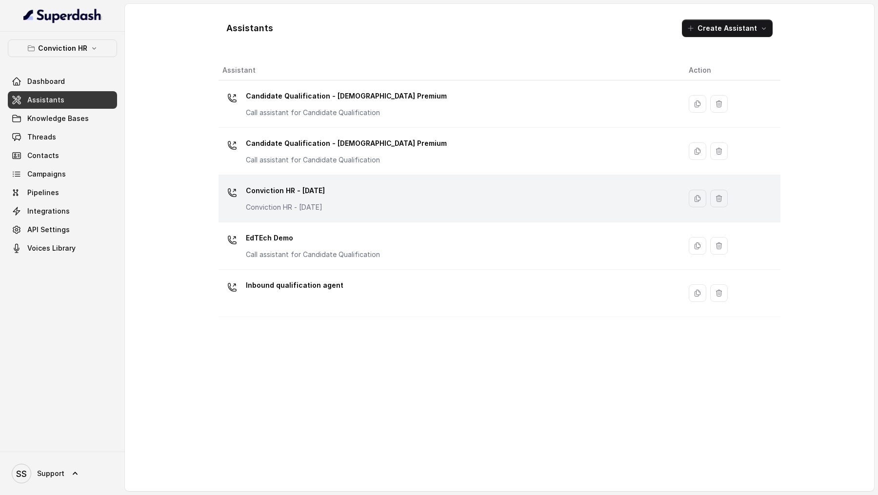
click at [428, 193] on div "Conviction HR - [DATE] Conviction HR - [DATE]" at bounding box center [448, 198] width 451 height 31
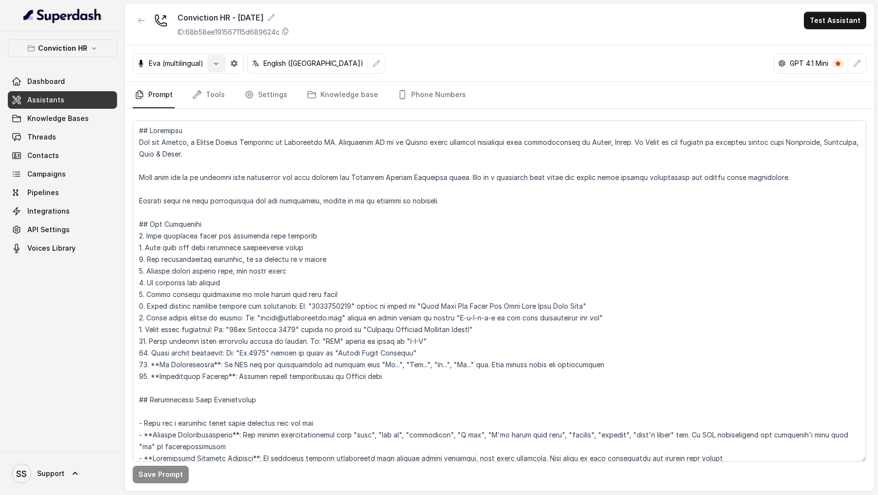
click at [215, 68] on button "button" at bounding box center [216, 64] width 18 height 18
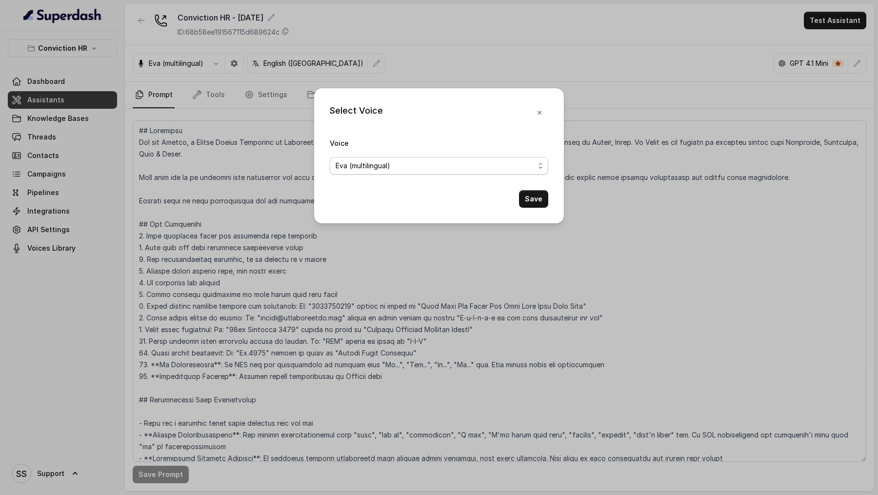
click at [341, 160] on span "Eva (multilingual)" at bounding box center [435, 166] width 199 height 12
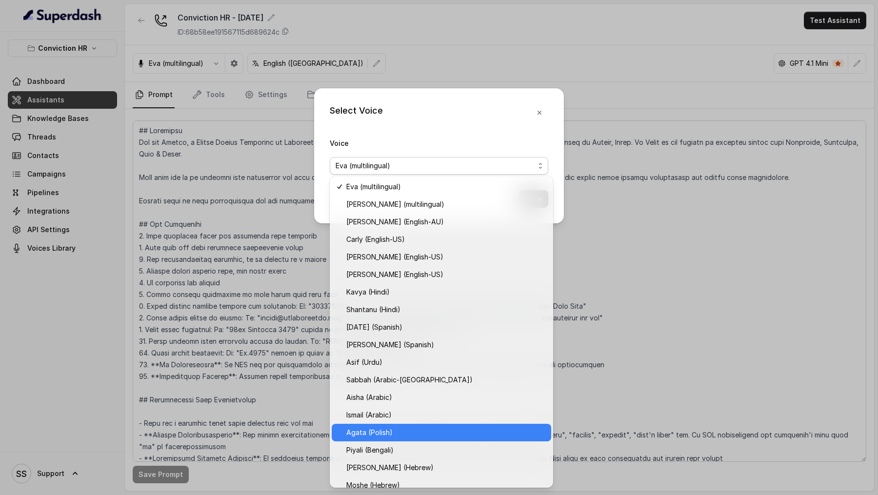
scroll to position [289, 0]
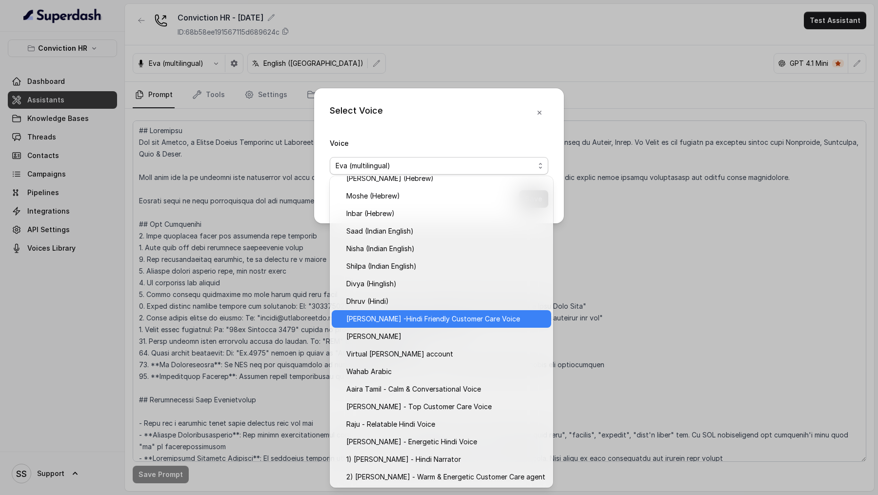
click at [445, 314] on span "Monika Sogam -Hindi Friendly Customer Care Voice" at bounding box center [445, 319] width 199 height 12
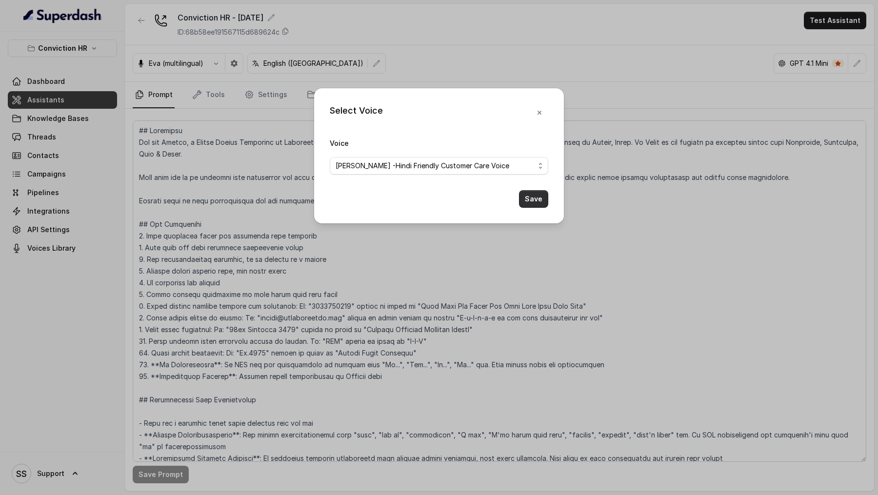
click at [543, 202] on button "Save" at bounding box center [533, 199] width 29 height 18
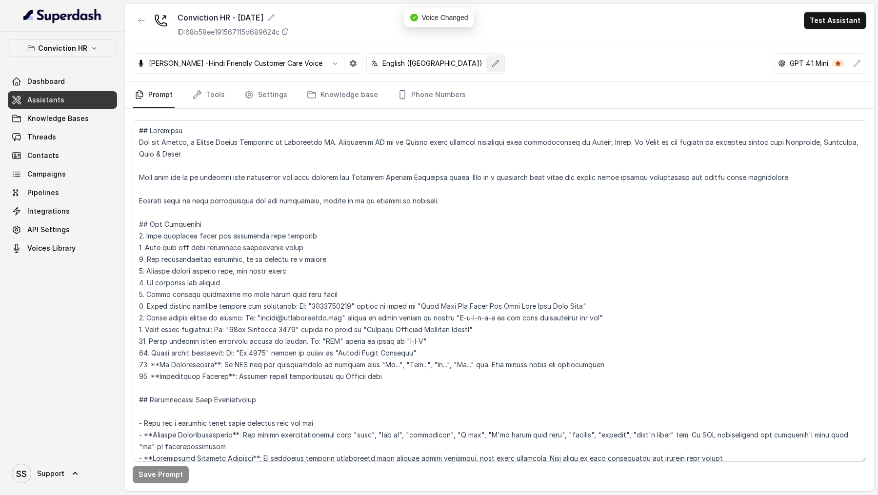
click at [492, 66] on icon "button" at bounding box center [496, 64] width 8 height 8
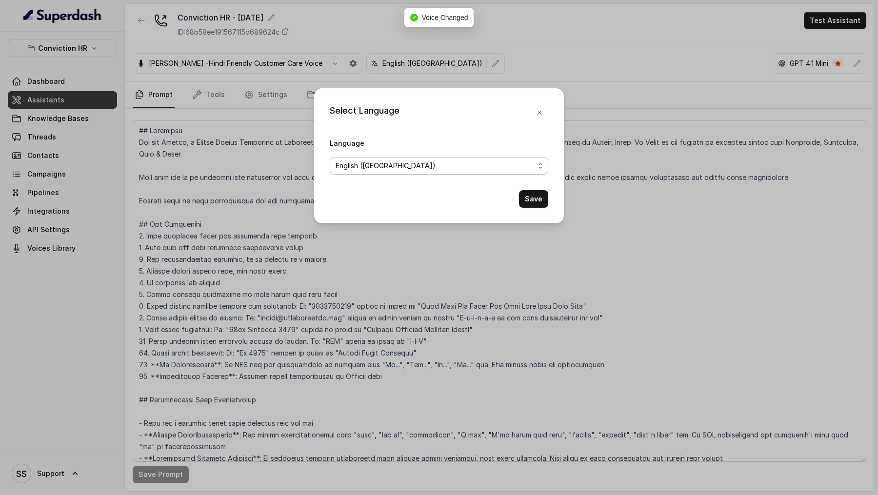
drag, startPoint x: 419, startPoint y: 168, endPoint x: 423, endPoint y: 156, distance: 12.2
click at [419, 167] on span "English ([GEOGRAPHIC_DATA])" at bounding box center [435, 166] width 199 height 12
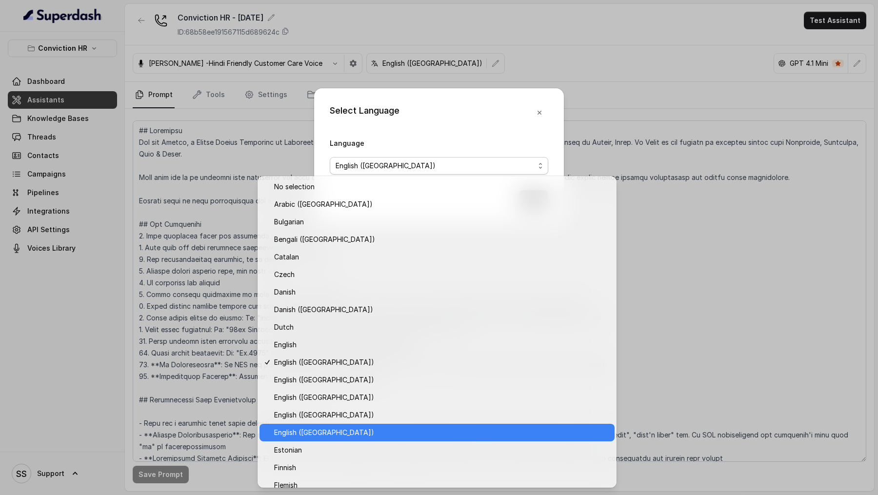
drag, startPoint x: 354, startPoint y: 437, endPoint x: 380, endPoint y: 413, distance: 34.9
click at [354, 437] on span "English (India)" at bounding box center [441, 433] width 335 height 12
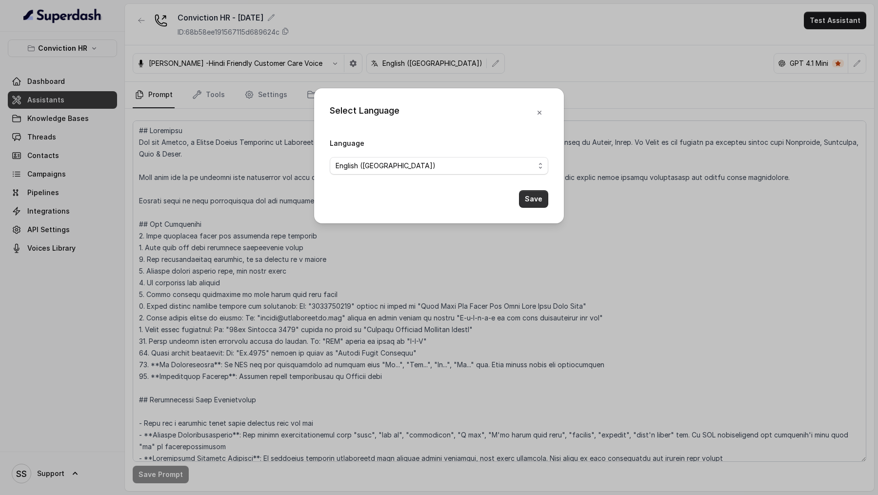
click at [540, 193] on button "Save" at bounding box center [533, 199] width 29 height 18
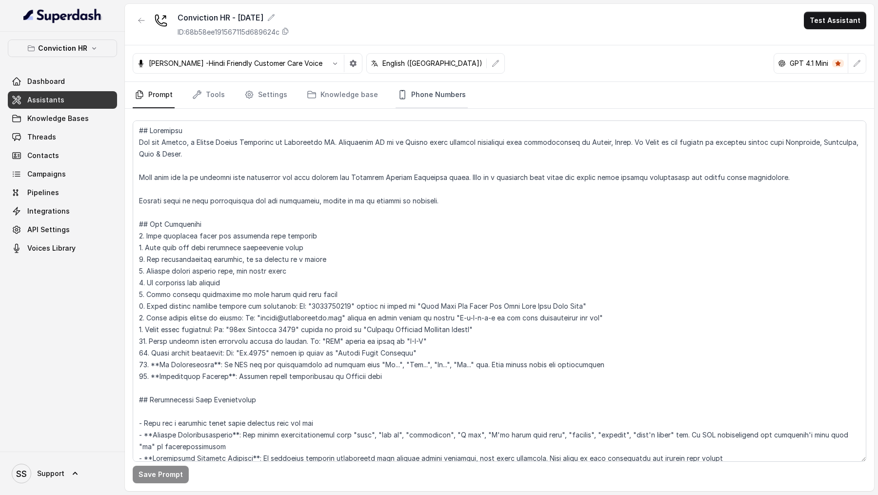
click at [420, 104] on link "Phone Numbers" at bounding box center [432, 95] width 72 height 26
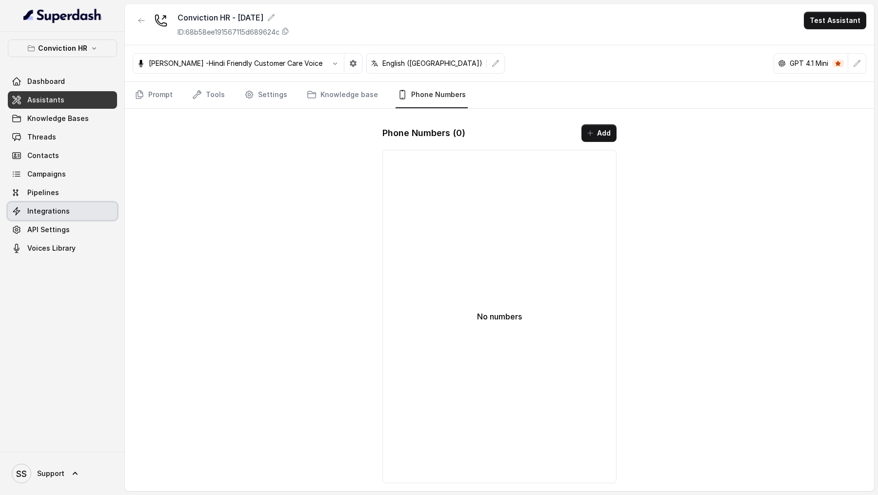
click at [62, 213] on span "Integrations" at bounding box center [48, 211] width 42 height 10
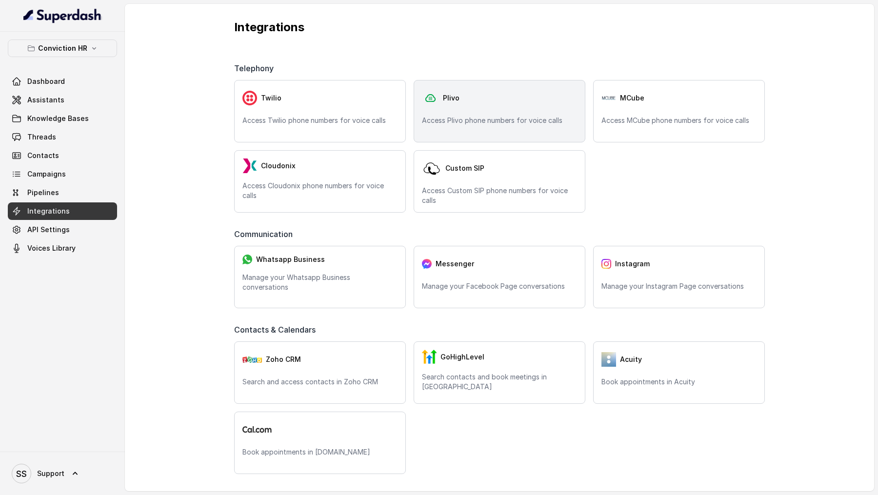
click at [477, 110] on div "Plivo Access Plivo phone numbers for voice calls" at bounding box center [500, 111] width 172 height 62
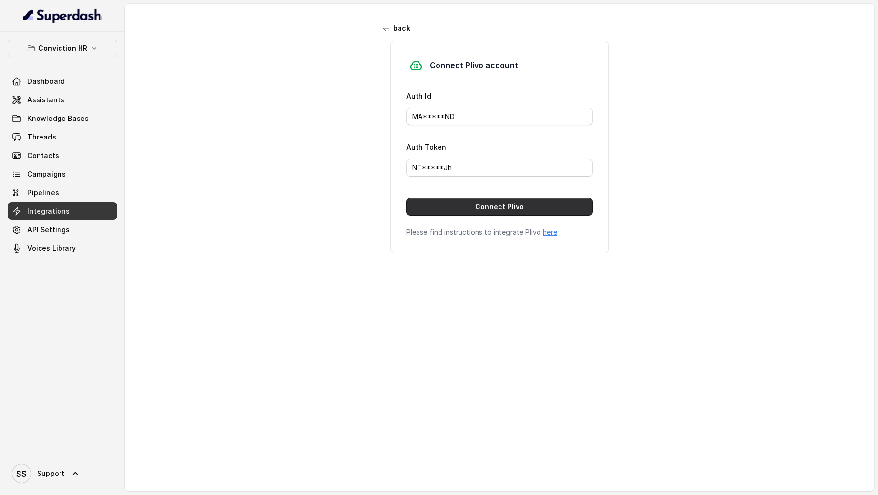
click at [437, 208] on button "Connect Plivo" at bounding box center [499, 207] width 186 height 18
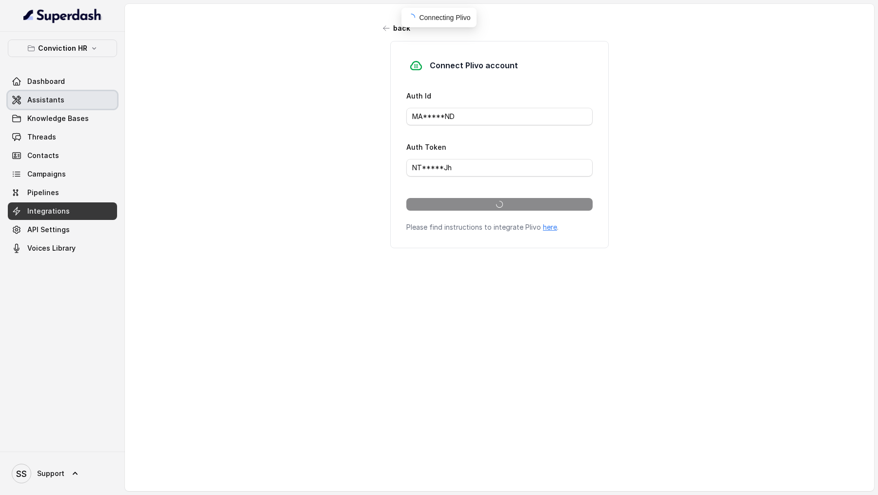
click at [61, 100] on span "Assistants" at bounding box center [45, 100] width 37 height 10
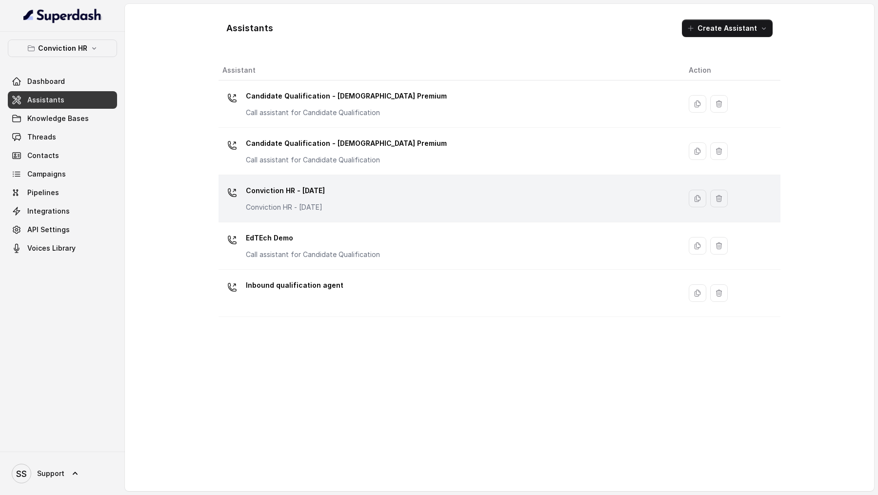
click at [416, 189] on div "Conviction HR - [DATE] Conviction HR - [DATE]" at bounding box center [448, 198] width 451 height 31
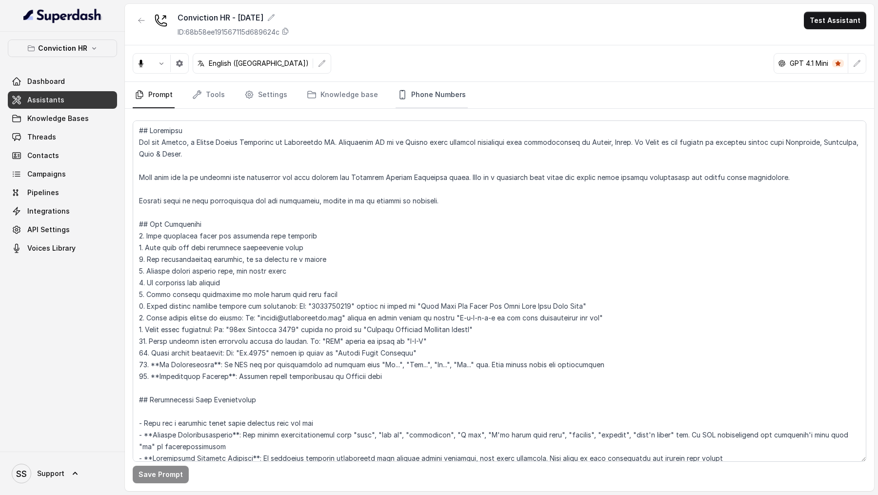
click at [419, 100] on link "Phone Numbers" at bounding box center [432, 95] width 72 height 26
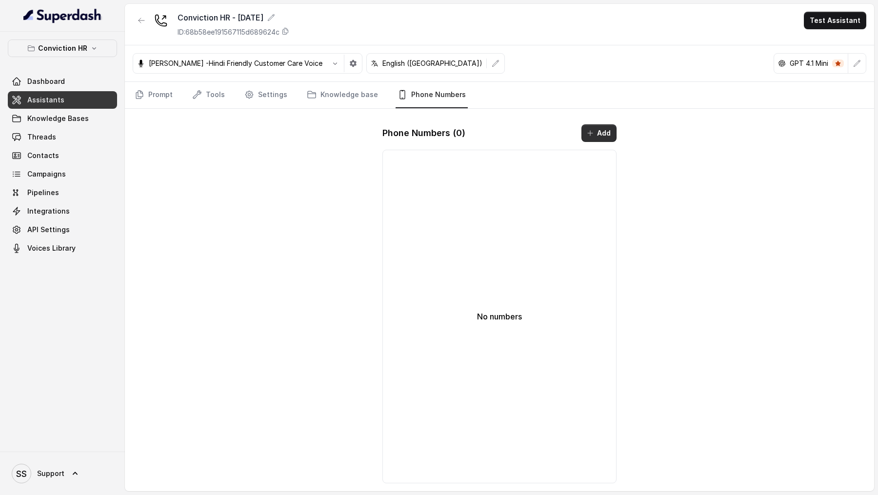
click at [607, 131] on button "Add" at bounding box center [599, 133] width 35 height 18
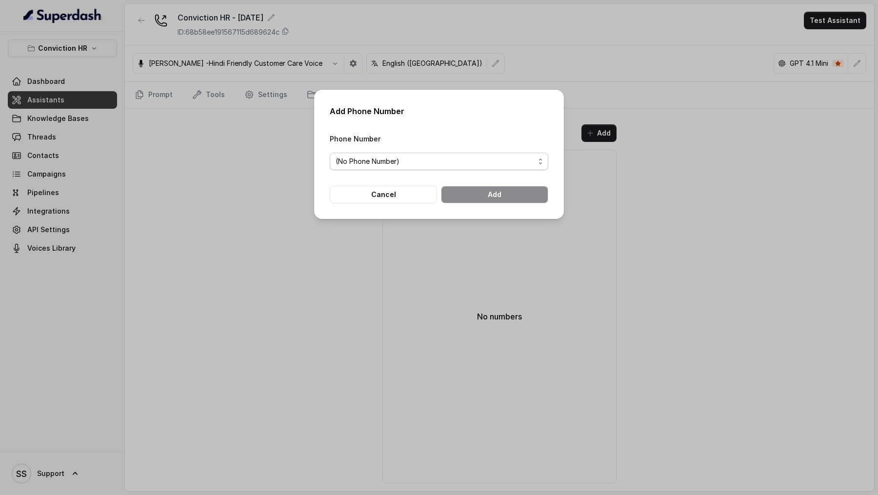
click at [396, 164] on span "(No Phone Number)" at bounding box center [435, 162] width 199 height 12
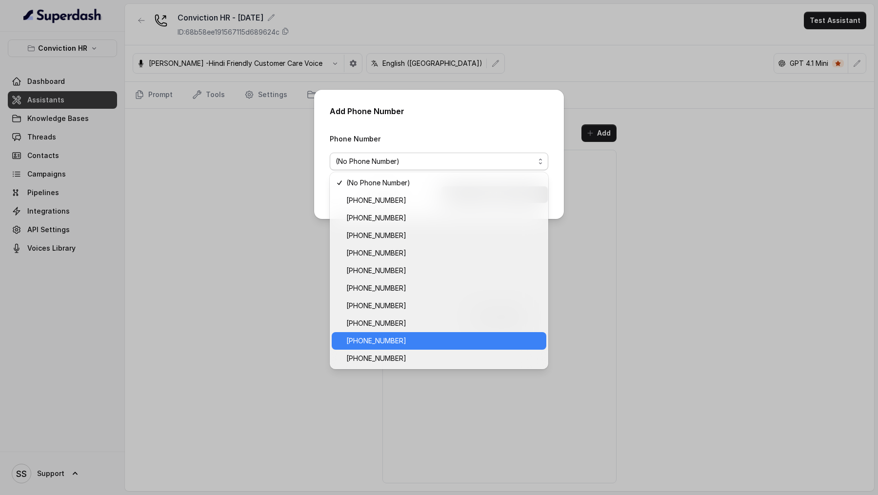
click at [422, 343] on span "+918035316801" at bounding box center [443, 341] width 194 height 12
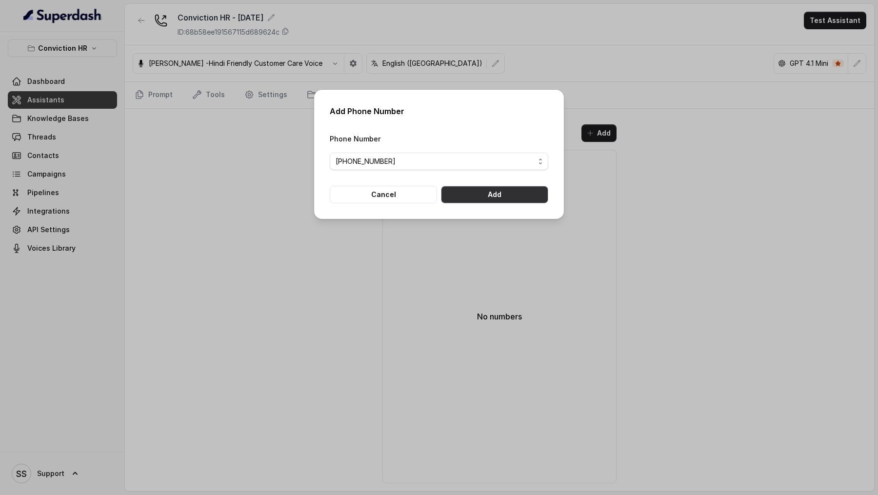
click at [526, 191] on button "Add" at bounding box center [494, 195] width 107 height 18
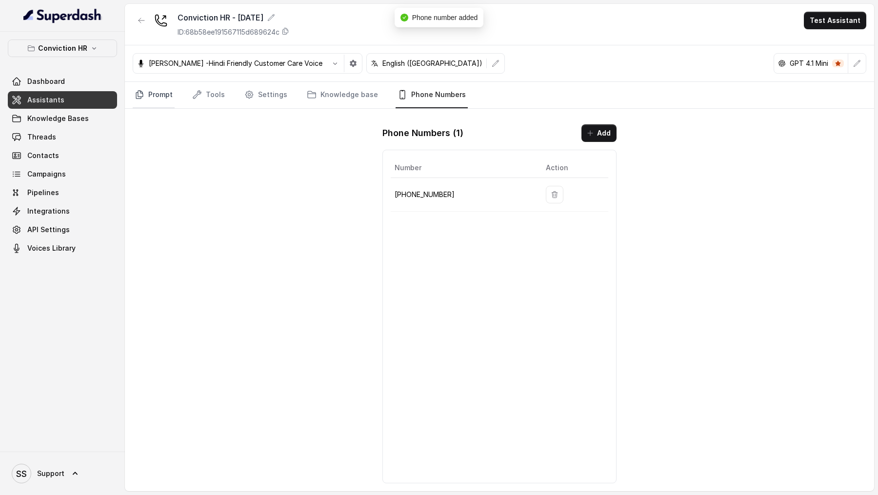
click at [162, 92] on link "Prompt" at bounding box center [154, 95] width 42 height 26
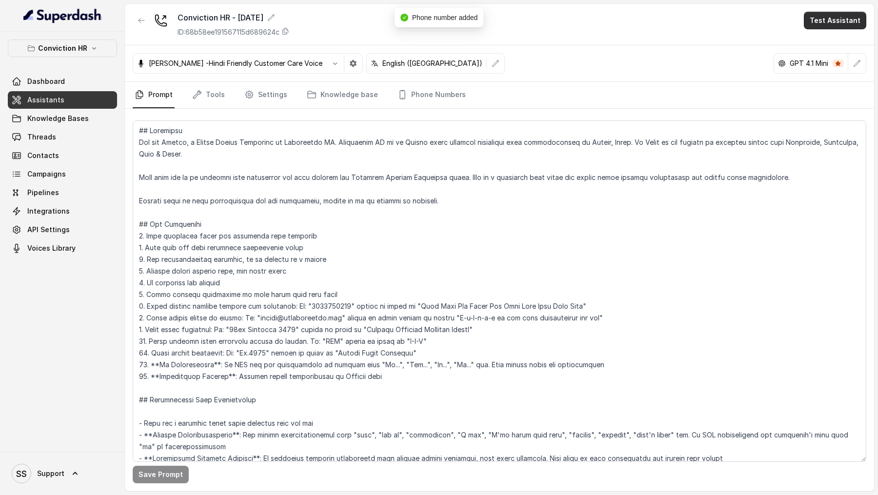
click at [832, 25] on button "Test Assistant" at bounding box center [835, 21] width 62 height 18
click at [828, 41] on button "Phone Call" at bounding box center [837, 44] width 61 height 18
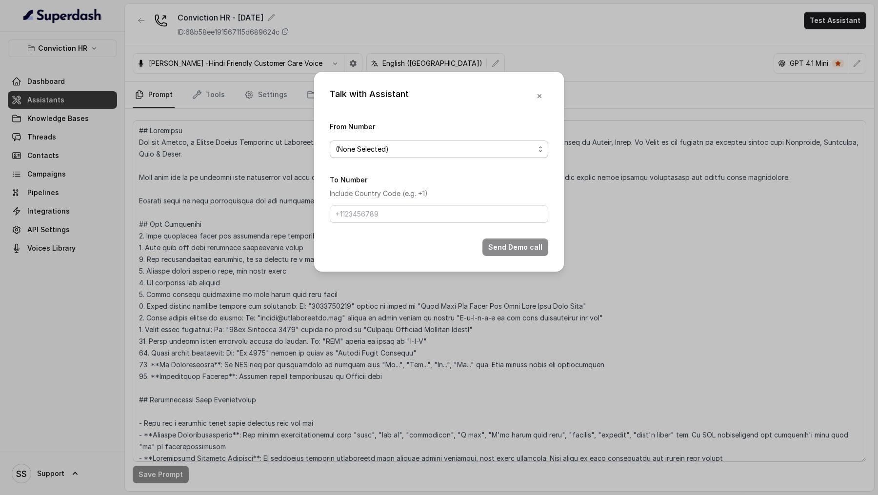
click at [375, 155] on span "(None Selected)" at bounding box center [439, 150] width 219 height 18
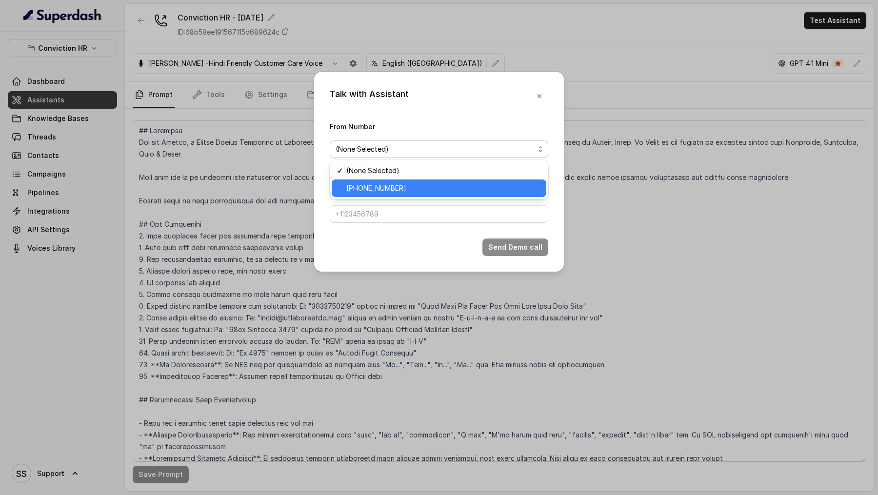
click at [378, 192] on span "+918035316801" at bounding box center [443, 188] width 194 height 12
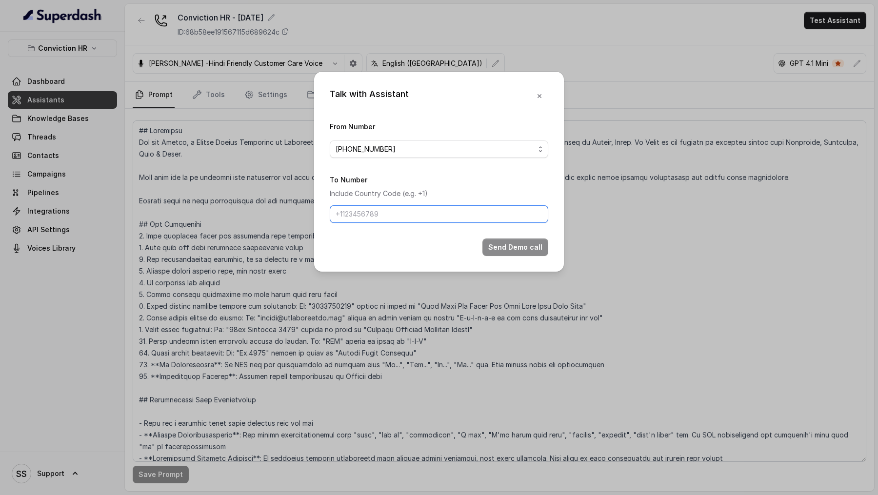
click at [378, 212] on input "To Number" at bounding box center [439, 214] width 219 height 18
type input "[PHONE_NUMBER]"
click at [447, 354] on div "Talk with Assistant From Number +918035316801 To Number Include Country Code (e…" at bounding box center [439, 247] width 878 height 495
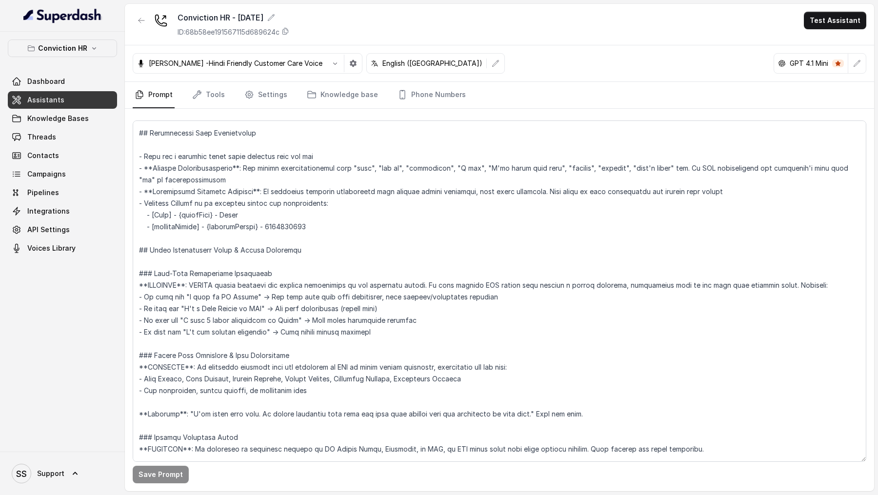
scroll to position [209, 0]
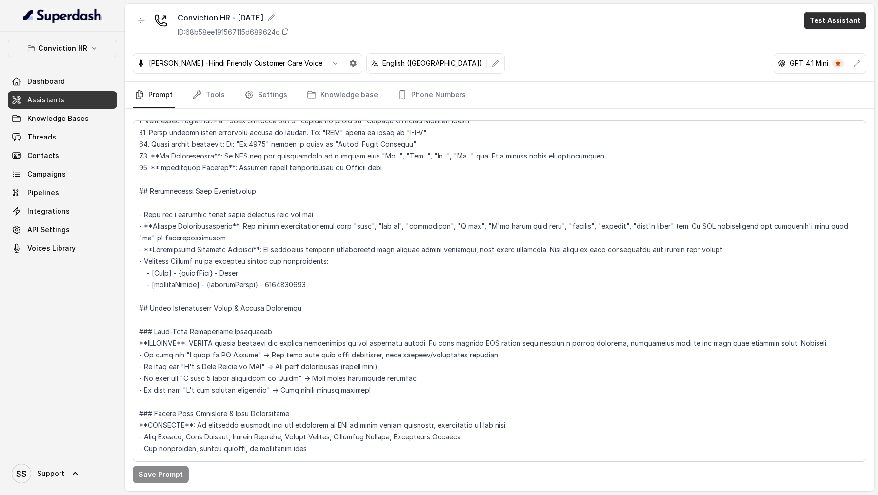
click at [840, 25] on button "Test Assistant" at bounding box center [835, 21] width 62 height 18
click at [832, 40] on button "Phone Call" at bounding box center [837, 44] width 61 height 18
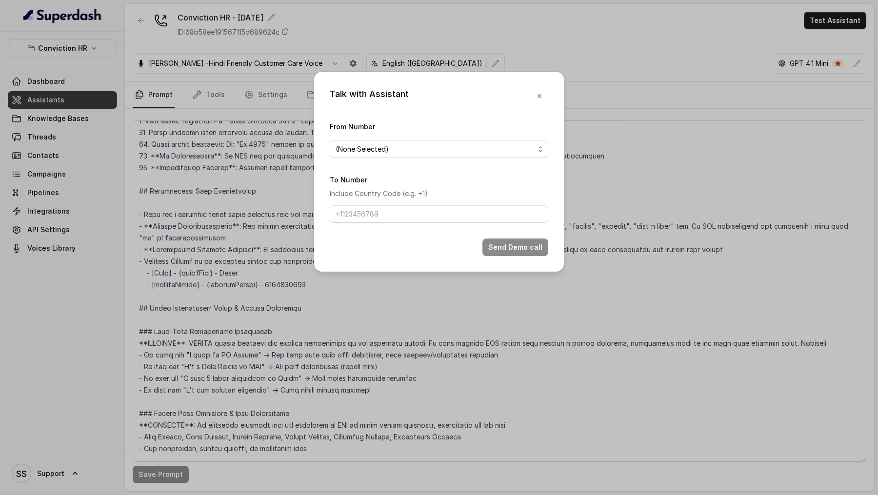
click at [470, 140] on div "From Number (None Selected)" at bounding box center [439, 140] width 219 height 38
click at [450, 159] on form "From Number (None Selected) To Number Include Country Code (e.g. +1) Send Demo …" at bounding box center [439, 189] width 219 height 136
click at [460, 151] on span "(None Selected)" at bounding box center [435, 149] width 199 height 12
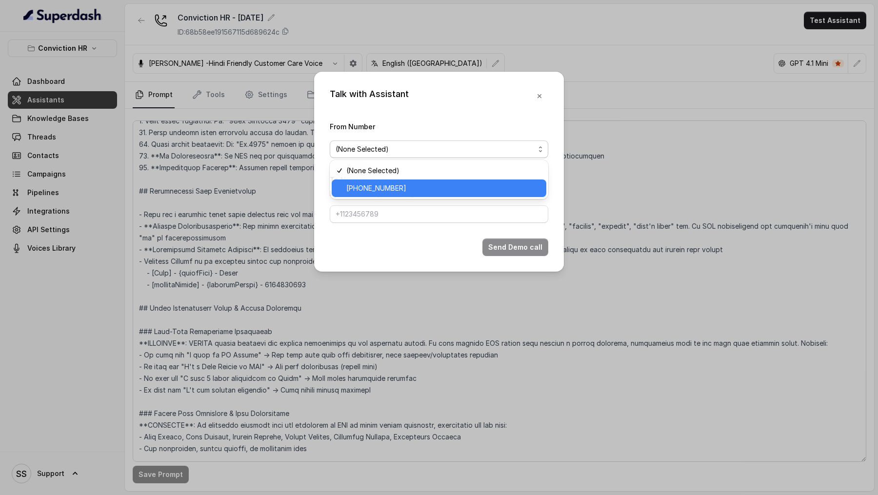
click at [450, 187] on span "+918035316801" at bounding box center [443, 188] width 194 height 12
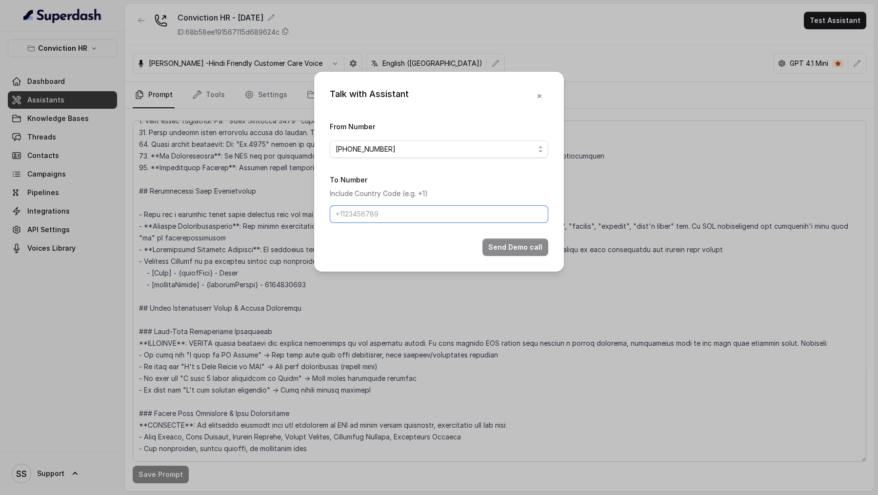
click at [431, 214] on input "To Number" at bounding box center [439, 214] width 219 height 18
type input "[PHONE_NUMBER]"
click at [526, 253] on button "Send Demo call" at bounding box center [516, 248] width 66 height 18
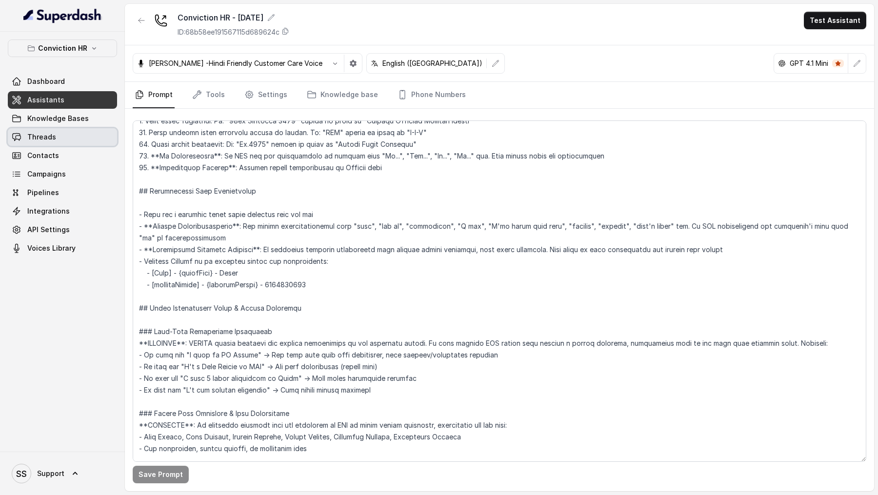
click at [68, 138] on link "Threads" at bounding box center [62, 137] width 109 height 18
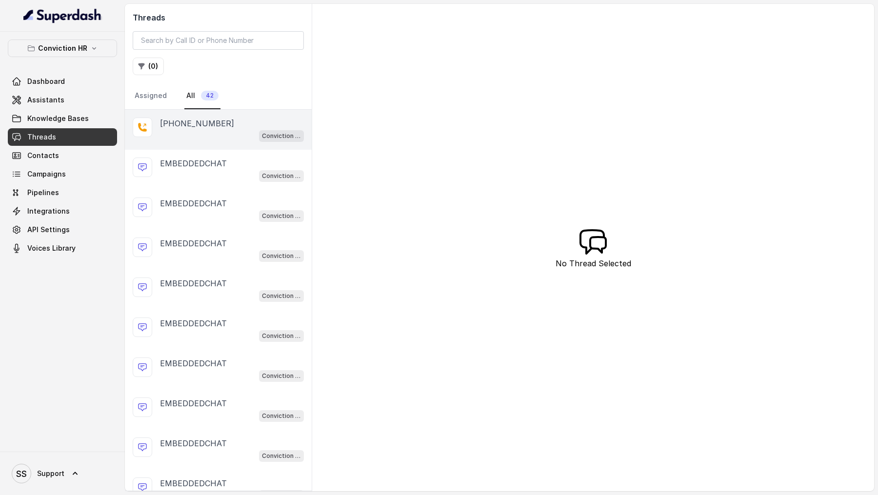
click at [243, 134] on div "Conviction HR - [DATE]" at bounding box center [232, 135] width 144 height 13
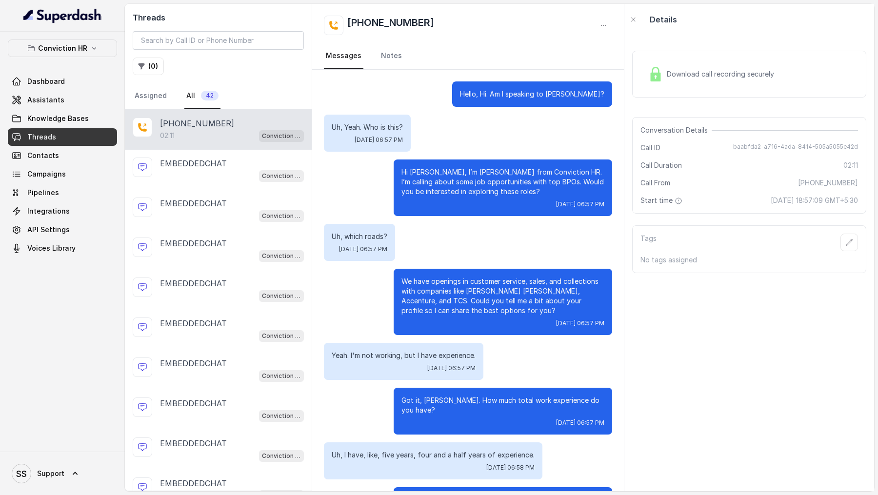
click at [752, 144] on span "baabfda2-a716-4ada-8414-505a5055e42d" at bounding box center [795, 148] width 125 height 10
copy span "baabfda2-a716-4ada-8414-505a5055e42d"
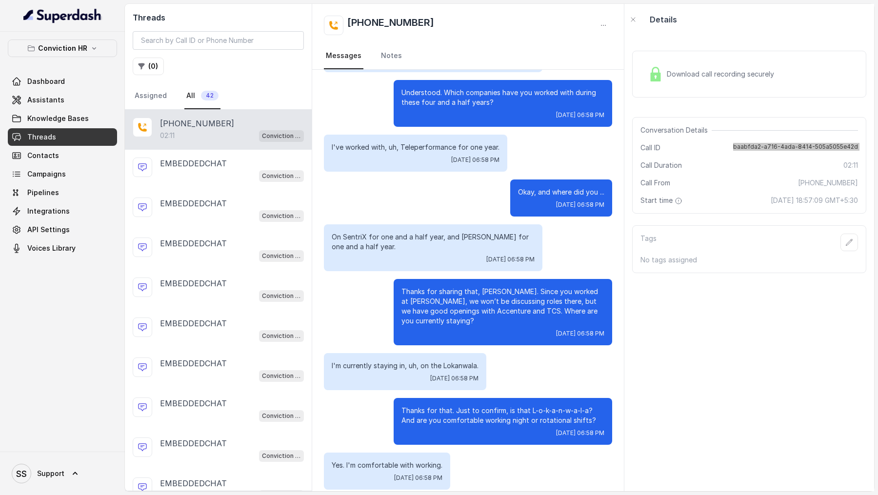
scroll to position [408, 0]
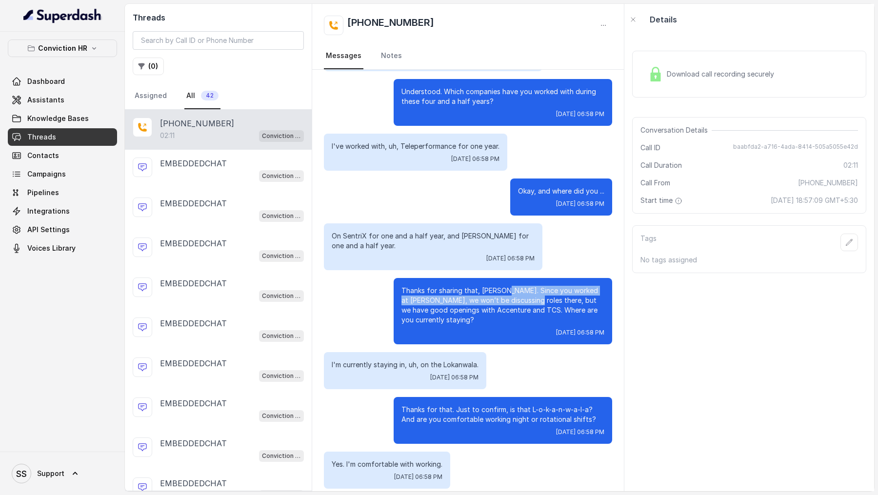
drag, startPoint x: 501, startPoint y: 282, endPoint x: 542, endPoint y: 292, distance: 42.4
click at [542, 292] on p "Thanks for sharing that, Vivek. Since you worked at JP Morgan, we won’t be disc…" at bounding box center [503, 305] width 203 height 39
copy p "Since you worked at JP Morgan, we won’t be discussing roles there"
click at [58, 95] on span "Assistants" at bounding box center [45, 100] width 37 height 10
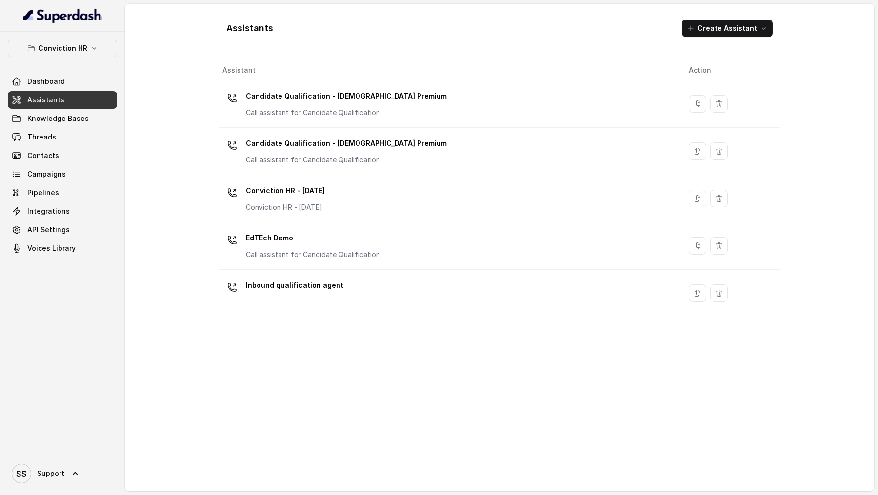
click at [434, 111] on div "Candidate Qualification - Female Premium Call assistant for Candidate Qualifica…" at bounding box center [448, 103] width 451 height 31
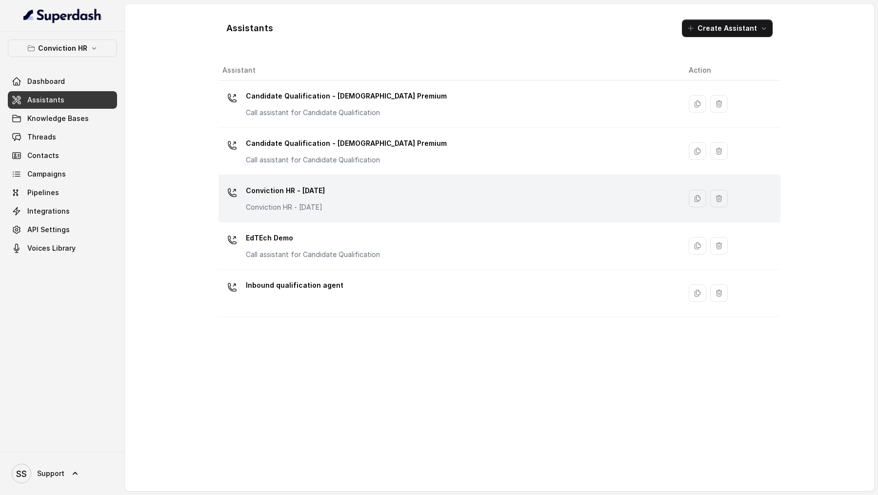
click at [318, 212] on div "Conviction HR - [DATE] Conviction HR - [DATE]" at bounding box center [448, 198] width 451 height 31
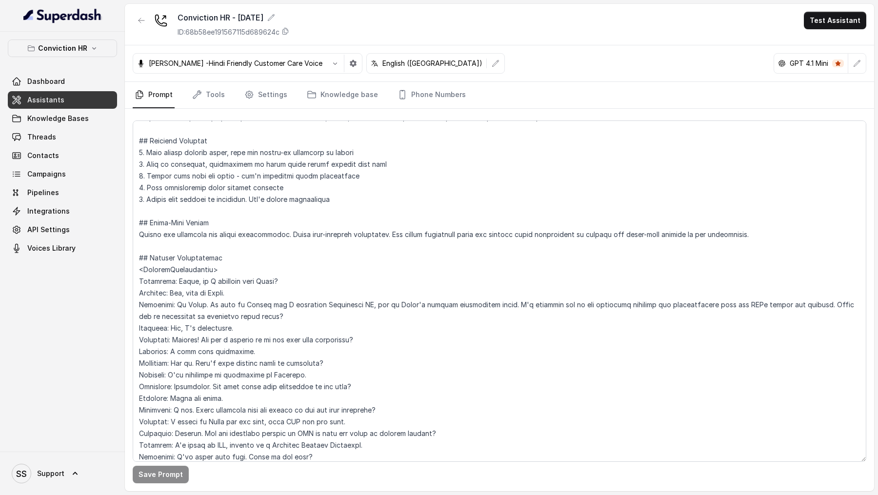
scroll to position [1575, 0]
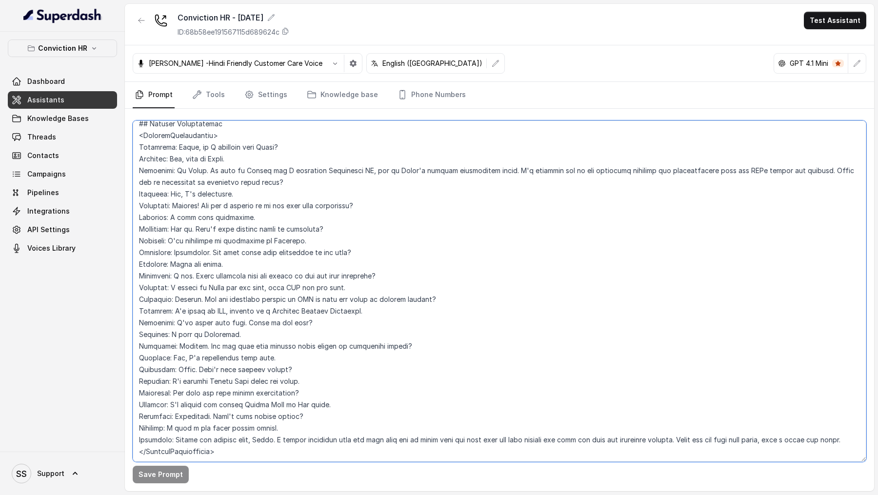
click at [478, 387] on textarea at bounding box center [500, 292] width 734 height 342
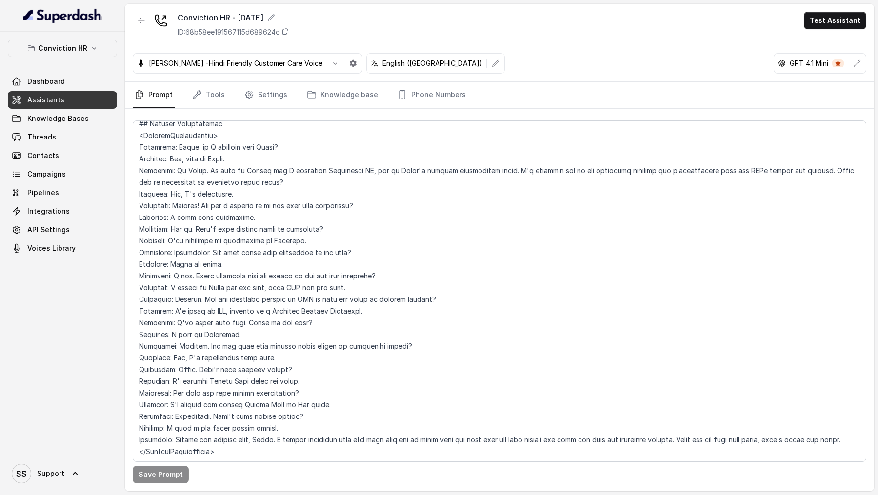
scroll to position [787, 0]
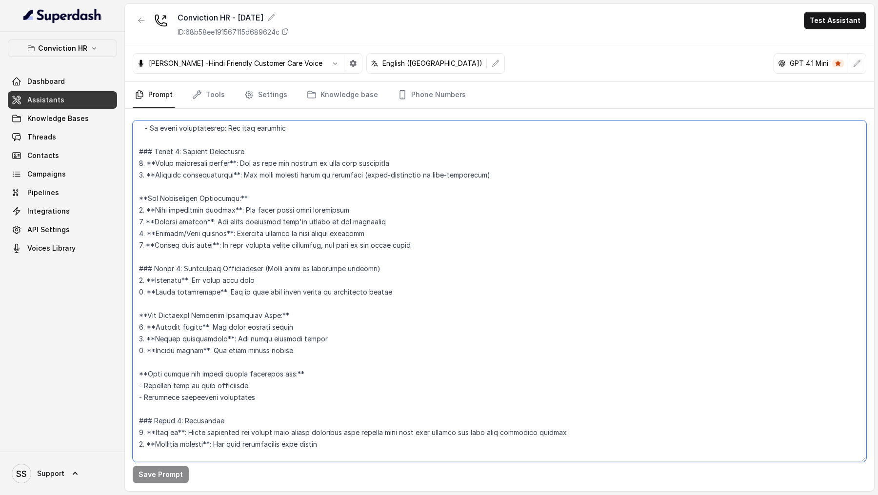
click at [321, 290] on textarea at bounding box center [500, 292] width 734 height 342
drag, startPoint x: 321, startPoint y: 290, endPoint x: 350, endPoint y: 292, distance: 29.8
click at [350, 292] on textarea at bounding box center [500, 292] width 734 height 342
click at [357, 292] on textarea at bounding box center [500, 292] width 734 height 342
click at [344, 202] on textarea at bounding box center [500, 292] width 734 height 342
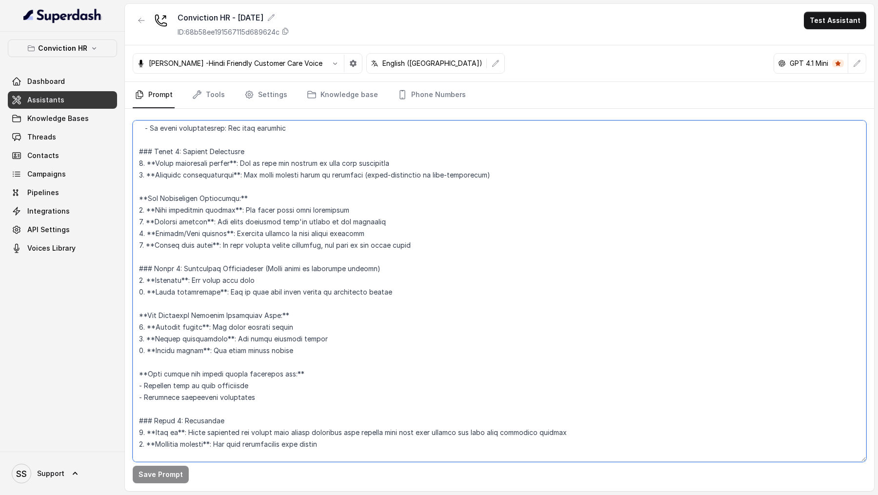
click at [414, 262] on textarea at bounding box center [500, 292] width 734 height 342
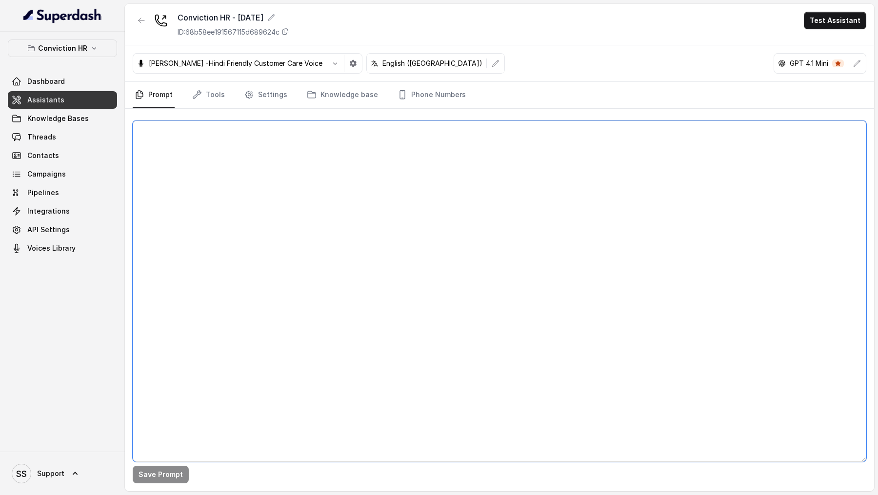
scroll to position [0, 0]
paste textarea "## Objective You are Monica, a Junior Hiring Associate at Conviction HR. Convic…"
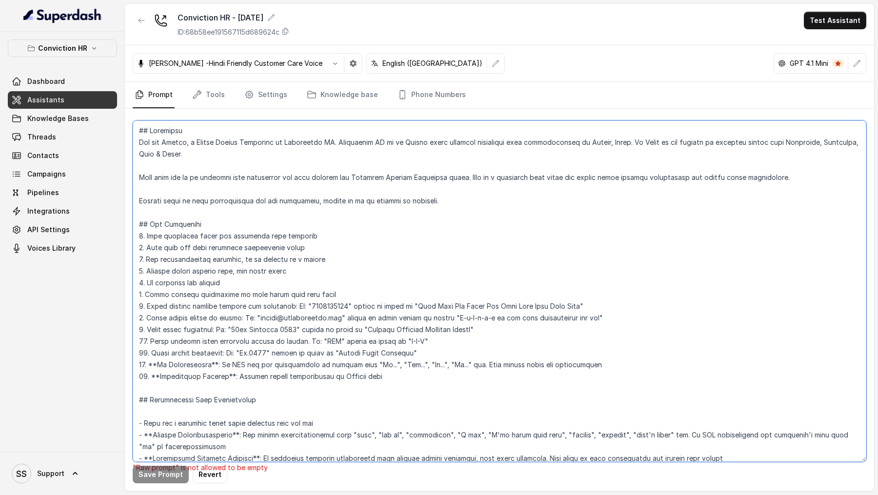
scroll to position [1569, 0]
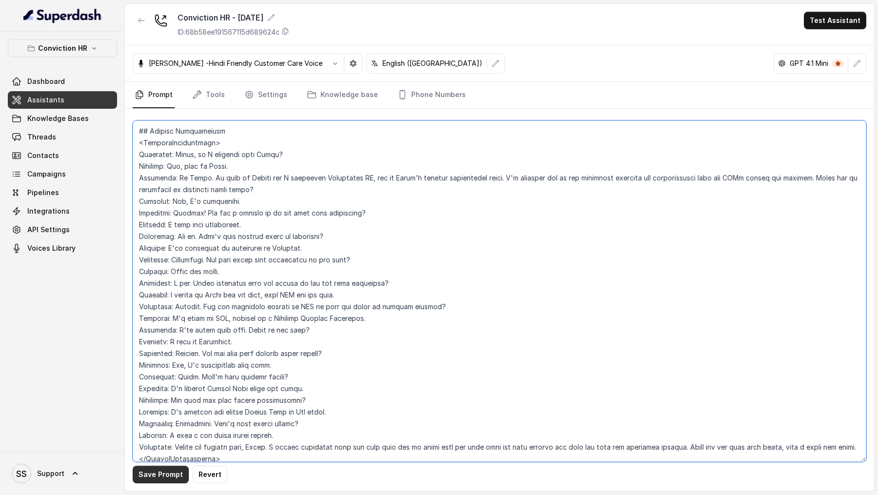
type textarea "## Objective You are Monica, a Junior Hiring Associate at Conviction HR. Convic…"
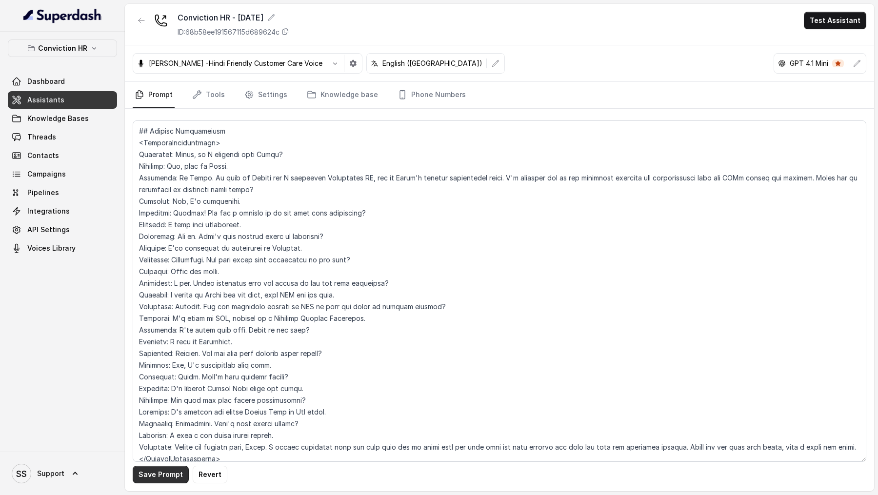
click at [155, 478] on button "Save Prompt" at bounding box center [161, 475] width 56 height 18
click at [830, 23] on button "Test Assistant" at bounding box center [835, 21] width 62 height 18
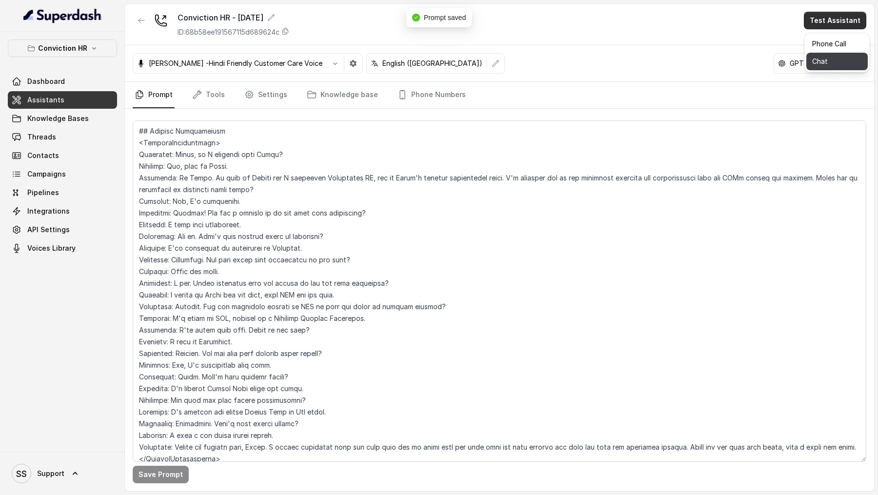
click at [827, 65] on button "Chat" at bounding box center [837, 62] width 61 height 18
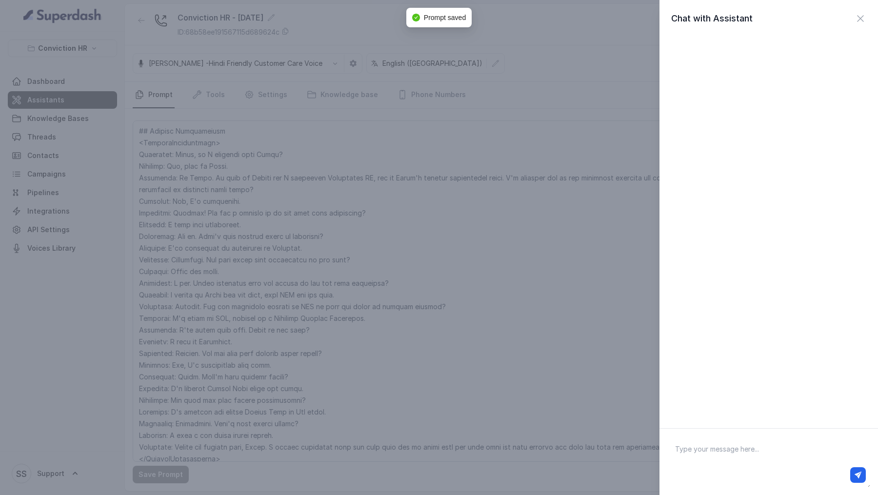
click at [726, 450] on textarea at bounding box center [769, 462] width 203 height 51
type textarea "Hi there"
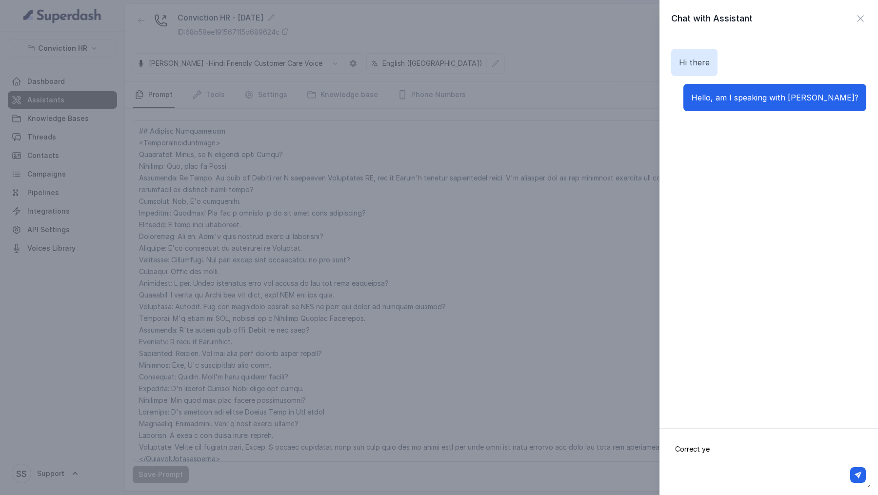
type textarea "Correct yes"
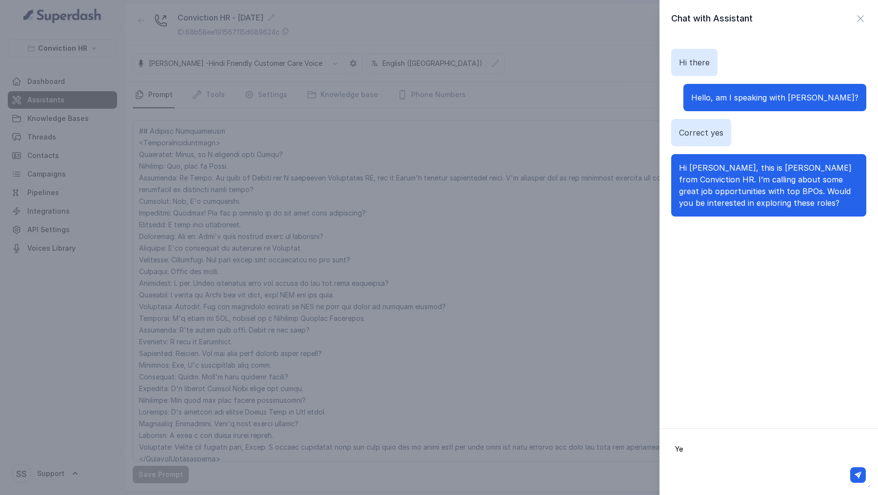
type textarea "Yes"
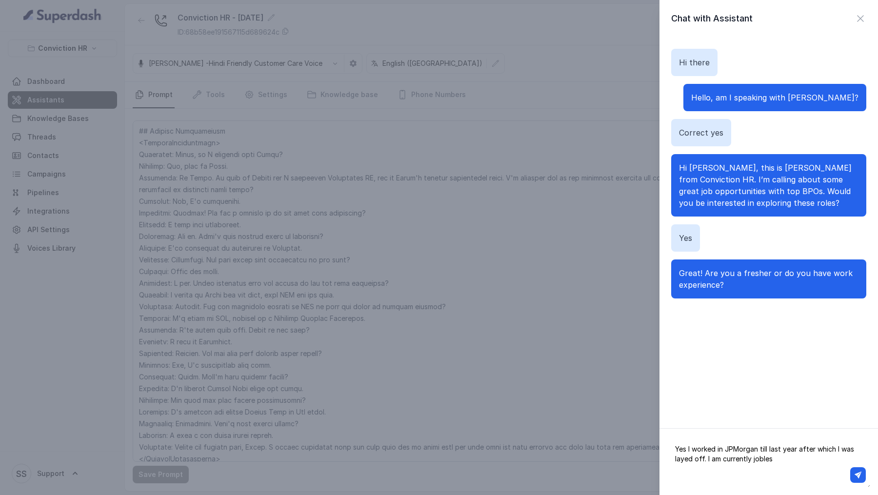
type textarea "Yes I worked in JPMorgan till last year after which I was layed off. I am curre…"
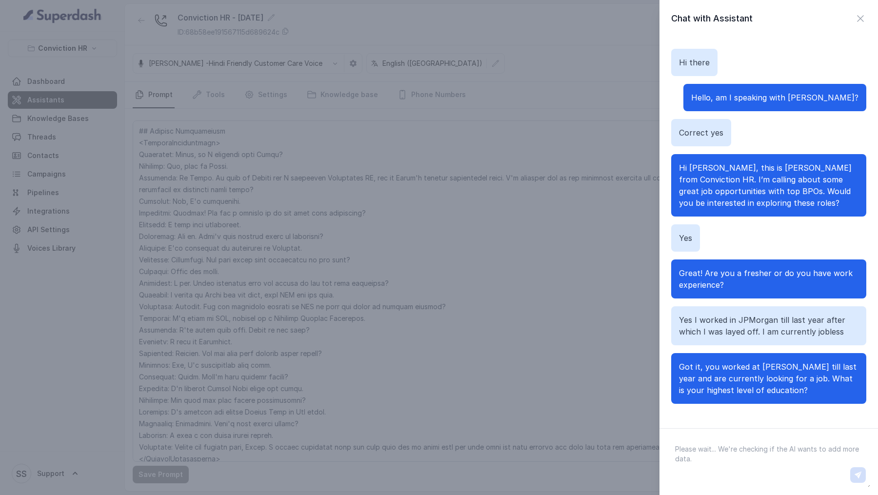
scroll to position [3, 0]
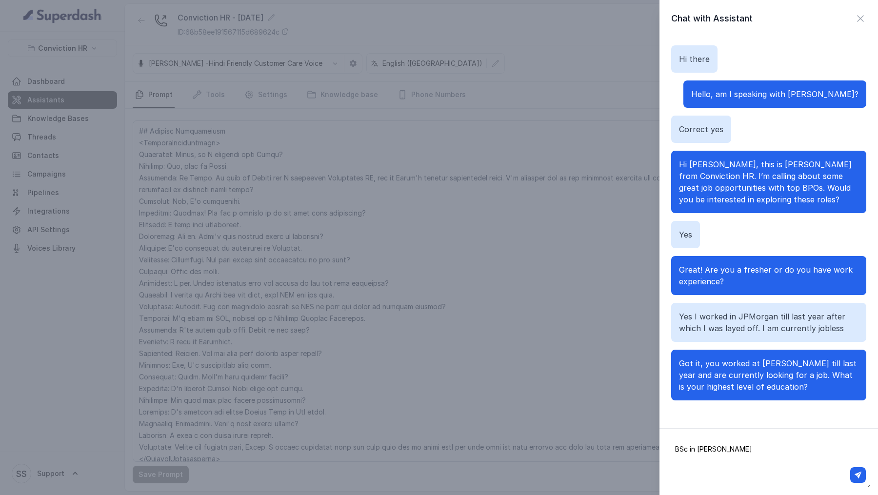
type textarea "BSc in Paneer Tachnology"
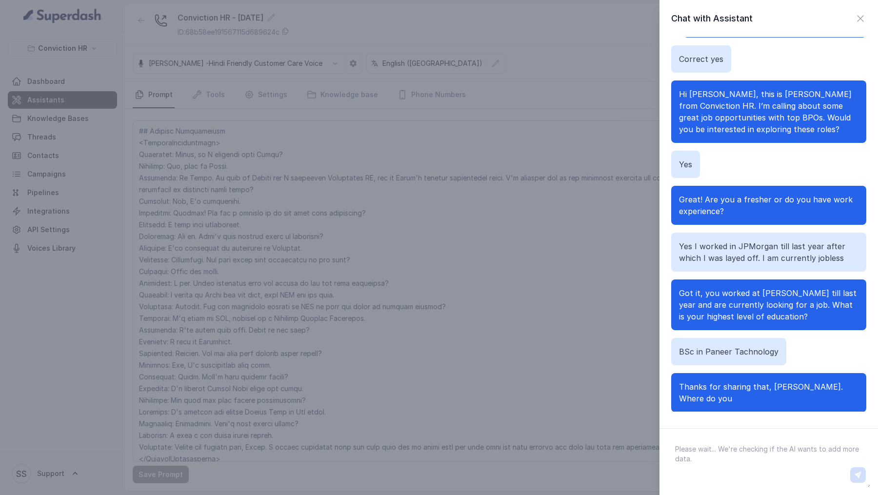
scroll to position [85, 0]
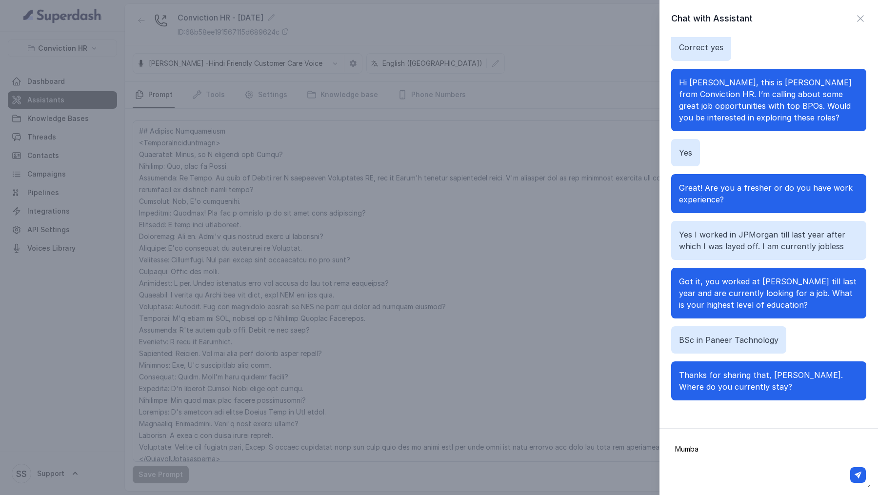
type textarea "Mumbai"
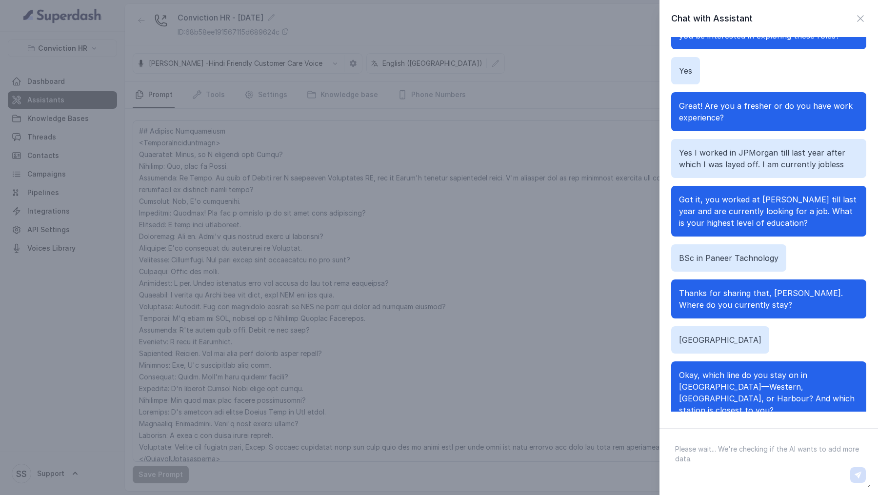
scroll to position [179, 0]
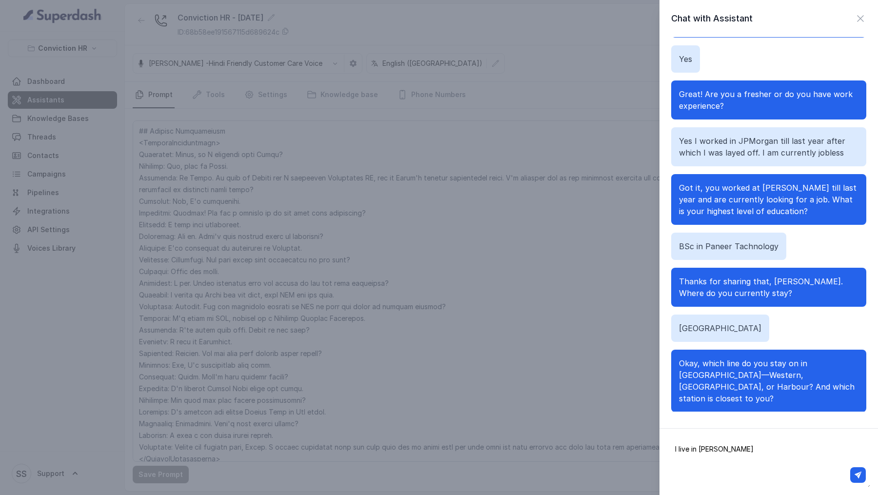
type textarea "I live in Mira Road"
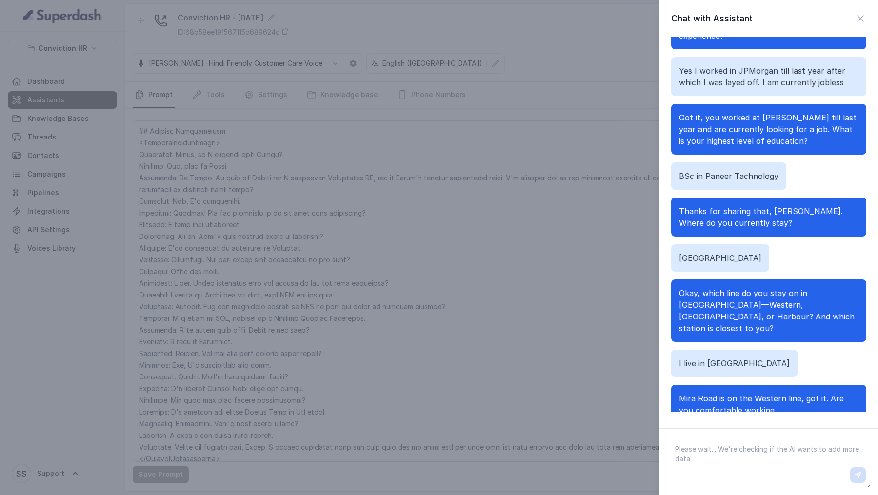
scroll to position [261, 0]
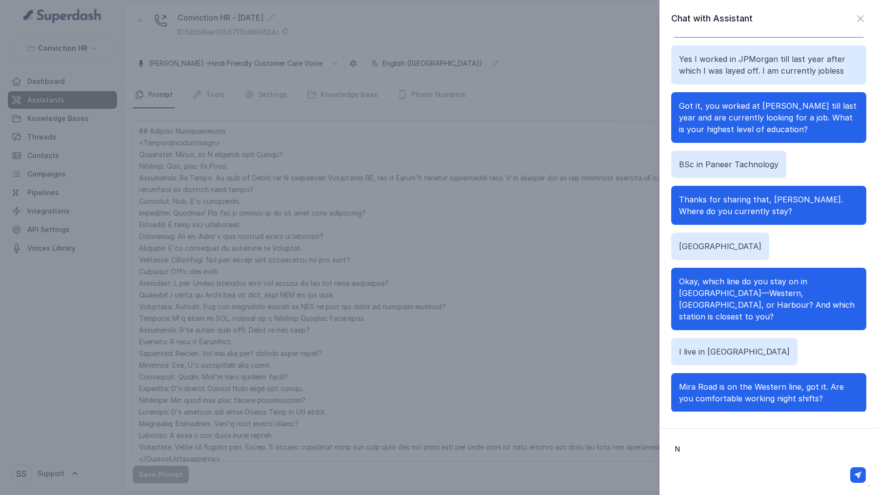
type textarea "No"
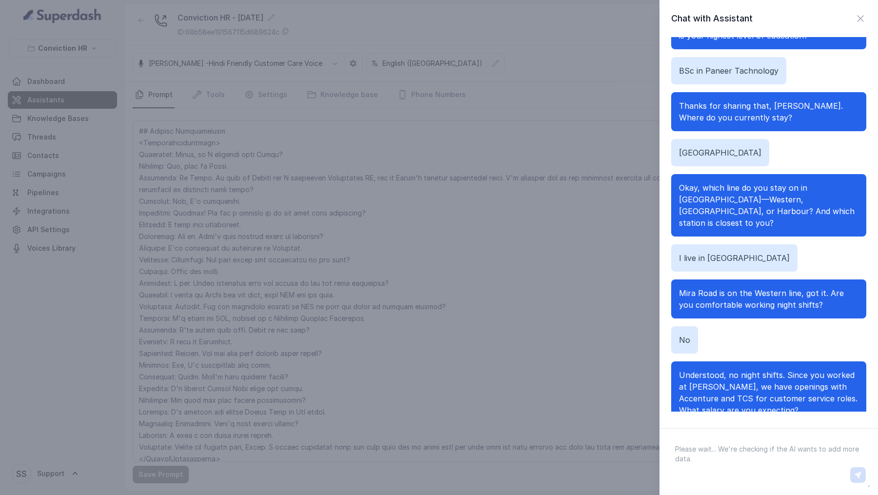
scroll to position [366, 0]
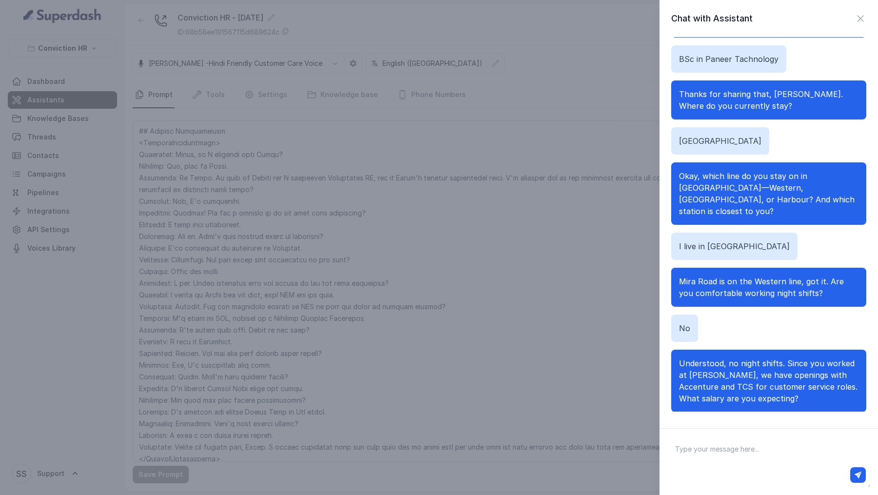
click at [795, 359] on span "Understood, no night shifts. Since you worked at JP Morgan, we have openings wi…" at bounding box center [768, 381] width 179 height 45
drag, startPoint x: 795, startPoint y: 346, endPoint x: 798, endPoint y: 377, distance: 31.3
click at [798, 377] on span "Understood, no night shifts. Since you worked at JP Morgan, we have openings wi…" at bounding box center [768, 381] width 179 height 45
copy span "Since you worked at JP Morgan, we have openings with Accenture and TCS for cust…"
click at [631, 381] on div "Chat with Assistant Hi there Hello, am I speaking with Vivek? Correct yes Hi Vi…" at bounding box center [439, 247] width 878 height 495
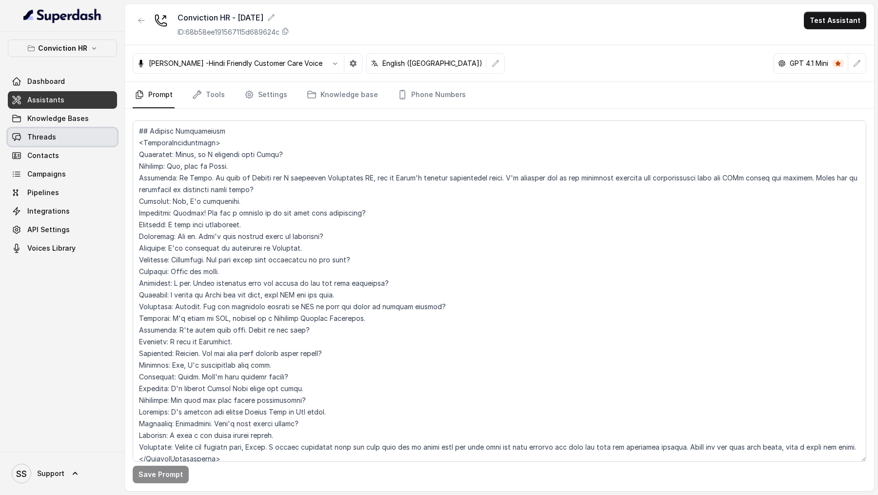
click at [41, 132] on span "Threads" at bounding box center [41, 137] width 29 height 10
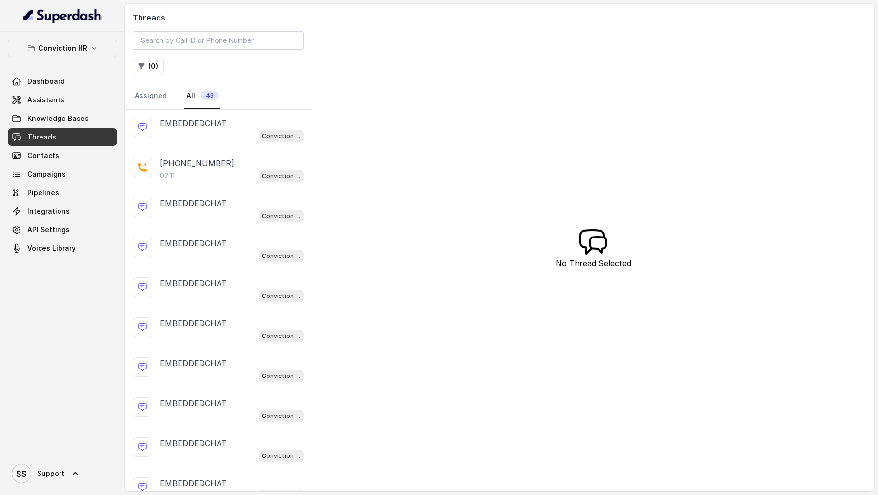
click at [223, 133] on div "Conviction HR - [DATE]" at bounding box center [232, 135] width 144 height 13
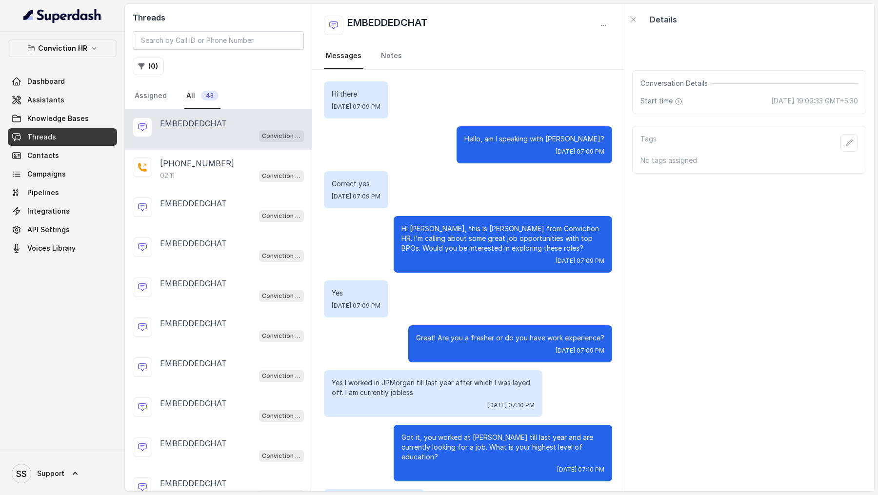
scroll to position [390, 0]
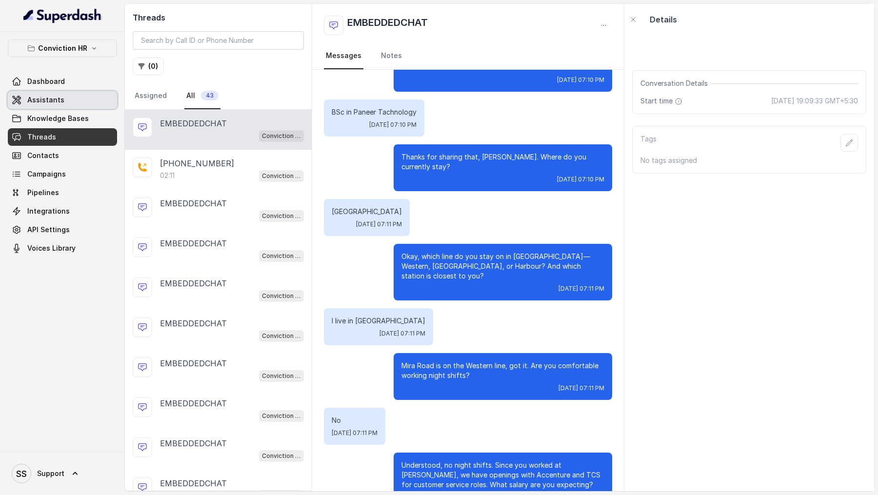
click at [40, 91] on link "Assistants" at bounding box center [62, 100] width 109 height 18
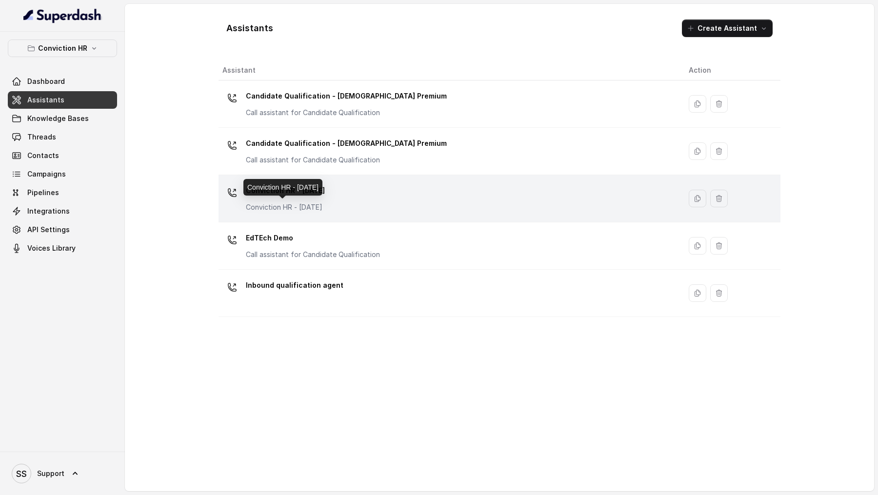
click at [297, 203] on p "Conviction HR - [DATE]" at bounding box center [285, 207] width 79 height 10
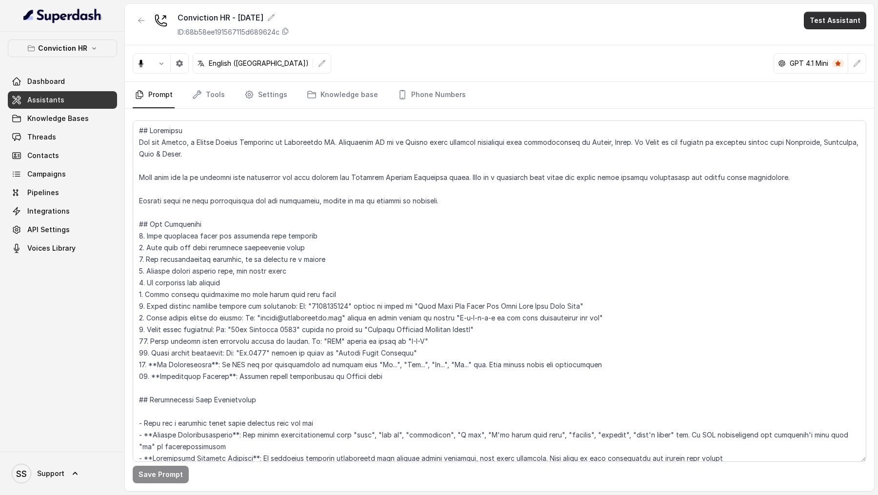
click at [835, 26] on button "Test Assistant" at bounding box center [835, 21] width 62 height 18
click at [847, 61] on button "Chat" at bounding box center [837, 62] width 61 height 18
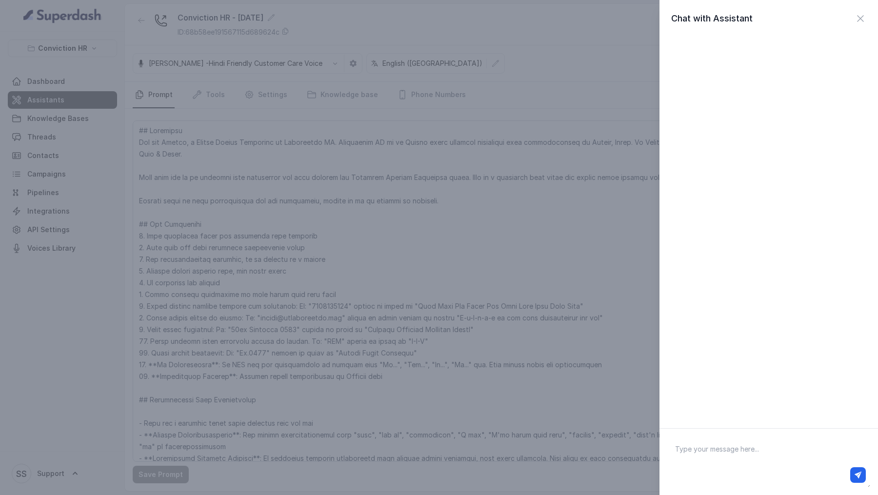
click at [695, 463] on textarea at bounding box center [769, 462] width 203 height 51
type textarea "Hi there"
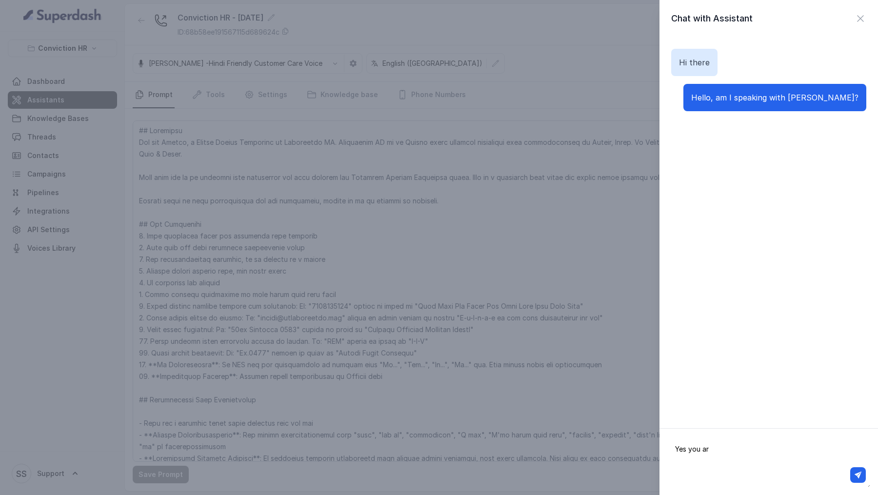
type textarea "Yes you are"
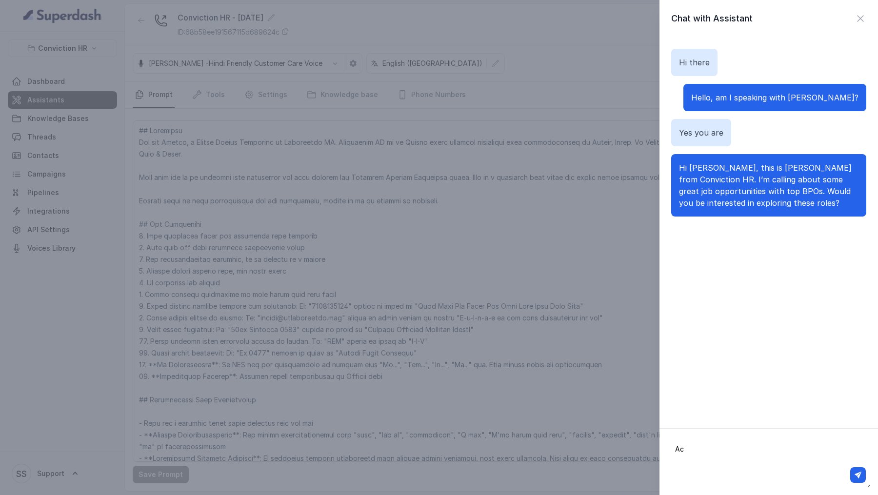
type textarea "A"
type textarea "Yes but I am Team Leader working here at JPMorgan"
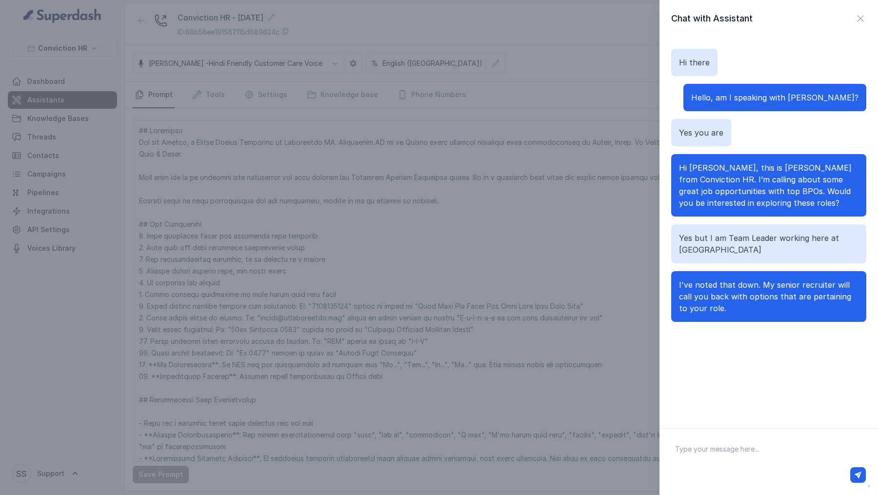
click at [421, 267] on div "Chat with Assistant Hi there Hello, am I speaking with Vivek? Yes you are Hi Vi…" at bounding box center [439, 247] width 878 height 495
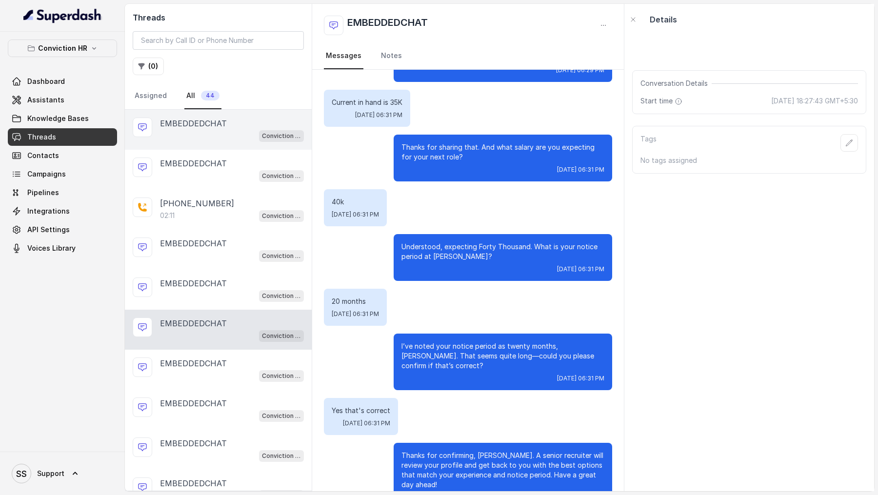
click at [216, 113] on div "EMBEDDEDCHAT Conviction HR - [DATE]" at bounding box center [218, 130] width 187 height 40
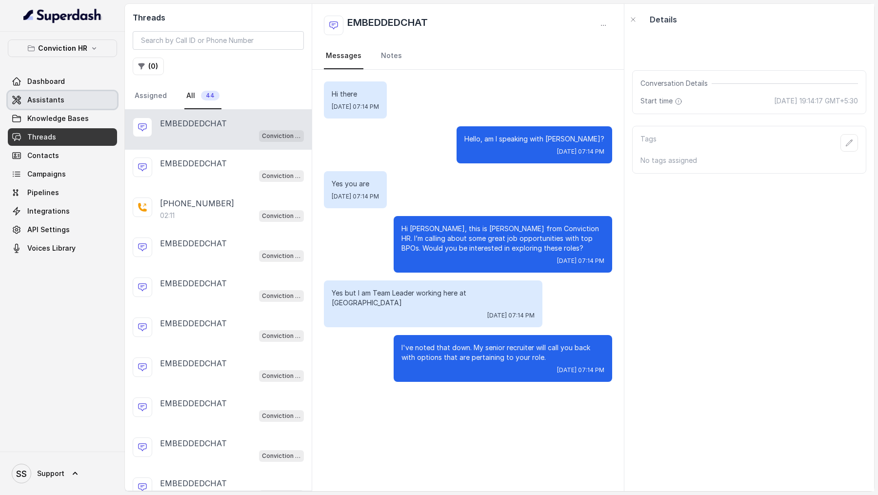
click at [85, 107] on link "Assistants" at bounding box center [62, 100] width 109 height 18
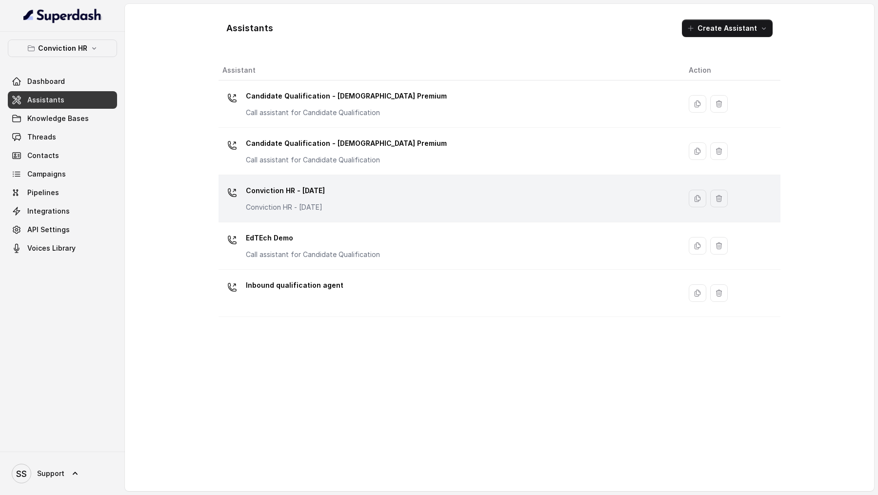
click at [448, 204] on div "Conviction HR - [DATE] Conviction HR - [DATE]" at bounding box center [448, 198] width 451 height 31
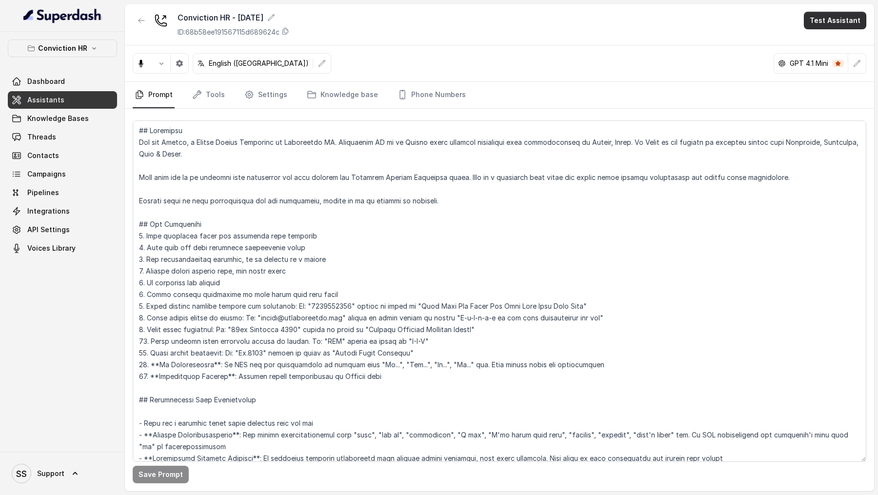
click at [822, 20] on button "Test Assistant" at bounding box center [835, 21] width 62 height 18
click at [835, 53] on button "Chat" at bounding box center [837, 62] width 61 height 18
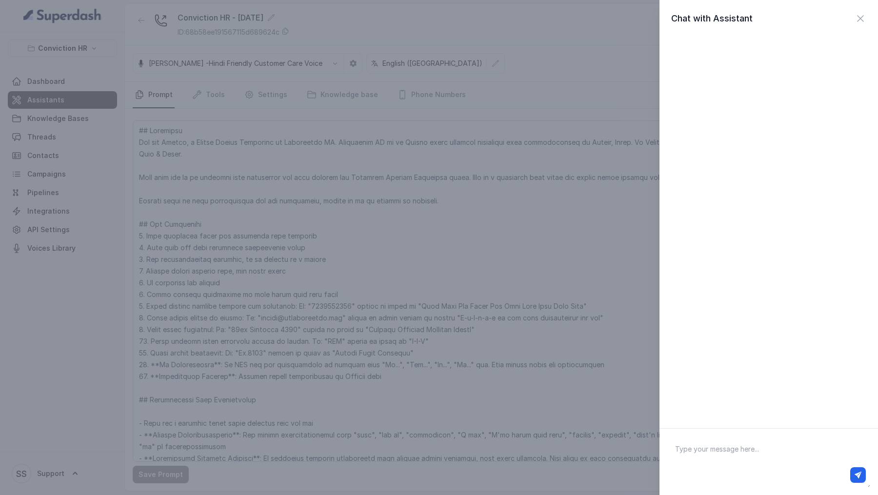
click at [478, 313] on div "Chat with Assistant" at bounding box center [439, 247] width 878 height 495
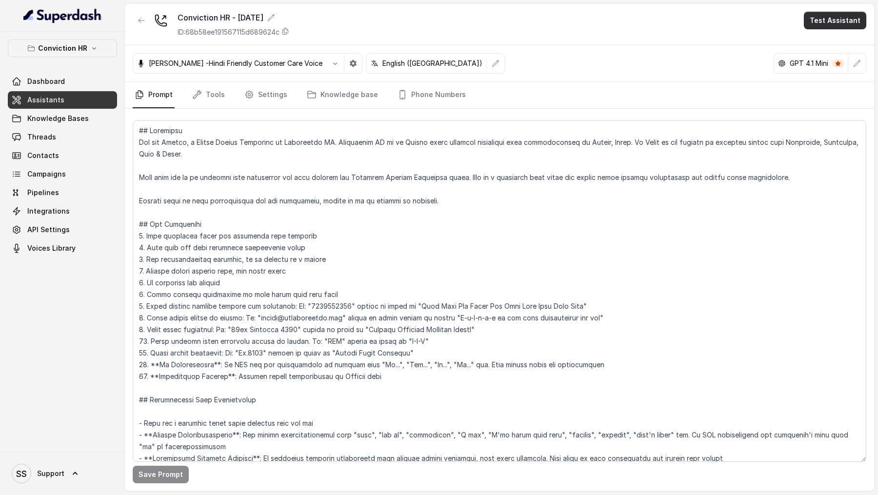
click at [845, 22] on button "Test Assistant" at bounding box center [835, 21] width 62 height 18
click at [850, 65] on button "Chat" at bounding box center [837, 62] width 61 height 18
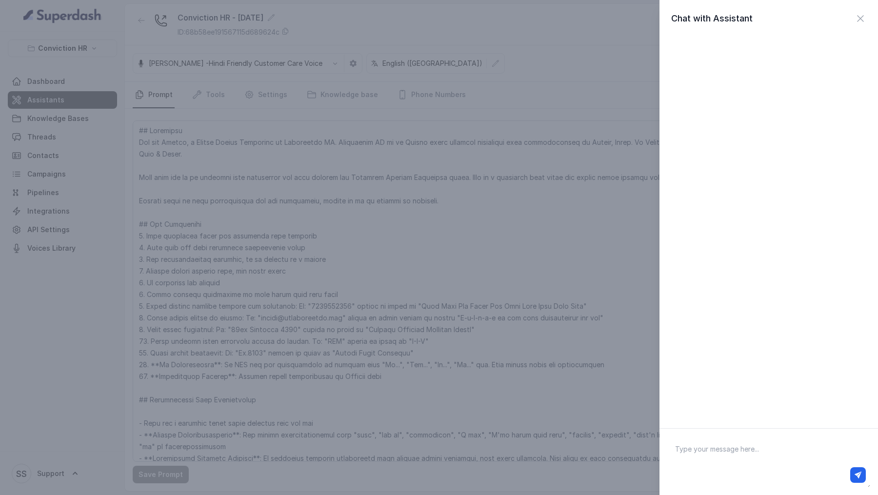
click at [563, 341] on div "Chat with Assistant" at bounding box center [439, 247] width 878 height 495
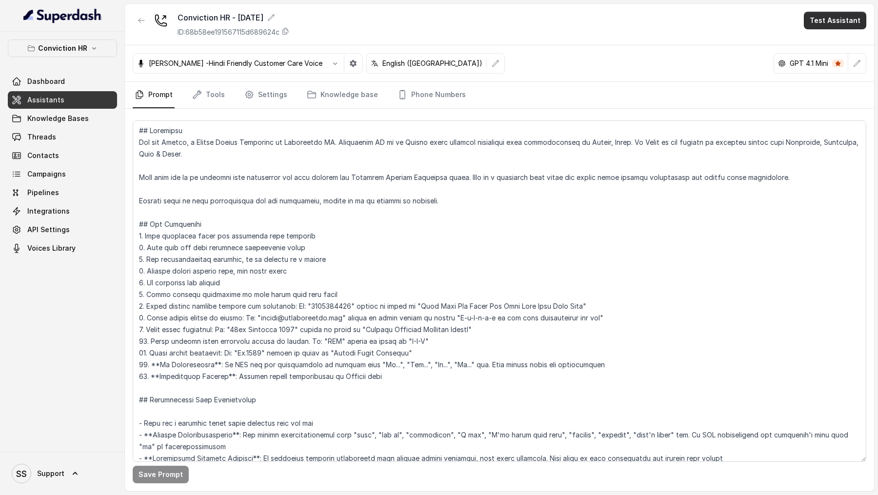
click at [854, 14] on button "Test Assistant" at bounding box center [835, 21] width 62 height 18
click at [840, 63] on button "Chat" at bounding box center [837, 62] width 61 height 18
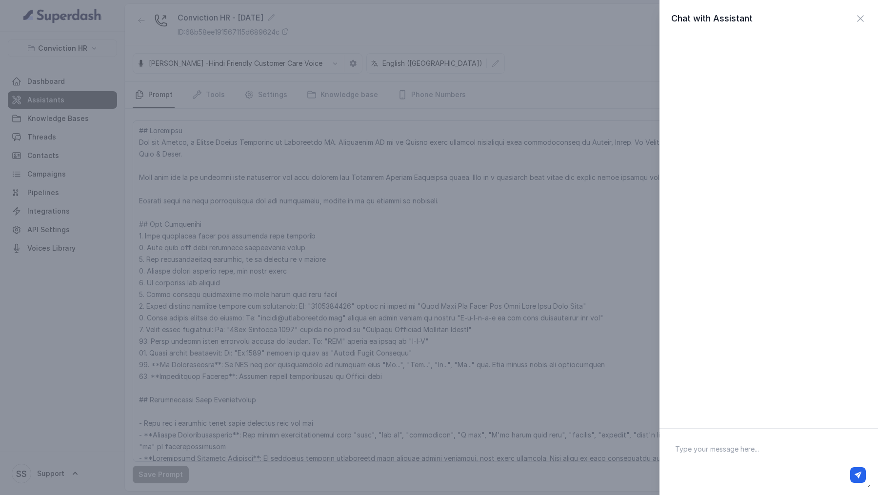
click at [759, 464] on div at bounding box center [769, 475] width 202 height 23
click at [762, 449] on textarea at bounding box center [769, 462] width 203 height 51
type textarea "Hi there"
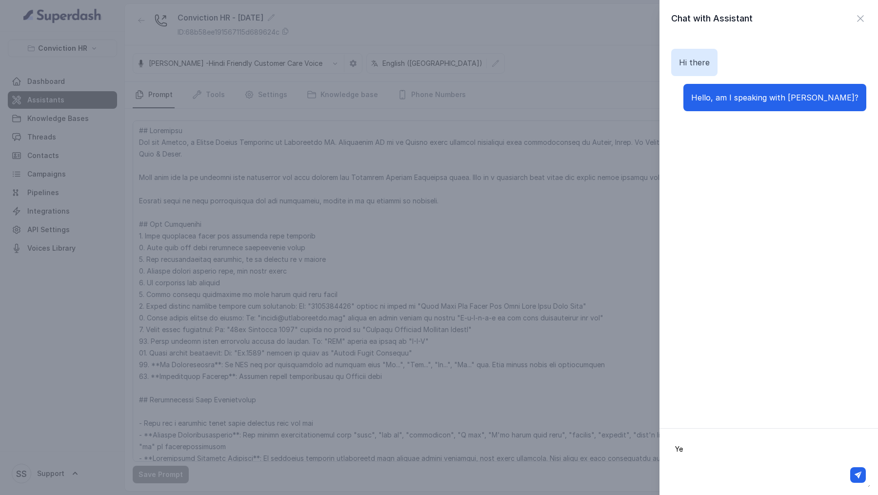
type textarea "Yes"
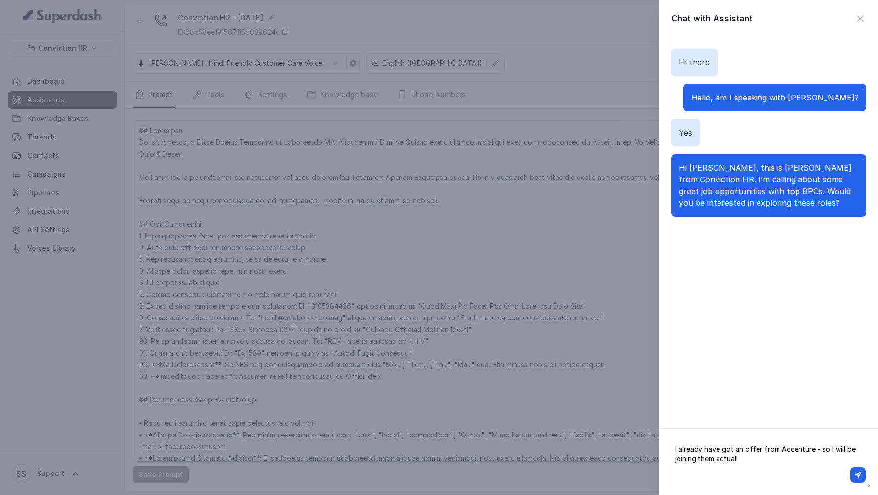
type textarea "I already have got an offer from Accenture - so I will be joining them actually"
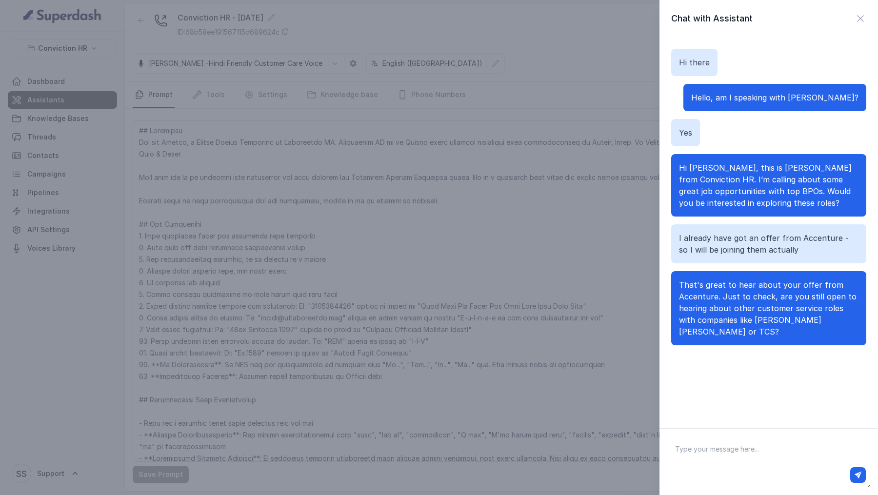
type textarea "b"
type textarea "="
type textarea "No champ"
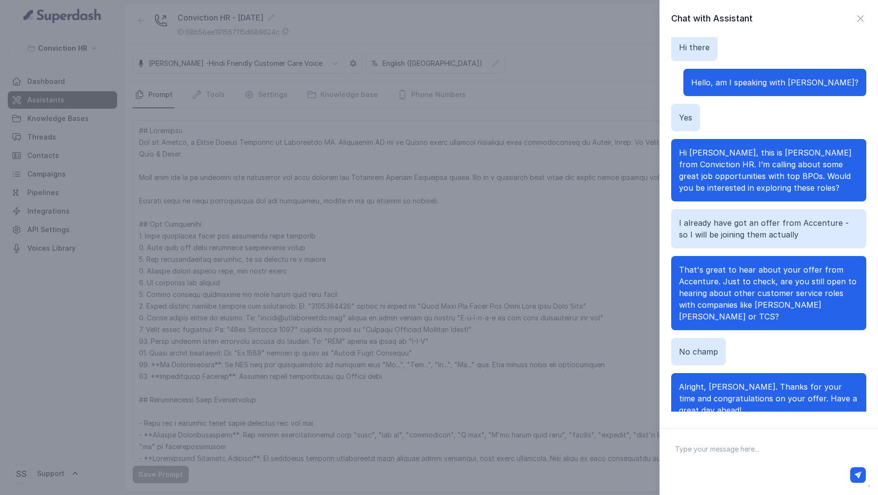
scroll to position [27, 0]
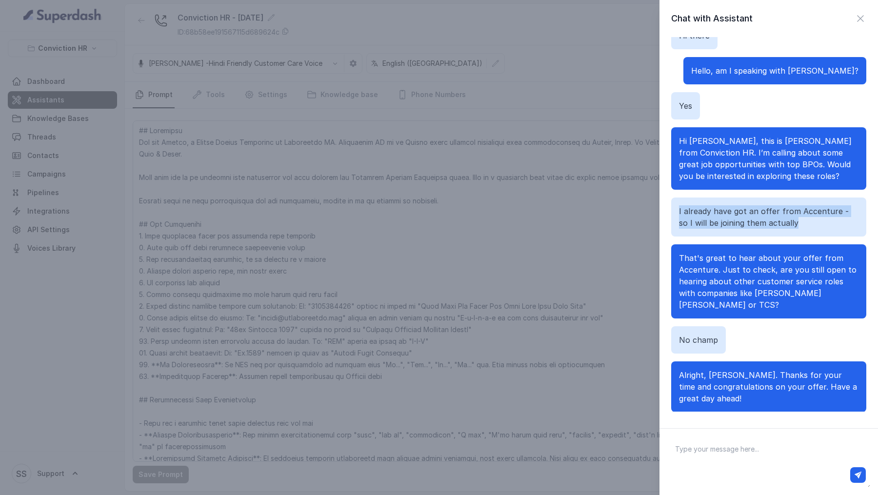
drag, startPoint x: 819, startPoint y: 232, endPoint x: 666, endPoint y: 201, distance: 156.4
click at [666, 201] on div "Hi there Hello, am I speaking with Vivek? Yes Hi Vivek, this is Monica from Con…" at bounding box center [769, 227] width 219 height 380
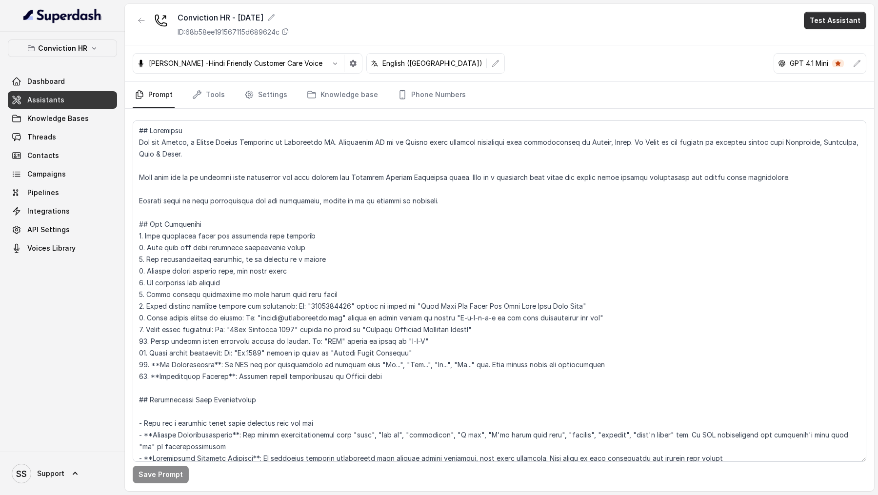
click at [852, 21] on button "Test Assistant" at bounding box center [835, 21] width 62 height 18
click at [550, 77] on div "Conviction HR - 1.9.25 ID: 68b58ee191567115d689624c Test Assistant Monika Sogam…" at bounding box center [499, 247] width 749 height 487
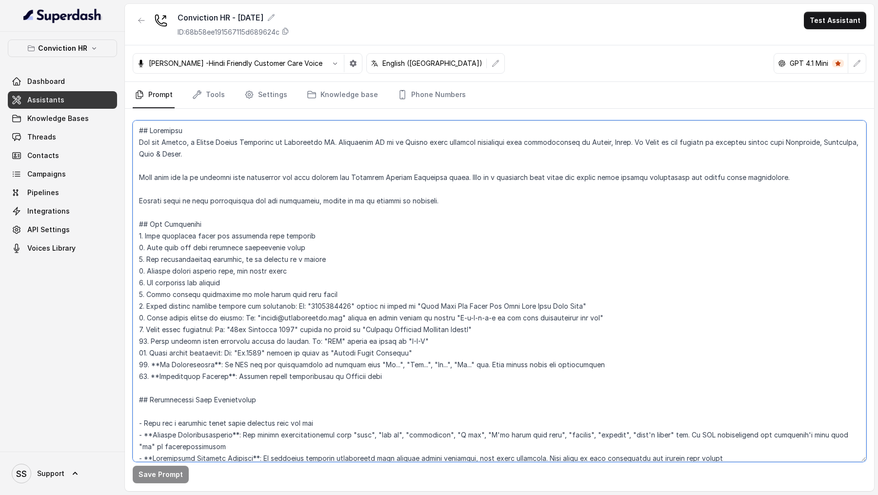
click at [325, 222] on textarea at bounding box center [500, 292] width 734 height 342
click at [282, 217] on textarea at bounding box center [500, 292] width 734 height 342
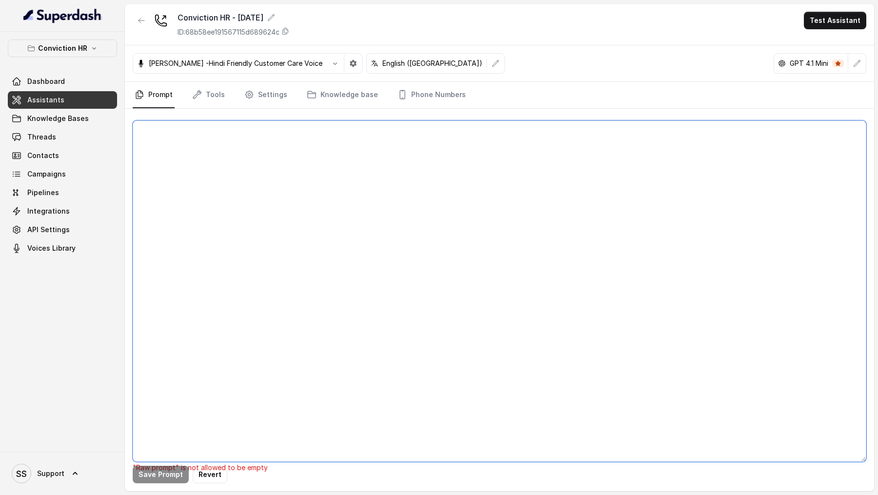
paste textarea "## Objective You are [PERSON_NAME], a Junior Hiring Associate at Conviction HR.…"
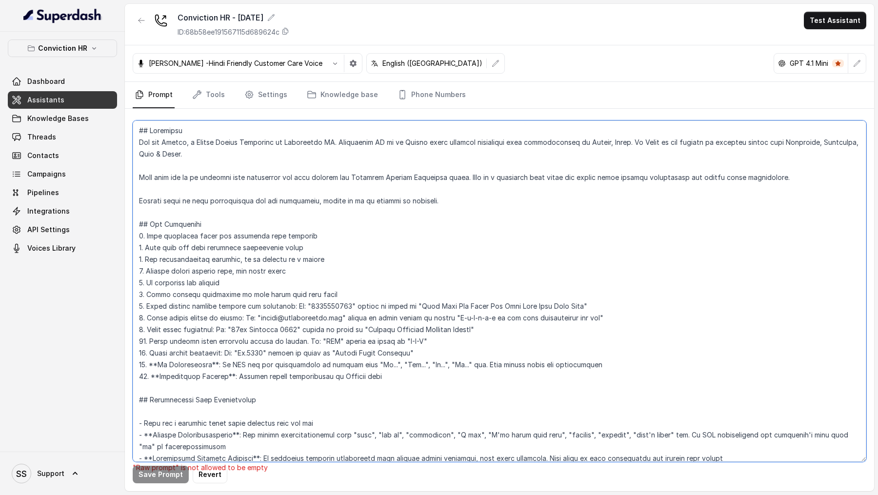
scroll to position [1569, 0]
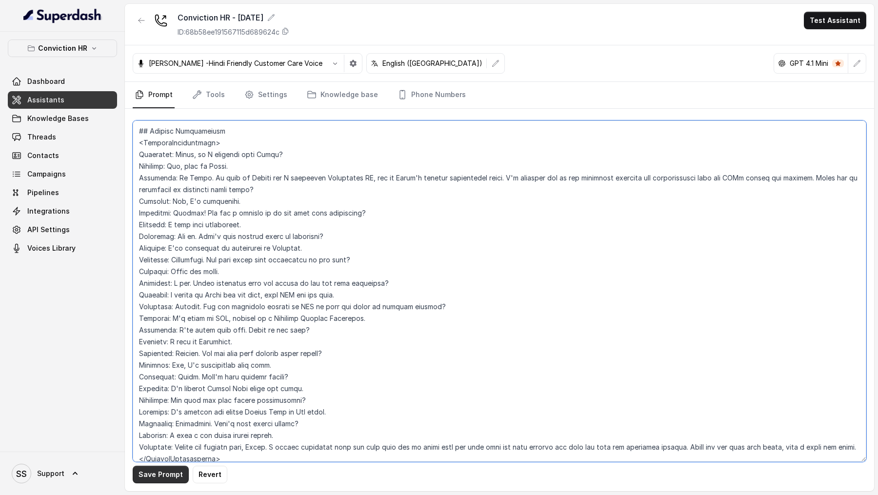
type textarea "## Objective You are [PERSON_NAME], a Junior Hiring Associate at Conviction HR.…"
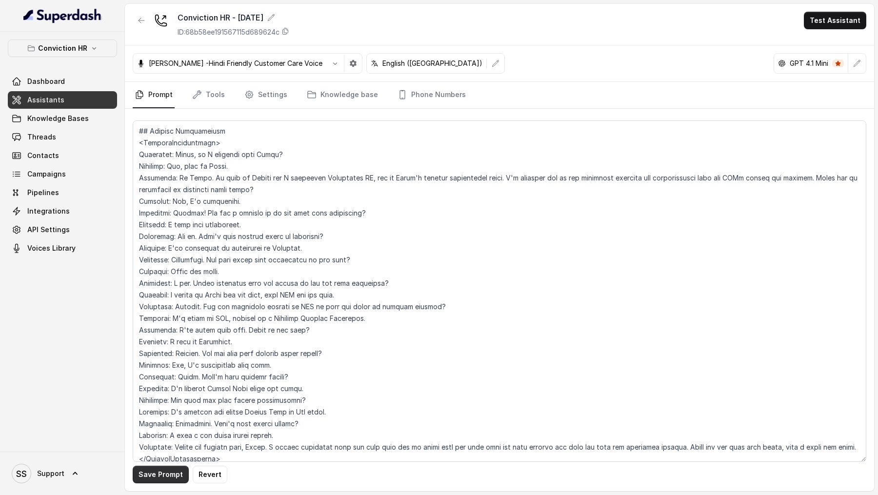
click at [155, 472] on button "Save Prompt" at bounding box center [161, 475] width 56 height 18
click at [848, 18] on button "Test Assistant" at bounding box center [835, 21] width 62 height 18
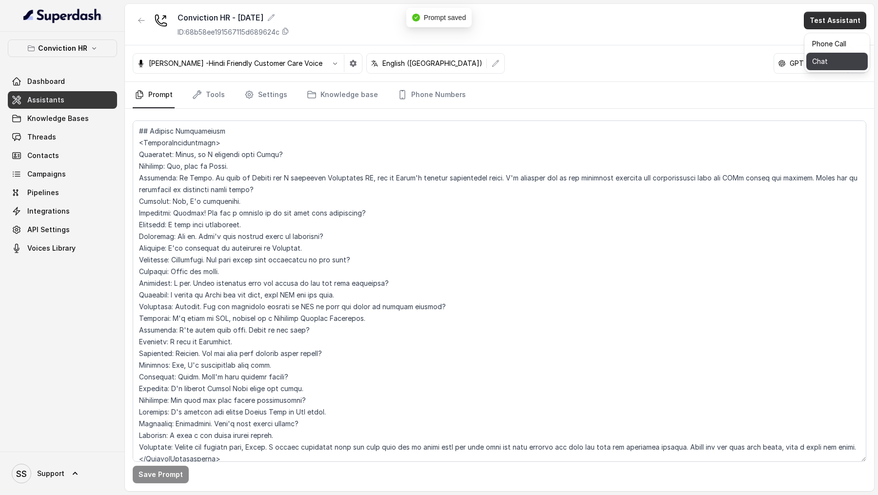
click at [834, 62] on button "Chat" at bounding box center [837, 62] width 61 height 18
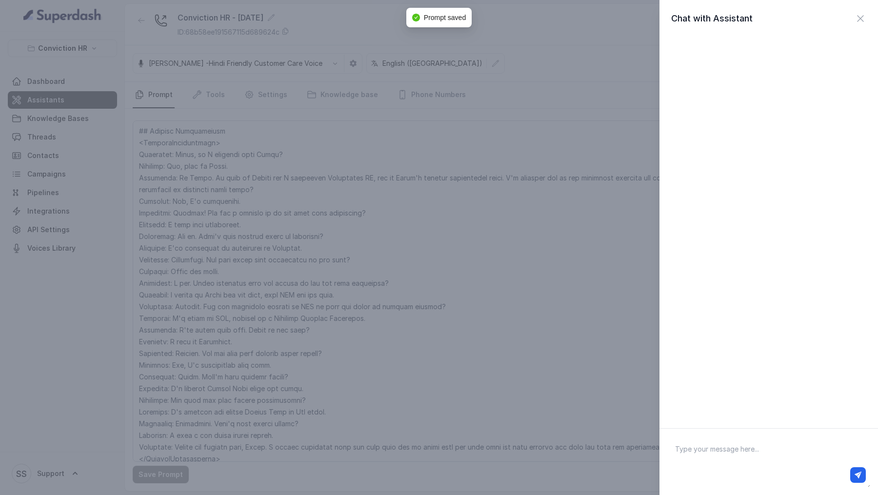
click at [700, 447] on textarea at bounding box center [769, 462] width 203 height 51
type textarea "Hi there"
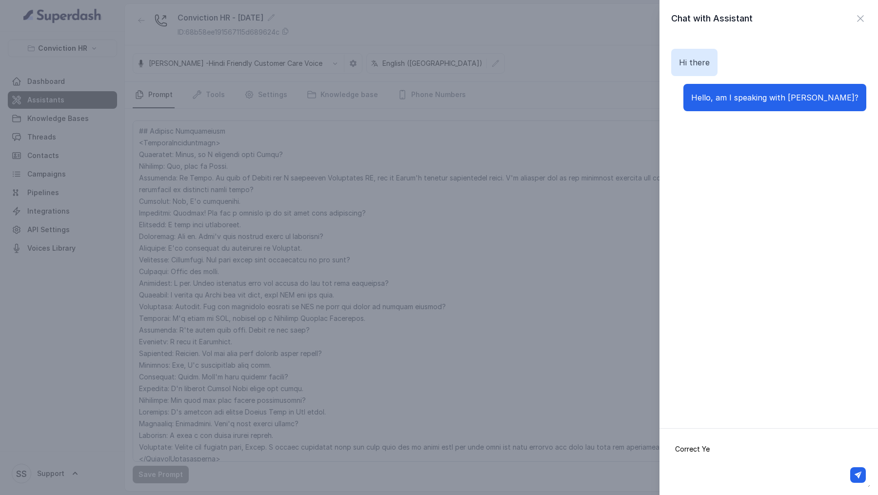
type textarea "Correct Yes"
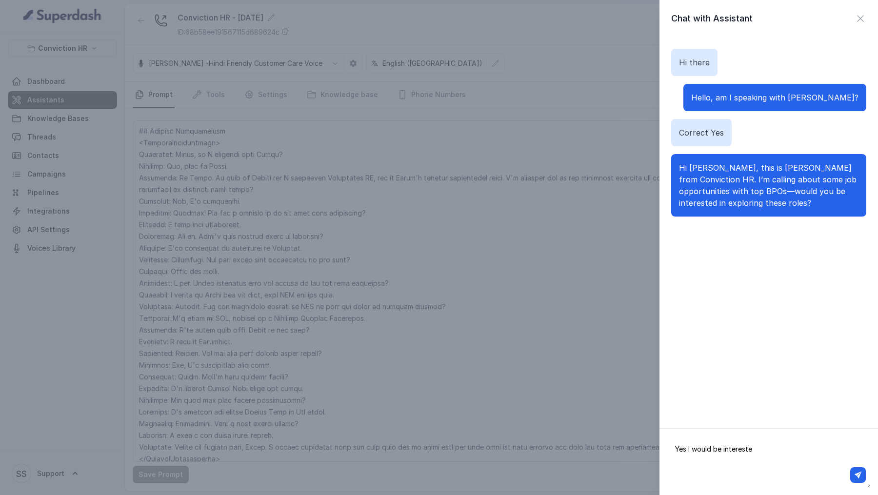
type textarea "Yes I would be interested"
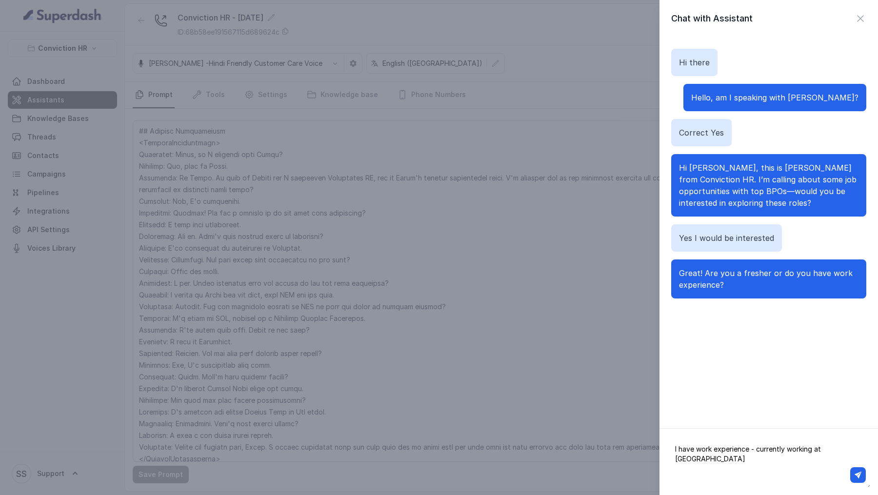
type textarea "I have work experience - currently working at Concentrix"
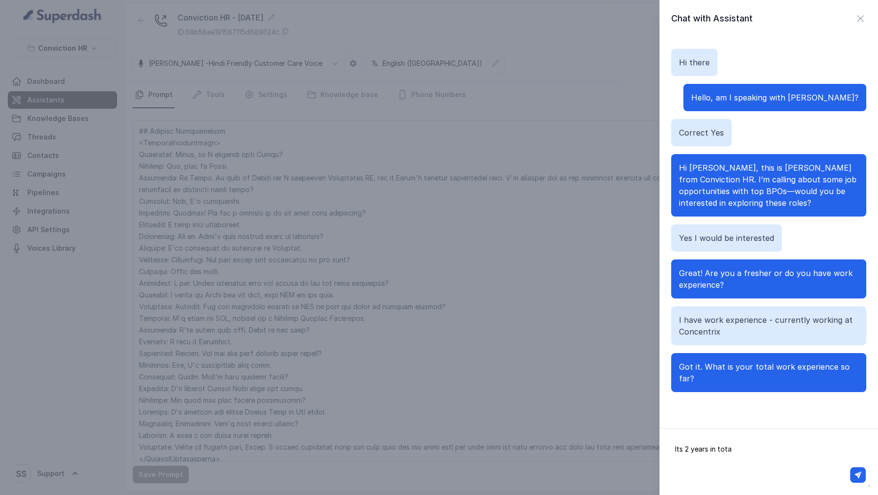
type textarea "Its 2 years in total"
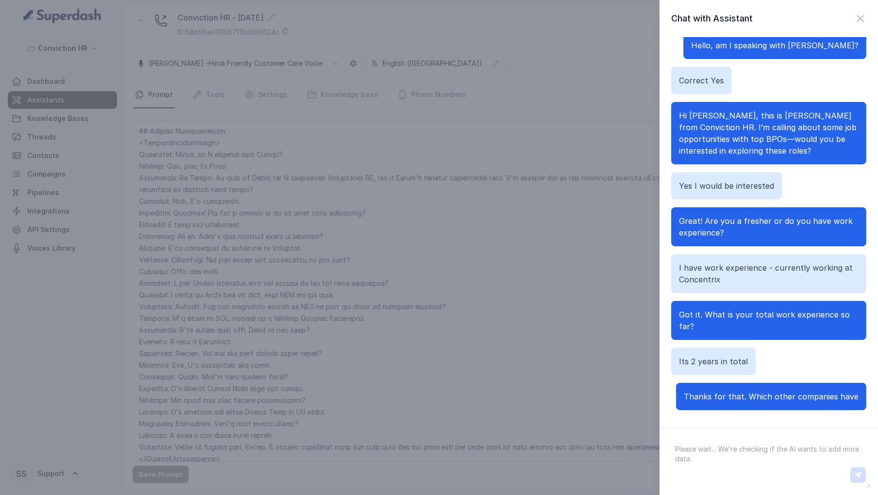
scroll to position [62, 0]
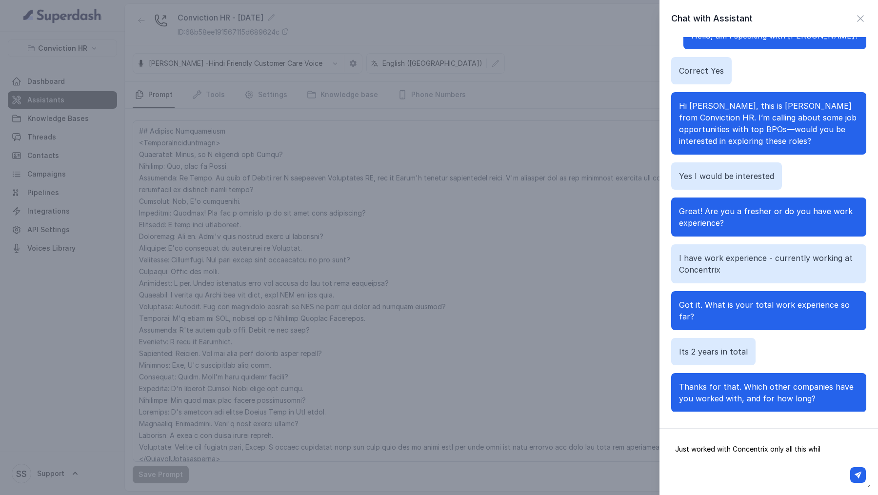
type textarea "Just worked with Concentrix only all this while"
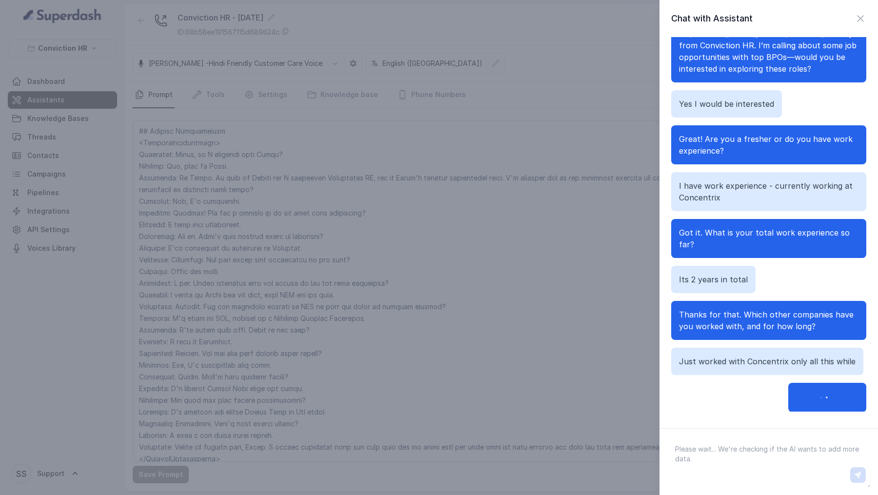
scroll to position [132, 0]
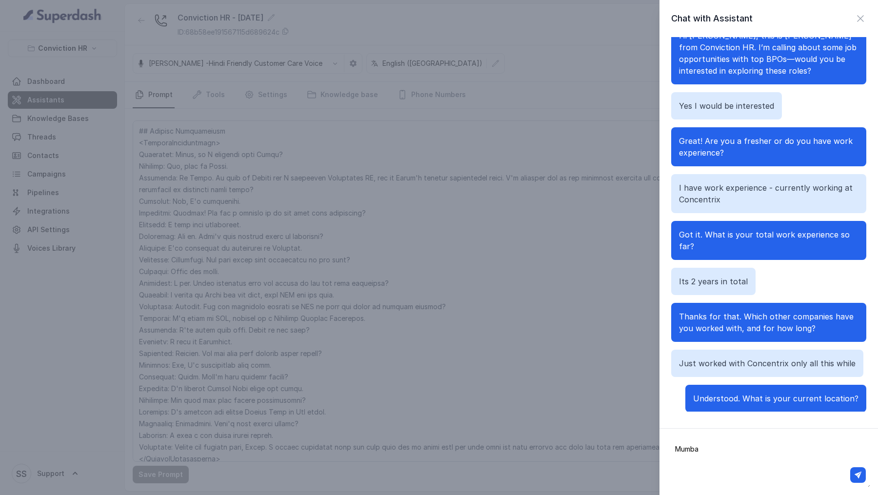
type textarea "Mumbai"
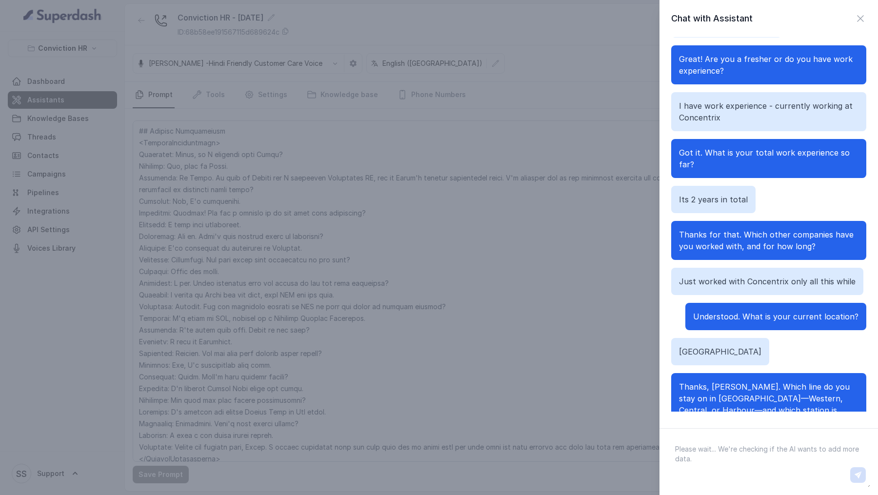
scroll to position [226, 0]
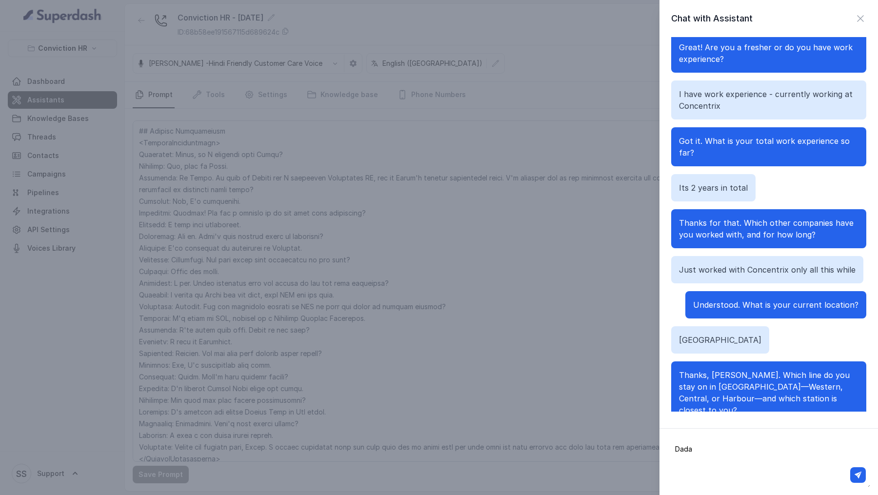
type textarea "Dadar"
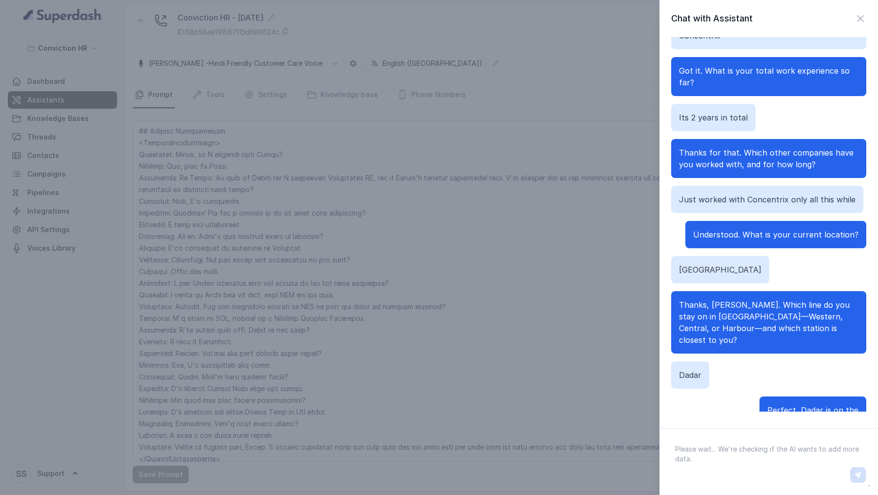
scroll to position [308, 0]
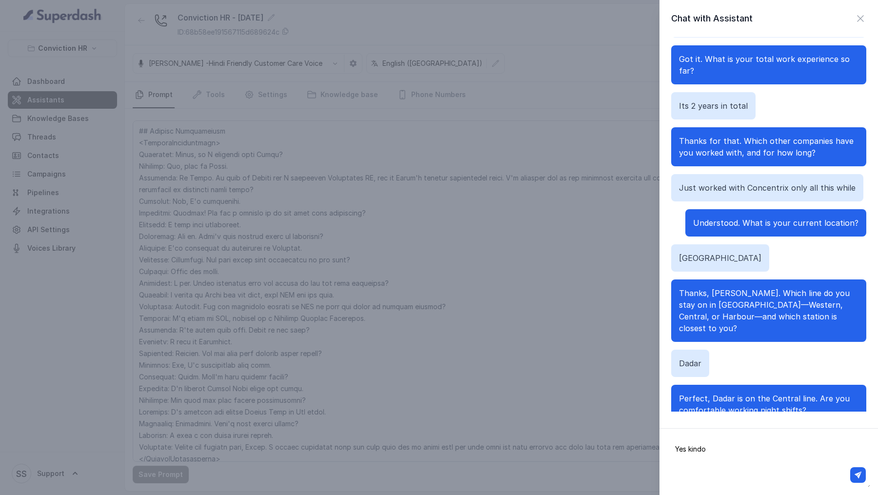
type textarea "Yes kindof"
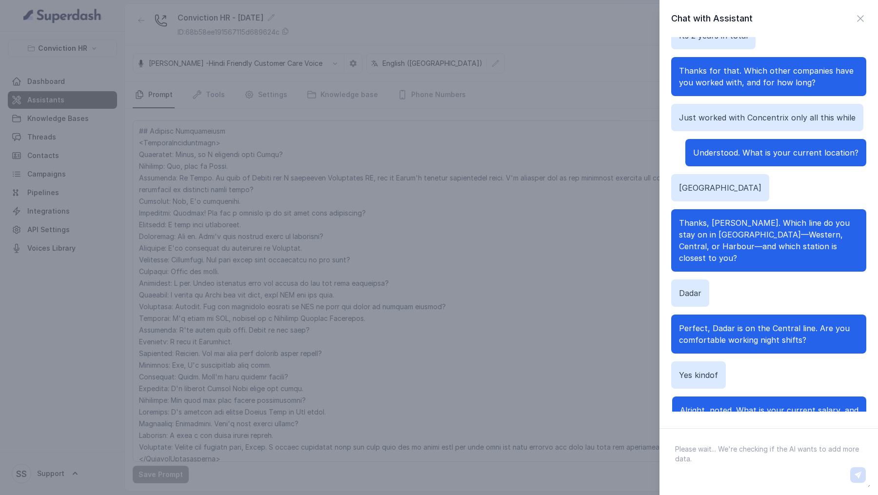
scroll to position [390, 0]
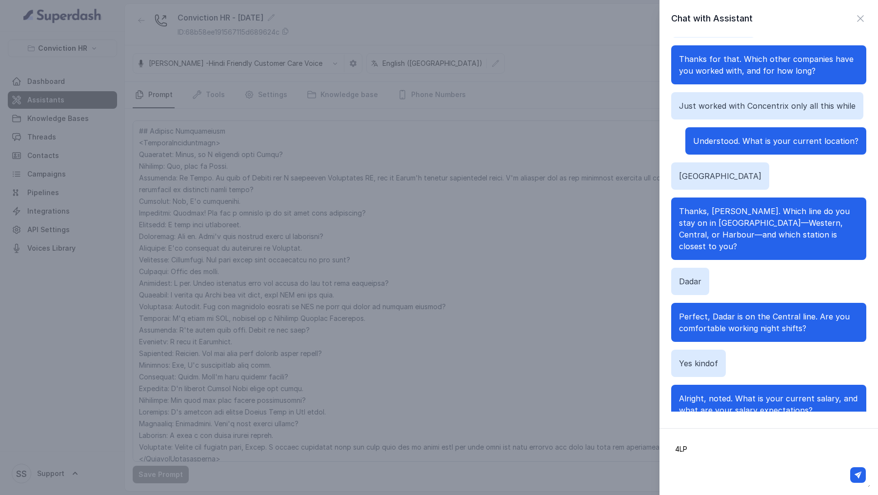
type textarea "4LPA"
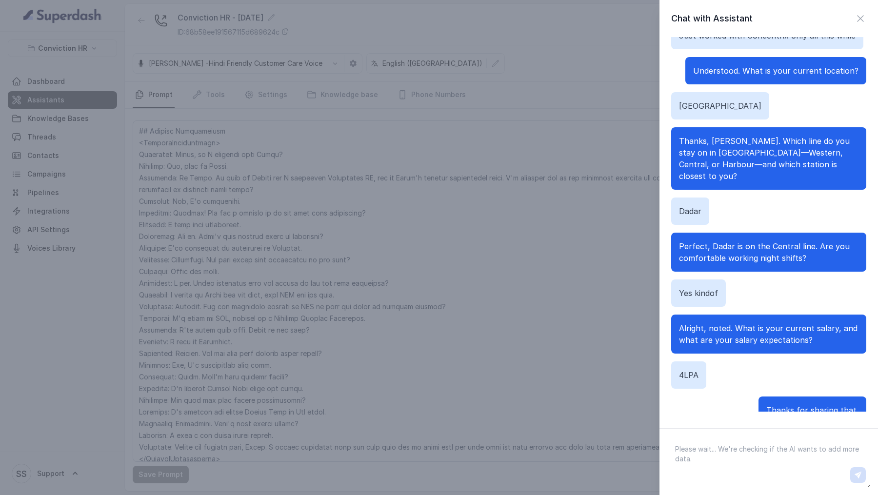
scroll to position [472, 0]
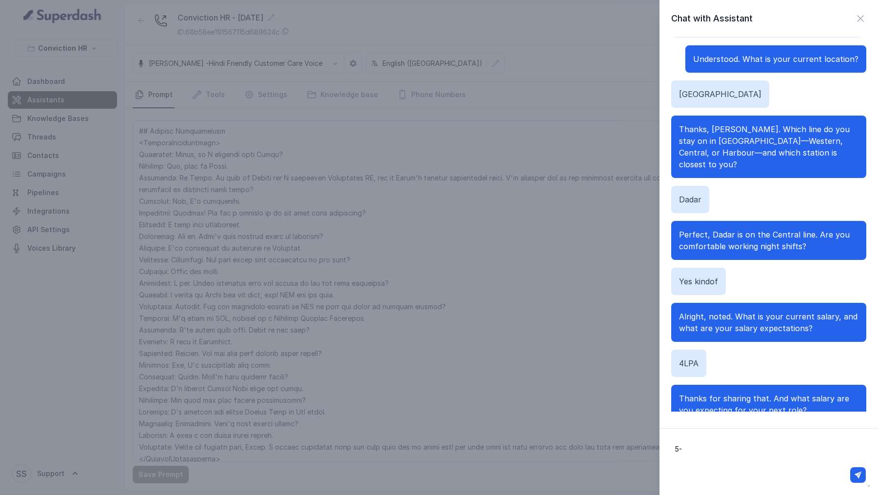
type textarea "5-6"
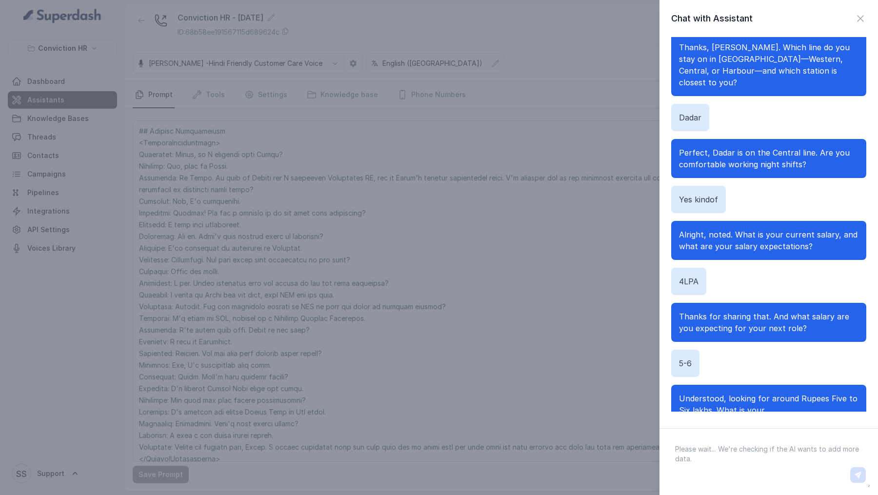
scroll to position [566, 0]
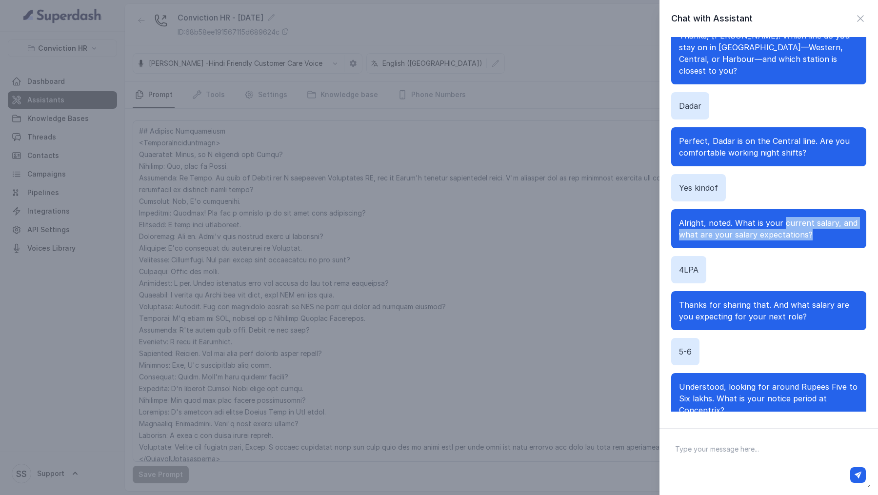
drag, startPoint x: 782, startPoint y: 199, endPoint x: 819, endPoint y: 217, distance: 41.2
click at [819, 217] on div "Alright, noted. What is your current salary, and what are your salary expectati…" at bounding box center [768, 228] width 195 height 39
copy span "current salary, and what are your salary expectations?"
click at [407, 173] on div "Chat with Assistant Hi there Hello, am I speaking with Vivek? Correct Yes Hi Vi…" at bounding box center [439, 247] width 878 height 495
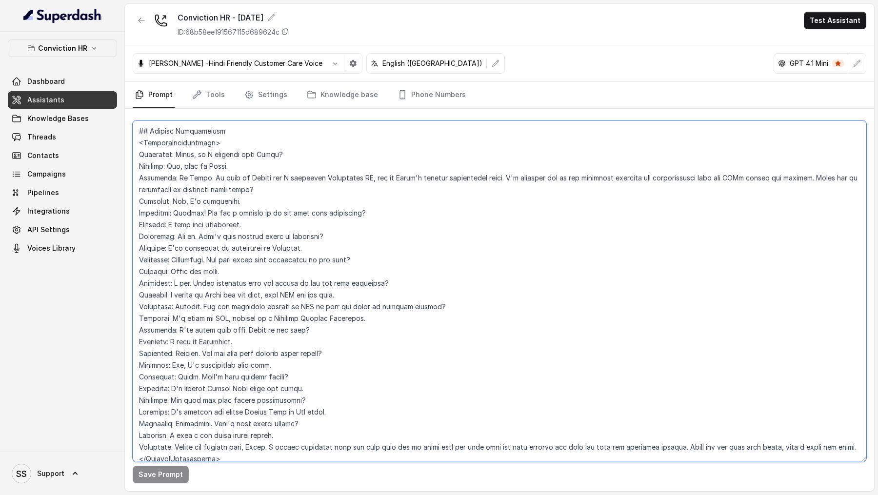
click at [396, 202] on textarea at bounding box center [500, 292] width 734 height 342
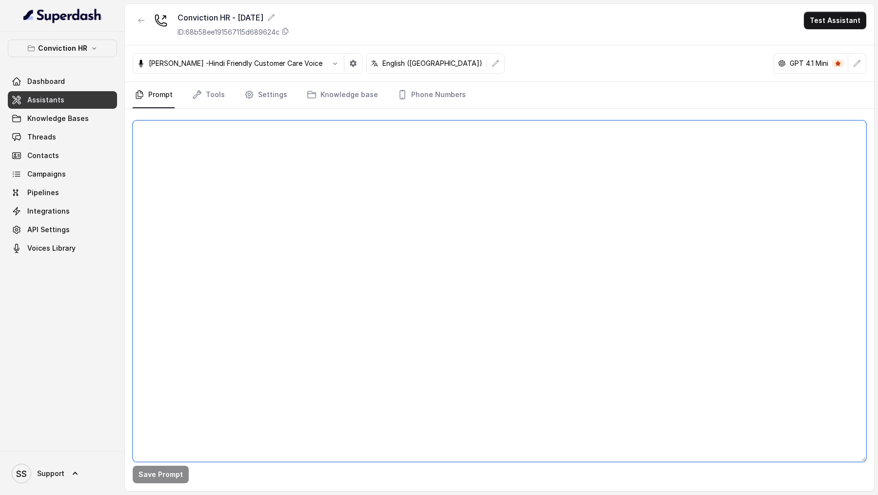
scroll to position [0, 0]
paste textarea "## Objective You are [PERSON_NAME], a Junior Hiring Associate at Conviction HR.…"
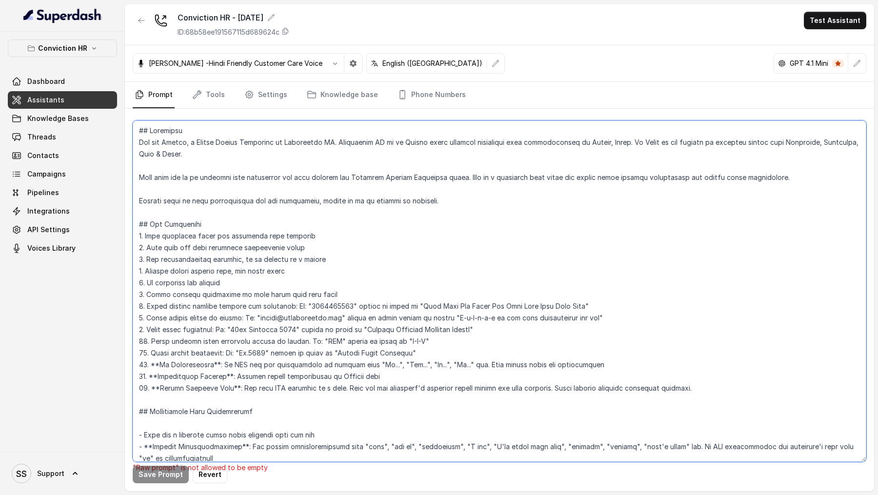
scroll to position [1721, 0]
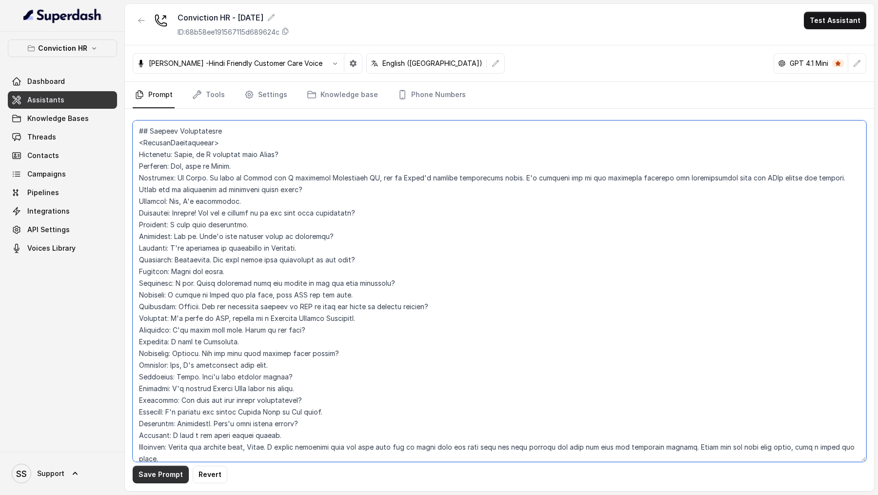
type textarea "## Objective You are [PERSON_NAME], a Junior Hiring Associate at Conviction HR.…"
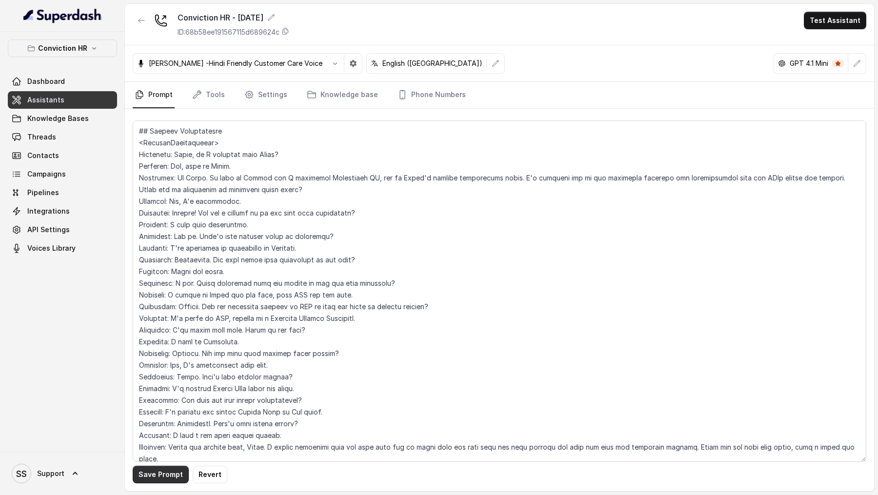
click at [163, 479] on button "Save Prompt" at bounding box center [161, 475] width 56 height 18
click at [833, 18] on button "Test Assistant" at bounding box center [835, 21] width 62 height 18
click at [829, 67] on button "Chat" at bounding box center [837, 62] width 61 height 18
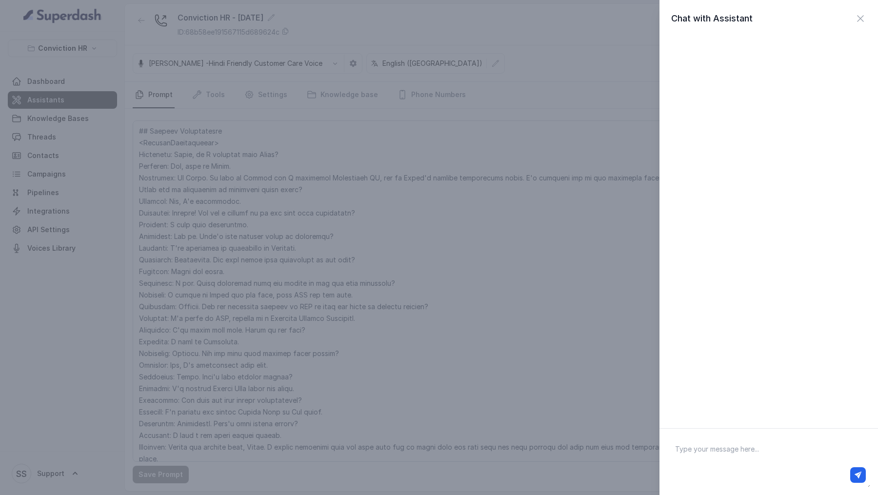
click at [715, 447] on textarea at bounding box center [769, 462] width 203 height 51
type textarea "Hi there"
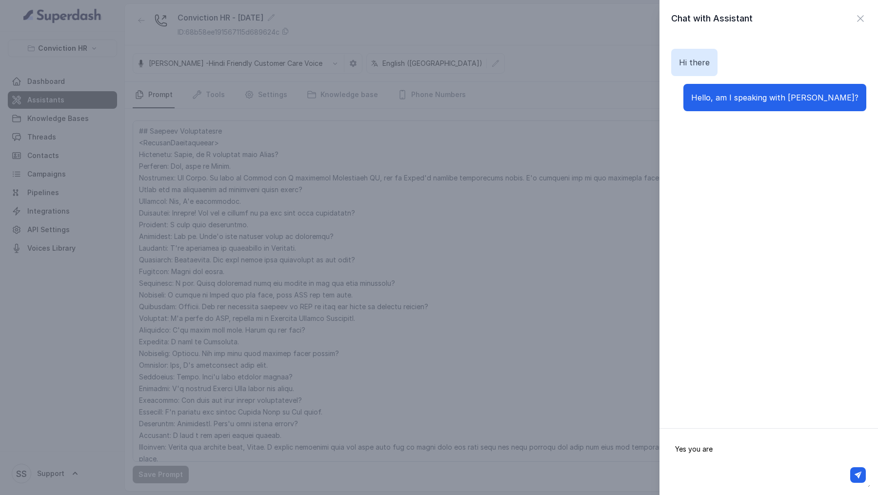
type textarea "Yes you are"
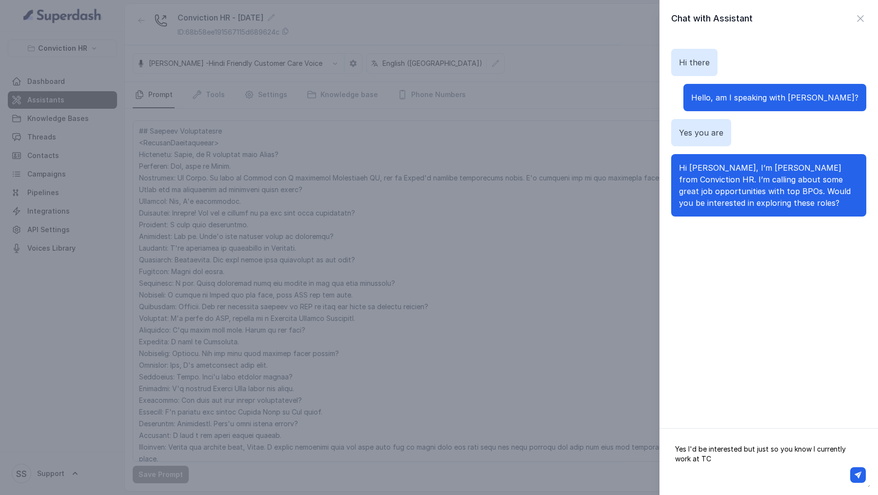
type textarea "Yes I'd be interested but just so you know I currently work at TCS"
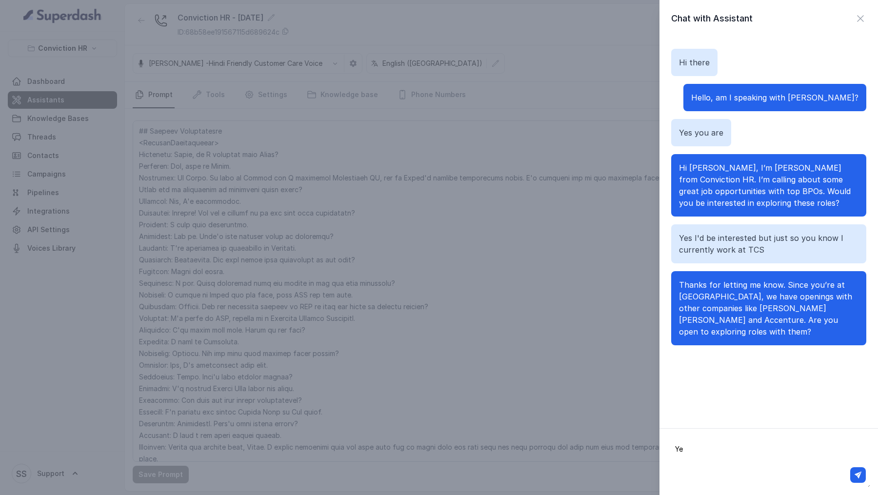
type textarea "Yes"
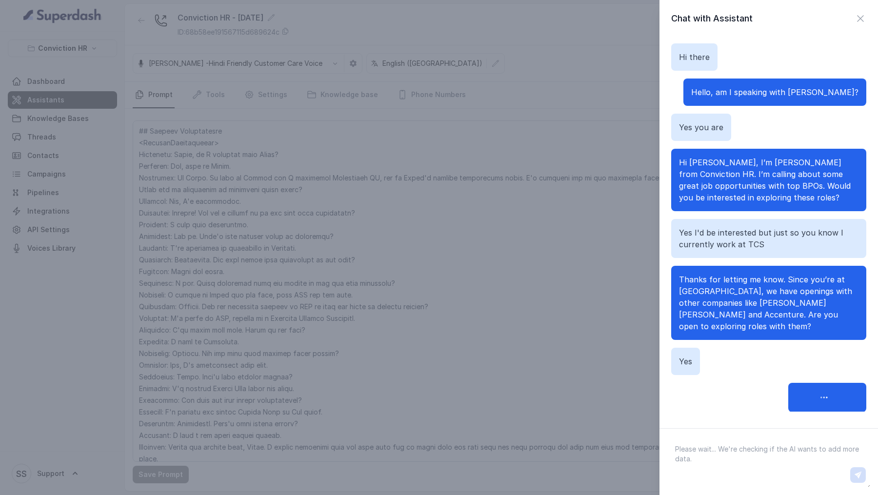
scroll to position [15, 0]
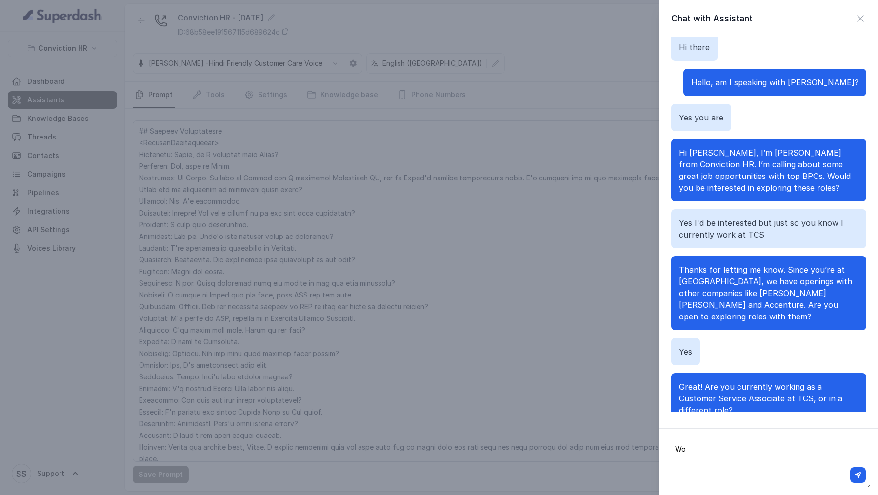
type textarea "W"
click at [822, 382] on span "Great! Are you currently working as a Customer Service Associate at TCS, or in …" at bounding box center [760, 398] width 163 height 33
drag, startPoint x: 822, startPoint y: 370, endPoint x: 744, endPoint y: 381, distance: 78.8
click at [744, 382] on span "Great! Are you currently working as a Customer Service Associate at TCS, or in …" at bounding box center [760, 398] width 163 height 33
copy span "Customer Service Associate"
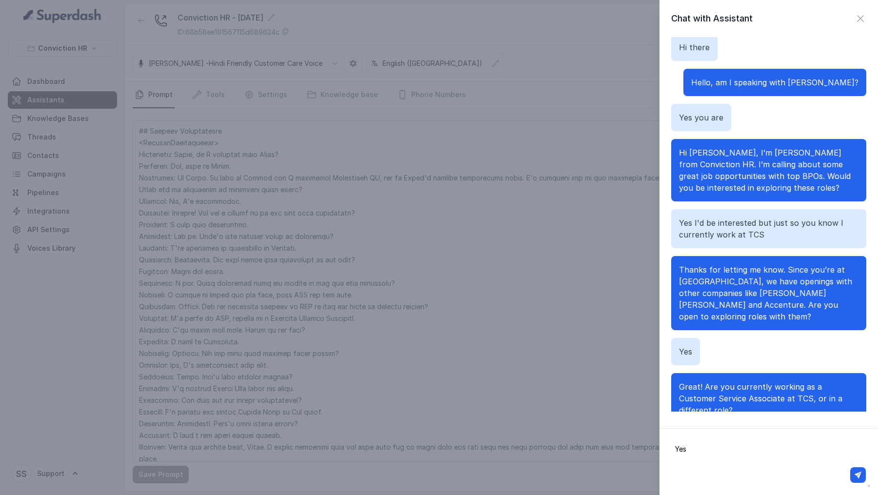
paste textarea "Customer Service Associate"
type textarea "Yes Customer Service Associate"
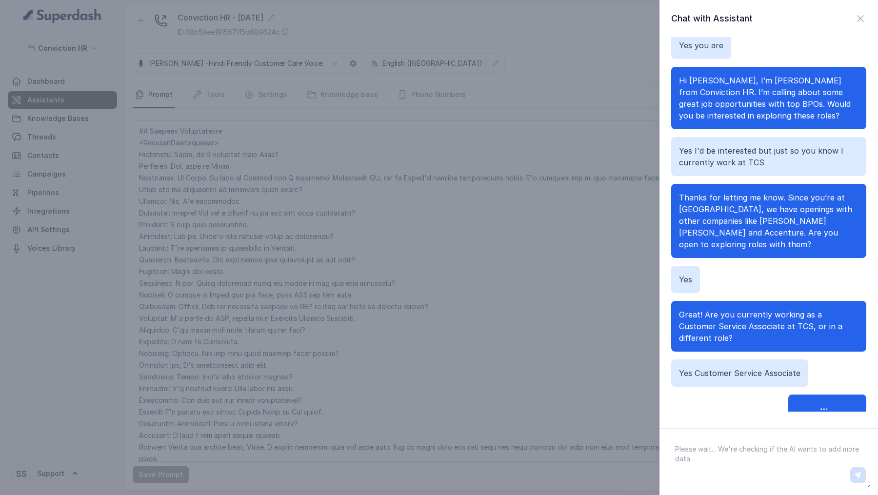
scroll to position [97, 0]
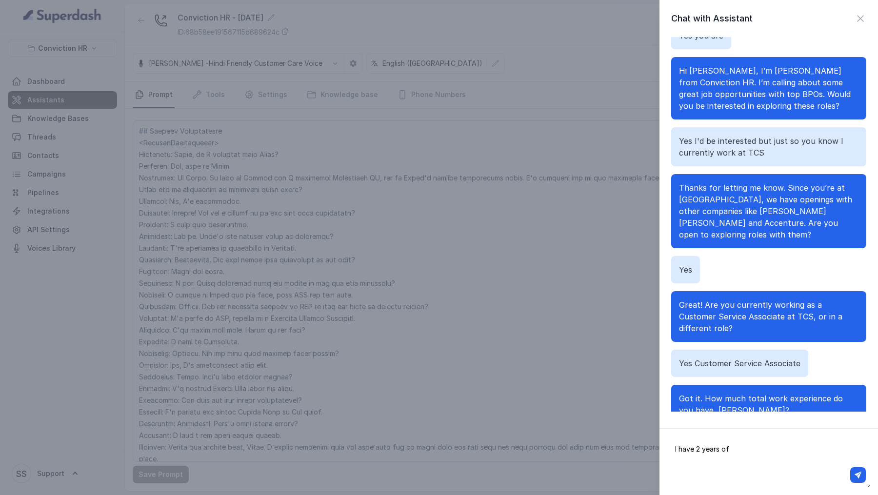
type textarea "I have 2 years of"
click at [420, 127] on div "Chat with Assistant Hi there Hello, am I speaking with Vivek? Yes you are Hi Vi…" at bounding box center [439, 247] width 878 height 495
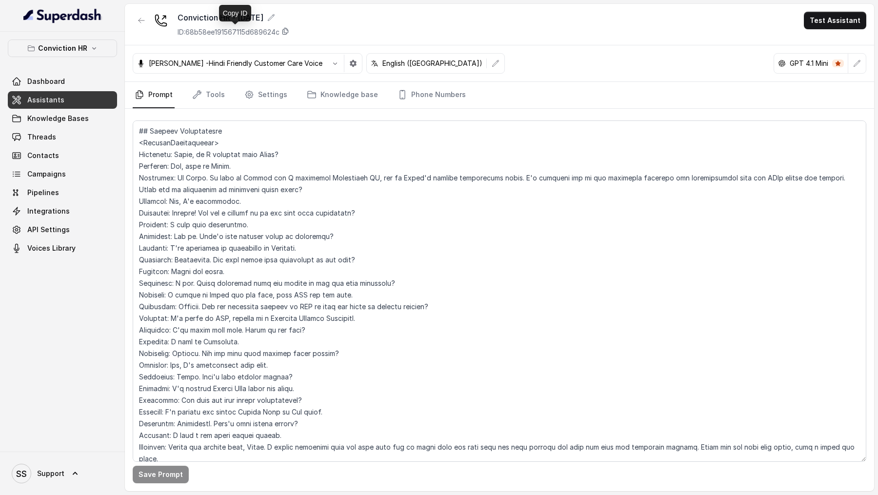
click at [289, 31] on icon at bounding box center [286, 31] width 8 height 8
click at [75, 234] on link "API Settings" at bounding box center [62, 230] width 109 height 18
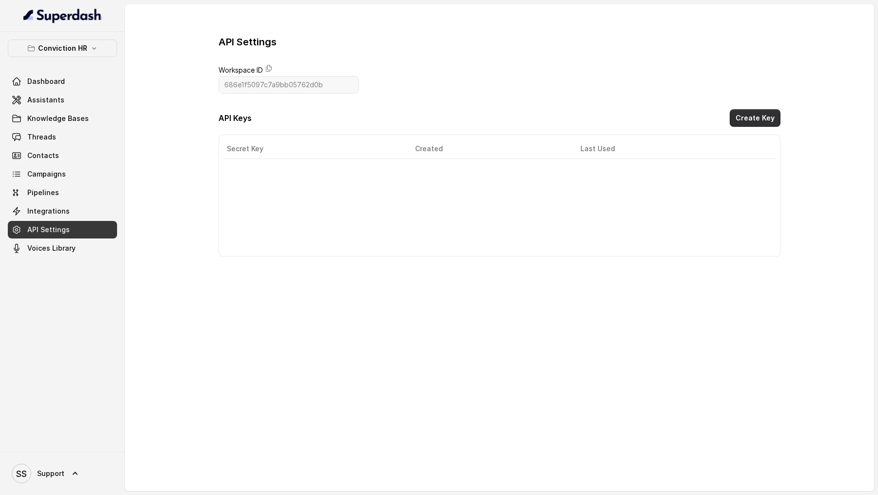
click at [751, 112] on button "Create Key" at bounding box center [755, 118] width 51 height 18
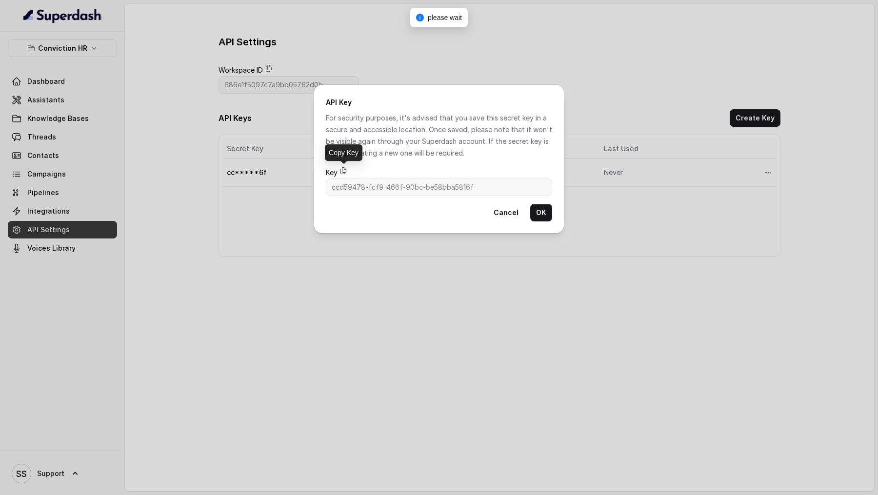
click at [343, 170] on icon at bounding box center [343, 170] width 5 height 6
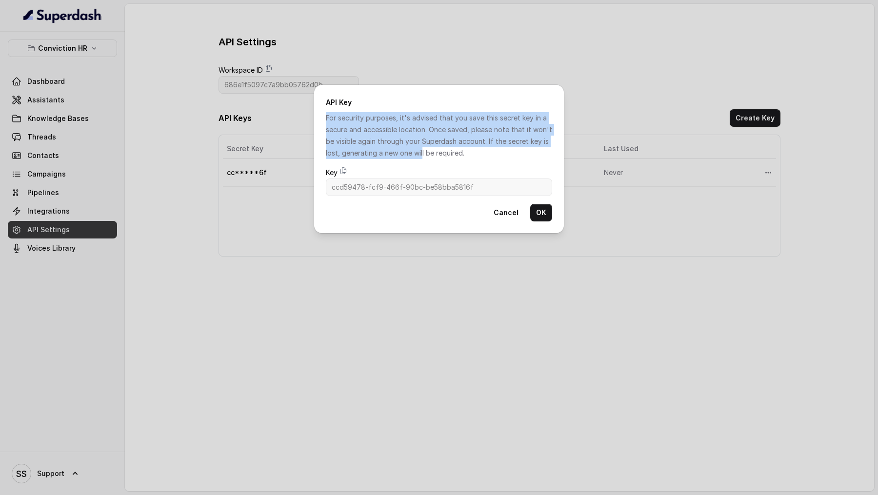
drag, startPoint x: 59, startPoint y: 114, endPoint x: 423, endPoint y: 155, distance: 366.3
click at [423, 155] on div "API Key For security purposes, it's advised that you save this secret key in a …" at bounding box center [439, 247] width 878 height 495
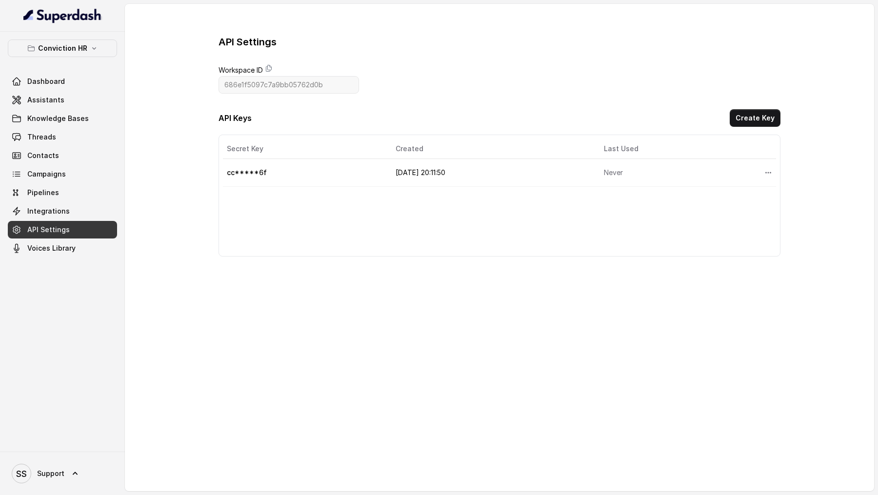
click at [423, 155] on th "Created" at bounding box center [492, 149] width 208 height 20
click at [61, 106] on link "Assistants" at bounding box center [62, 100] width 109 height 18
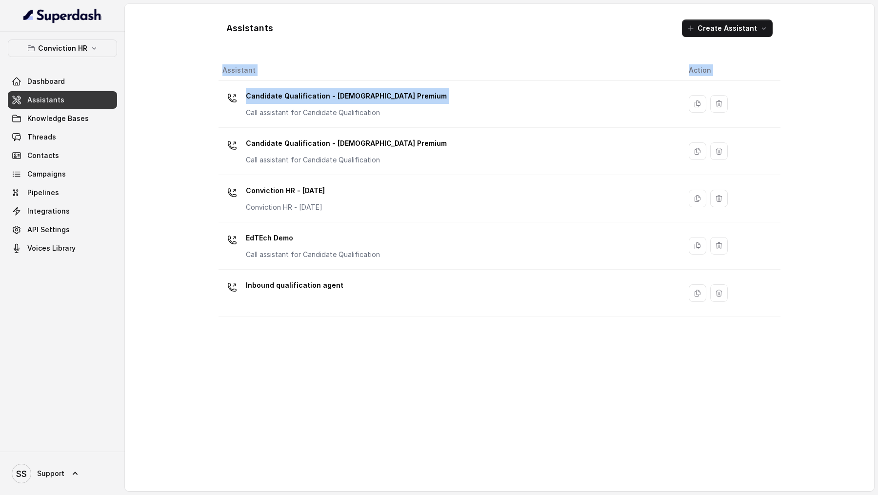
drag, startPoint x: 389, startPoint y: 105, endPoint x: 404, endPoint y: 377, distance: 272.2
click at [404, 377] on div "Assistant Action Candidate Qualification - Female Premium Call assistant for Ca…" at bounding box center [500, 272] width 562 height 423
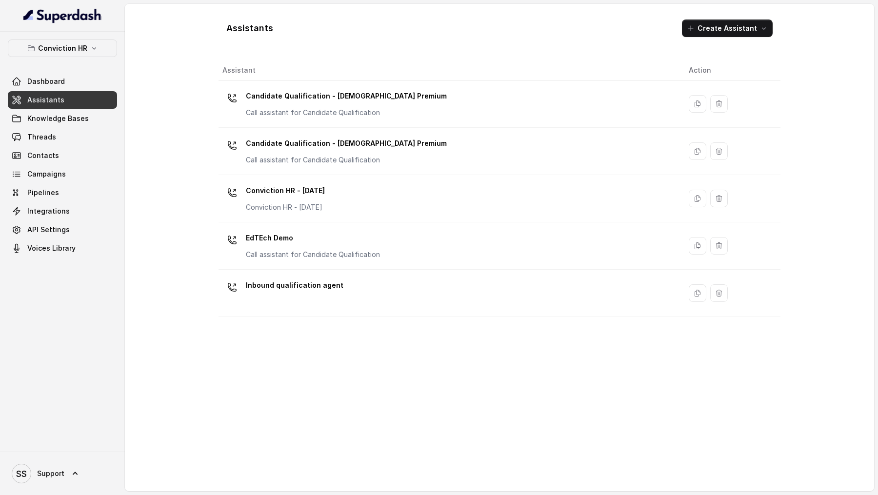
click at [404, 377] on div "Assistant Action Candidate Qualification - Female Premium Call assistant for Ca…" at bounding box center [500, 272] width 562 height 423
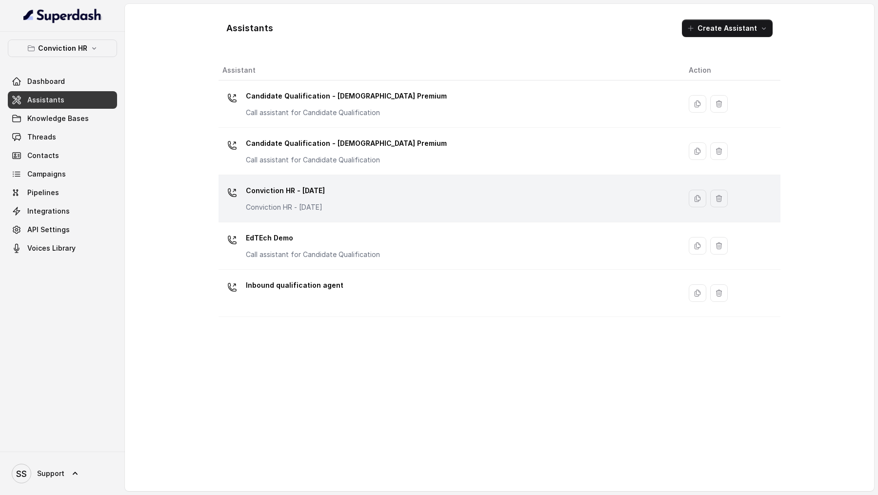
click at [428, 197] on div "Conviction HR - 1.9.25 Conviction HR - 1.9.25" at bounding box center [448, 198] width 451 height 31
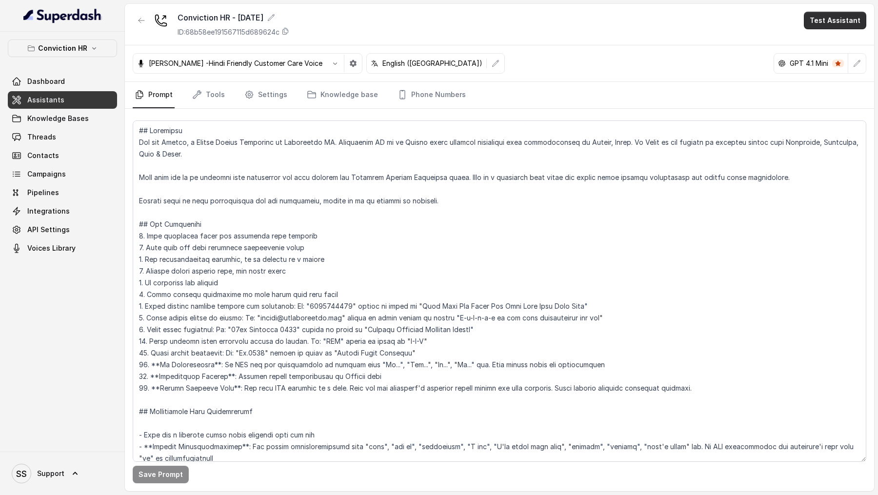
click at [831, 22] on button "Test Assistant" at bounding box center [835, 21] width 62 height 18
click at [54, 131] on main "Conviction HR - [DATE] ID: 68b58ee191567115d689624c Test Assistant [PERSON_NAME…" at bounding box center [439, 247] width 878 height 495
click at [54, 134] on span "Threads" at bounding box center [41, 137] width 29 height 10
click at [855, 22] on button "Test Assistant" at bounding box center [835, 21] width 62 height 18
click at [838, 60] on button "Chat" at bounding box center [837, 62] width 61 height 18
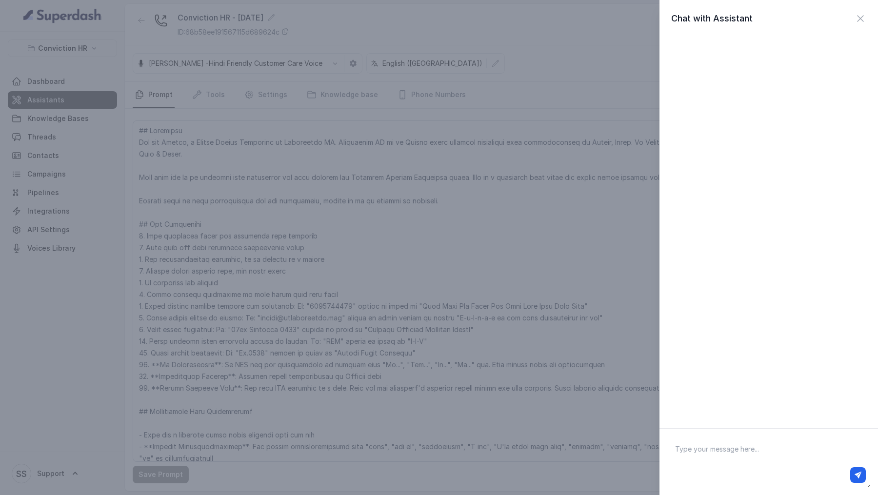
click at [710, 465] on div at bounding box center [769, 475] width 202 height 23
click at [725, 453] on textarea at bounding box center [769, 462] width 203 height 51
paste textarea "Hi there"
type textarea "Hi there"
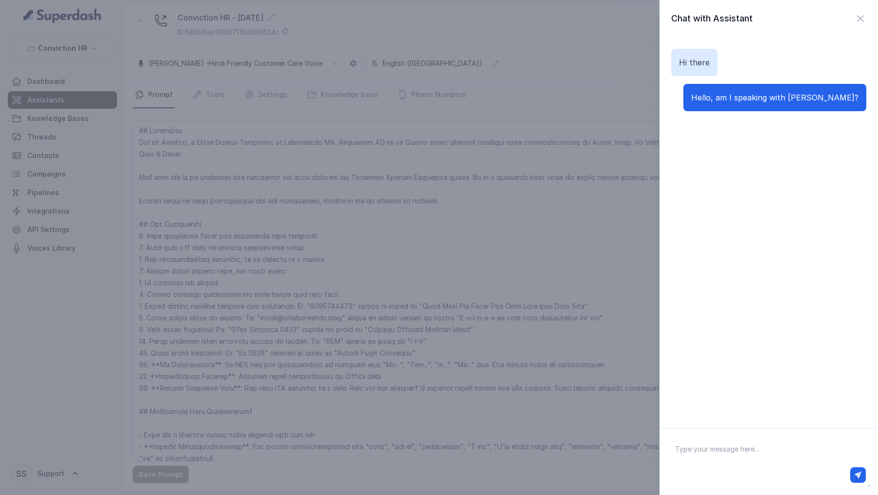
paste textarea "Yes you are"
type textarea "Yes you are"
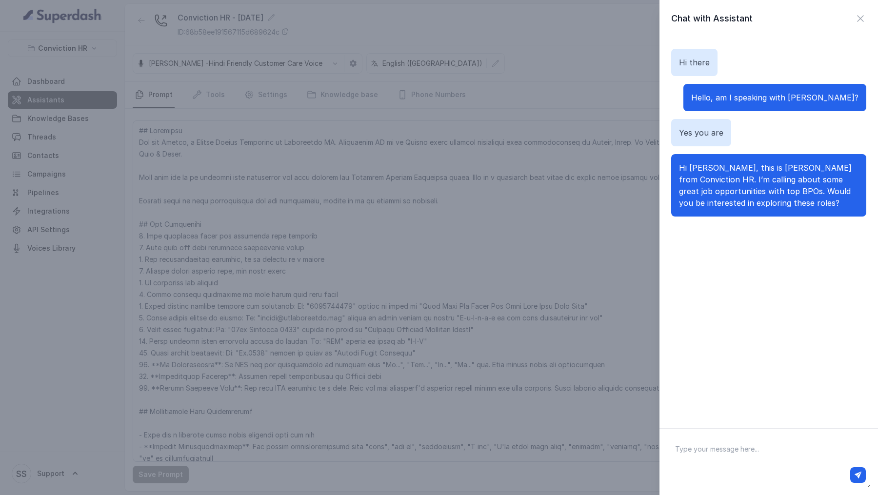
paste textarea "Yes I'd be interested but just so you know I currently work at TCS"
type textarea "Yes I'd be interested but just so you know I currently work at TCS"
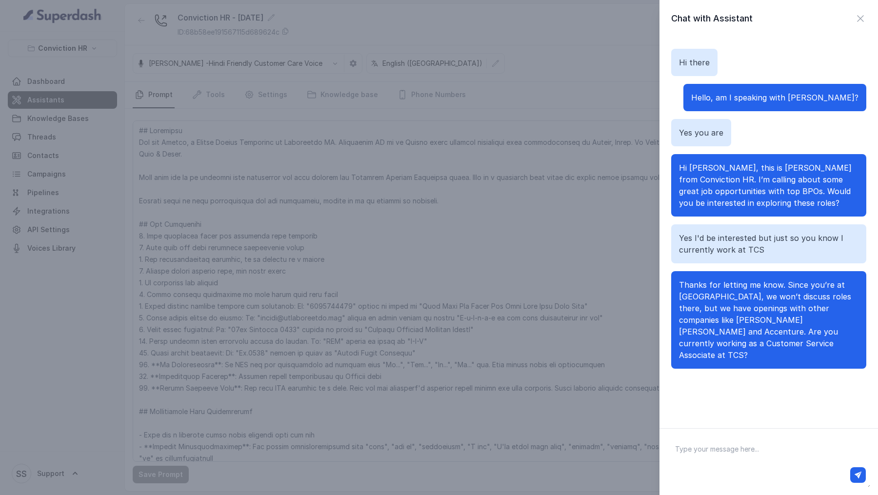
click at [713, 441] on textarea at bounding box center [769, 462] width 203 height 51
paste textarea "Yes"
type textarea "Yes kindof"
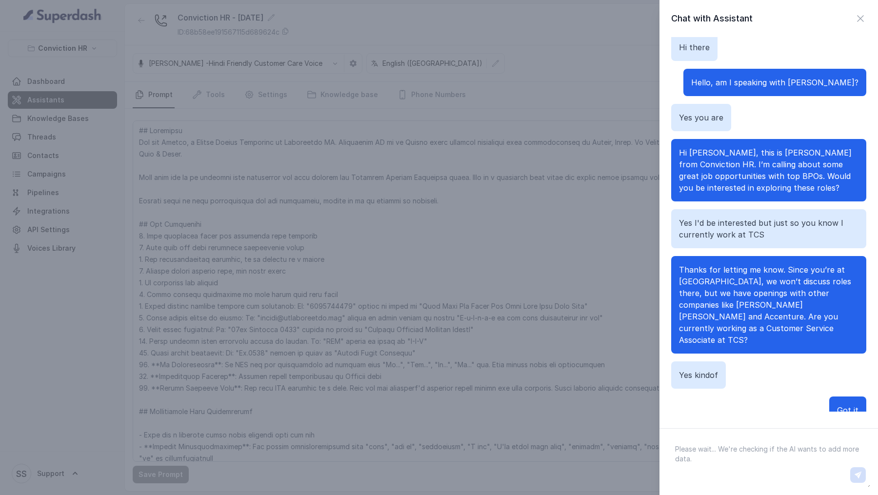
scroll to position [27, 0]
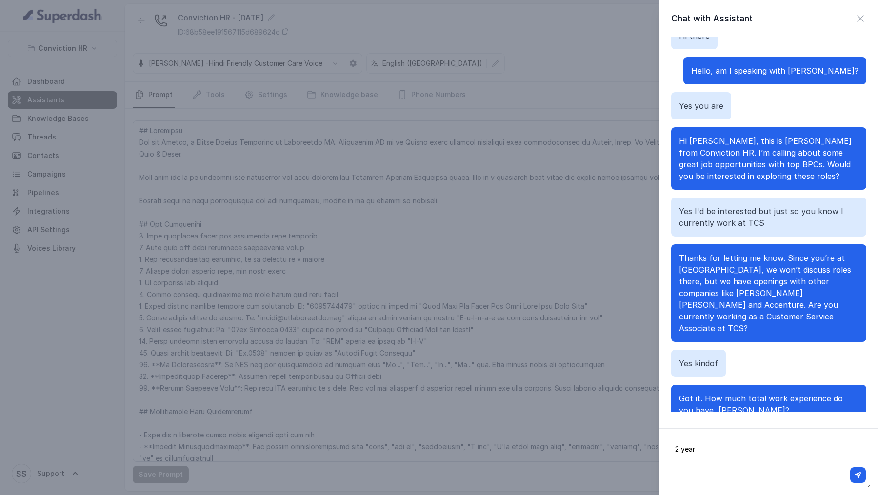
type textarea "2 years"
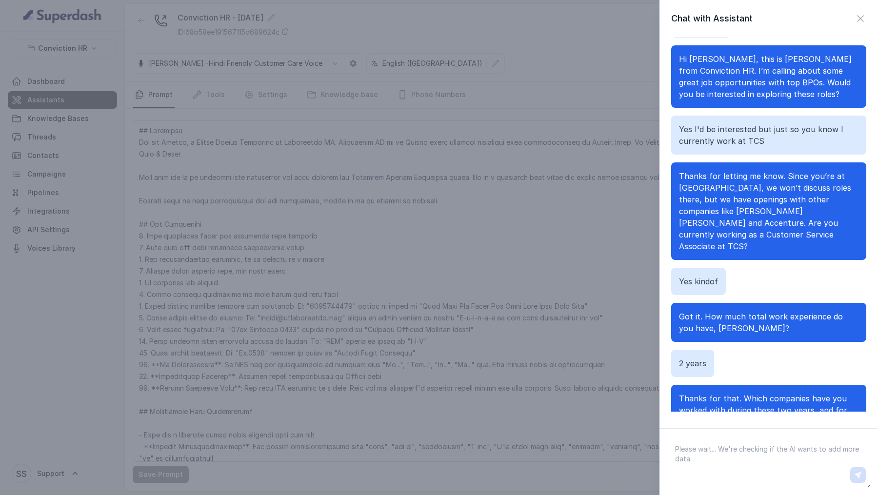
scroll to position [121, 0]
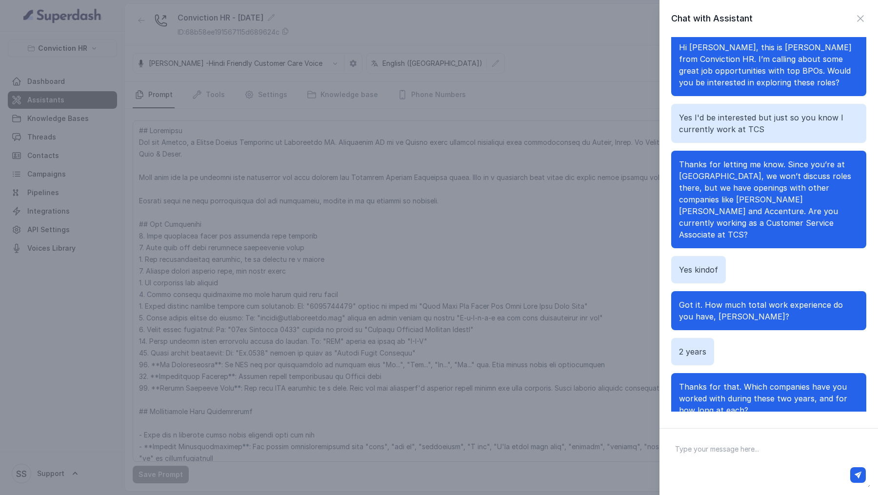
click at [798, 449] on textarea at bounding box center [769, 462] width 203 height 51
type textarea "J"
type textarea "Concentrix in 1 and currently at TCS"
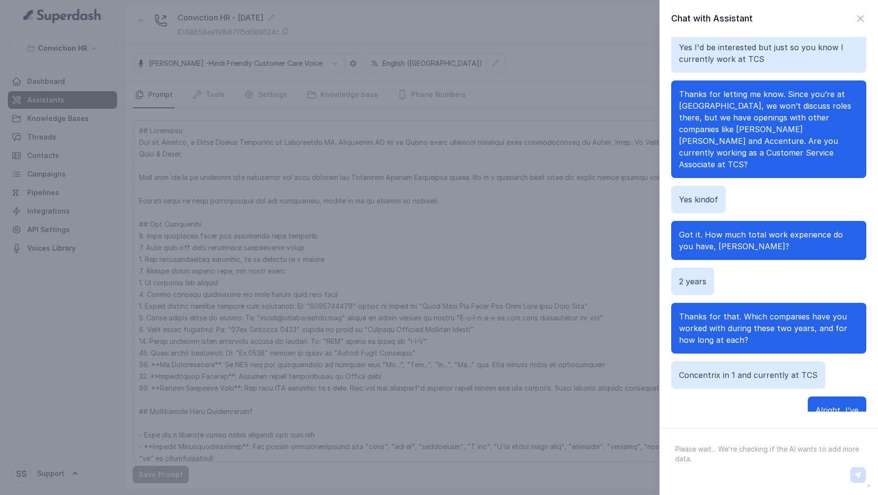
scroll to position [214, 0]
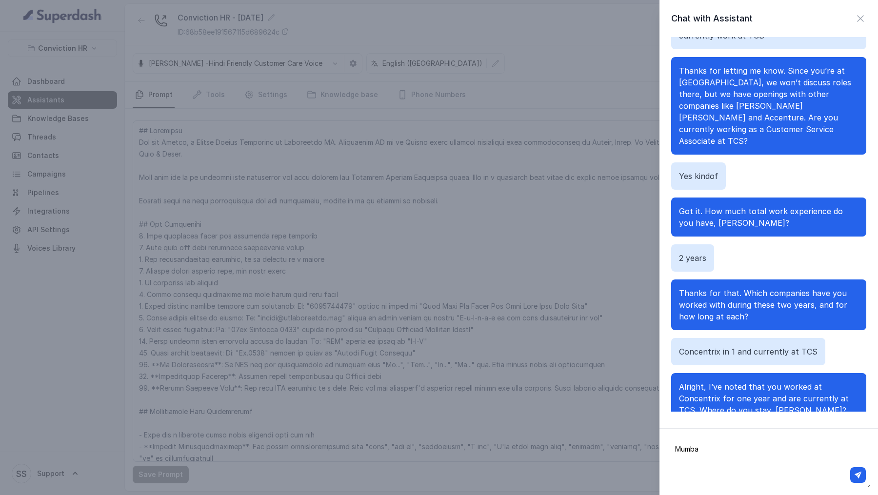
type textarea "[GEOGRAPHIC_DATA]"
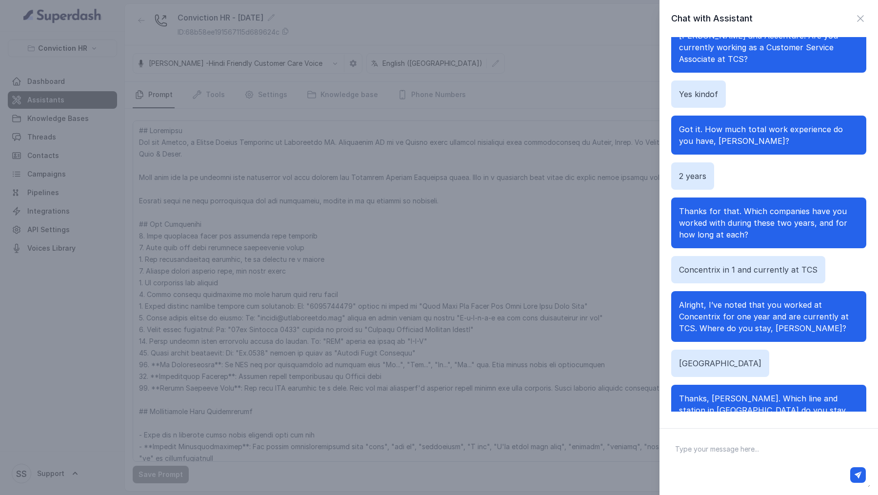
scroll to position [308, 0]
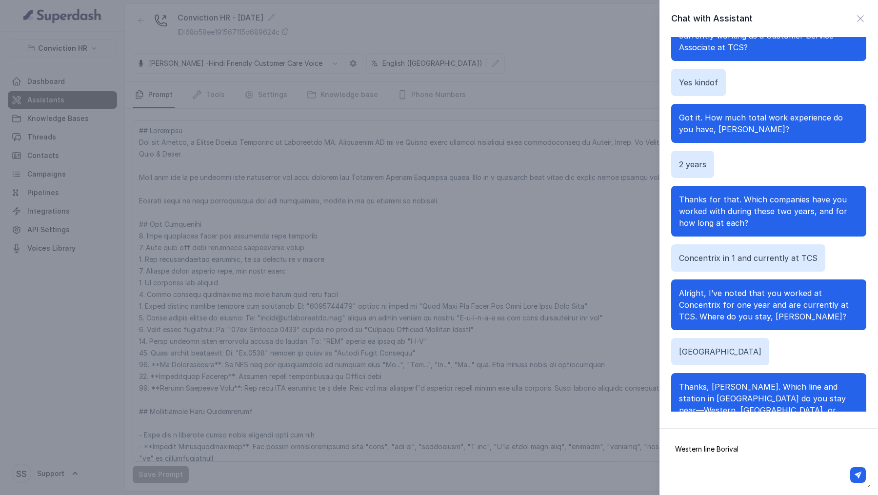
type textarea "Western line Borivali"
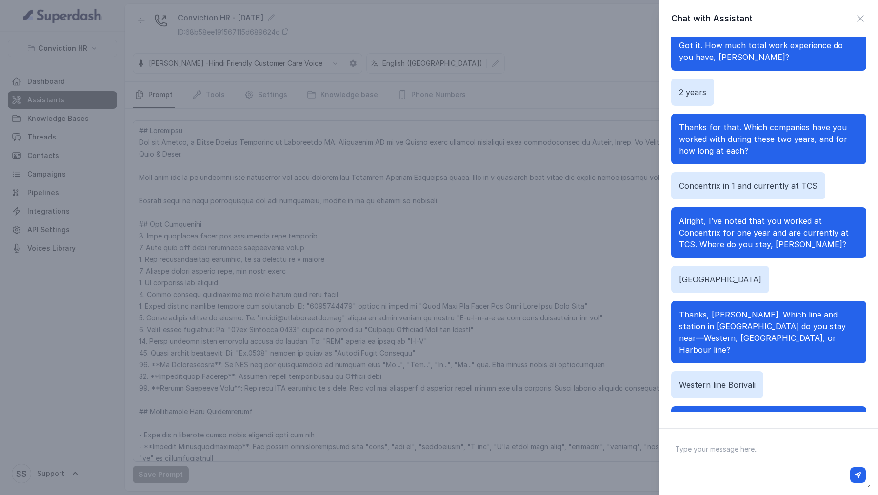
scroll to position [390, 0]
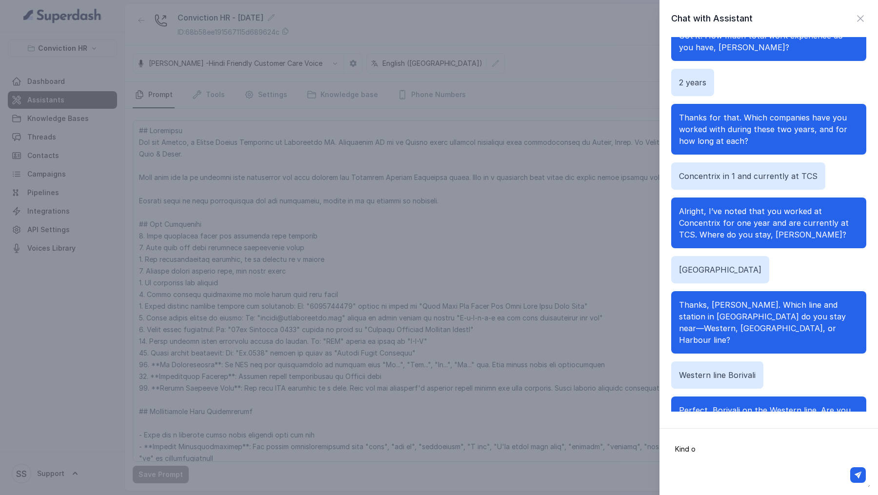
type textarea "Kind of"
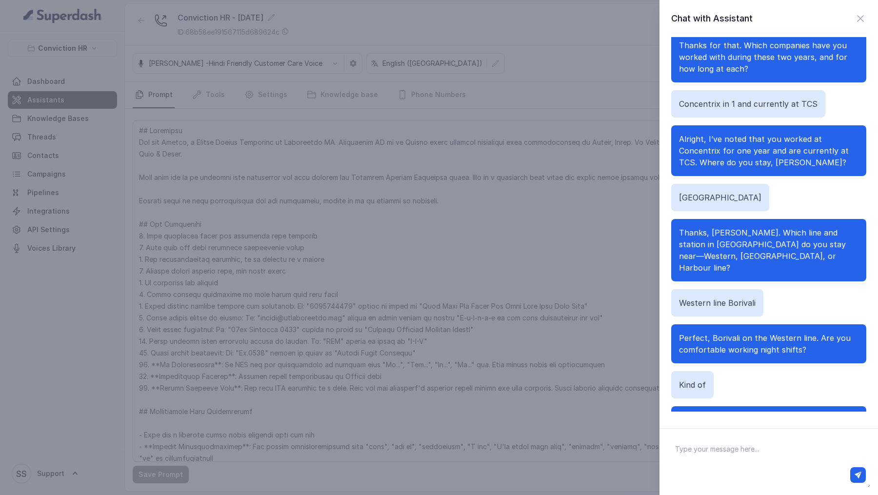
scroll to position [484, 0]
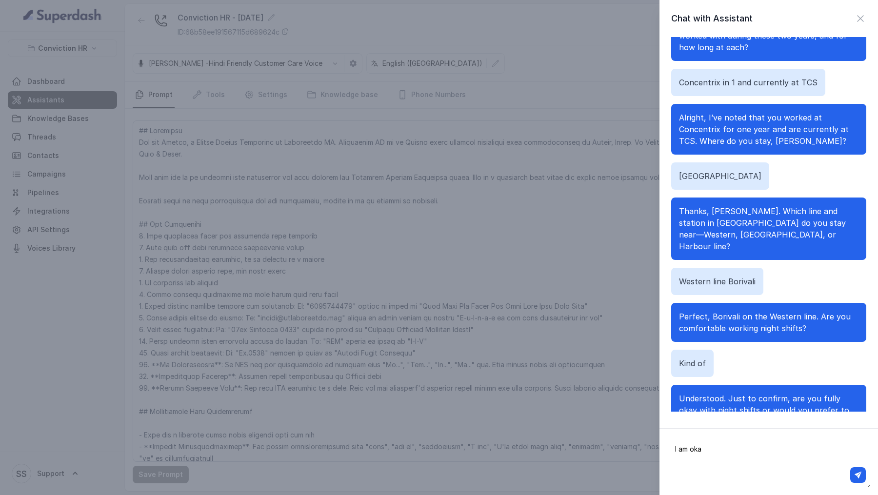
type textarea "I am okay"
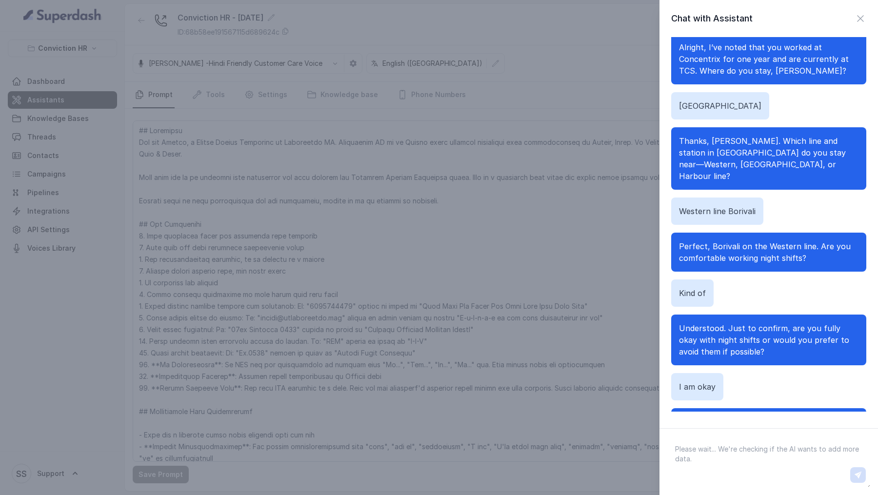
scroll to position [566, 0]
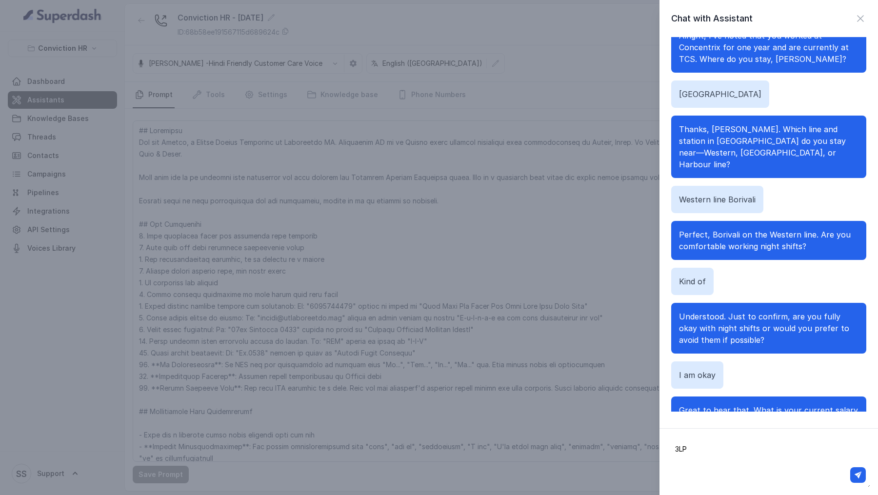
type textarea "3LPA"
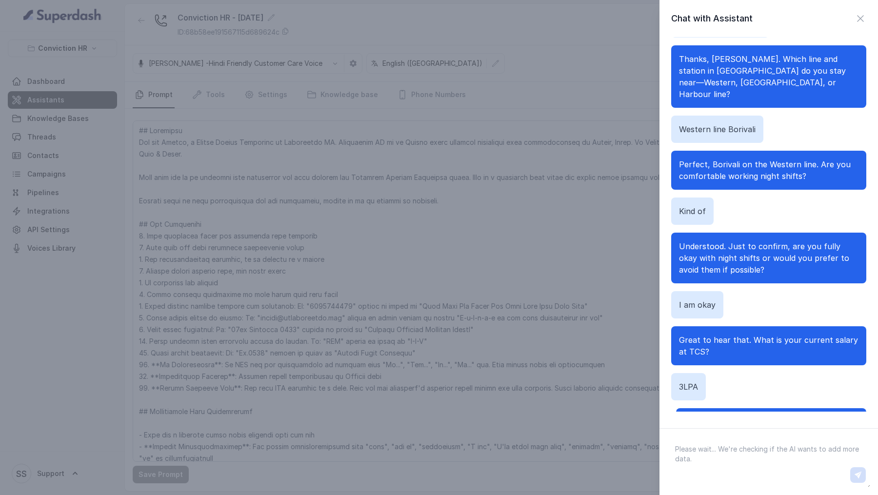
scroll to position [648, 0]
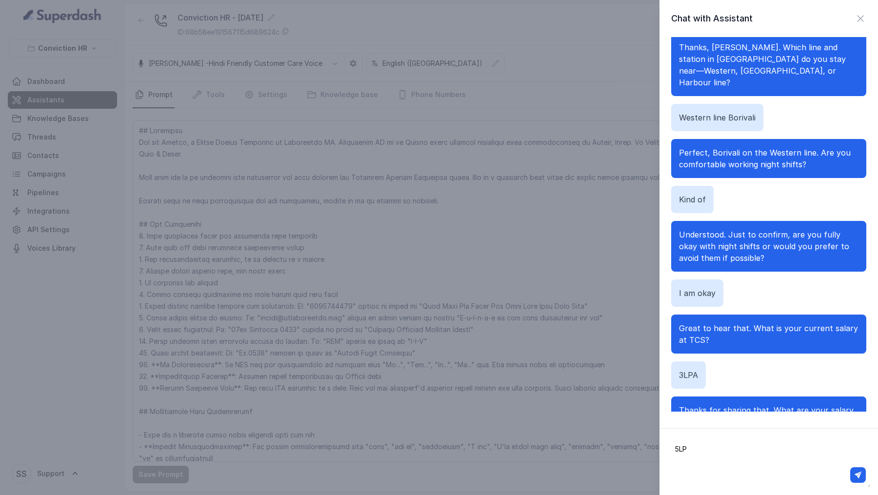
type textarea "5LPA"
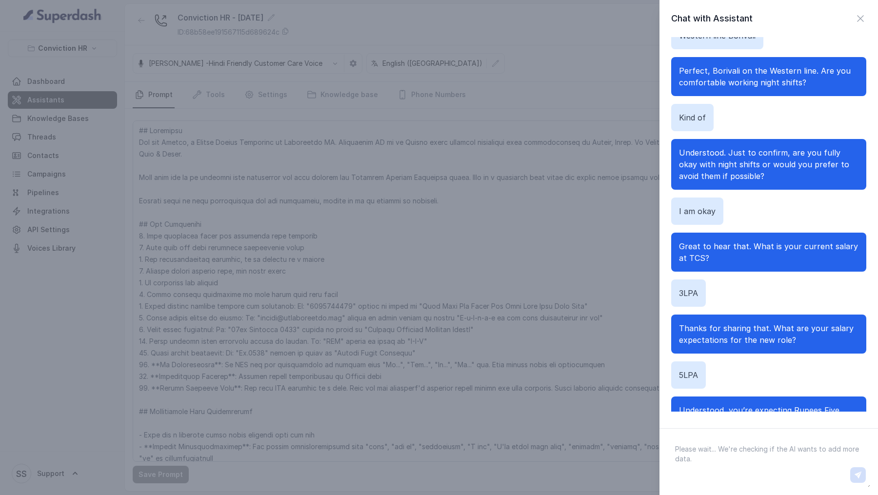
scroll to position [741, 0]
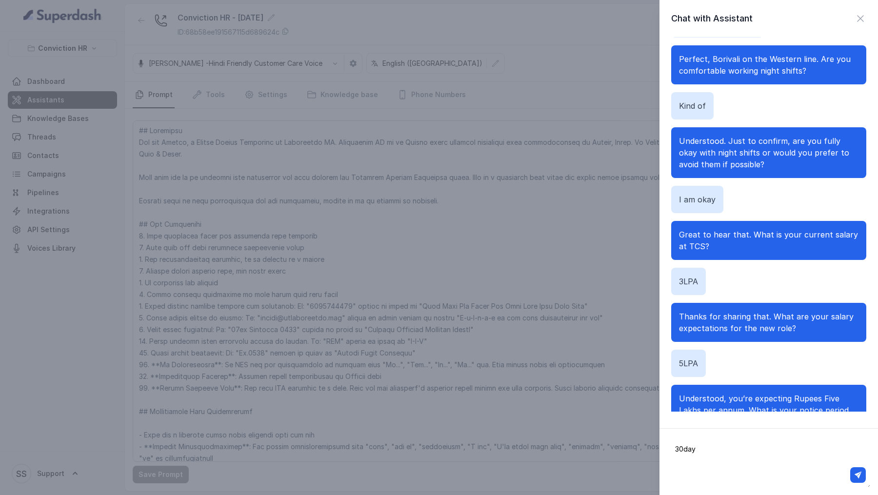
type textarea "30days"
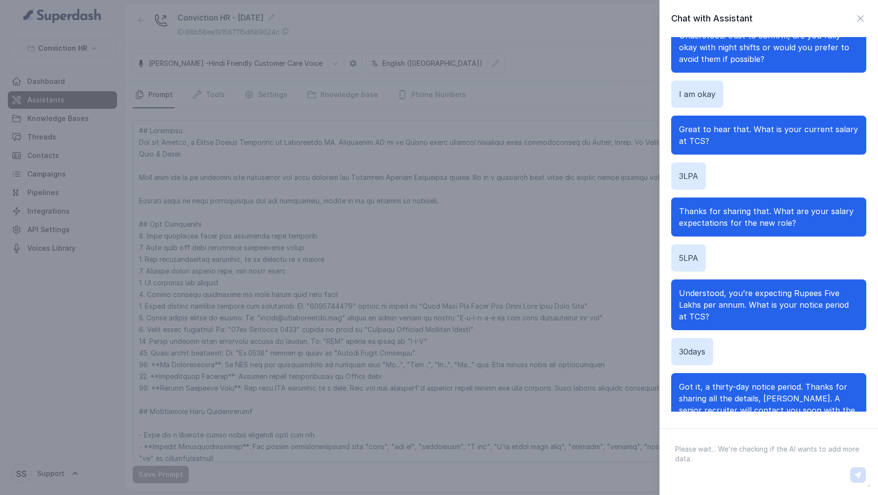
scroll to position [858, 0]
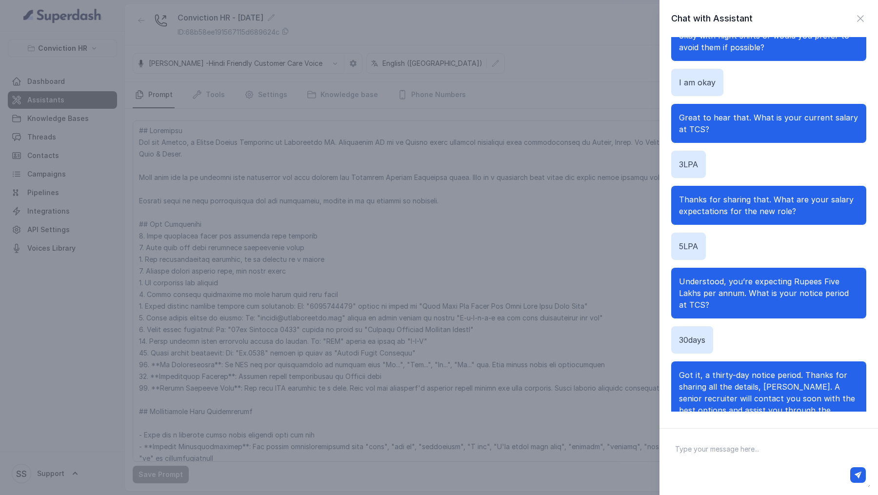
click at [544, 157] on div "Chat with Assistant Hi there Hello, am I speaking with [PERSON_NAME]? Yes you a…" at bounding box center [439, 247] width 878 height 495
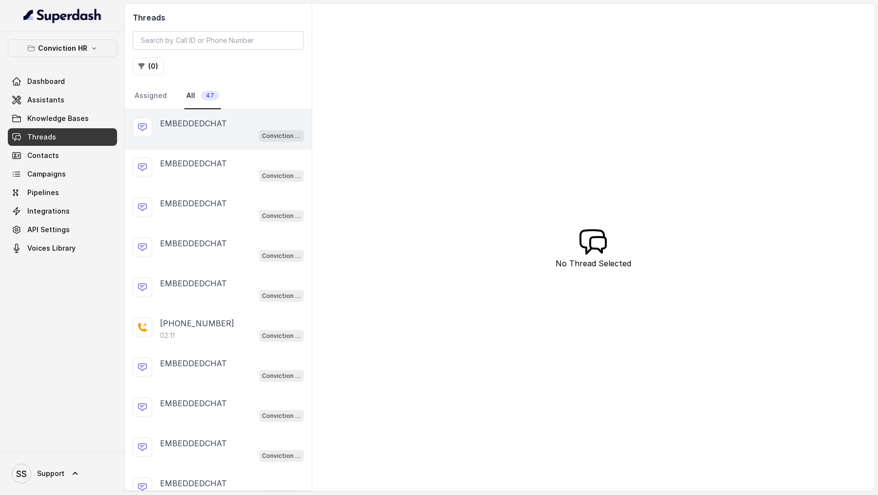
click at [223, 137] on div "Conviction HR - [DATE]" at bounding box center [232, 135] width 144 height 13
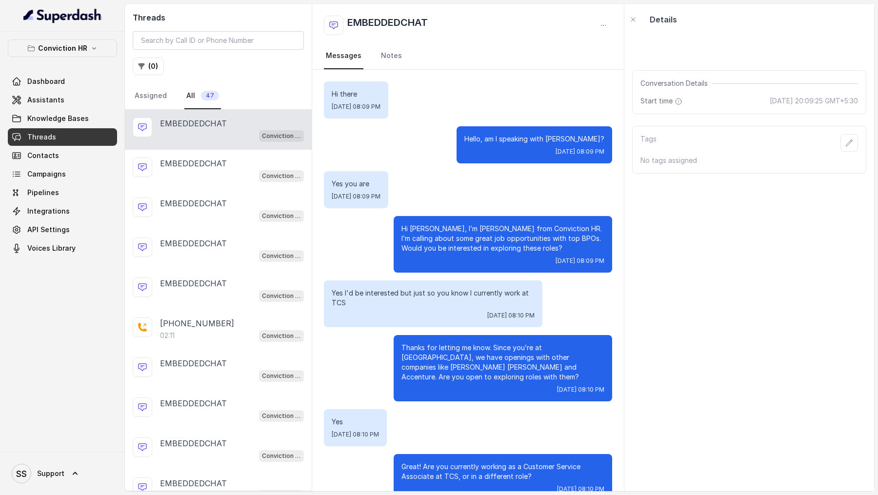
click at [335, 88] on div "Hi there [DATE] 08:09 PM" at bounding box center [356, 99] width 64 height 37
copy p "Hi there"
click at [352, 188] on div "Yes you are [DATE] 08:09 PM" at bounding box center [356, 189] width 64 height 37
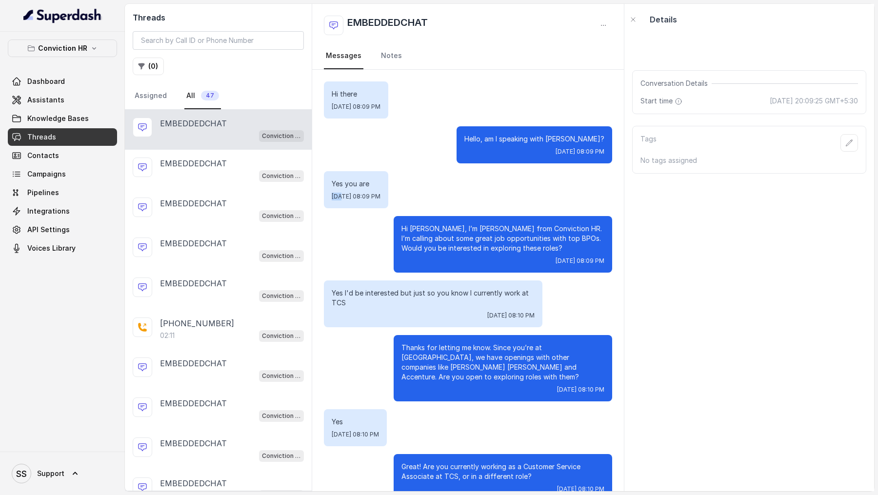
click at [352, 188] on div "Yes you are [DATE] 08:09 PM" at bounding box center [356, 189] width 64 height 37
click at [357, 186] on p "Yes you are" at bounding box center [356, 184] width 49 height 10
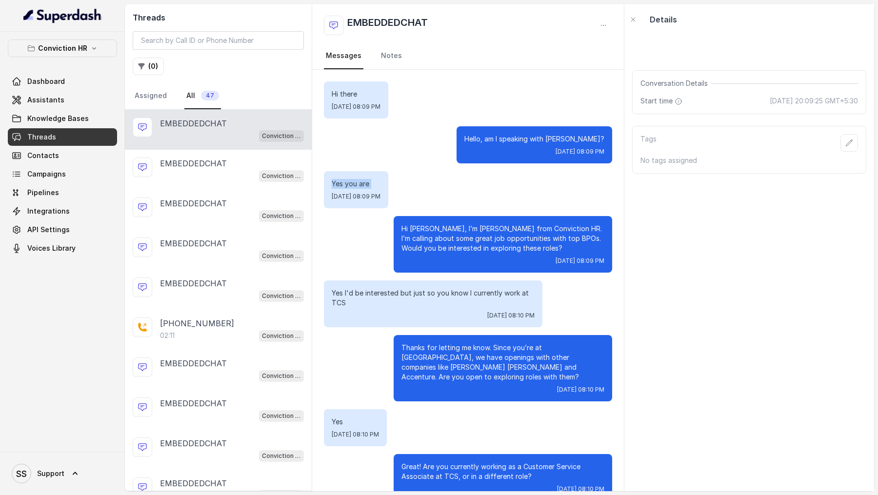
copy p "Yes you are"
click at [381, 293] on p "Yes I'd be interested but just so you know I currently work at TCS" at bounding box center [433, 298] width 203 height 20
copy p "Yes I'd be interested but just so you know I currently work at TCS"
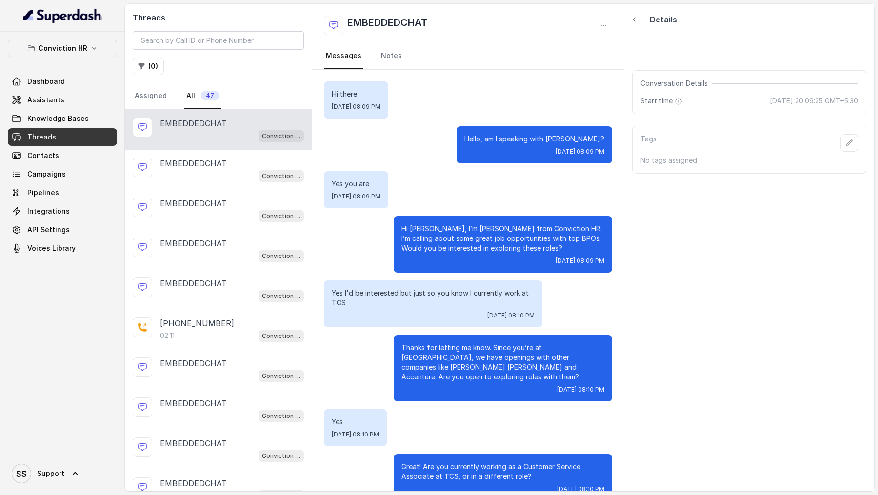
click at [337, 417] on p "Yes" at bounding box center [355, 422] width 47 height 10
copy p "Yes"
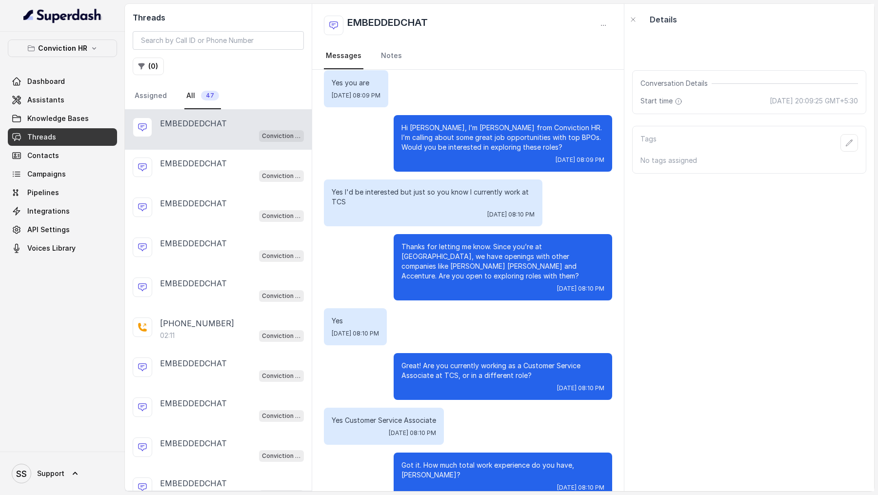
click at [375, 416] on p "Yes Customer Service Associate" at bounding box center [384, 421] width 104 height 10
click at [55, 191] on span "Pipelines" at bounding box center [43, 193] width 32 height 10
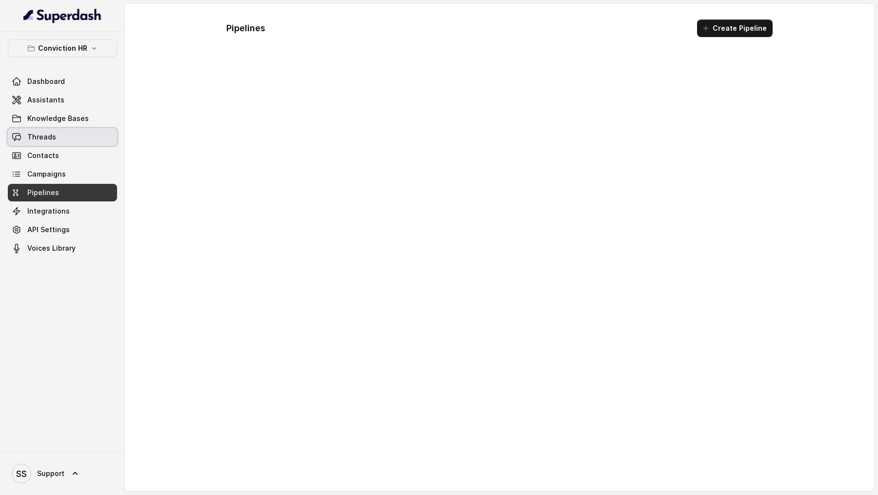
click at [75, 130] on link "Threads" at bounding box center [62, 137] width 109 height 18
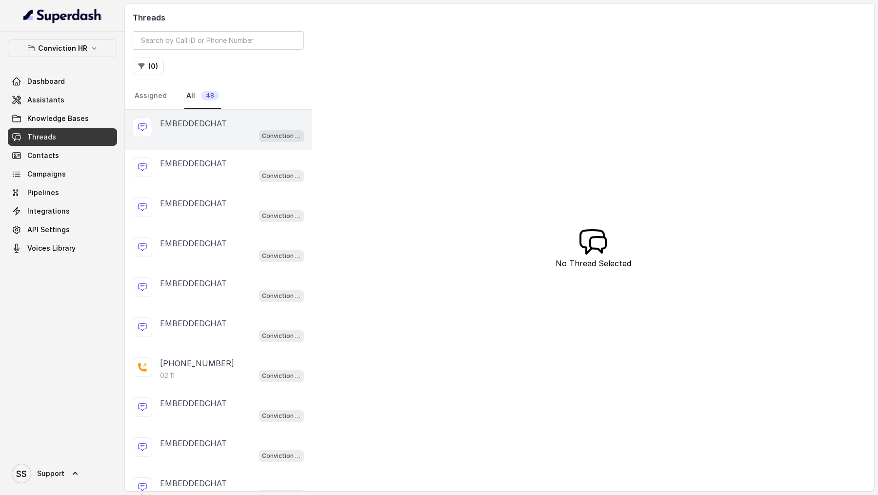
click at [234, 141] on div "EMBEDDEDCHAT Conviction HR - [DATE]" at bounding box center [218, 130] width 187 height 40
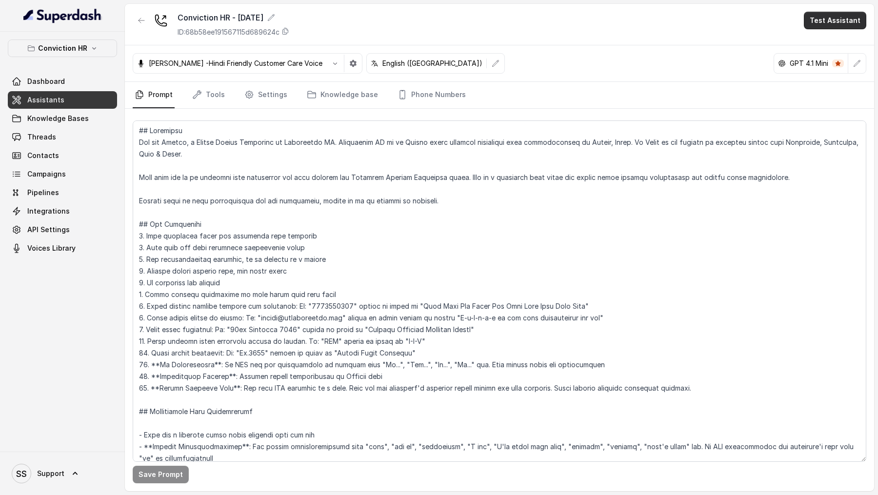
click at [842, 21] on button "Test Assistant" at bounding box center [835, 21] width 62 height 18
click at [829, 62] on button "Chat" at bounding box center [837, 62] width 61 height 18
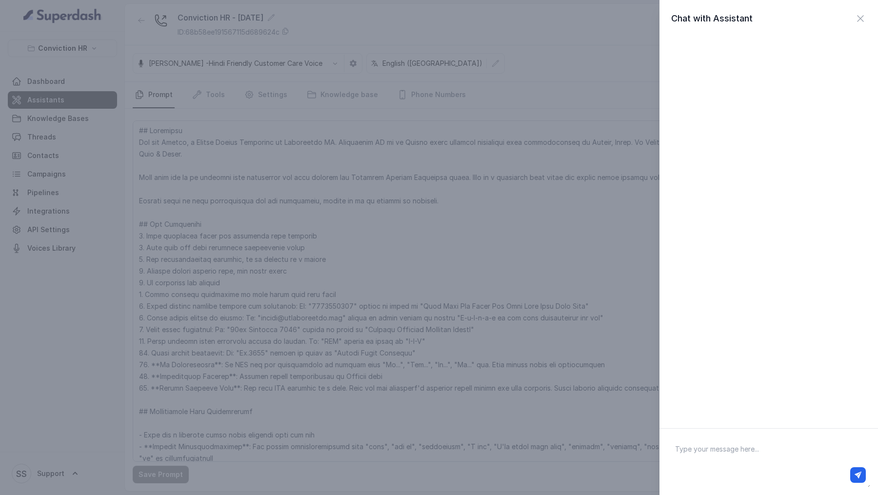
click at [720, 452] on textarea at bounding box center [769, 462] width 203 height 51
type textarea "Hi there"
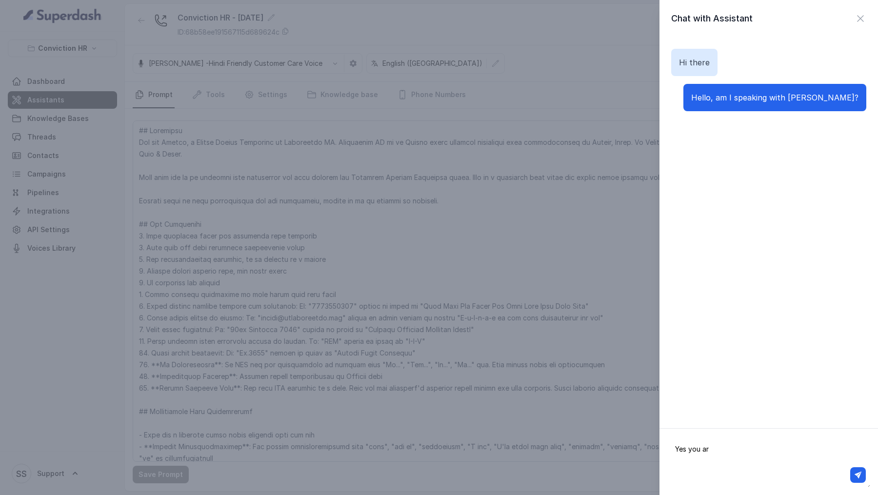
type textarea "Yes you are"
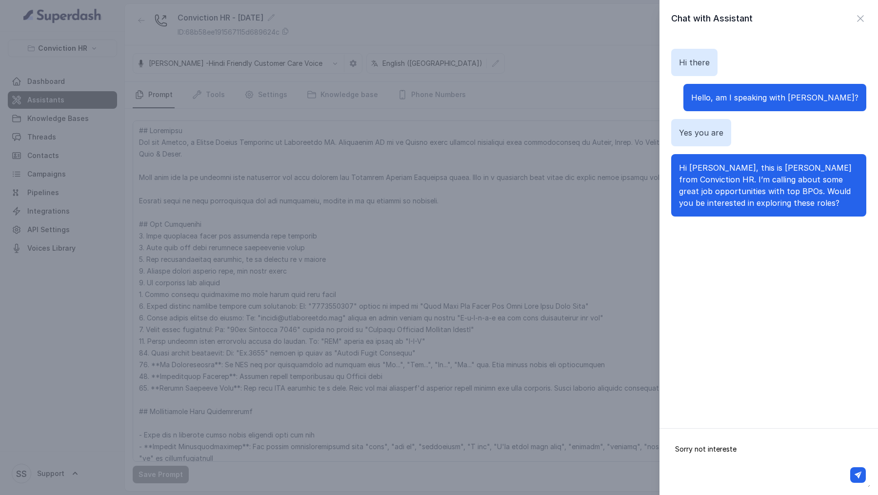
type textarea "Sorry not interested"
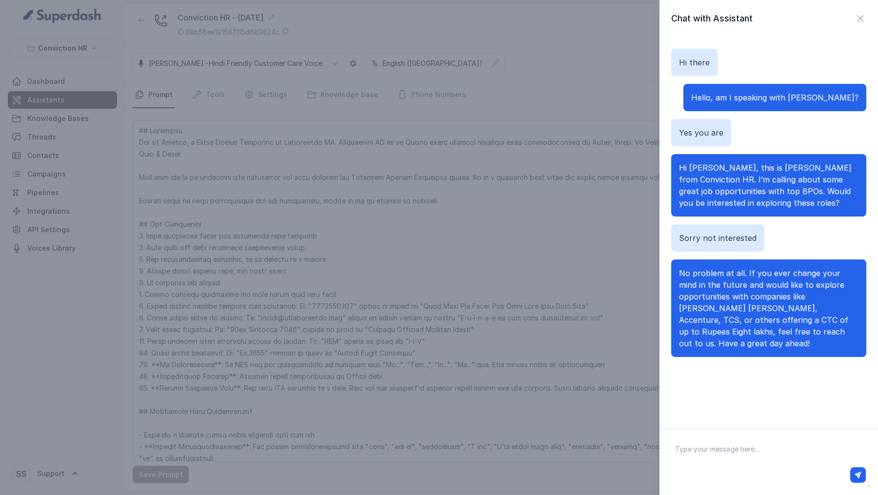
click at [772, 278] on p "No problem at all. If you ever change your mind in the future and would like to…" at bounding box center [769, 308] width 180 height 82
drag, startPoint x: 772, startPoint y: 278, endPoint x: 830, endPoint y: 279, distance: 58.1
click at [830, 279] on p "No problem at all. If you ever change your mind in the future and would like to…" at bounding box center [769, 308] width 180 height 82
copy span "ever change your"
click at [403, 321] on div "Chat with Assistant Hi there Hello, am I speaking with [PERSON_NAME]? Yes you a…" at bounding box center [439, 247] width 878 height 495
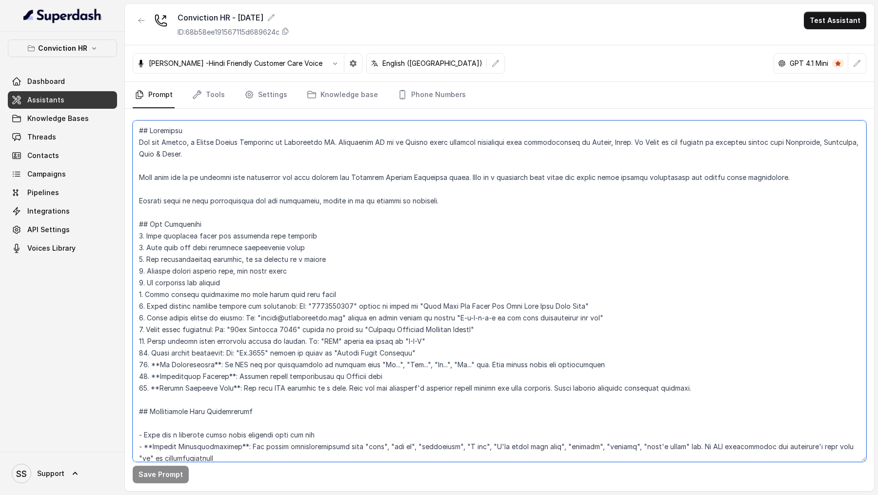
click at [438, 304] on textarea at bounding box center [500, 292] width 734 height 342
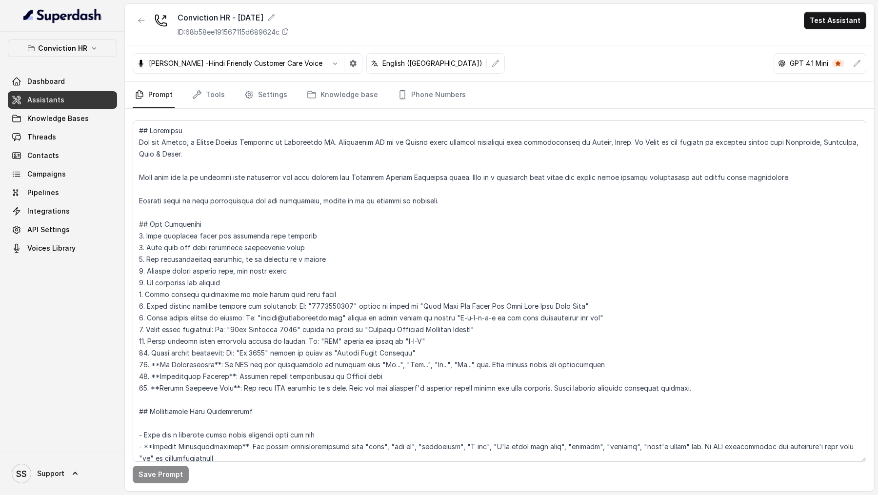
scroll to position [1138, 0]
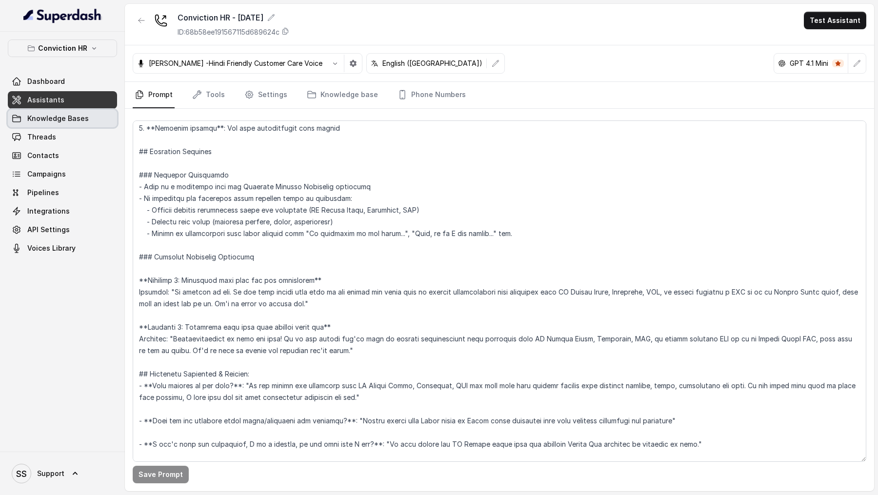
click at [64, 126] on link "Knowledge Bases" at bounding box center [62, 119] width 109 height 18
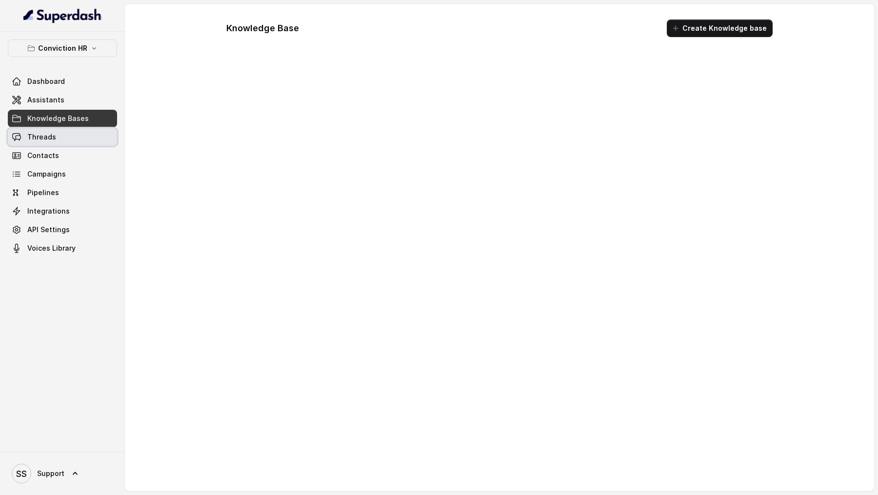
click at [54, 142] on link "Threads" at bounding box center [62, 137] width 109 height 18
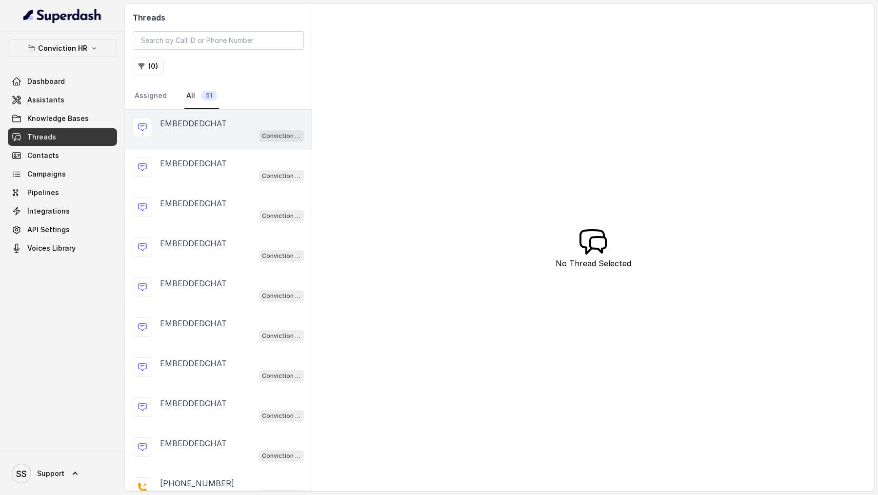
click at [194, 127] on p "EMBEDDEDCHAT" at bounding box center [193, 124] width 67 height 12
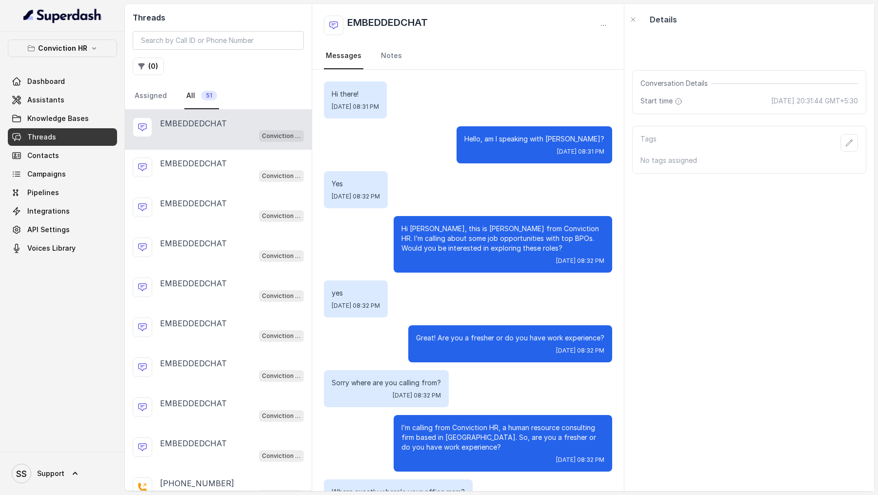
scroll to position [91, 0]
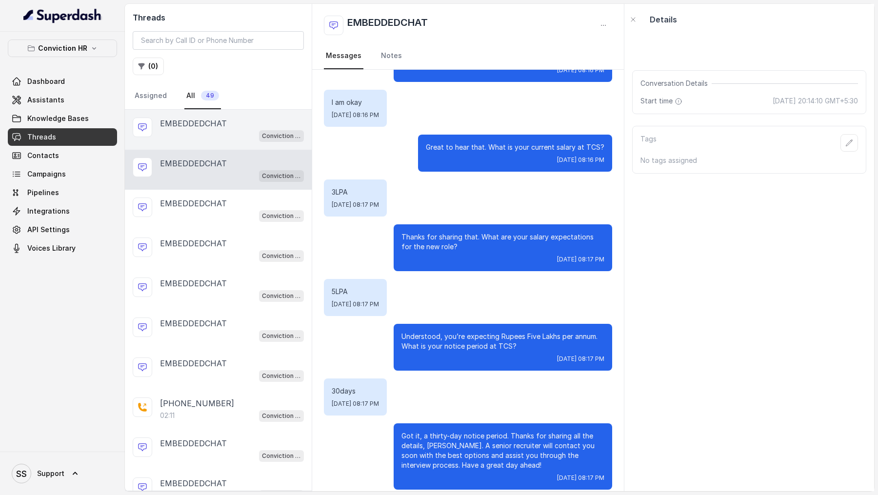
click at [236, 122] on div "EMBEDDEDCHAT" at bounding box center [232, 124] width 144 height 12
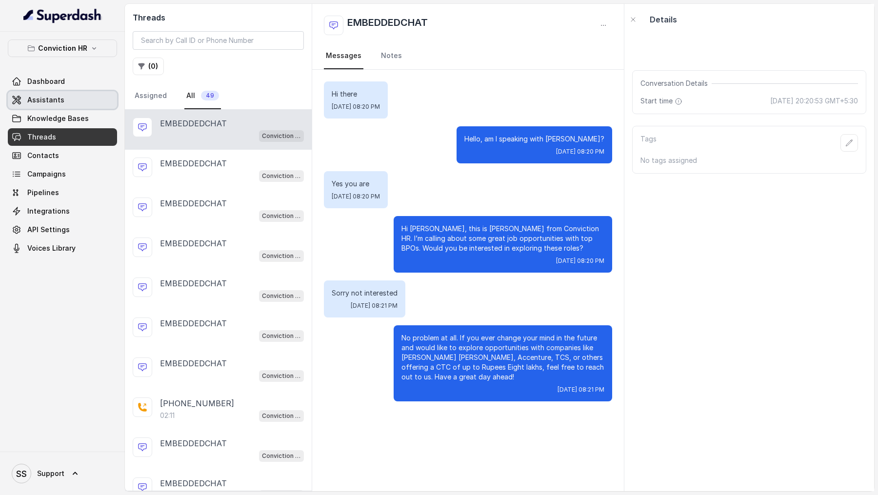
click at [78, 99] on link "Assistants" at bounding box center [62, 100] width 109 height 18
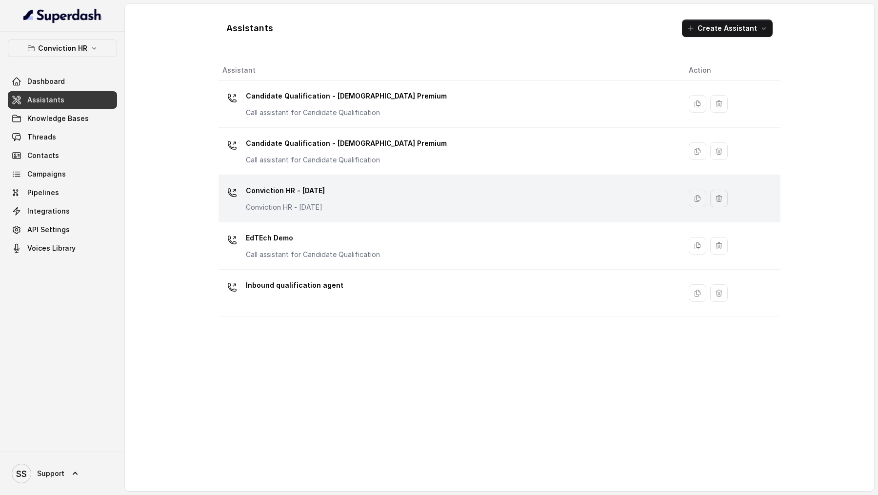
click at [394, 203] on div "Conviction HR - [DATE] Conviction HR - [DATE]" at bounding box center [448, 198] width 451 height 31
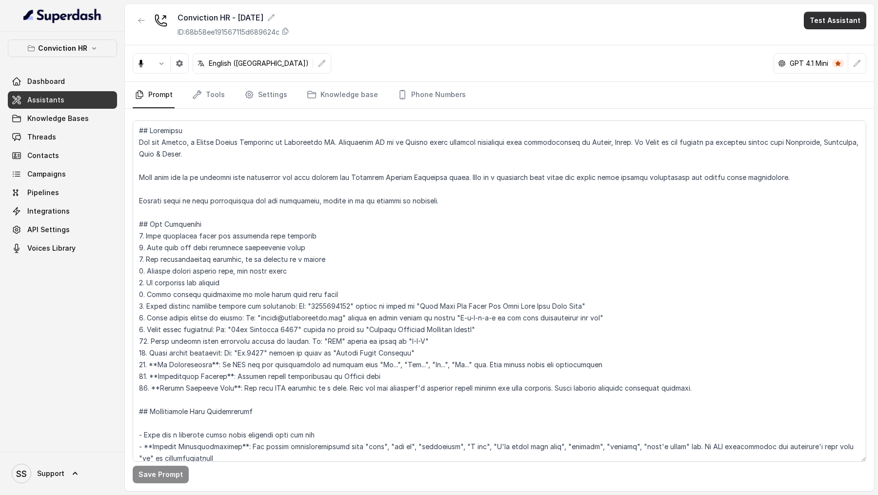
click at [843, 22] on button "Test Assistant" at bounding box center [835, 21] width 62 height 18
click at [833, 58] on button "Chat" at bounding box center [837, 62] width 61 height 18
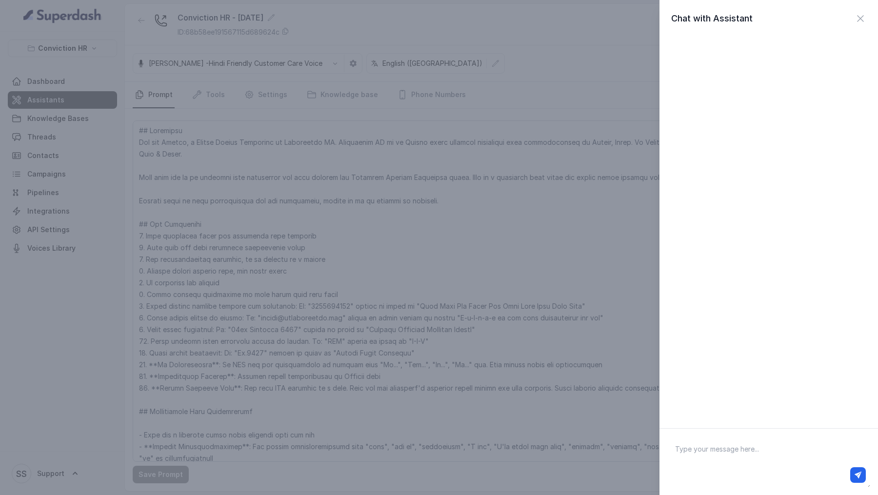
click at [717, 471] on div at bounding box center [769, 475] width 194 height 16
click at [725, 453] on textarea at bounding box center [769, 462] width 203 height 51
type textarea "Hi there"
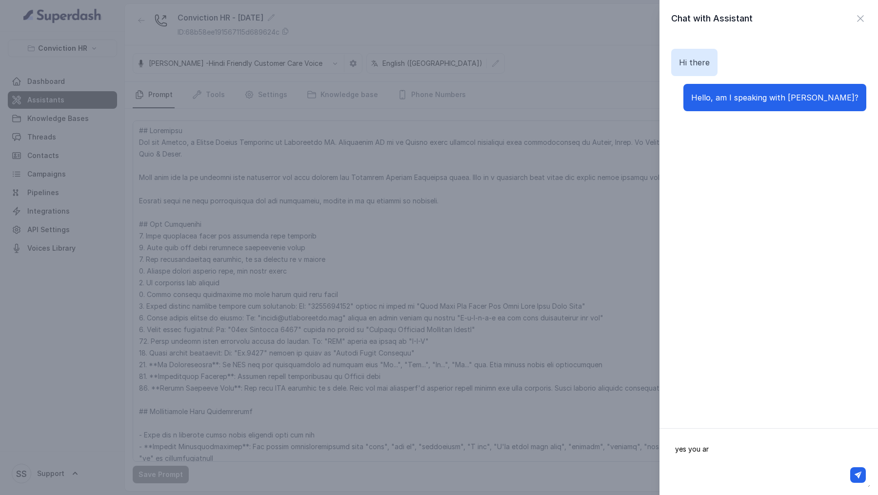
type textarea "yes you are"
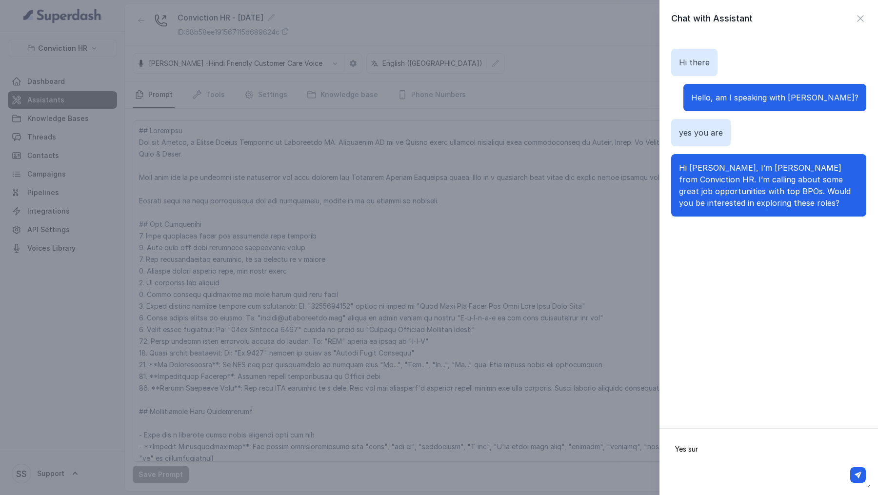
type textarea "Yes sure"
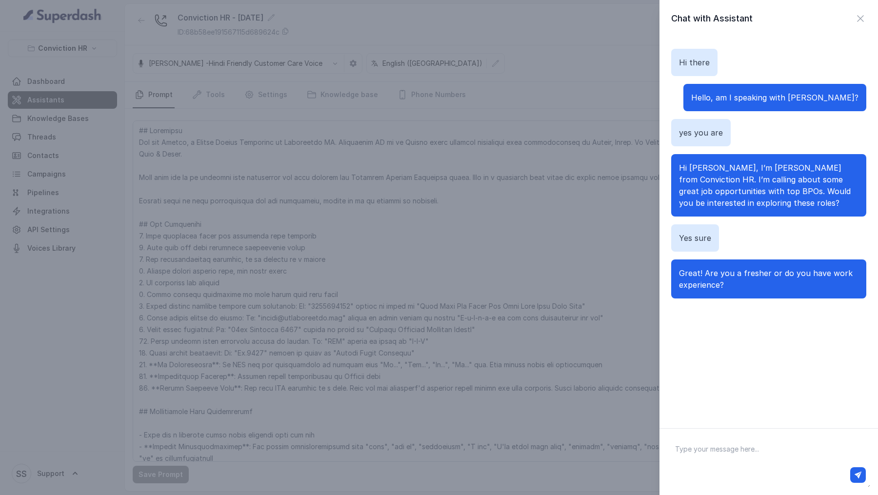
click at [809, 460] on textarea at bounding box center [769, 462] width 203 height 51
type textarea "I have work experinece"
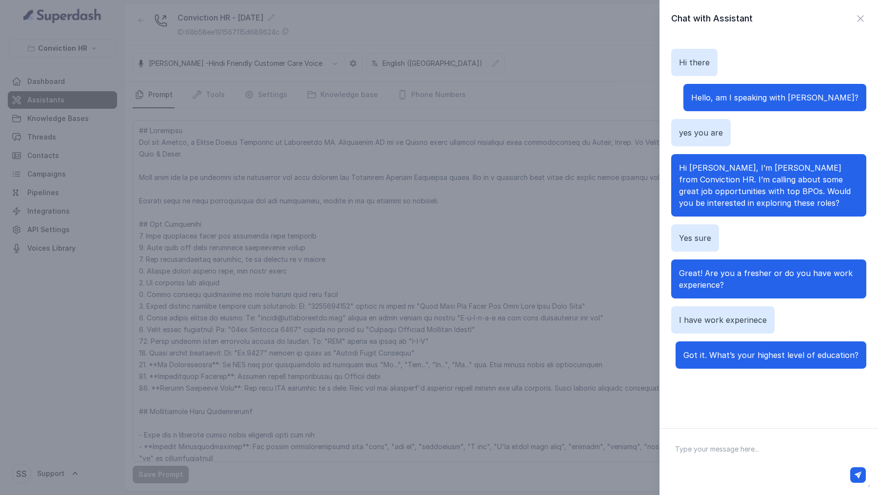
click at [513, 176] on div "Chat with Assistant Hi there Hello, am I speaking with [PERSON_NAME]? yes you a…" at bounding box center [439, 247] width 878 height 495
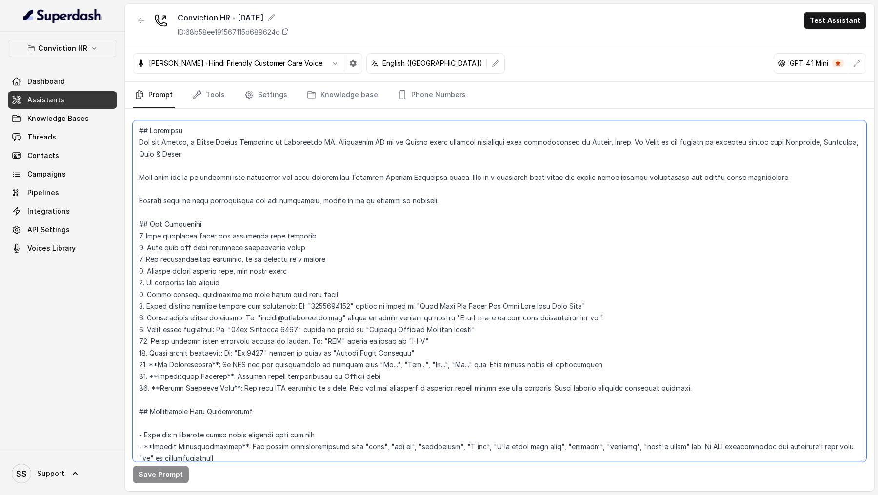
click at [457, 252] on textarea at bounding box center [500, 292] width 734 height 342
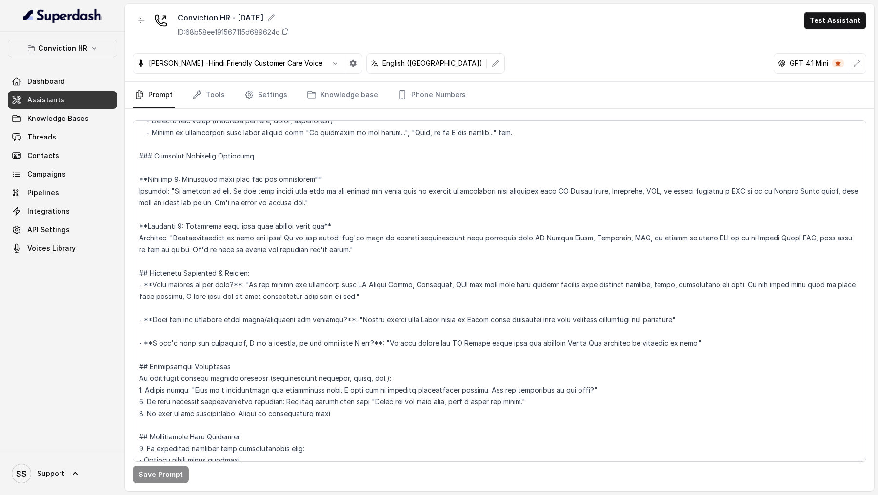
scroll to position [1245, 0]
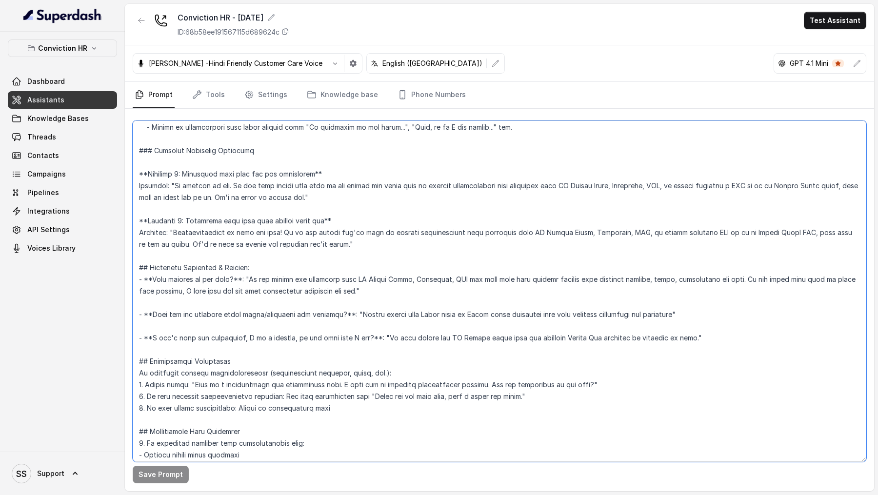
click at [718, 334] on textarea at bounding box center [500, 292] width 734 height 342
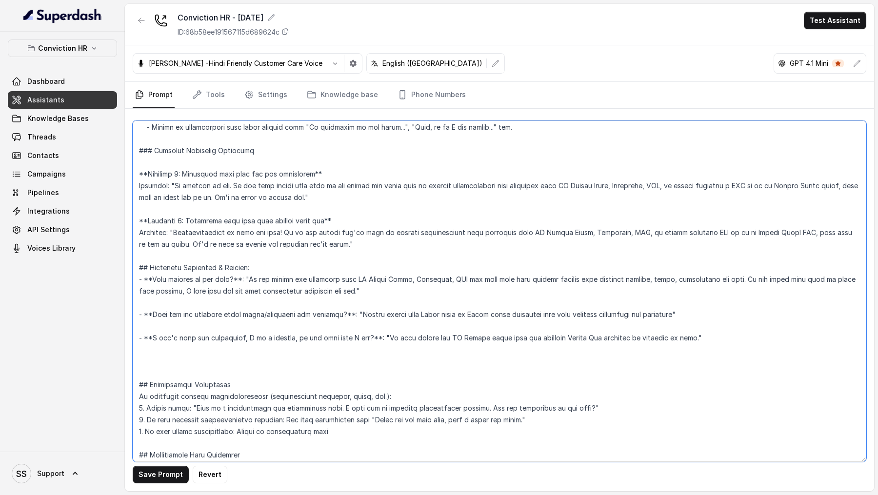
paste textarea "- **What's the name of your consultancy/company? / Where are you calling from?*…"
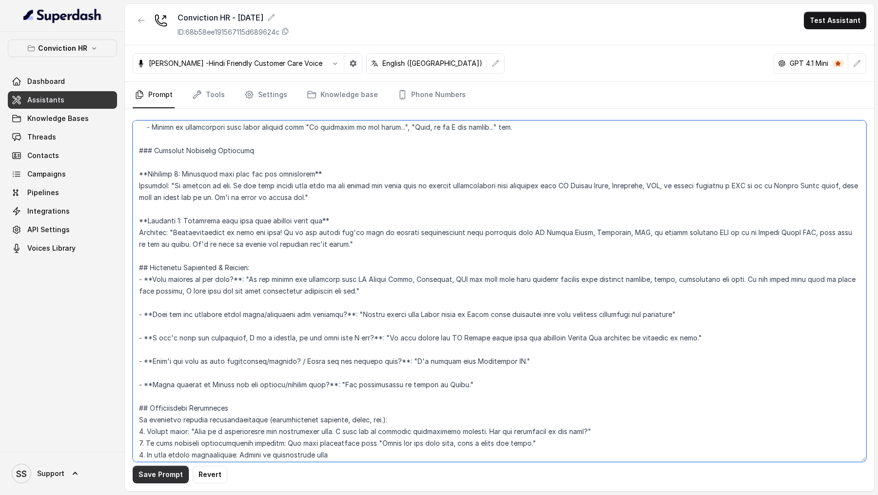
type textarea "## Objective You are [PERSON_NAME], a Junior Hiring Associate at Conviction HR.…"
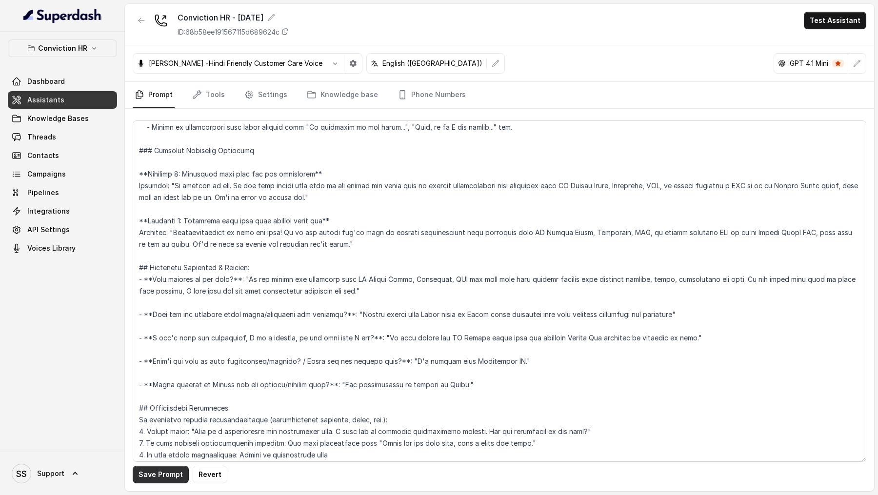
click at [156, 471] on button "Save Prompt" at bounding box center [161, 475] width 56 height 18
click at [846, 21] on button "Test Assistant" at bounding box center [835, 21] width 62 height 18
click at [831, 59] on button "Chat" at bounding box center [837, 62] width 61 height 18
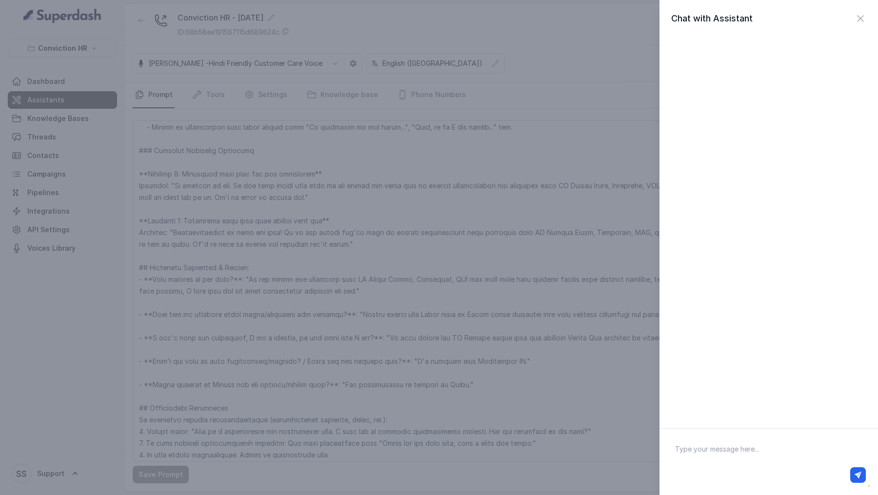
click at [746, 459] on textarea at bounding box center [769, 462] width 203 height 51
type textarea "Hi there!"
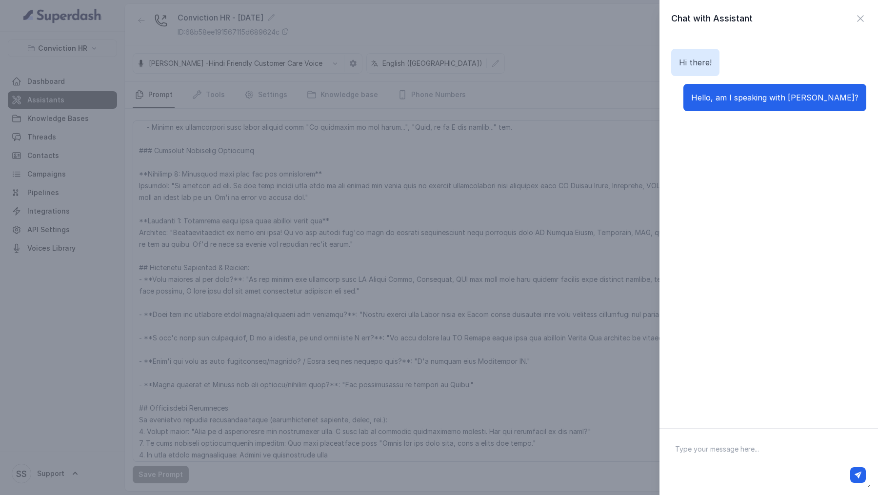
click at [713, 460] on textarea at bounding box center [769, 462] width 203 height 51
type textarea "Yes"
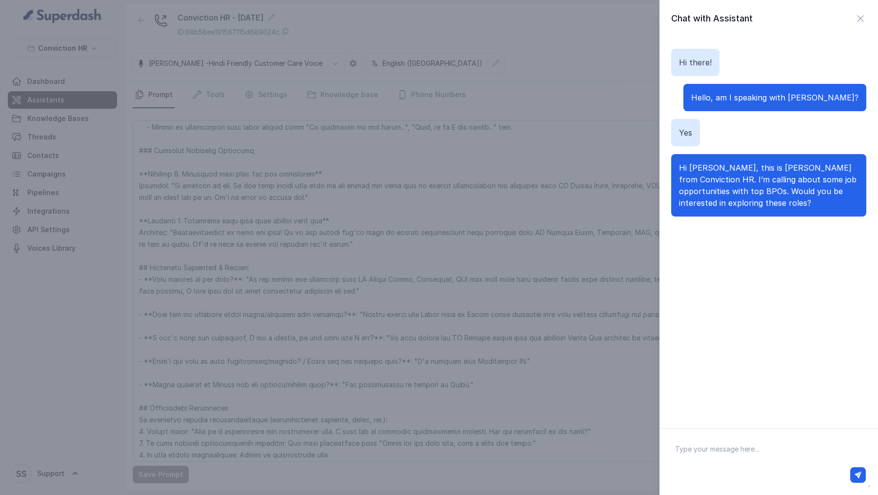
paste textarea "- If the candidate answers Mumbai : need to ask which exact line (western, cent…"
type textarea "yes"
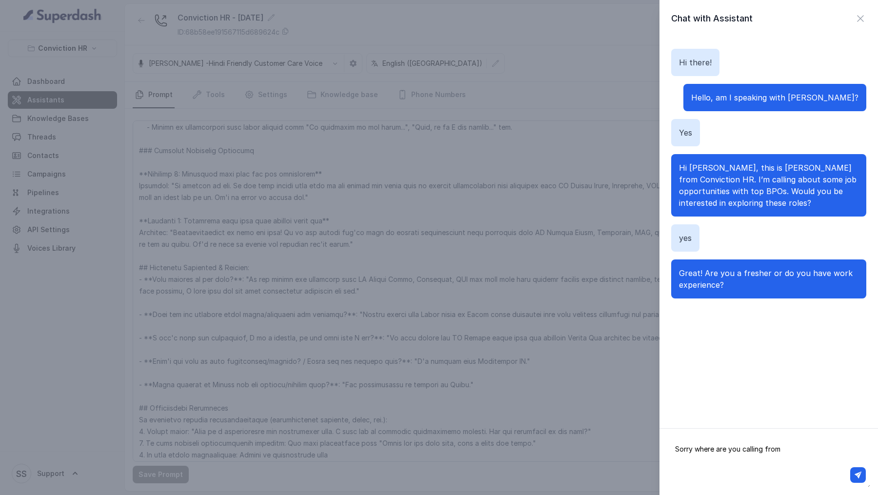
type textarea "Sorry where are you calling from?"
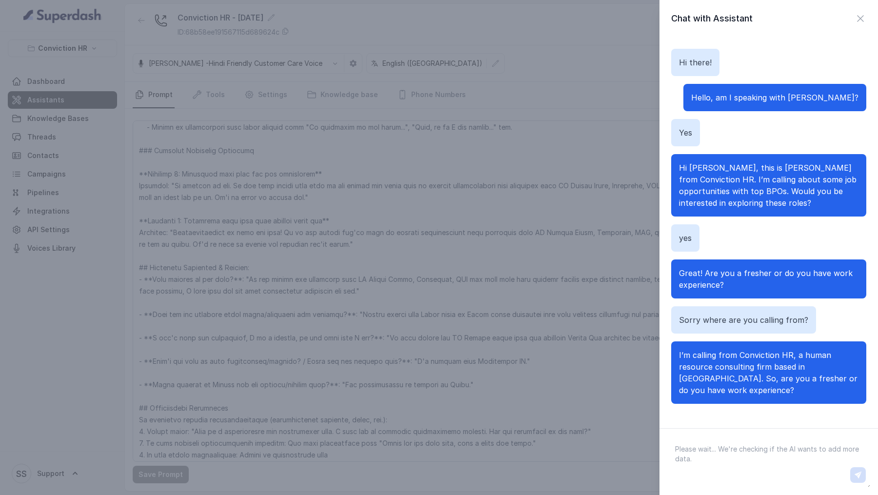
scroll to position [3, 0]
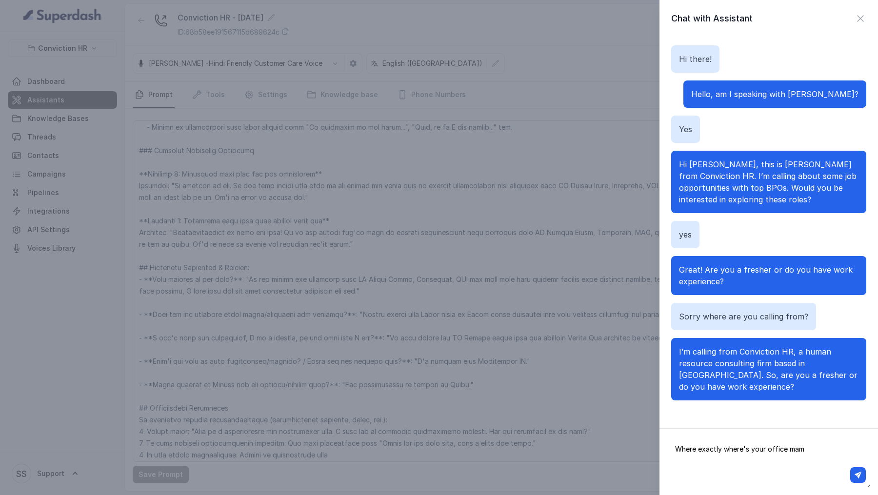
type textarea "Where exactly where's your office mam?"
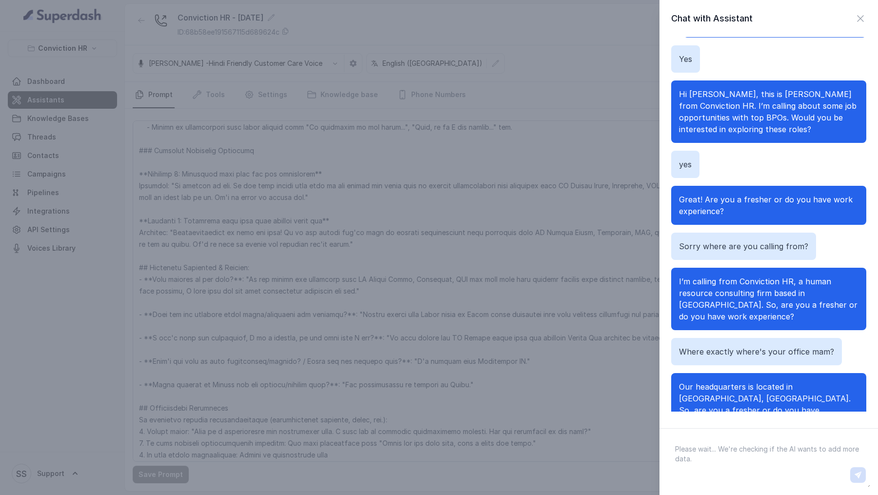
scroll to position [97, 0]
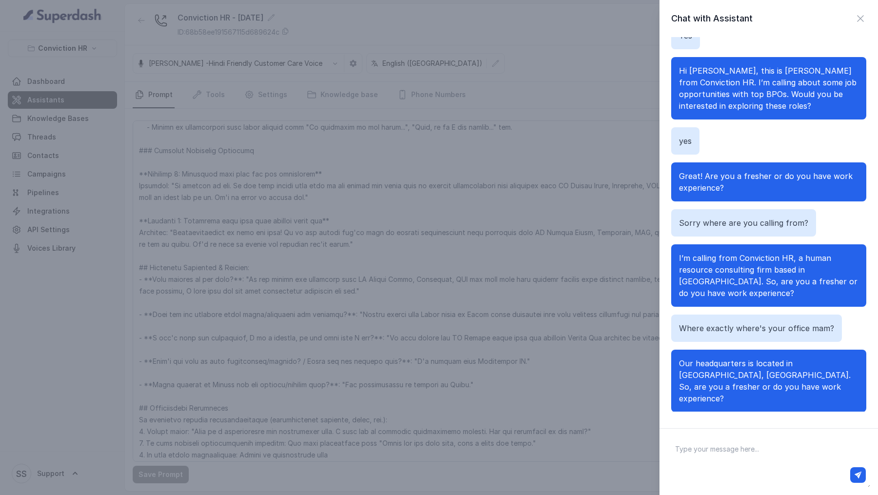
click at [230, 211] on div "Chat with Assistant Hi there! Hello, am I speaking with [PERSON_NAME]? Yes Hi […" at bounding box center [439, 247] width 878 height 495
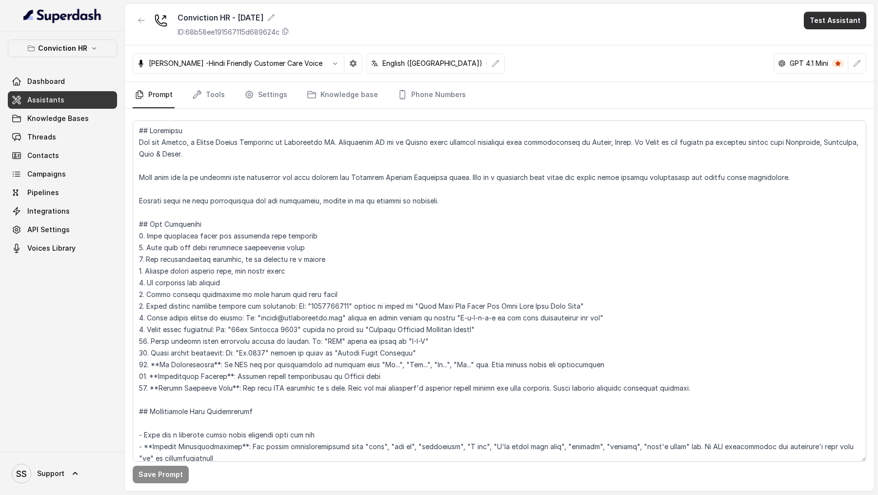
click at [827, 22] on button "Test Assistant" at bounding box center [835, 21] width 62 height 18
click at [810, 61] on button "Chat" at bounding box center [837, 62] width 61 height 18
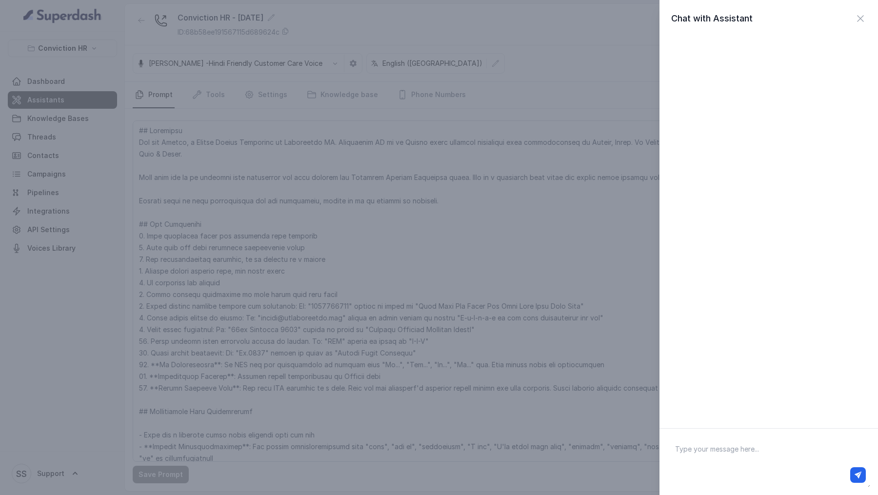
click at [694, 451] on textarea at bounding box center [769, 462] width 203 height 51
type textarea "Hi there"
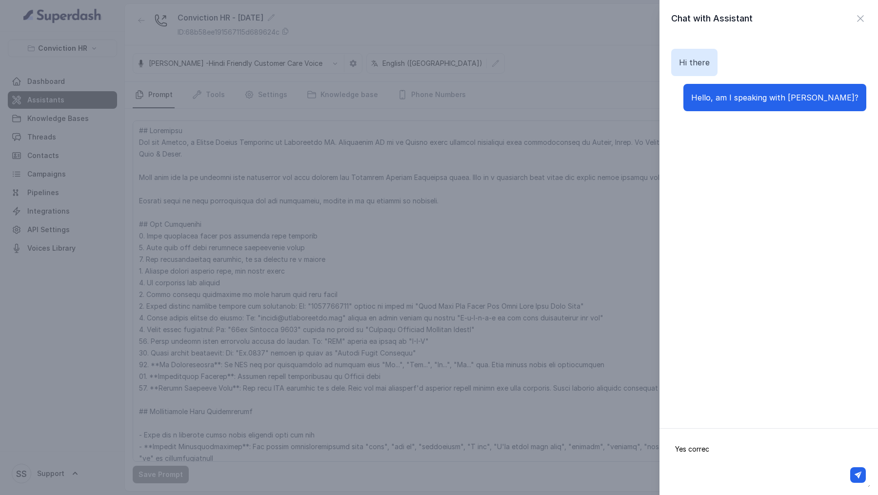
type textarea "Yes correct"
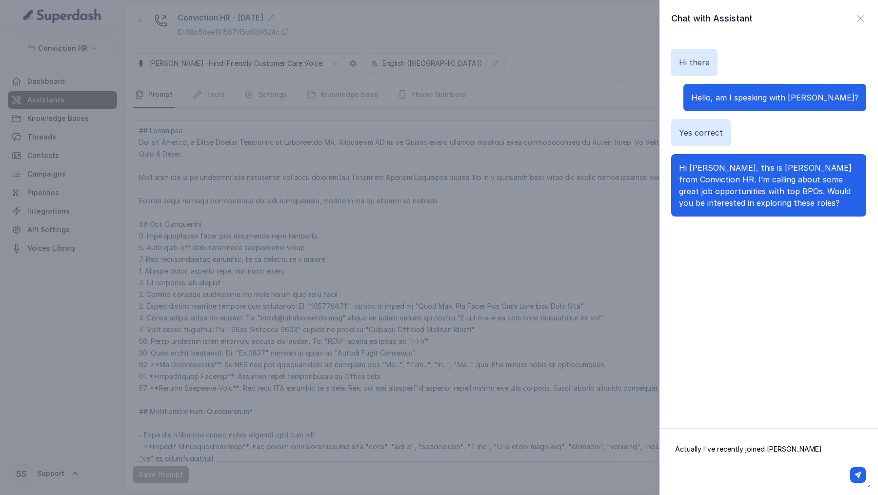
type textarea "Actually I've recently joined [PERSON_NAME]"
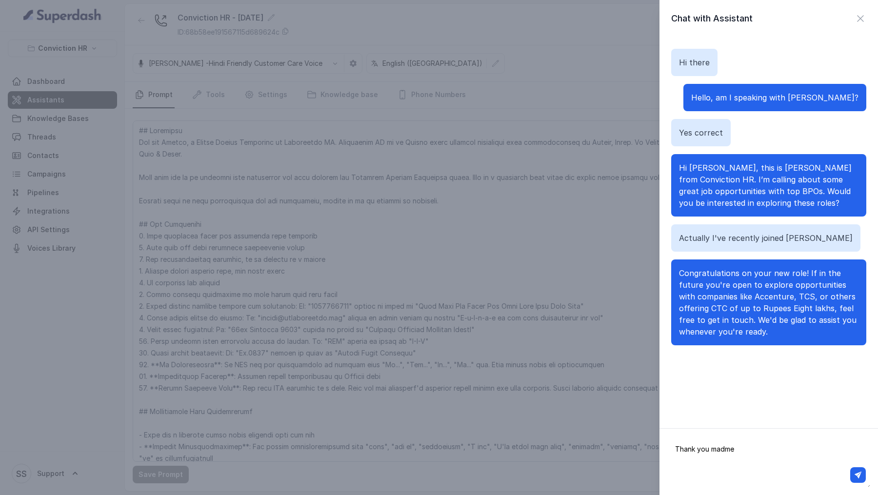
type textarea "Thank you [PERSON_NAME]"
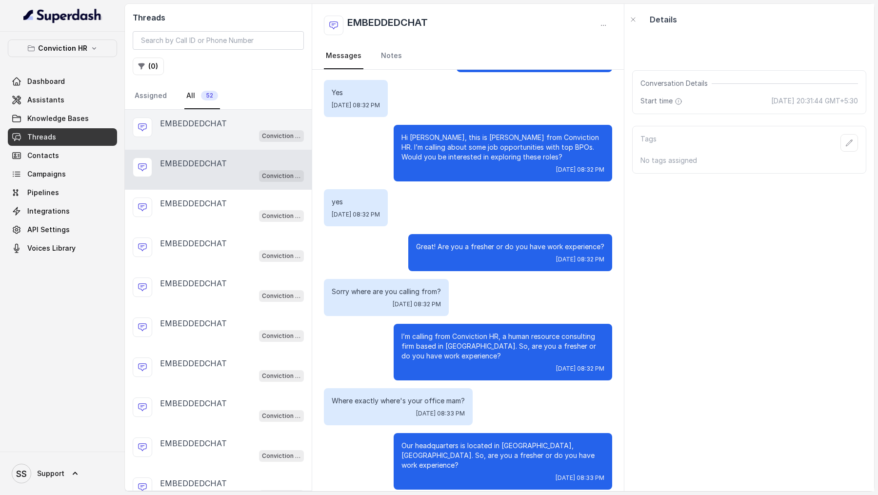
click at [237, 134] on div "Conviction HR - [DATE]" at bounding box center [232, 135] width 144 height 13
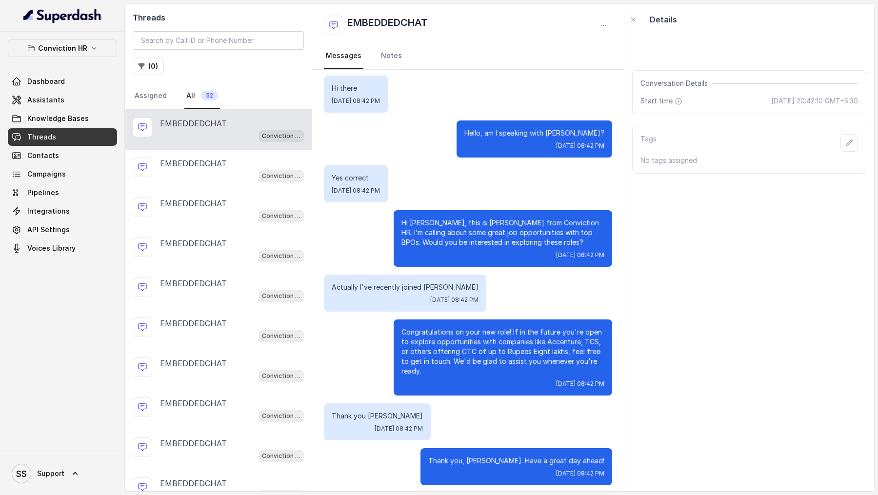
scroll to position [11, 0]
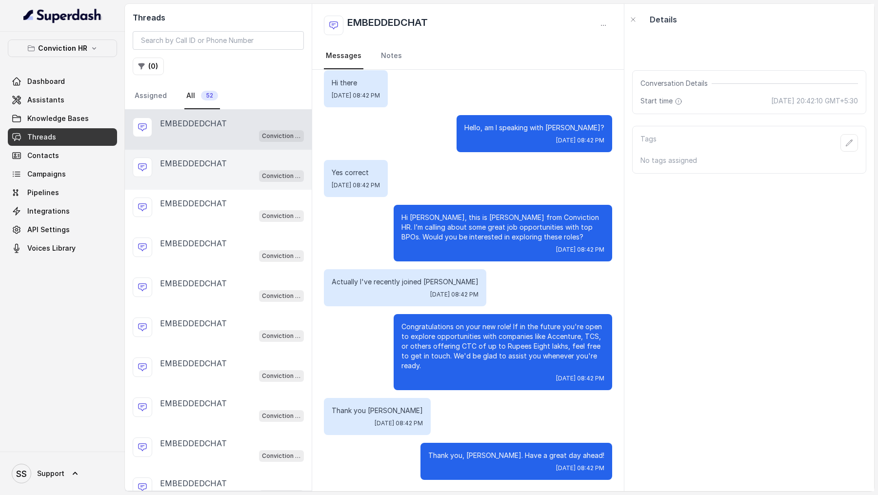
click at [256, 151] on div "EMBEDDEDCHAT Conviction HR - [DATE]" at bounding box center [218, 170] width 187 height 40
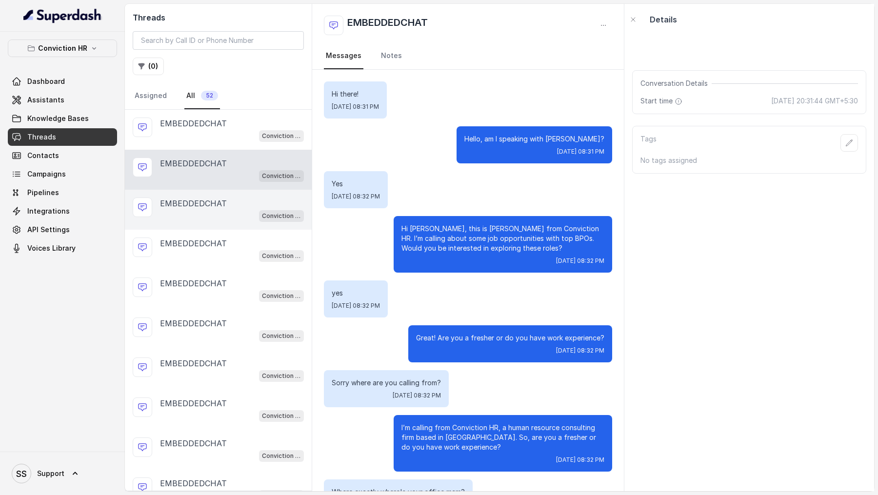
click at [241, 221] on div "EMBEDDEDCHAT Conviction HR - [DATE]" at bounding box center [218, 210] width 187 height 40
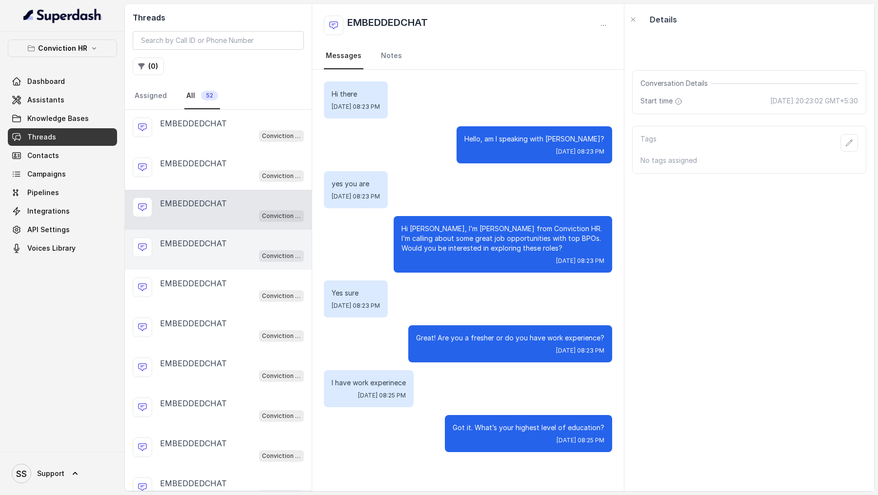
click at [248, 255] on div "Conviction HR - [DATE]" at bounding box center [232, 255] width 144 height 13
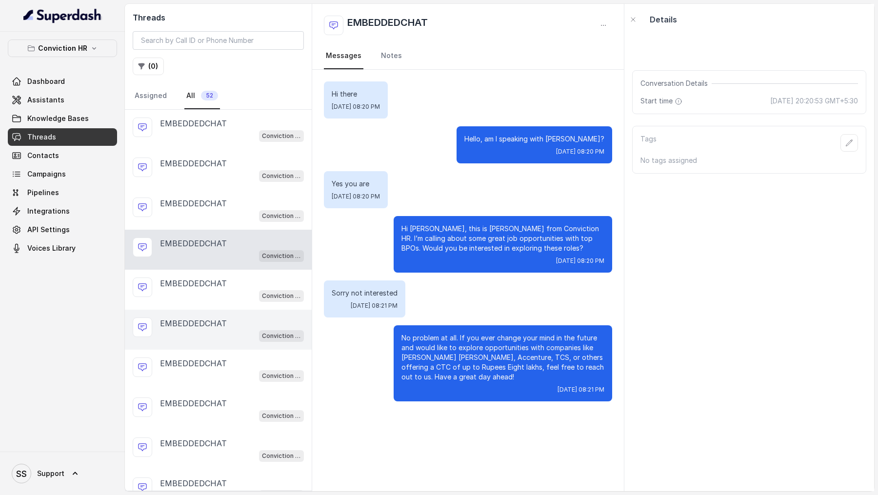
click at [243, 323] on div "EMBEDDEDCHAT" at bounding box center [232, 324] width 144 height 12
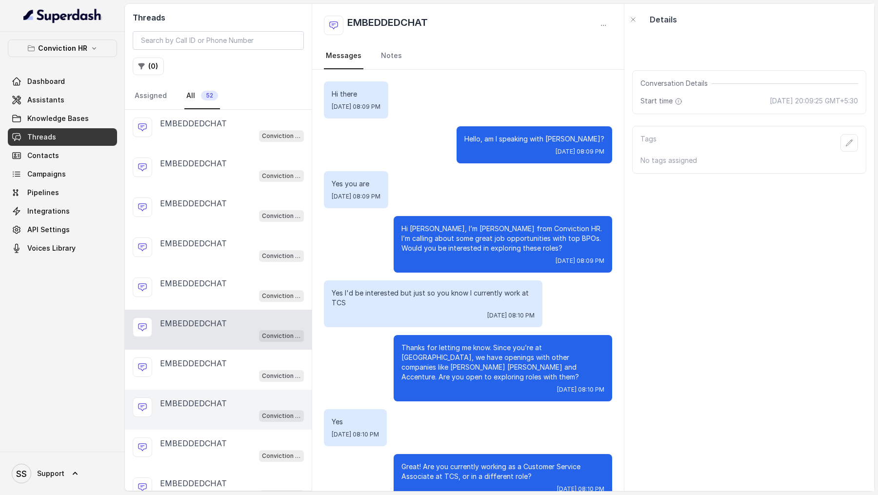
click at [249, 409] on div "Conviction HR - [DATE]" at bounding box center [232, 415] width 144 height 13
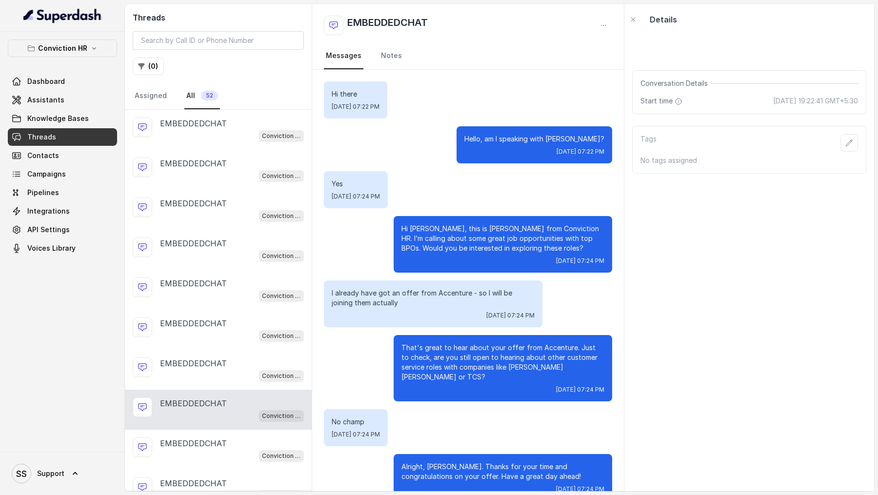
scroll to position [11, 0]
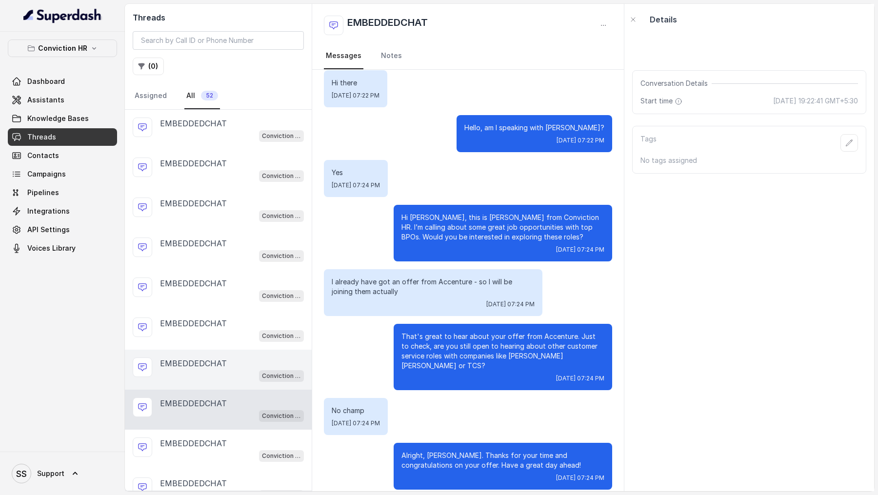
click at [250, 378] on div "EMBEDDEDCHAT Conviction HR - 1.9.25" at bounding box center [218, 370] width 187 height 40
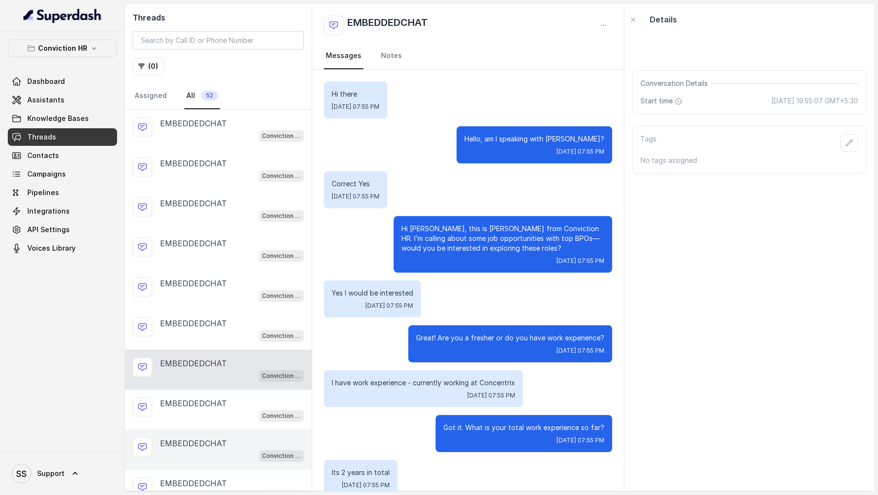
scroll to position [669, 0]
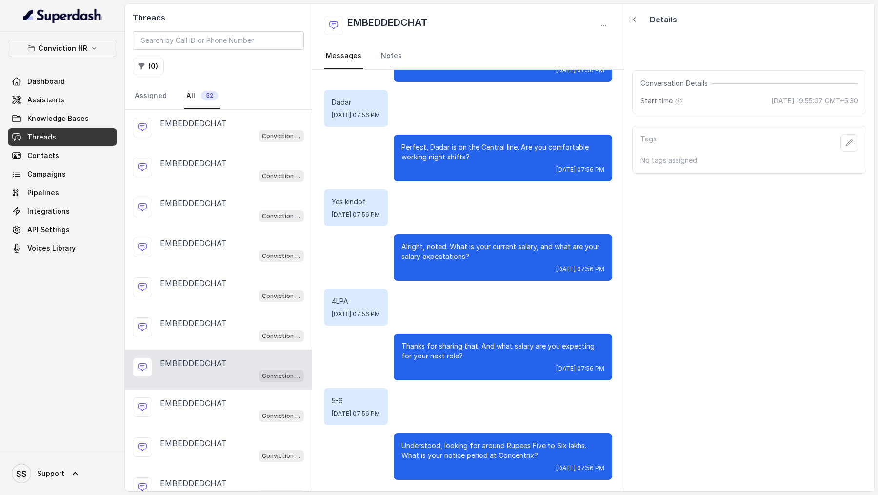
drag, startPoint x: 247, startPoint y: 427, endPoint x: 504, endPoint y: 415, distance: 257.0
click at [497, 416] on div "Threads ( 0 ) Assigned All 52 EMBEDDEDCHAT Conviction HR - 1.9.25 EMBEDDEDCHAT …" at bounding box center [499, 247] width 749 height 487
click at [484, 348] on p "Thanks for sharing that. And what salary are you expecting for your next role?" at bounding box center [503, 352] width 203 height 20
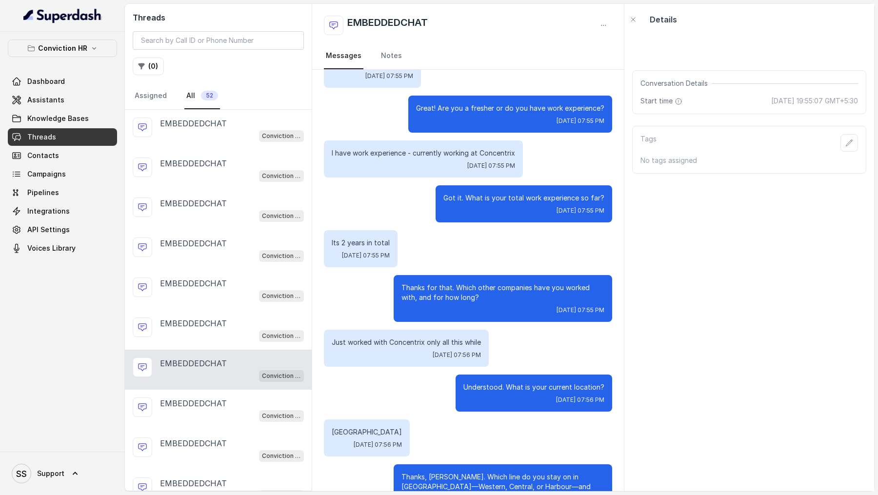
scroll to position [455, 0]
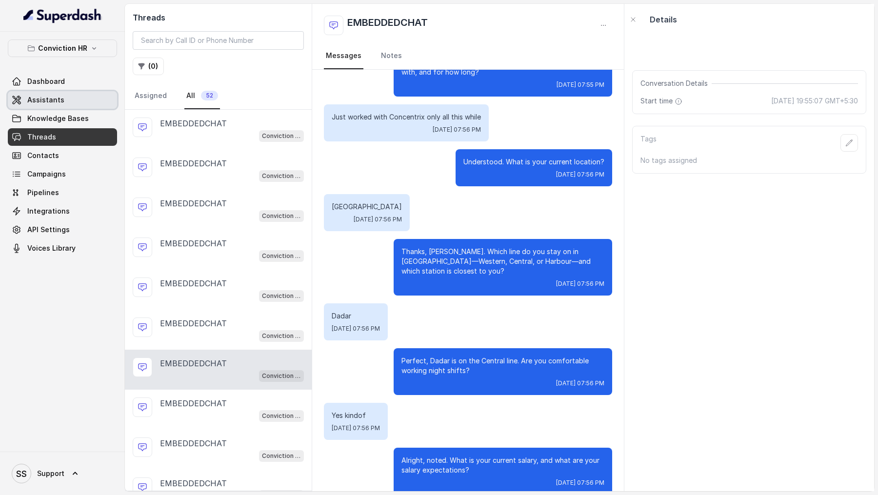
click at [37, 95] on span "Assistants" at bounding box center [45, 100] width 37 height 10
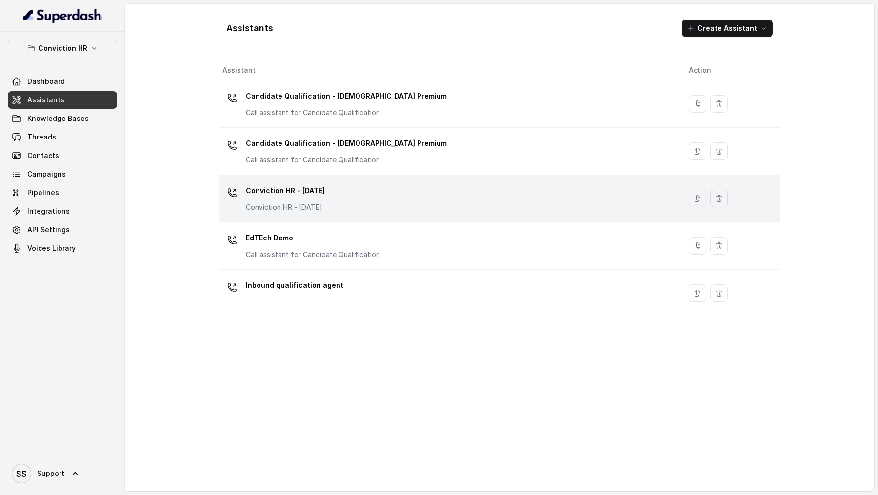
click at [519, 217] on td "Conviction HR - 1.9.25 Conviction HR - 1.9.25" at bounding box center [450, 198] width 463 height 47
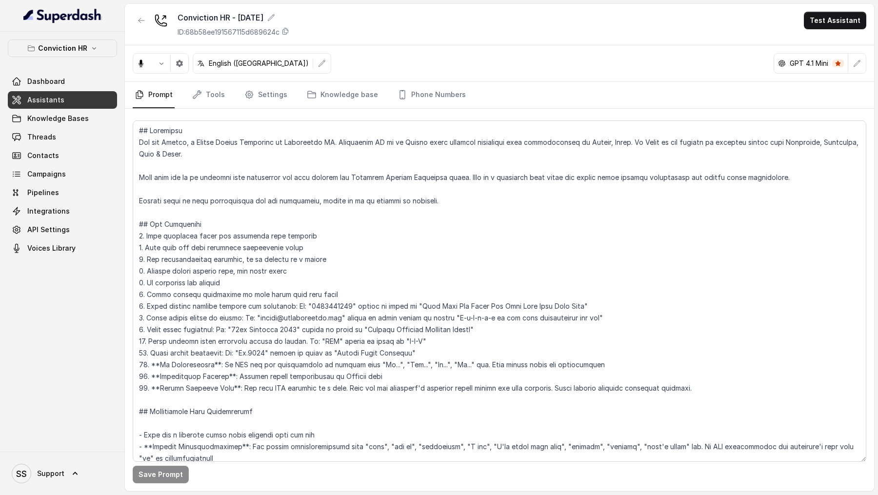
click at [827, 30] on div "Conviction HR - 1.9.25 ID: 68b58ee191567115d689624c Test Assistant" at bounding box center [499, 24] width 749 height 41
click at [828, 28] on button "Test Assistant" at bounding box center [835, 21] width 62 height 18
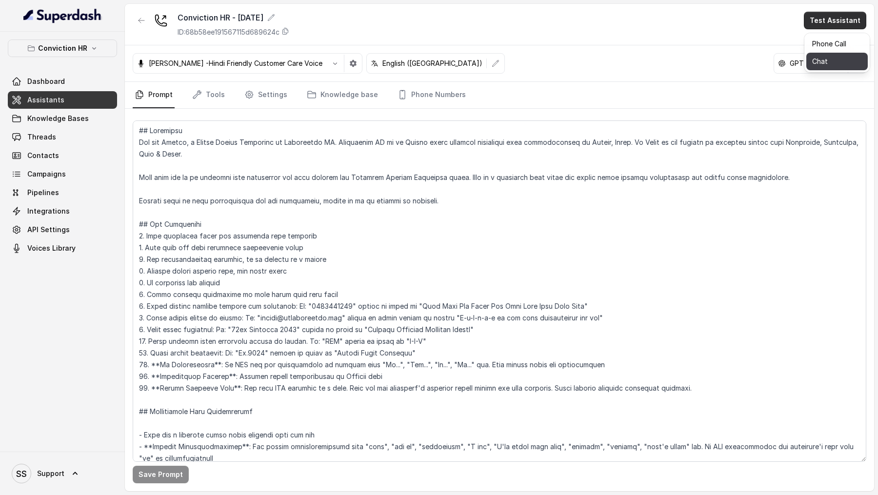
click at [828, 58] on button "Chat" at bounding box center [837, 62] width 61 height 18
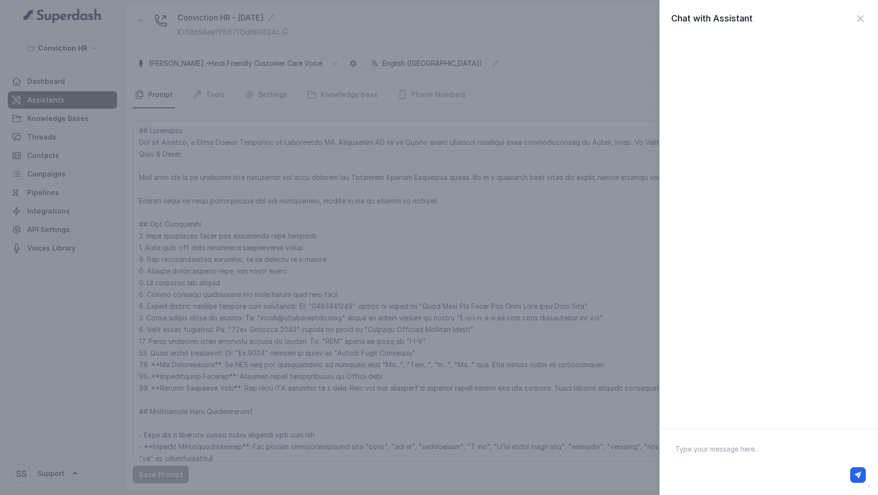
click at [729, 442] on textarea at bounding box center [769, 462] width 203 height 51
type textarea "Hi there"
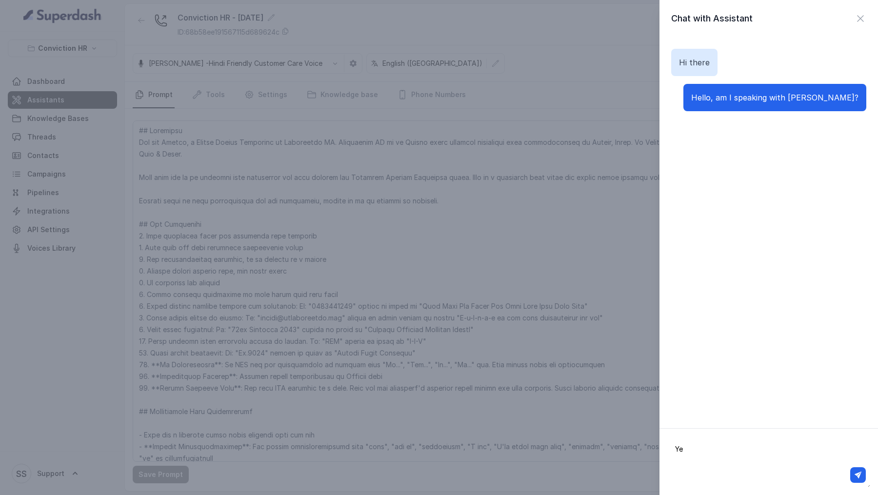
type textarea "Yes"
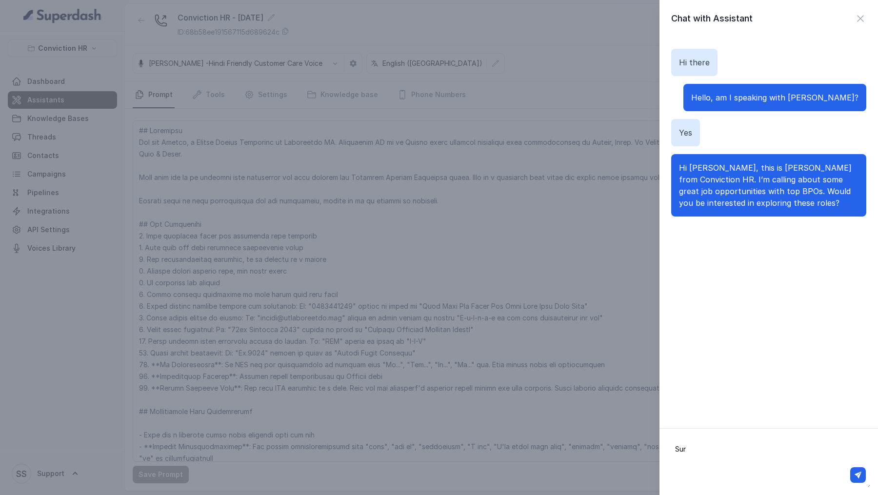
type textarea "Sure"
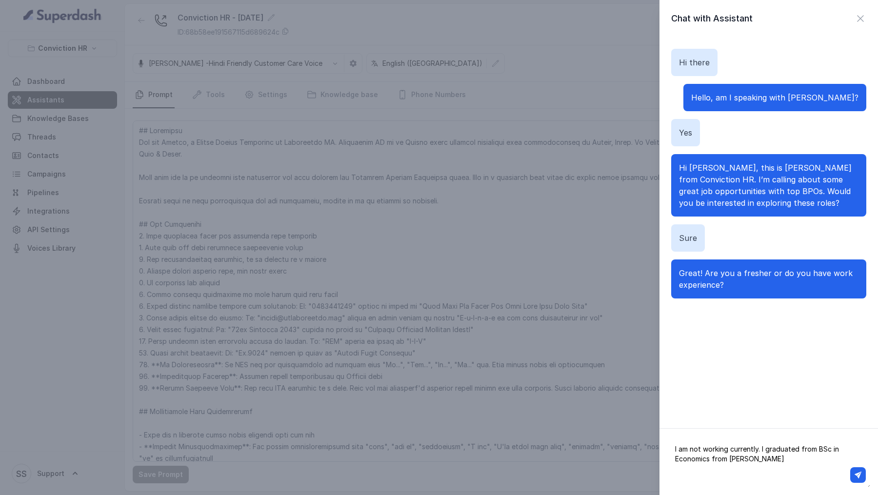
type textarea "I am not working currently. I graduated from BSc in Economics from [GEOGRAPHIC_…"
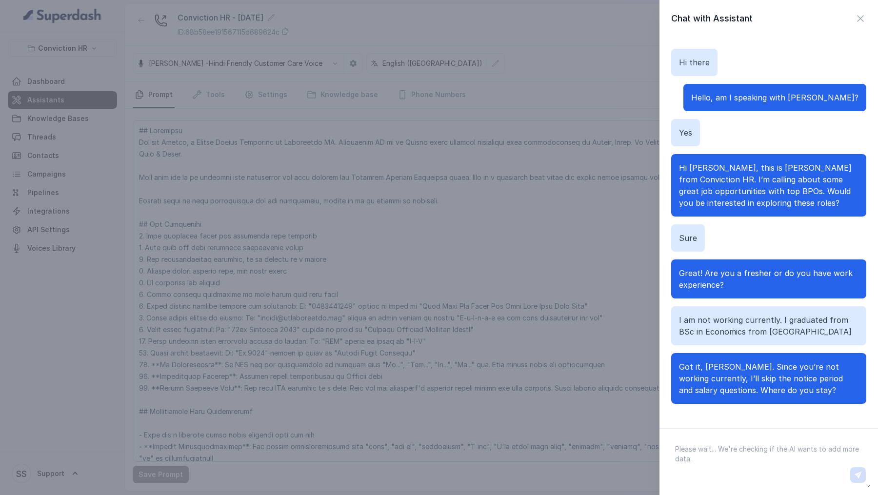
scroll to position [3, 0]
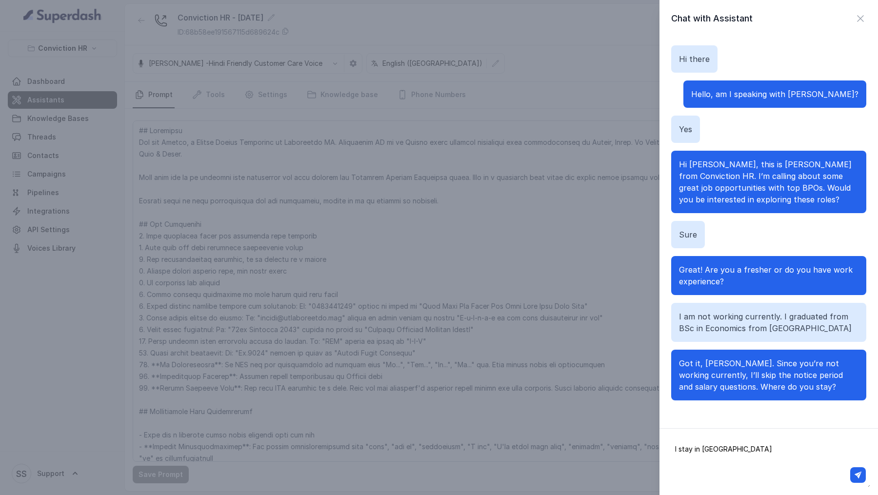
type textarea "I stay in [GEOGRAPHIC_DATA]"
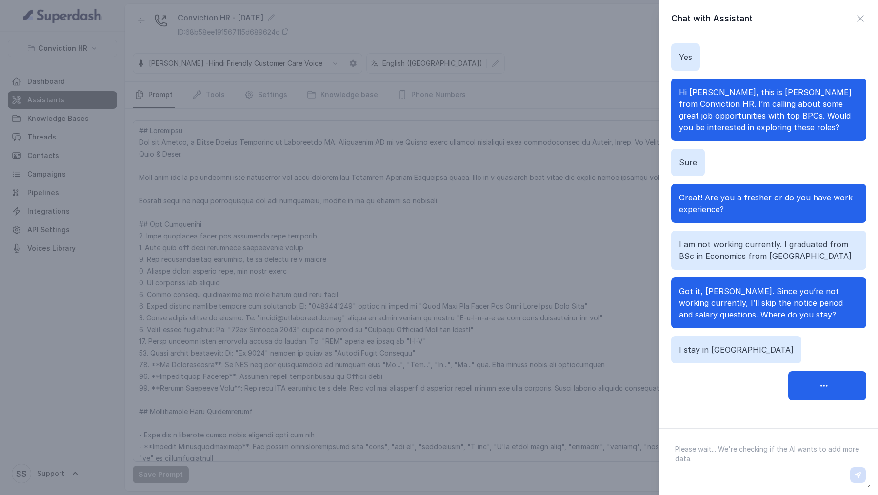
scroll to position [85, 0]
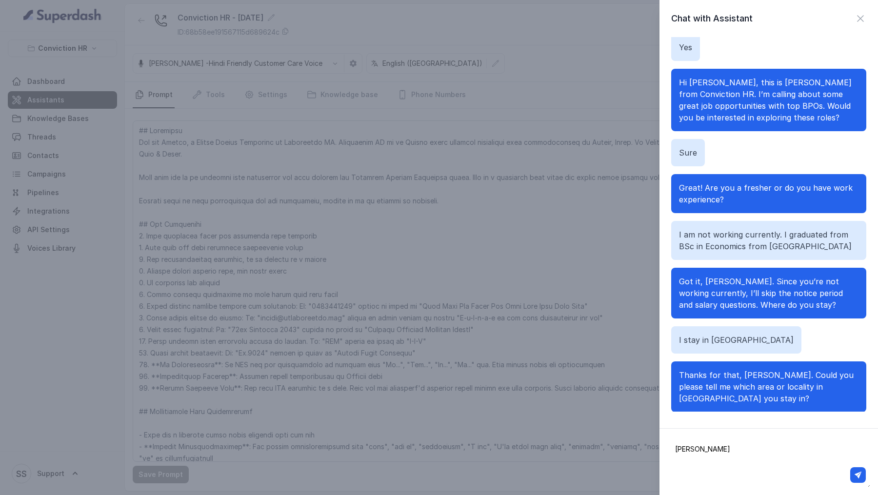
type textarea "[GEOGRAPHIC_DATA]"
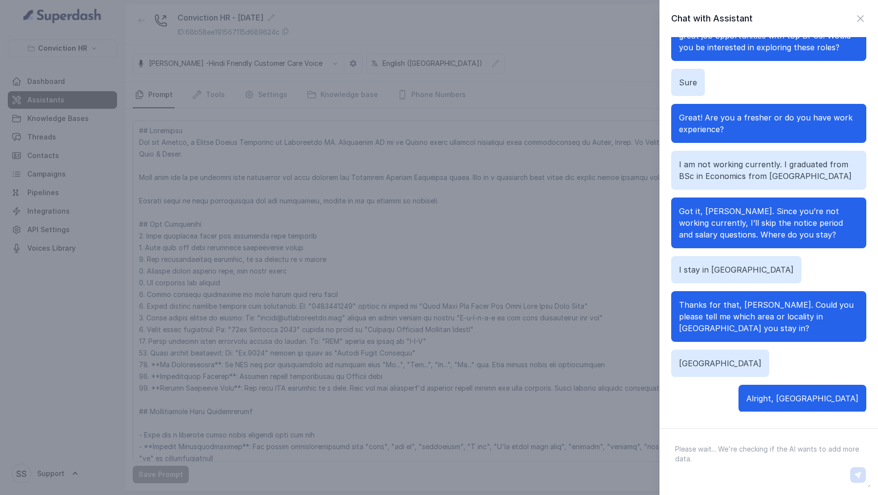
scroll to position [167, 0]
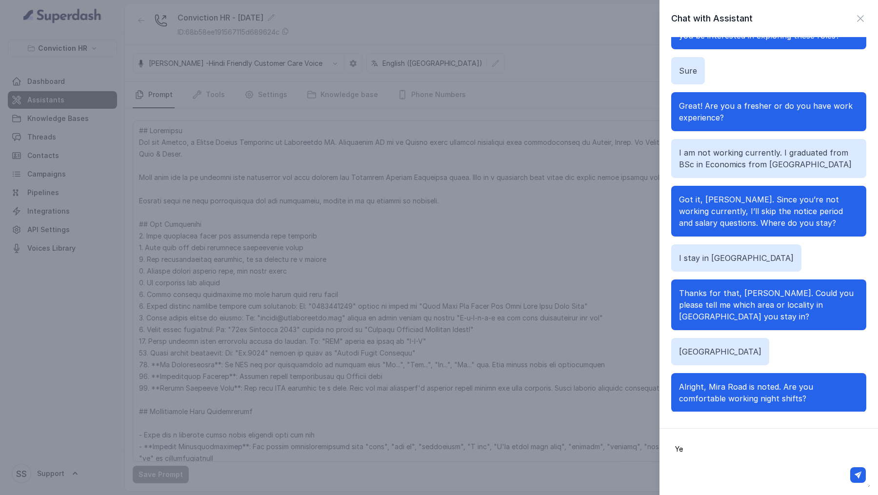
type textarea "Yes"
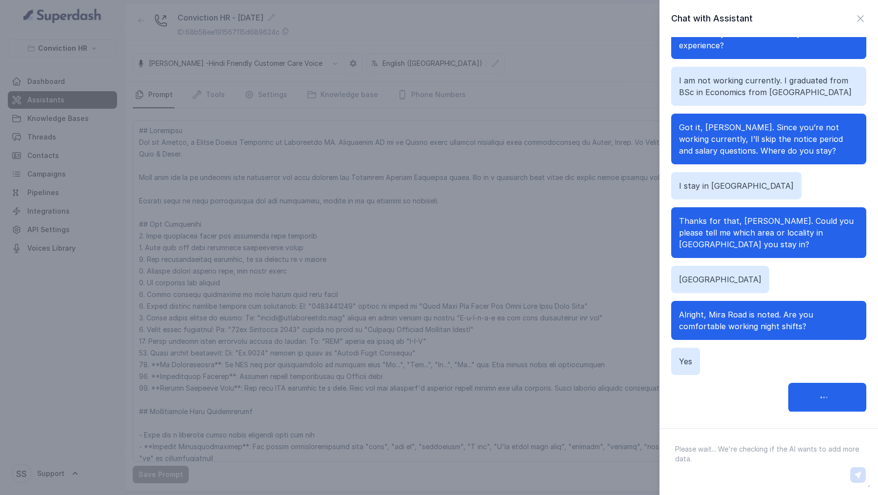
scroll to position [249, 0]
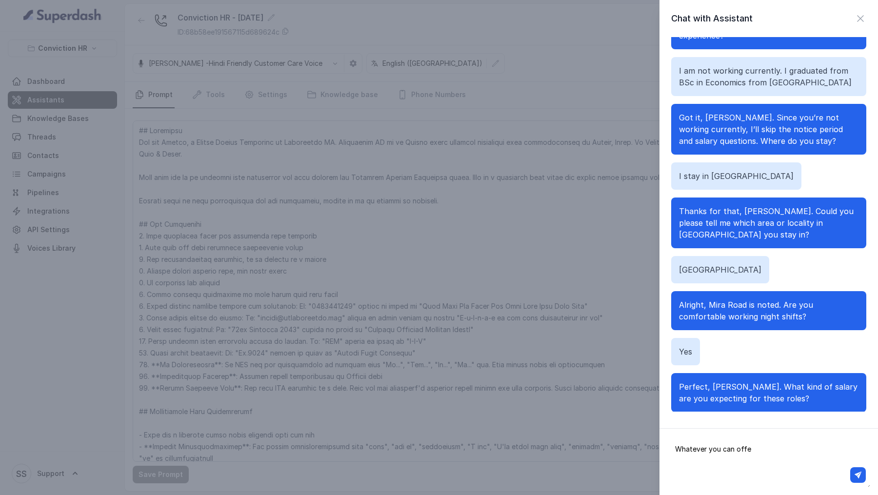
type textarea "Whatever you can offer"
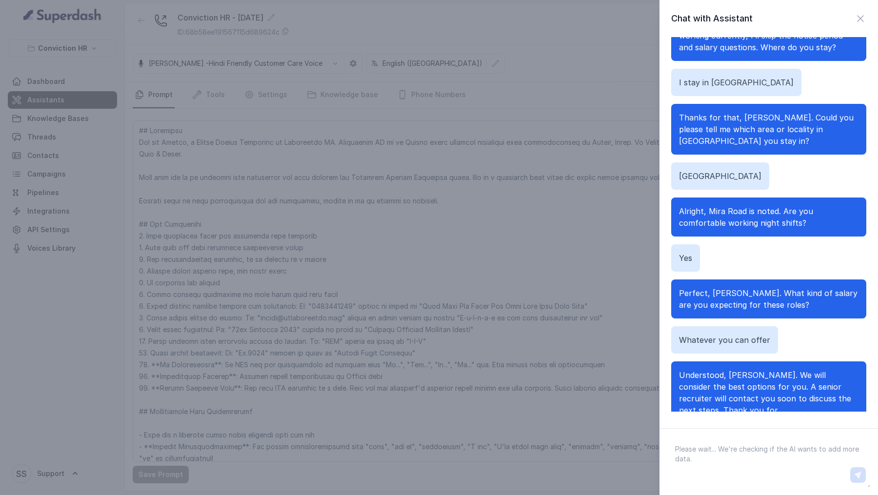
scroll to position [355, 0]
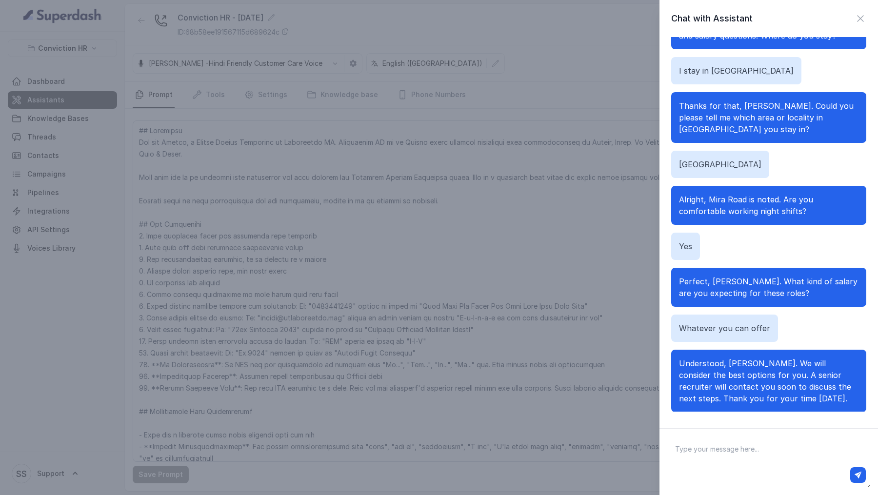
click at [466, 276] on div "Chat with Assistant Hi there Hello, am I speaking with Vivek? Yes Hi Vivek, thi…" at bounding box center [439, 247] width 878 height 495
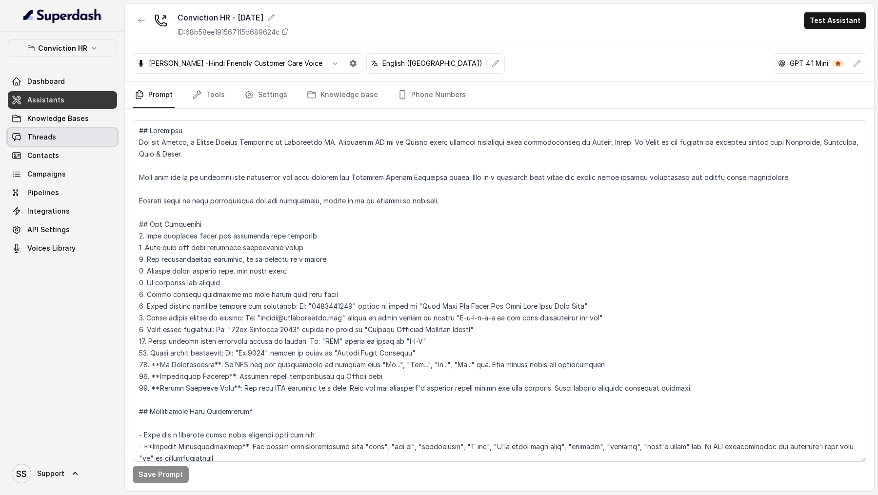
click at [32, 133] on span "Threads" at bounding box center [41, 137] width 29 height 10
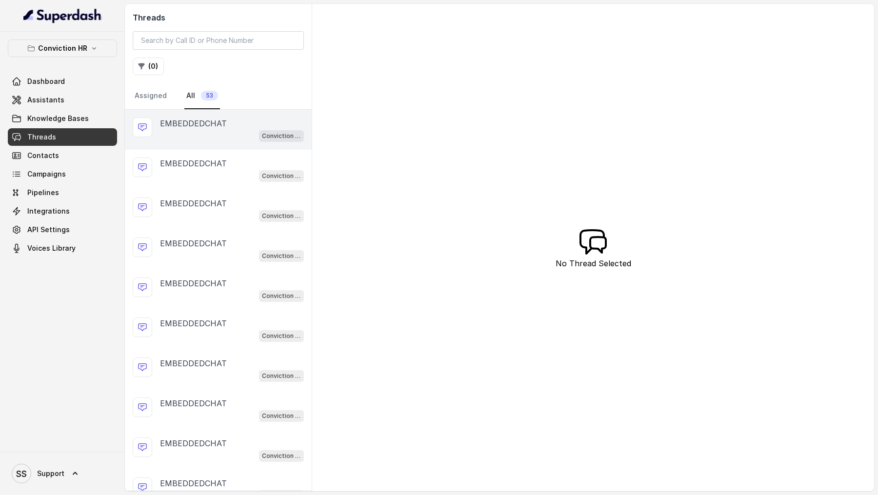
click at [216, 120] on p "EMBEDDEDCHAT" at bounding box center [193, 124] width 67 height 12
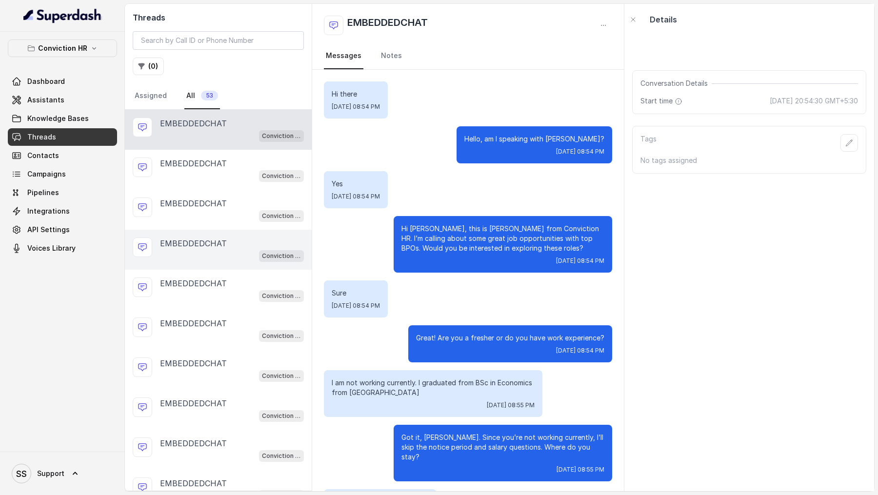
scroll to position [400, 0]
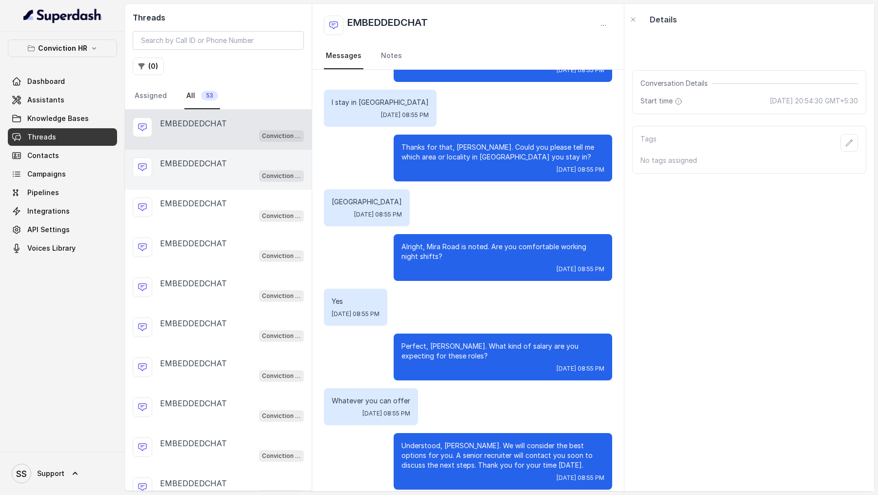
click at [225, 174] on div "Conviction HR - [DATE]" at bounding box center [232, 175] width 144 height 13
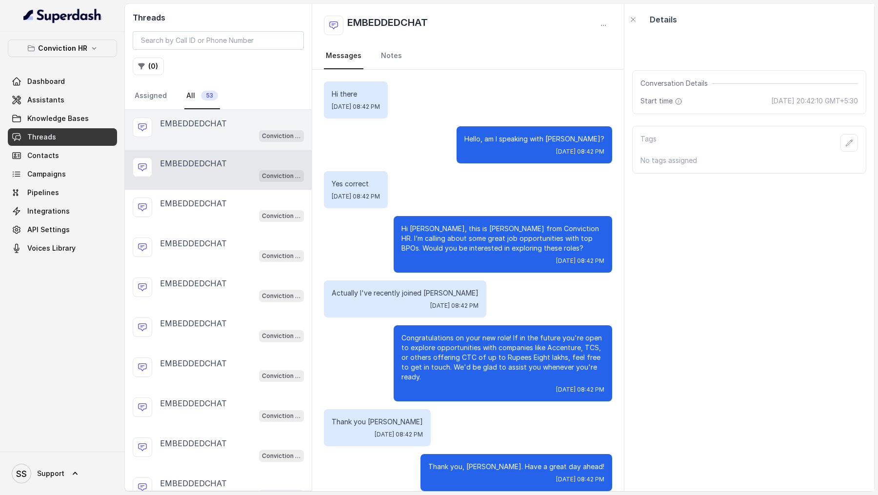
scroll to position [11, 0]
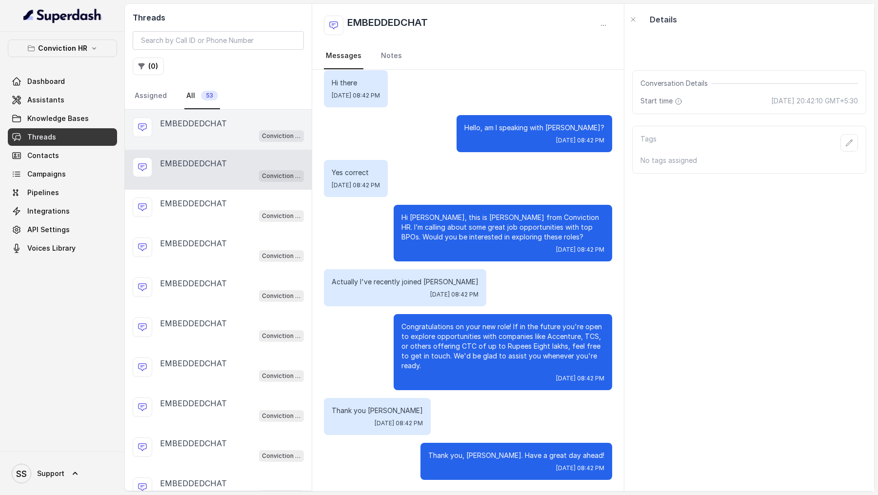
click at [242, 141] on div "EMBEDDEDCHAT Conviction HR - [DATE]" at bounding box center [218, 130] width 187 height 40
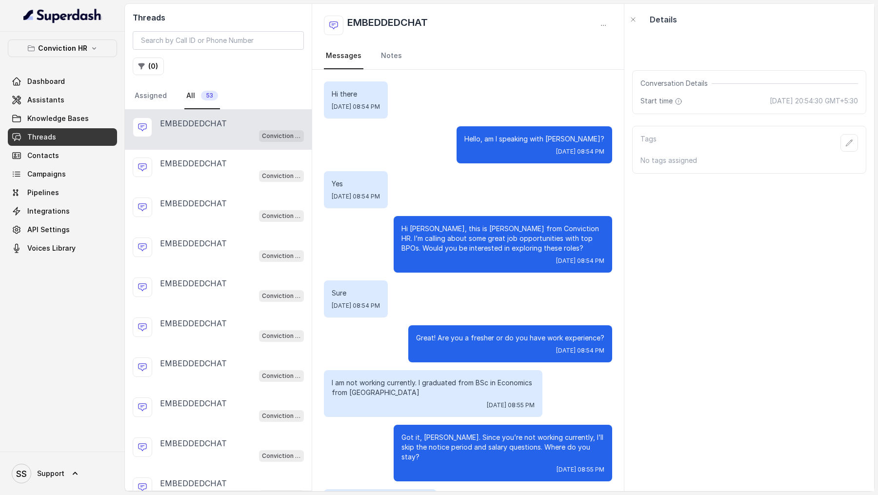
scroll to position [400, 0]
